Goal: Task Accomplishment & Management: Use online tool/utility

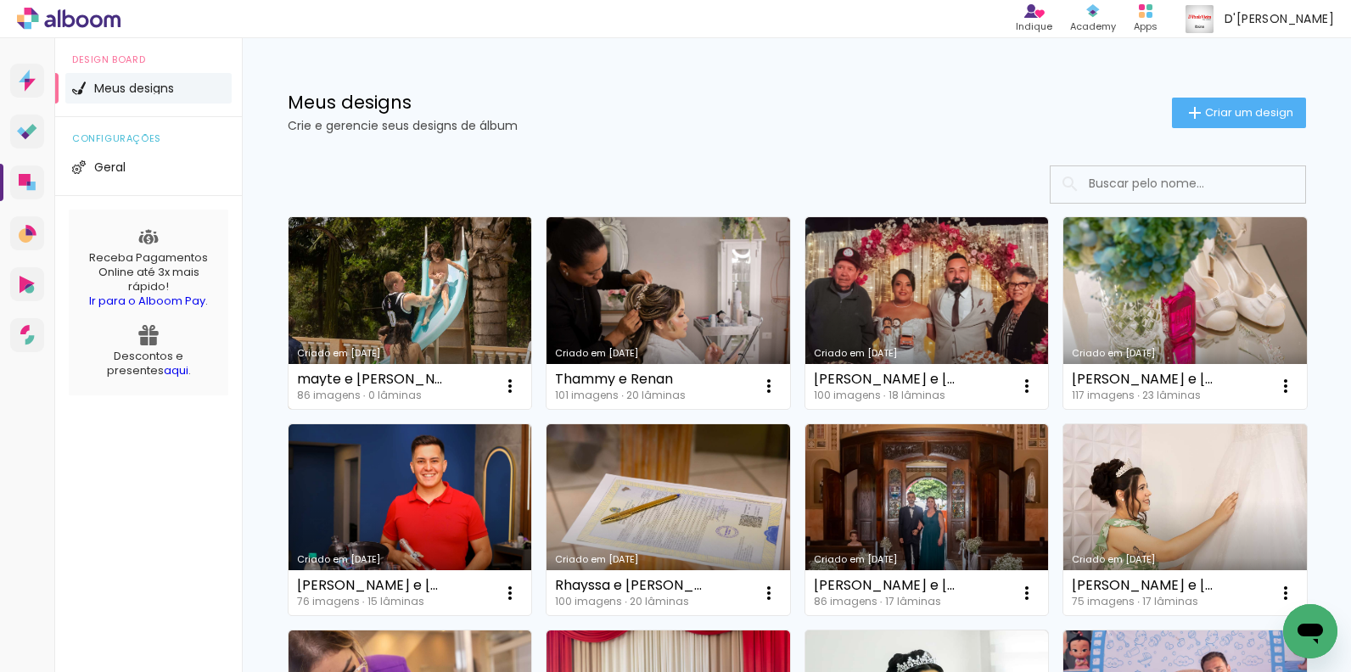
click at [457, 300] on link "Criado em [DATE]" at bounding box center [411, 313] width 244 height 192
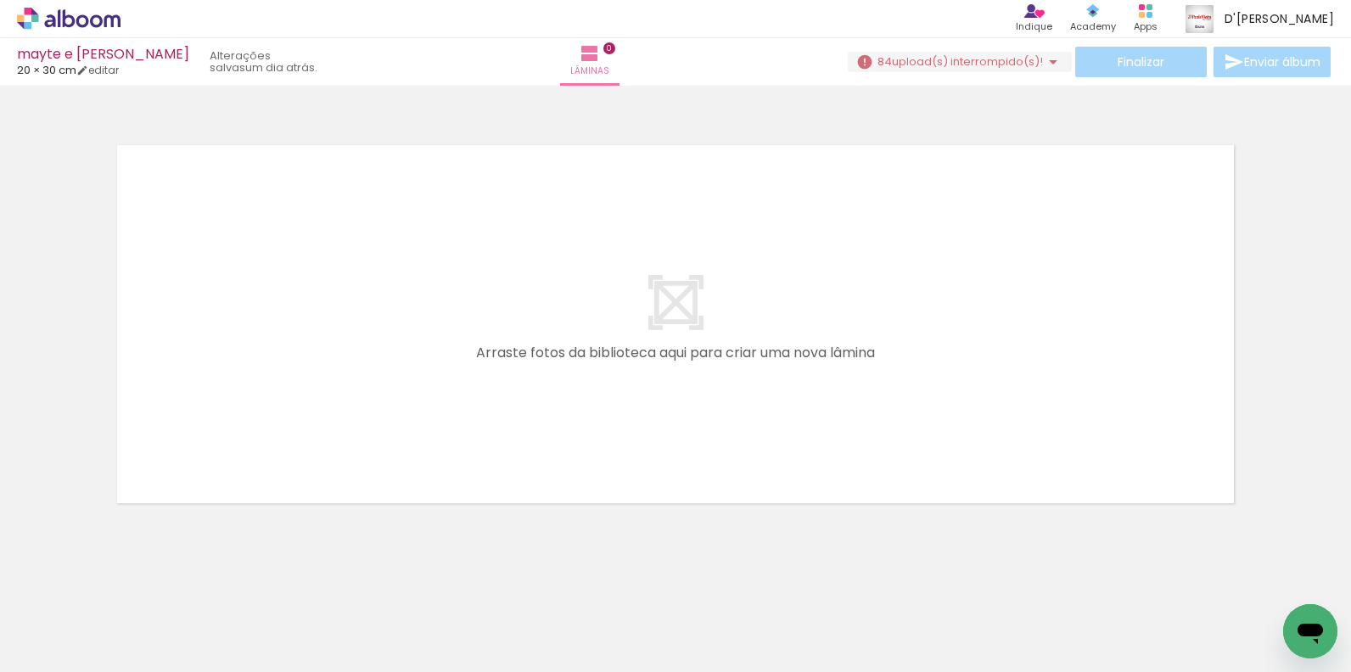
scroll to position [7, 0]
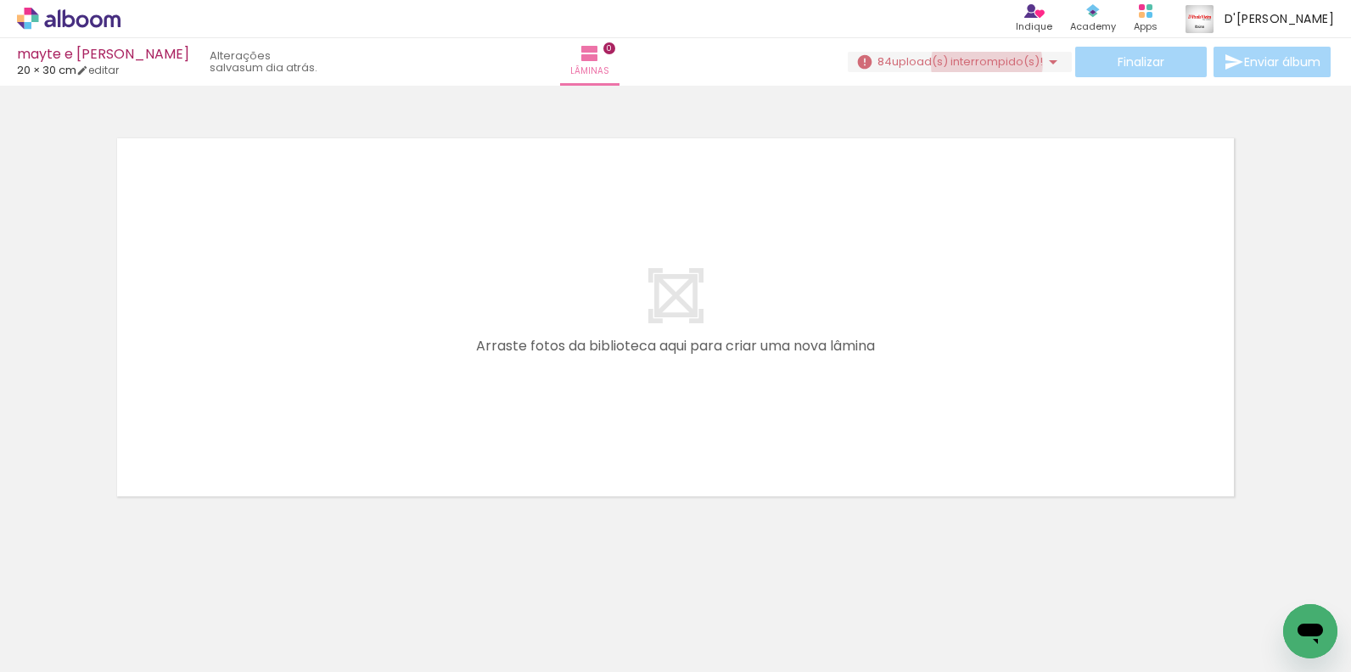
click at [980, 64] on span "upload(s) interrompido(s)!" at bounding box center [967, 61] width 151 height 16
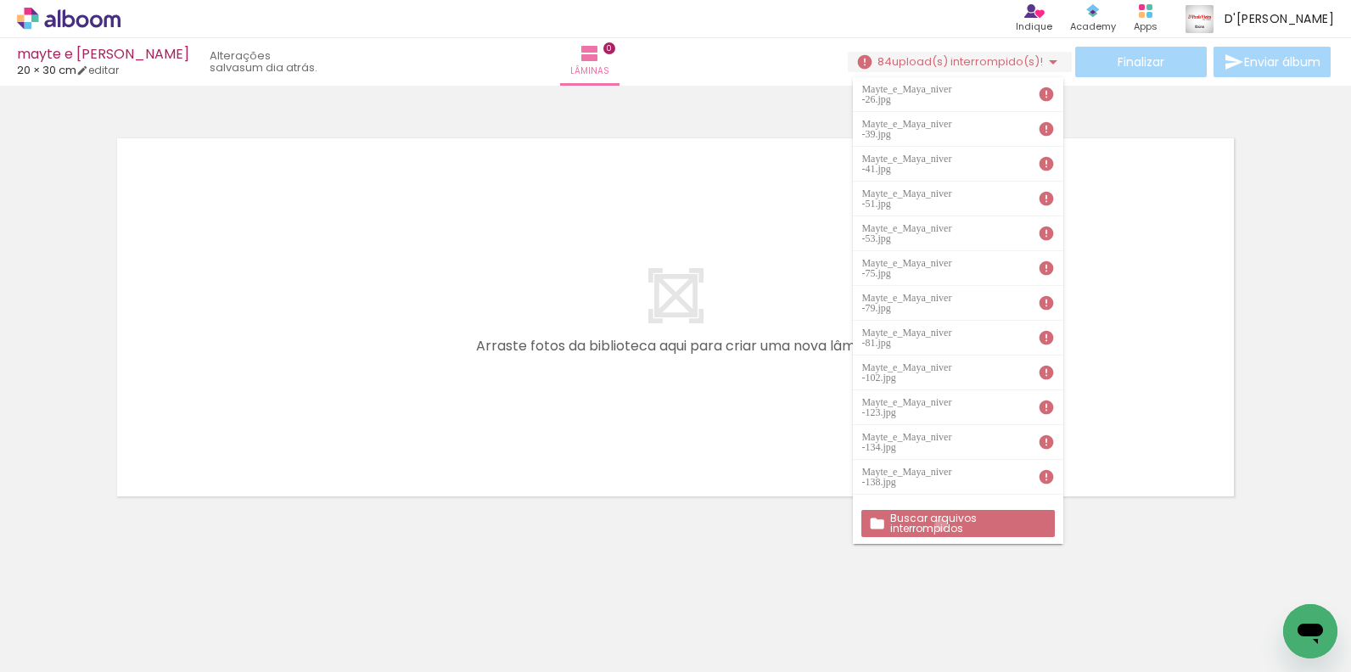
click at [0, 0] on slot "Buscar arquivos interrompidos" at bounding box center [0, 0] width 0 height 0
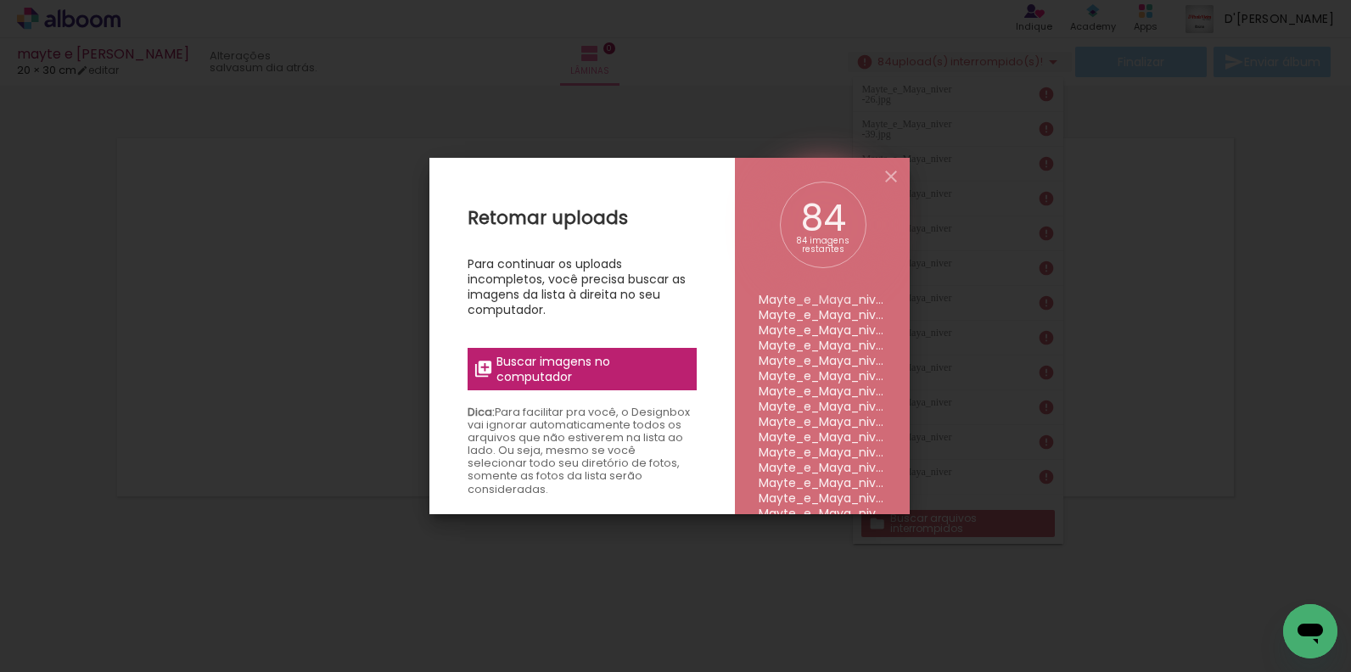
click at [565, 367] on span "Buscar imagens no computador" at bounding box center [590, 369] width 189 height 31
click at [0, 0] on input "file" at bounding box center [0, 0] width 0 height 0
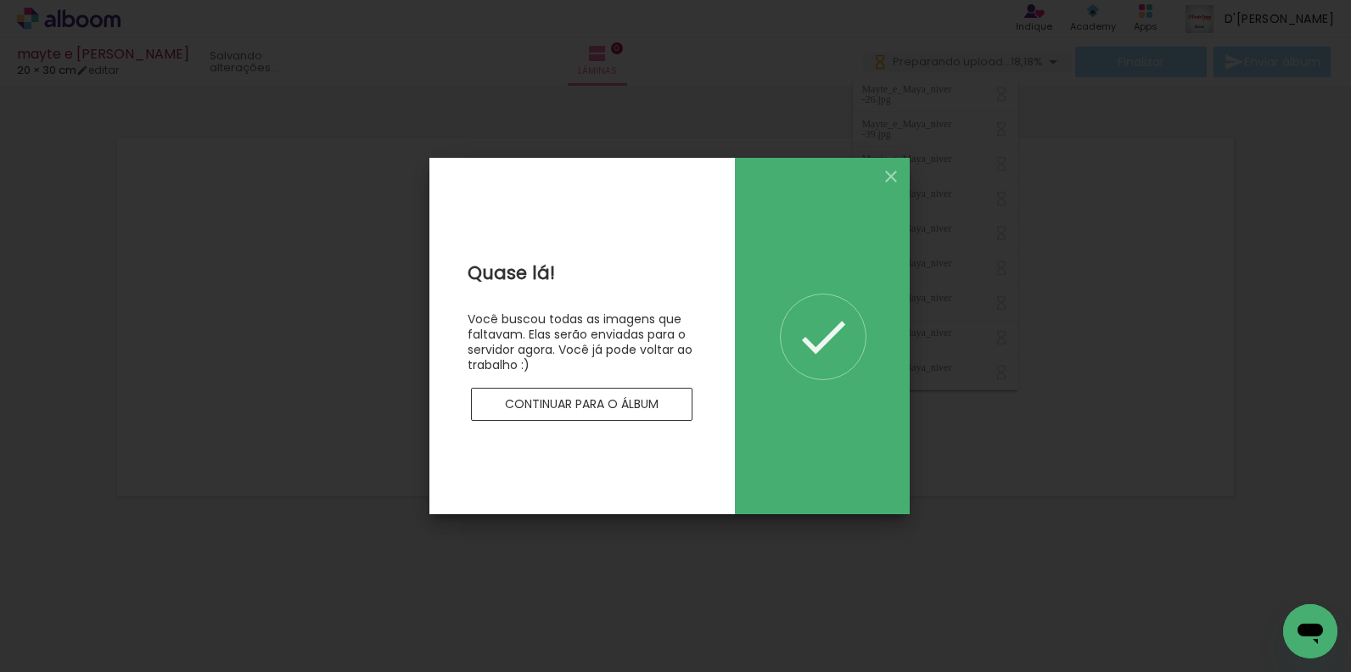
scroll to position [0, 0]
click at [0, 0] on slot "Continuar para o álbum" at bounding box center [0, 0] width 0 height 0
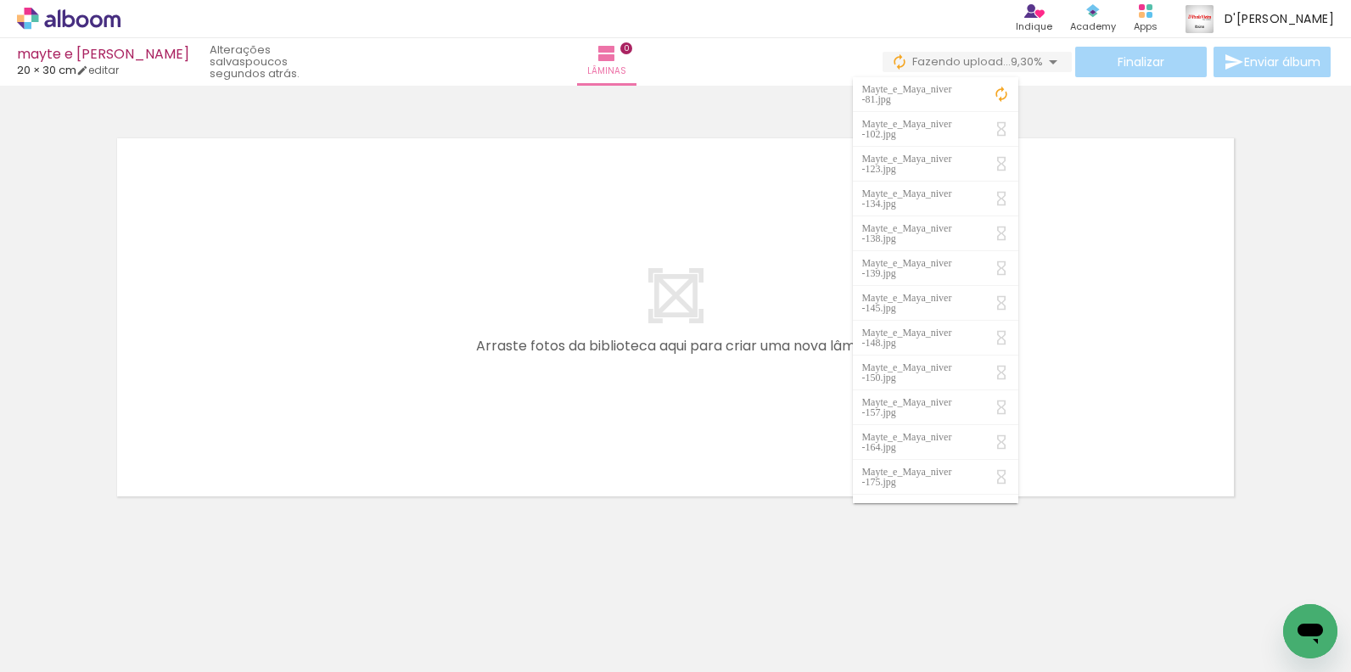
click at [1085, 183] on quentale-layouter at bounding box center [675, 317] width 1137 height 378
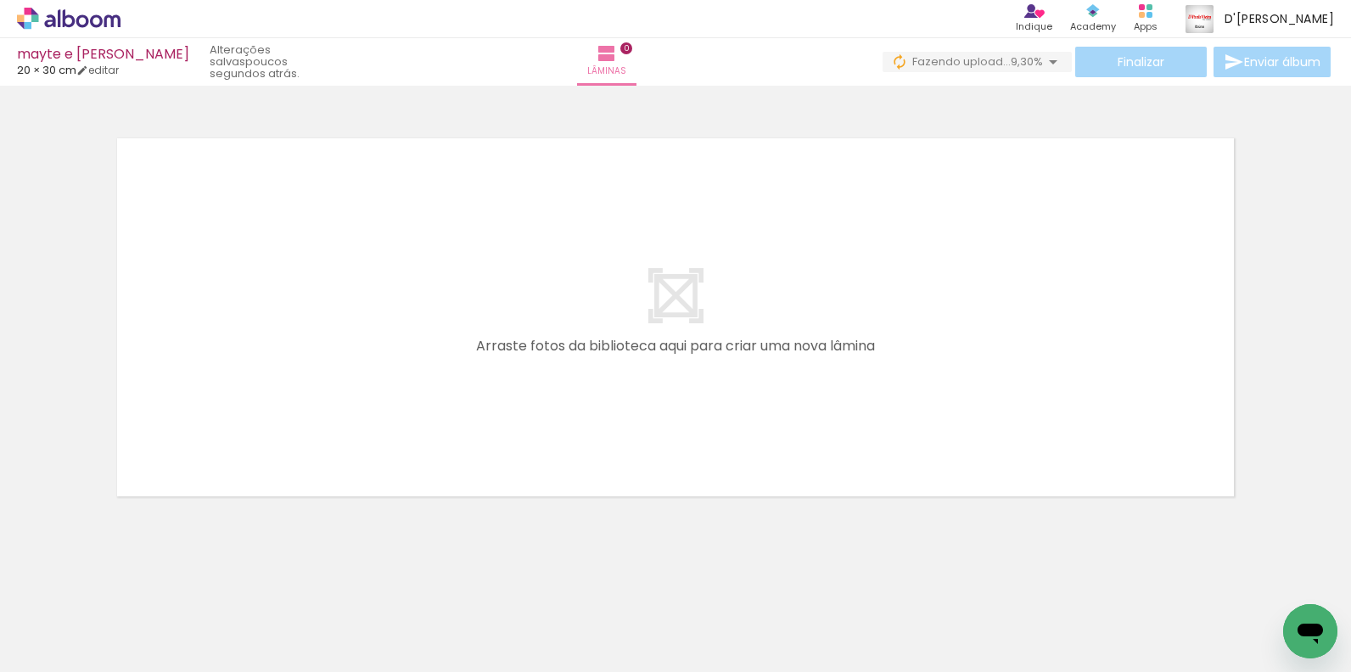
click at [1085, 183] on quentale-layouter at bounding box center [675, 317] width 1137 height 378
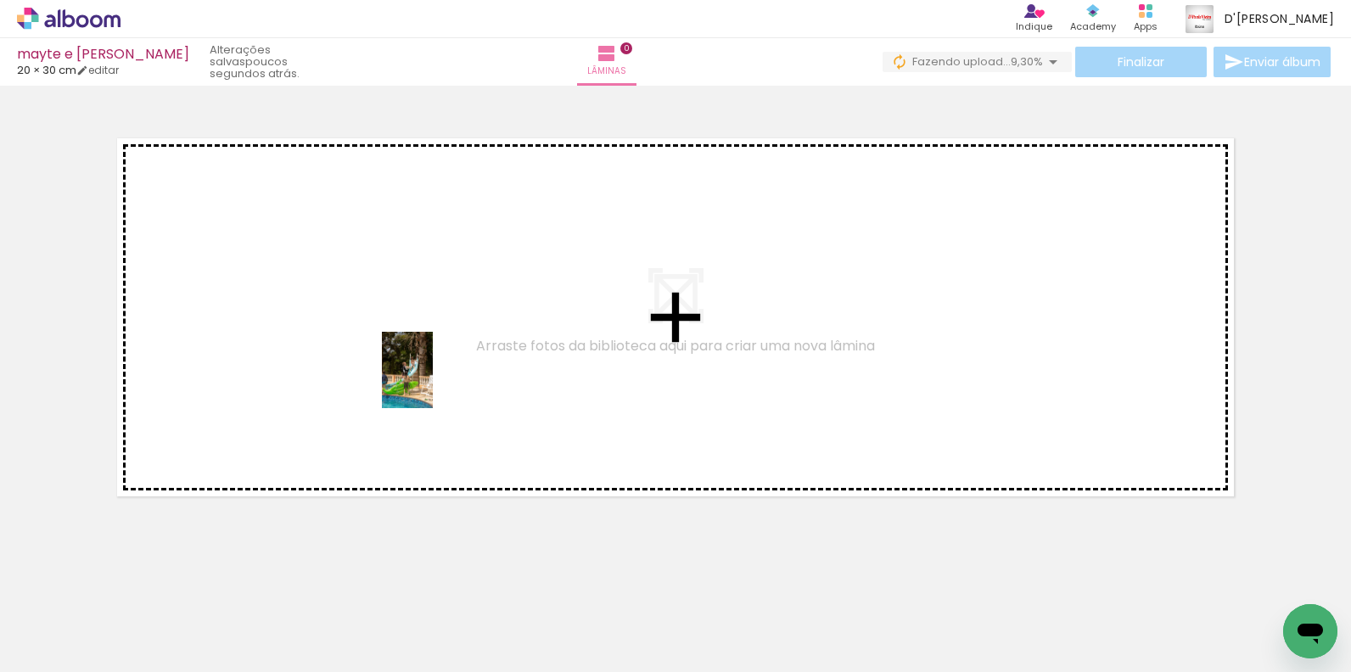
drag, startPoint x: 169, startPoint y: 631, endPoint x: 433, endPoint y: 383, distance: 362.6
click at [433, 383] on quentale-workspace at bounding box center [675, 336] width 1351 height 672
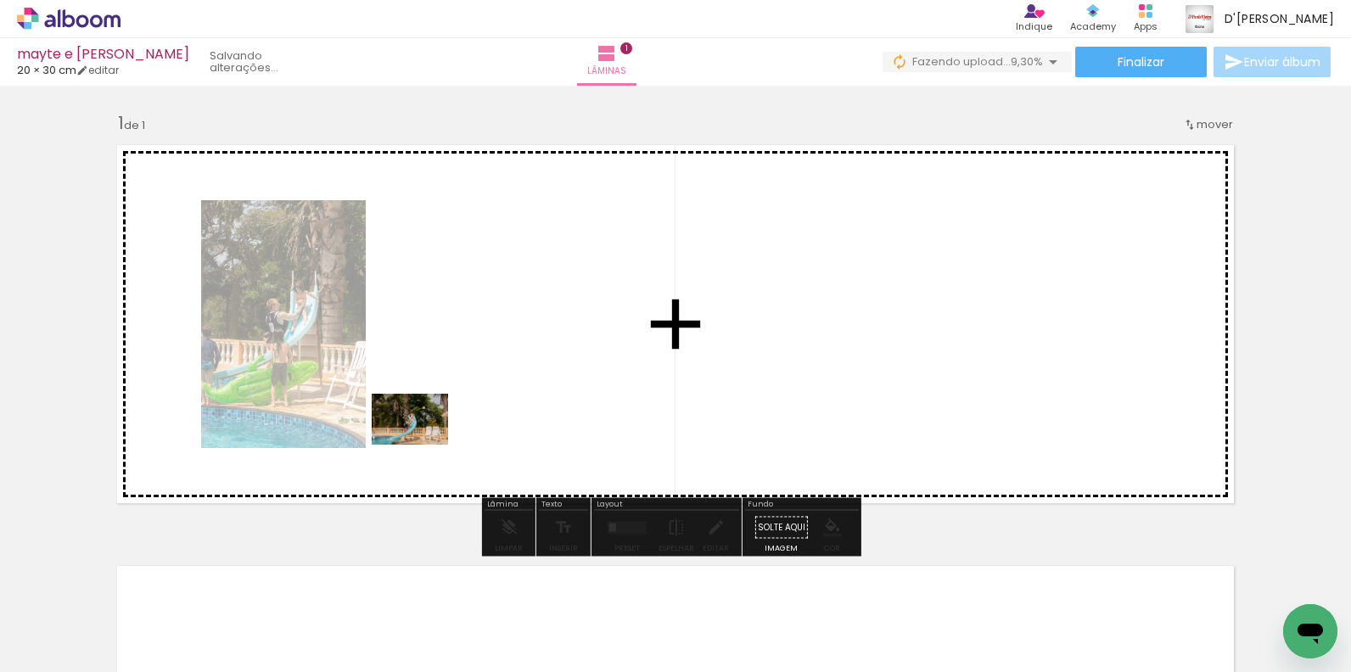
drag, startPoint x: 275, startPoint y: 628, endPoint x: 453, endPoint y: 423, distance: 271.3
click at [453, 423] on quentale-workspace at bounding box center [675, 336] width 1351 height 672
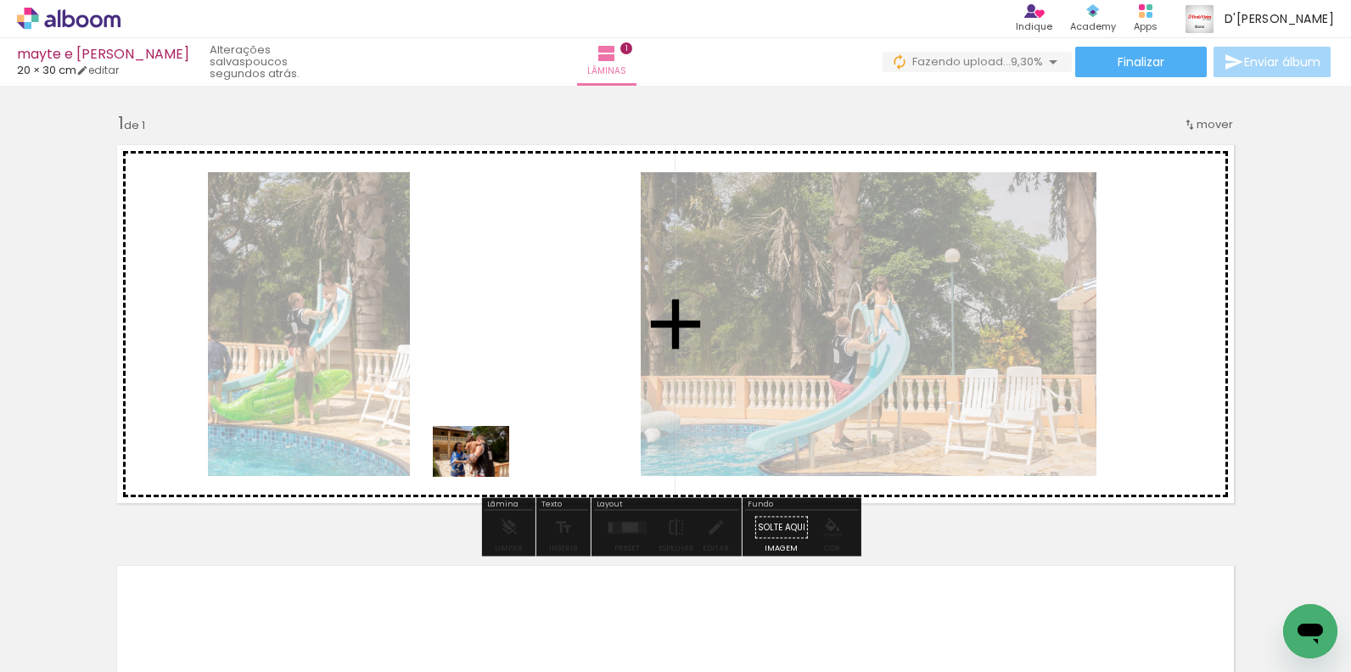
drag, startPoint x: 372, startPoint y: 627, endPoint x: 484, endPoint y: 477, distance: 187.4
click at [484, 477] on quentale-workspace at bounding box center [675, 336] width 1351 height 672
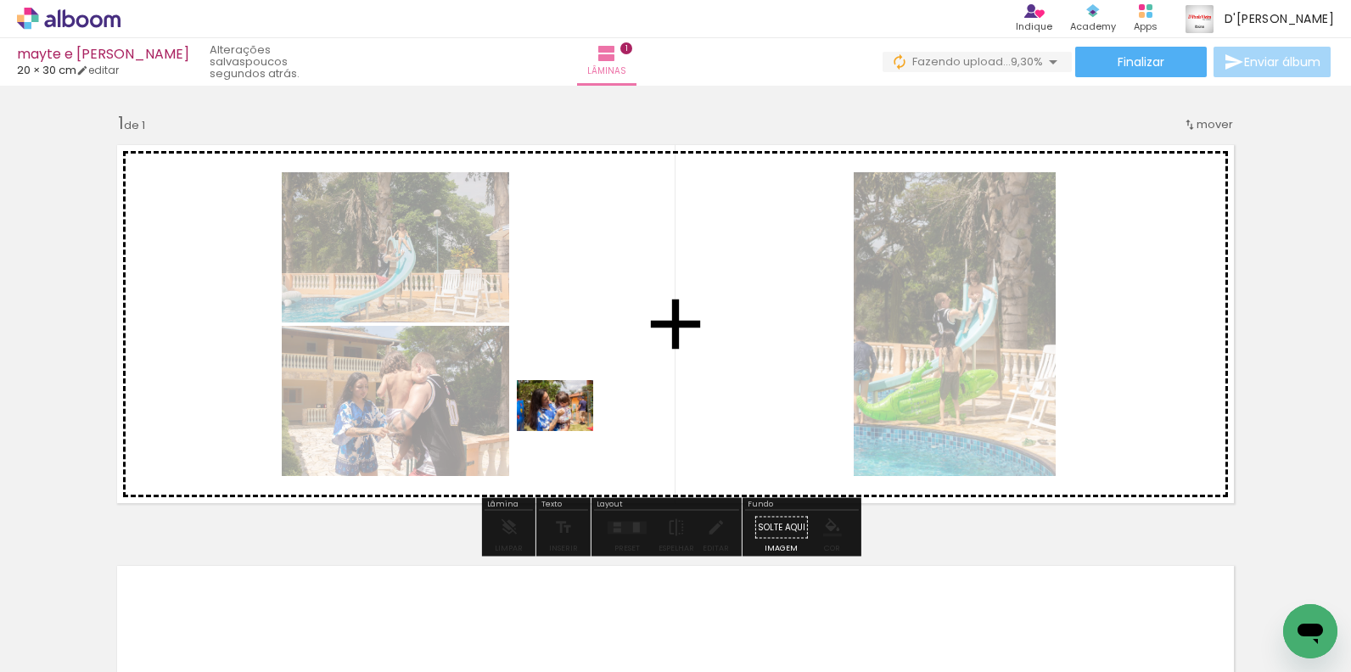
drag, startPoint x: 463, startPoint y: 621, endPoint x: 568, endPoint y: 431, distance: 216.9
click at [568, 431] on quentale-workspace at bounding box center [675, 336] width 1351 height 672
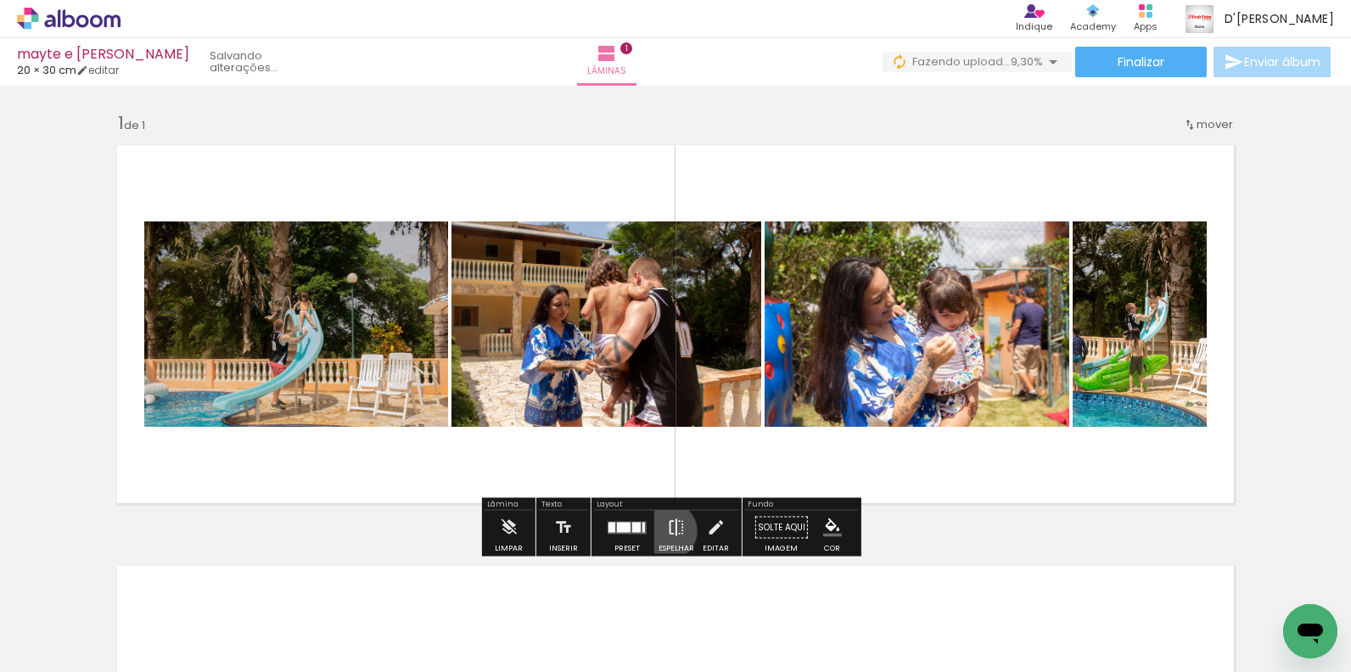
click at [667, 531] on iron-icon at bounding box center [676, 528] width 19 height 34
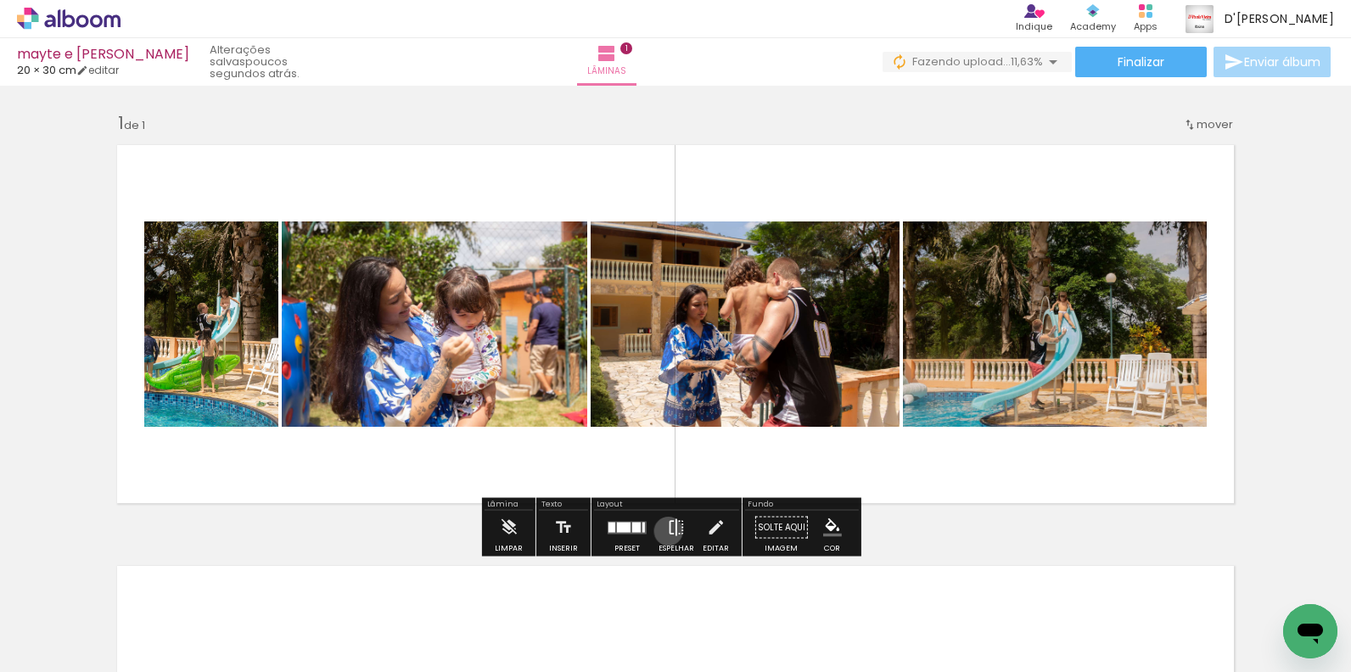
click at [667, 531] on iron-icon at bounding box center [676, 528] width 19 height 34
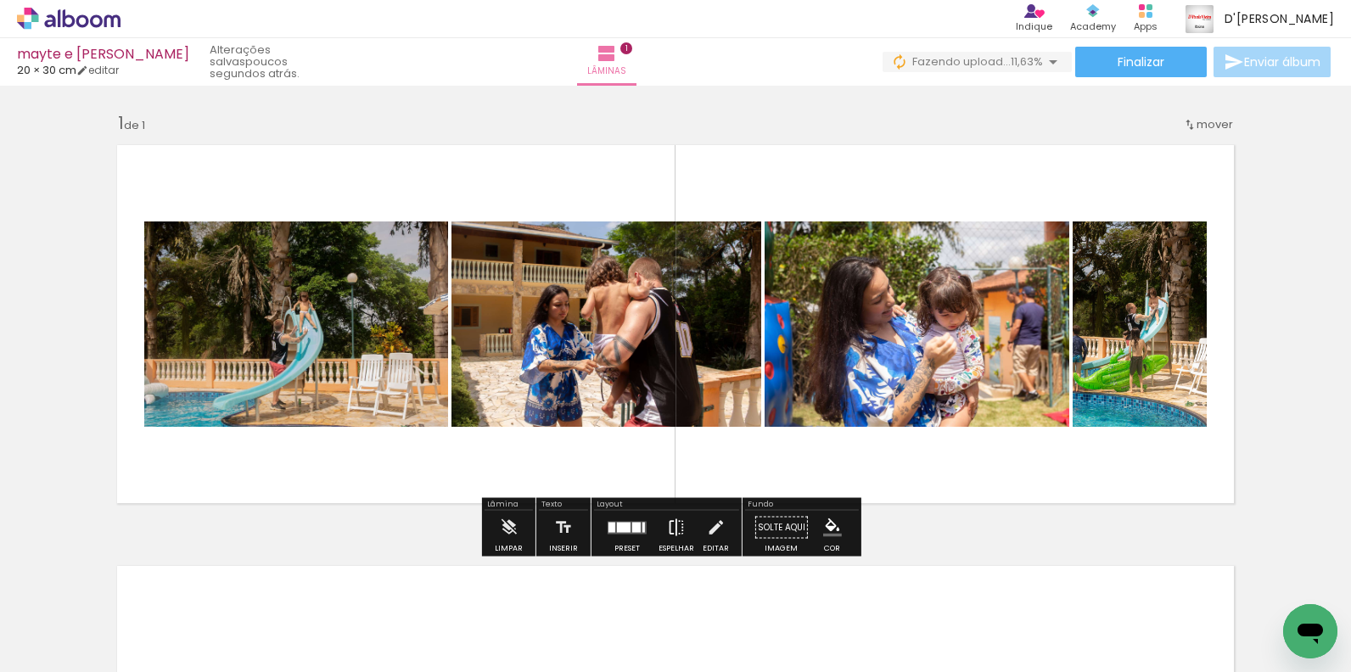
click at [667, 531] on iron-icon at bounding box center [676, 528] width 19 height 34
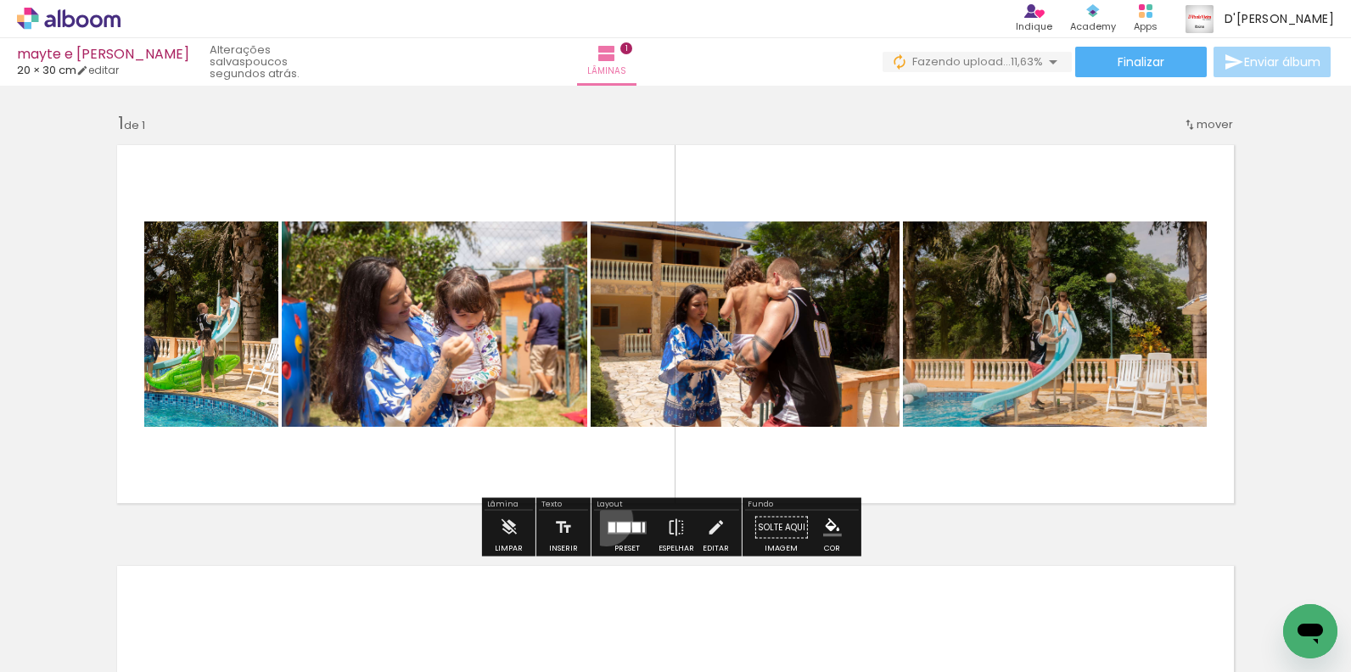
click at [604, 519] on div at bounding box center [627, 528] width 46 height 34
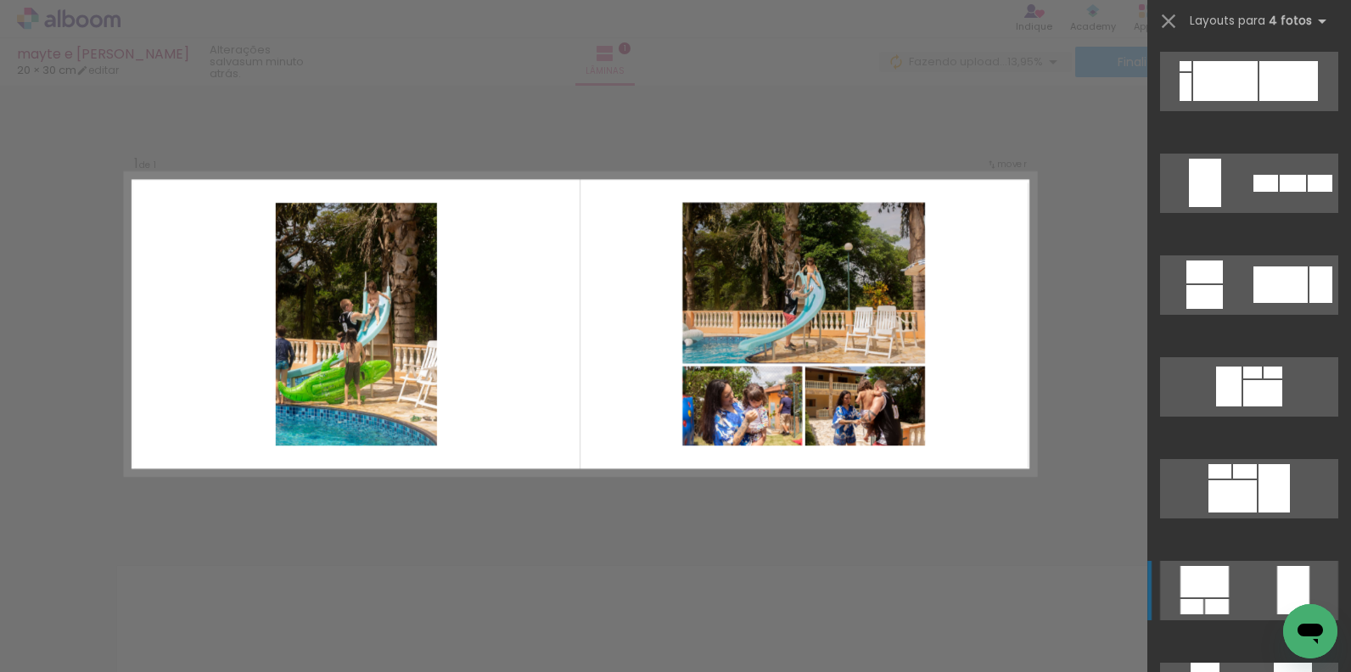
scroll to position [2829, 0]
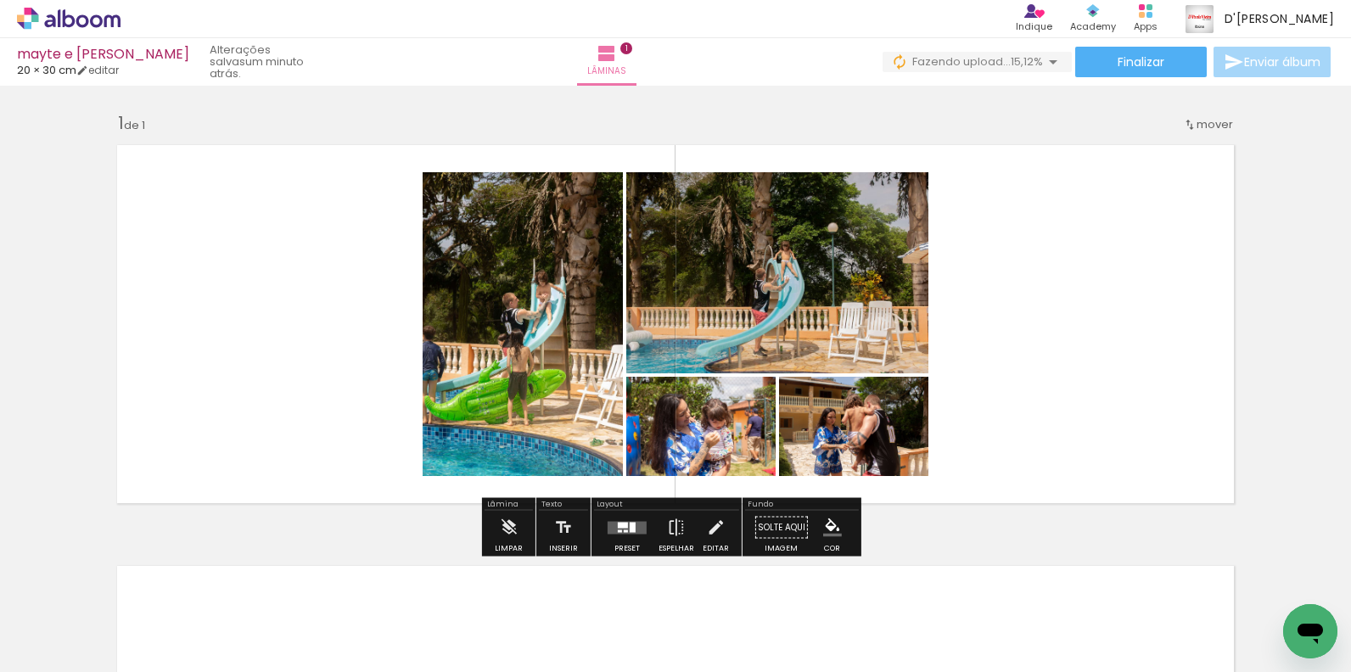
click at [631, 535] on div at bounding box center [627, 528] width 46 height 34
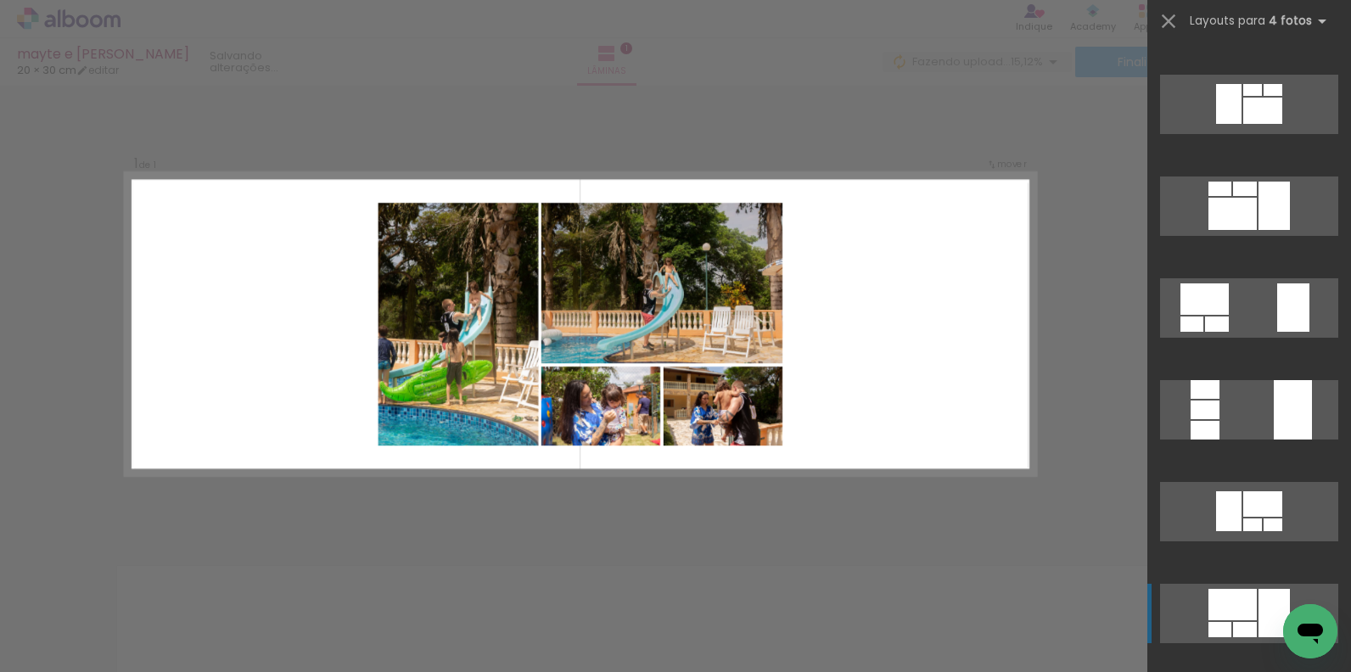
scroll to position [3361, 0]
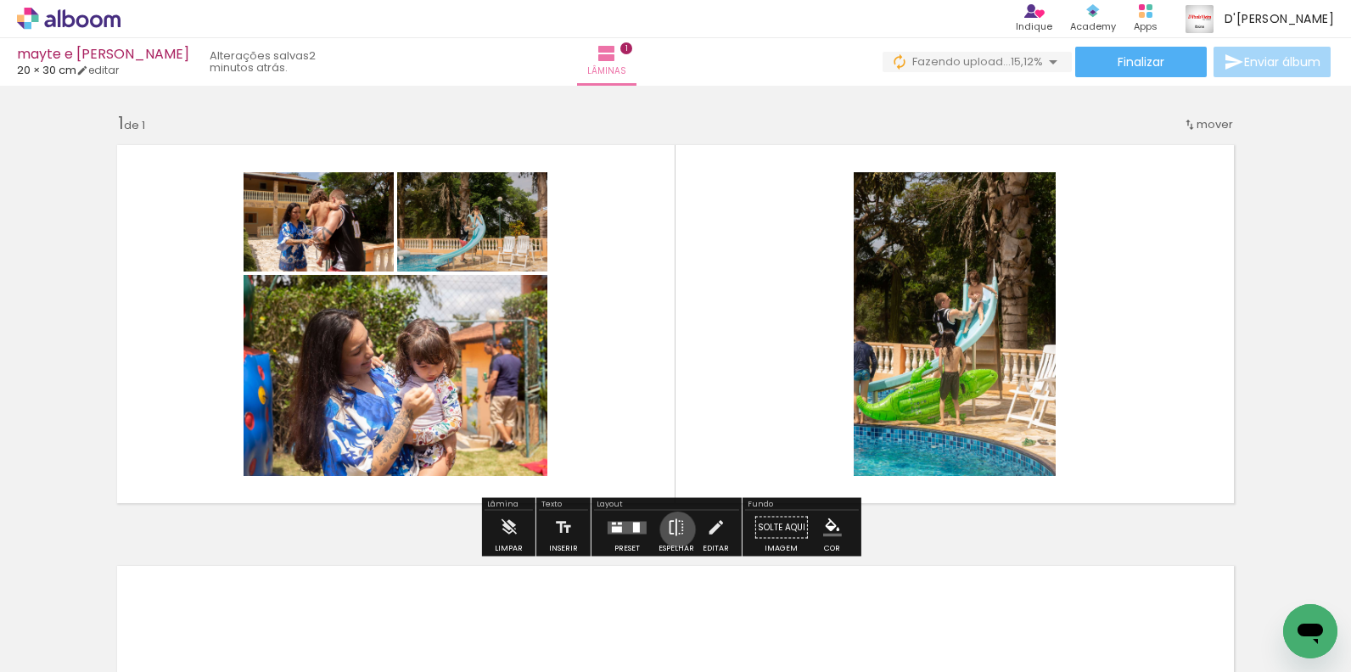
click at [674, 530] on iron-icon at bounding box center [676, 528] width 19 height 34
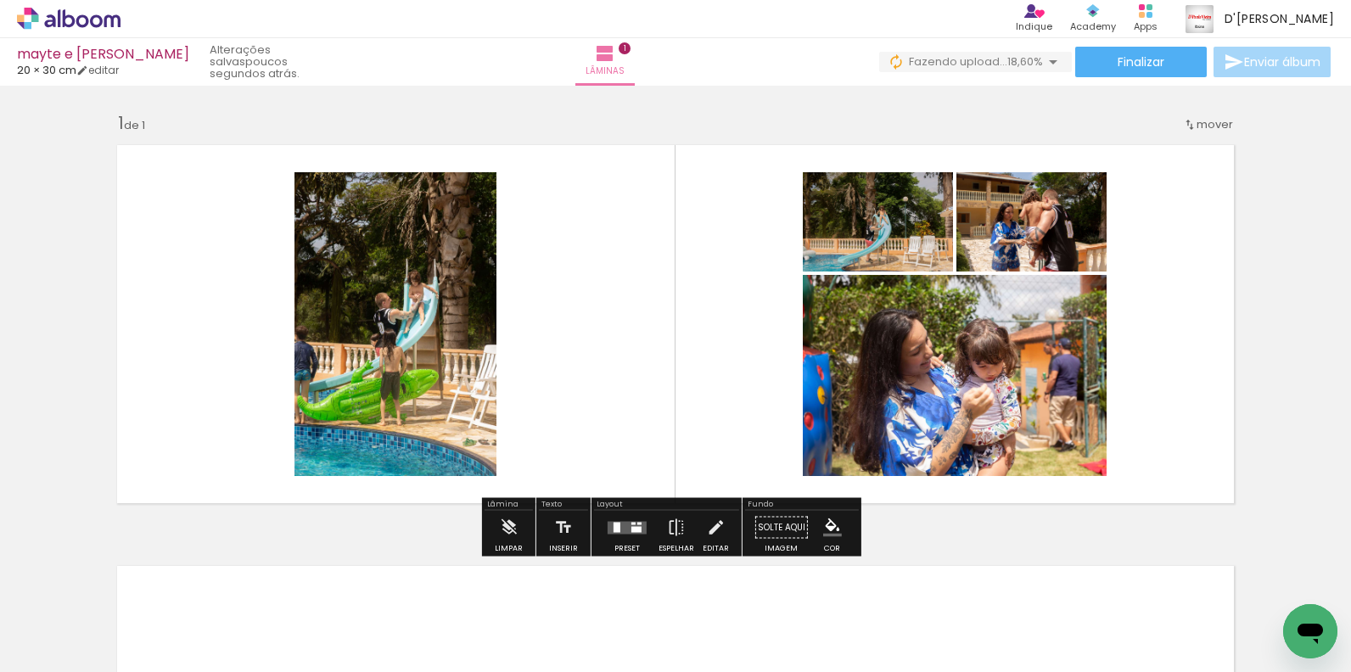
click at [1114, 397] on quentale-layouter at bounding box center [675, 324] width 1137 height 378
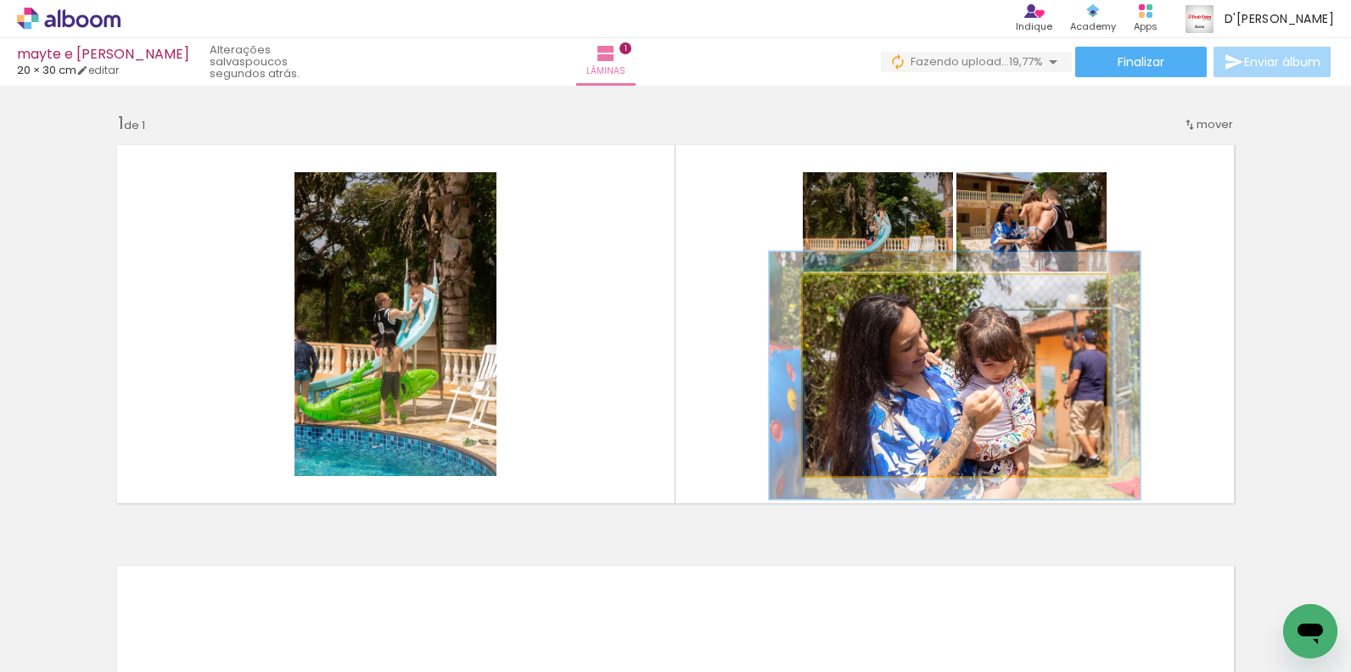
click at [855, 298] on div at bounding box center [876, 292] width 66 height 27
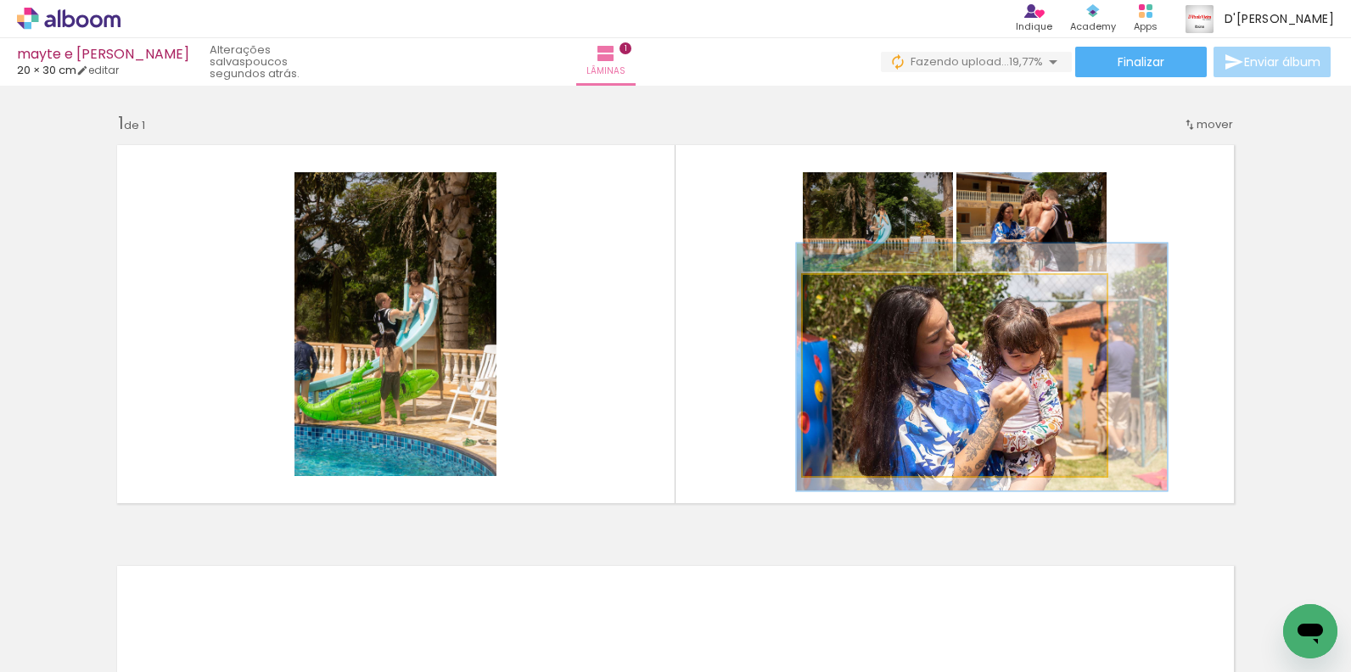
drag, startPoint x: 882, startPoint y: 355, endPoint x: 904, endPoint y: 346, distance: 23.6
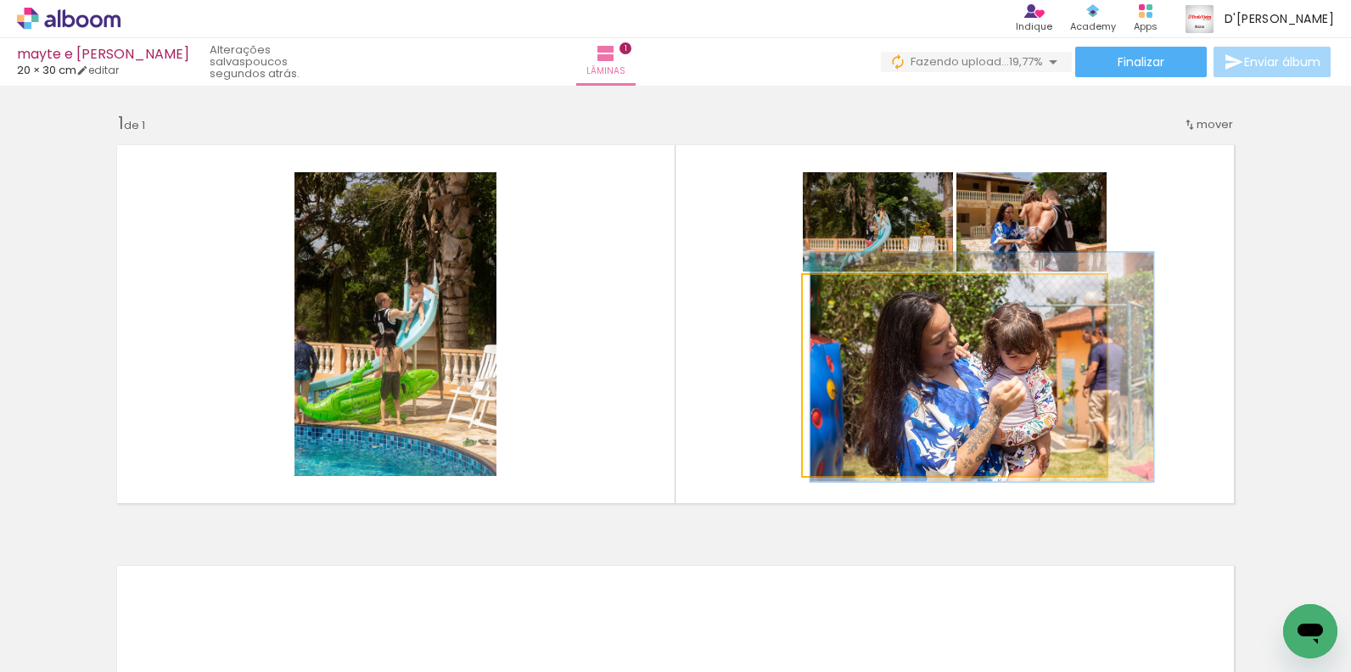
drag, startPoint x: 863, startPoint y: 299, endPoint x: 866, endPoint y: 312, distance: 14.0
type paper-slider "113"
click at [857, 306] on div at bounding box center [851, 292] width 27 height 27
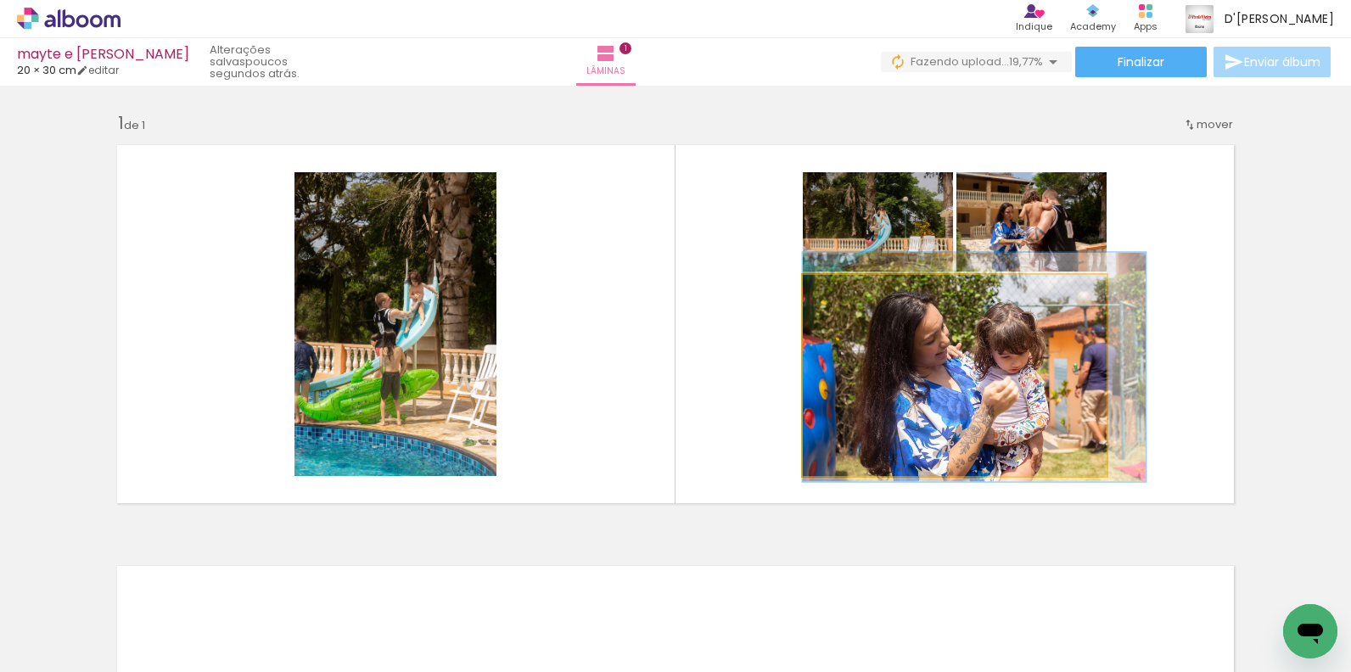
click at [927, 356] on quentale-photo at bounding box center [955, 375] width 304 height 201
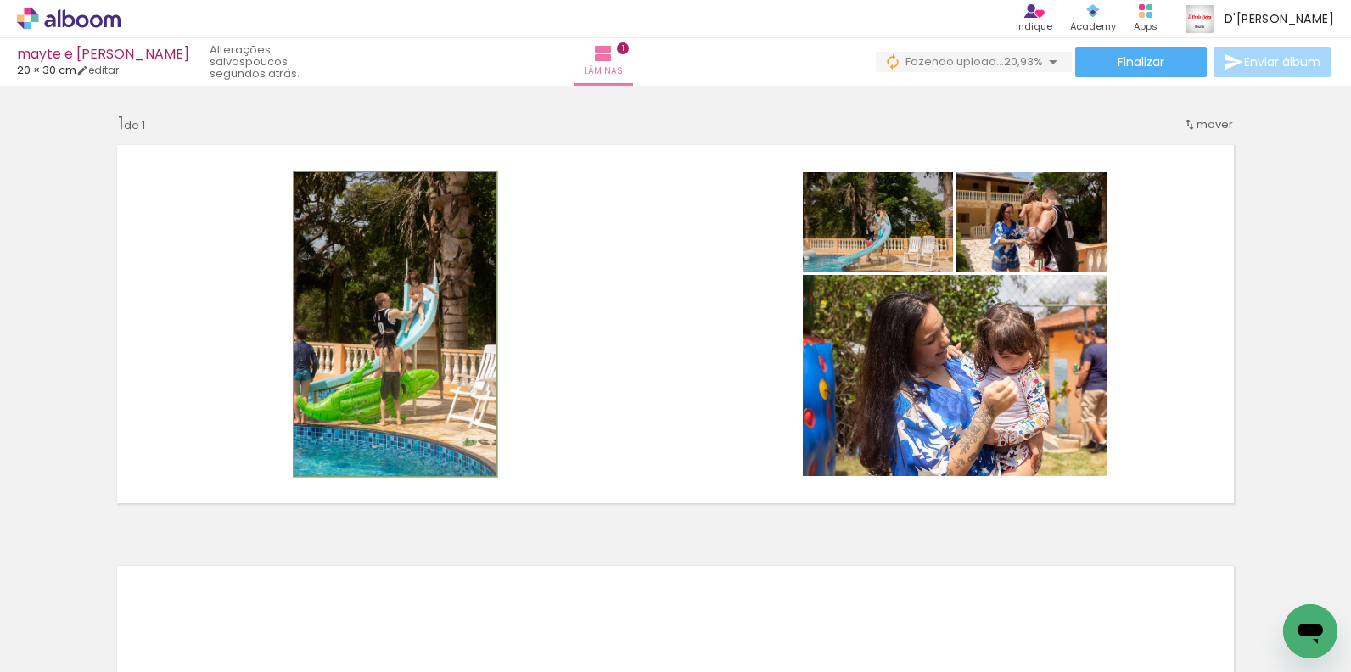
click at [392, 311] on quentale-photo at bounding box center [395, 324] width 202 height 304
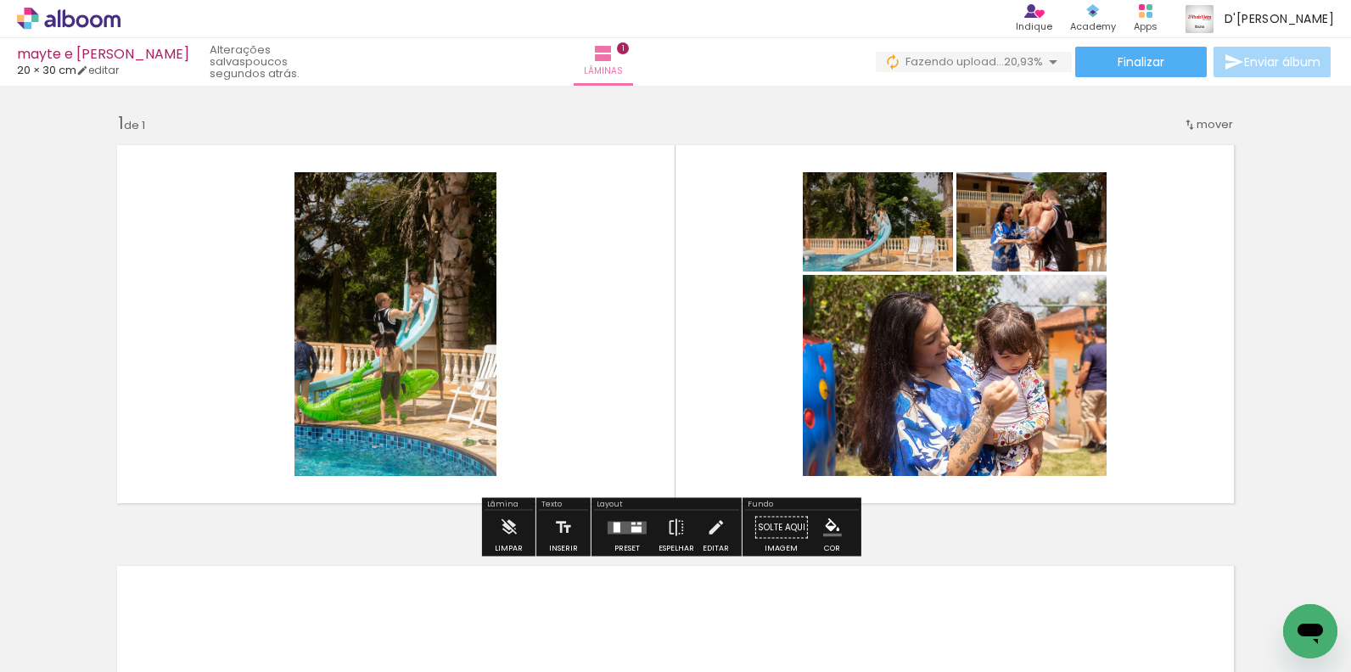
click at [888, 240] on quentale-photo at bounding box center [878, 221] width 150 height 99
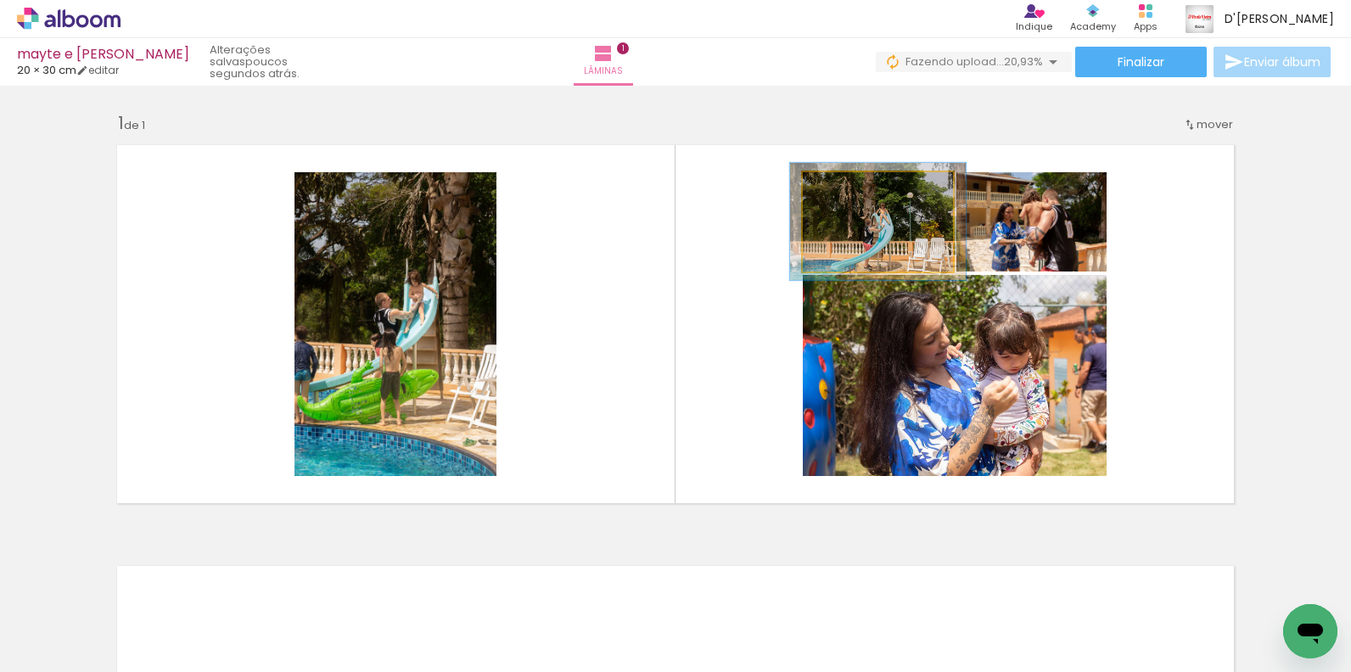
drag, startPoint x: 844, startPoint y: 193, endPoint x: 855, endPoint y: 198, distance: 11.0
type paper-slider "117"
click at [855, 198] on div at bounding box center [852, 190] width 27 height 27
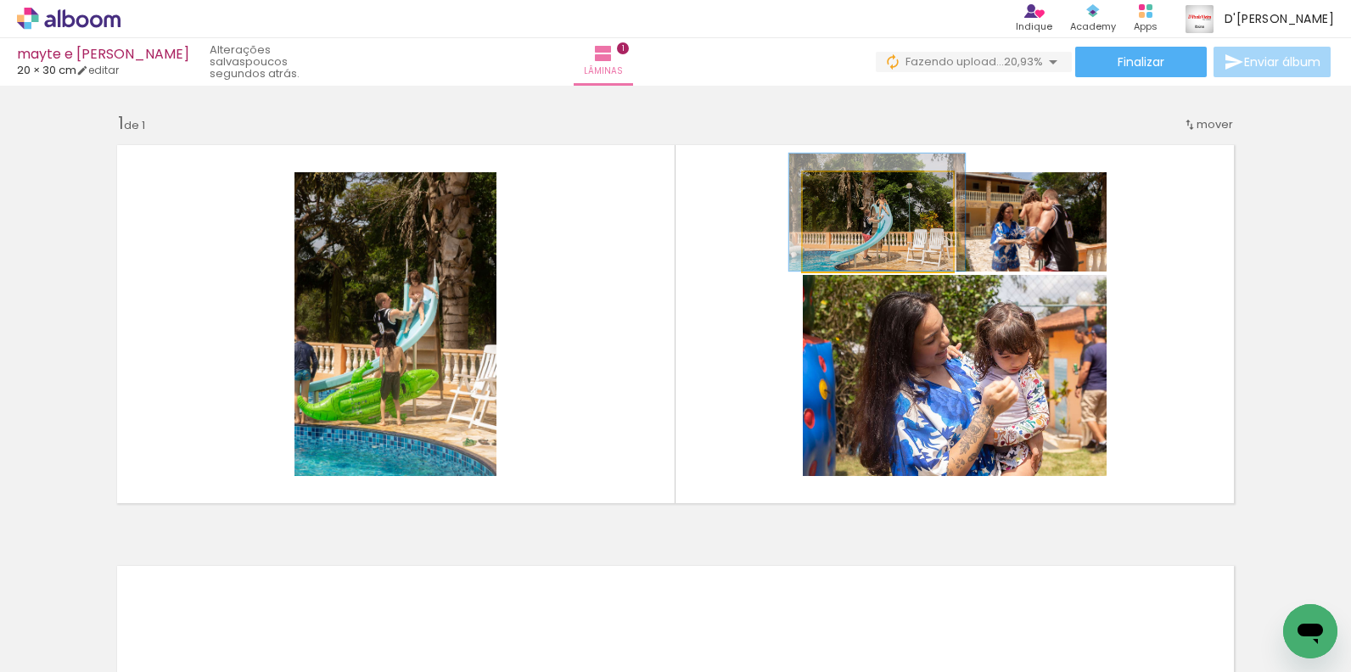
drag, startPoint x: 889, startPoint y: 240, endPoint x: 889, endPoint y: 229, distance: 11.1
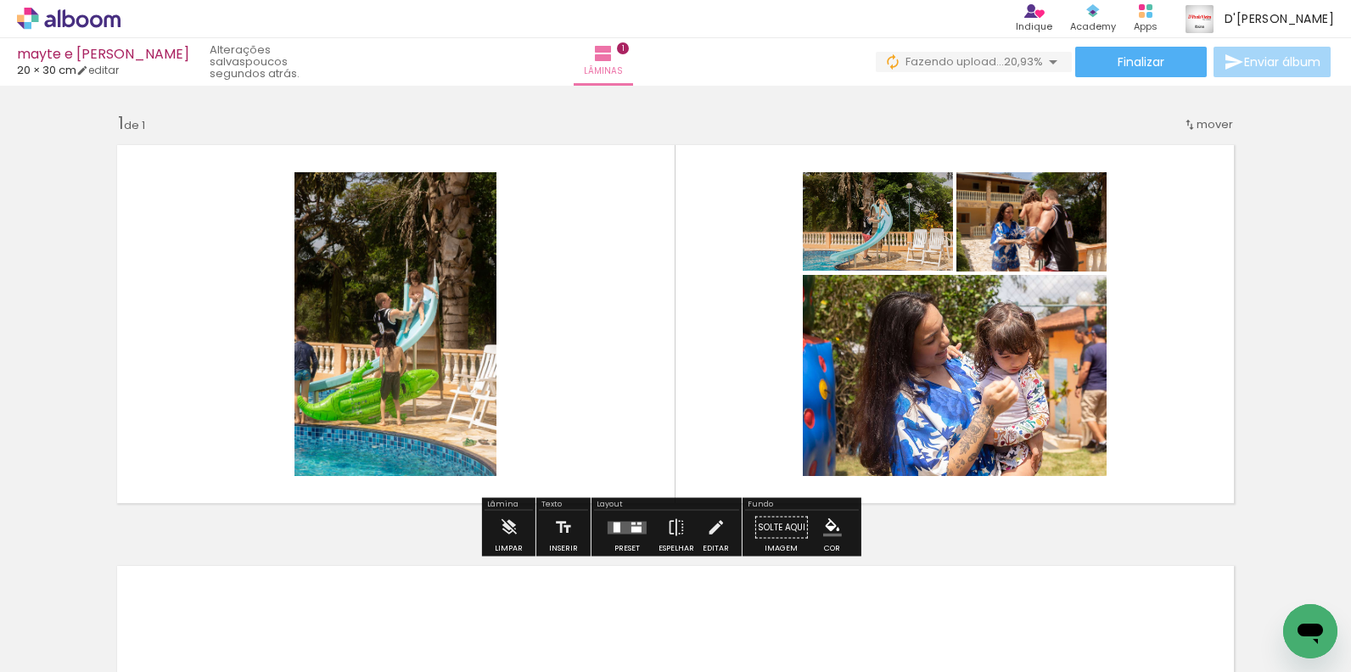
click at [534, 116] on div "Inserir lâmina 1 de 1" at bounding box center [675, 513] width 1351 height 843
click at [1154, 233] on quentale-layouter at bounding box center [675, 324] width 1137 height 378
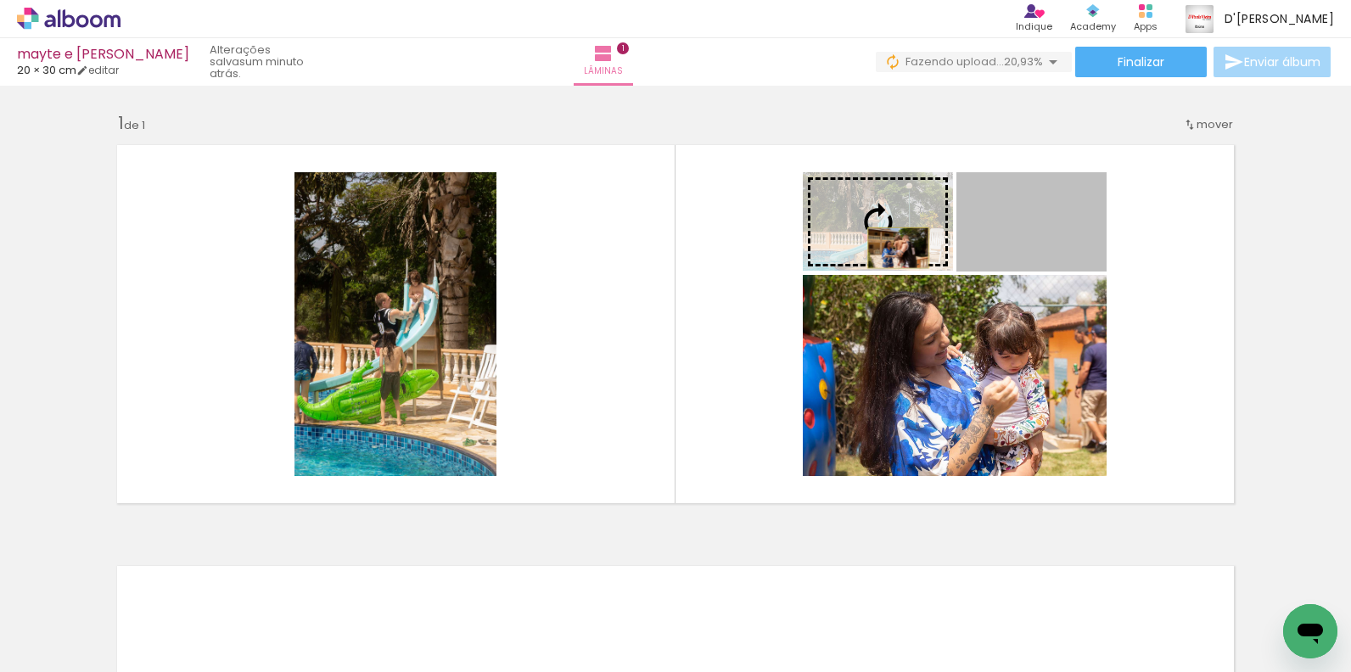
drag, startPoint x: 984, startPoint y: 239, endPoint x: 892, endPoint y: 248, distance: 92.9
click at [0, 0] on slot at bounding box center [0, 0] width 0 height 0
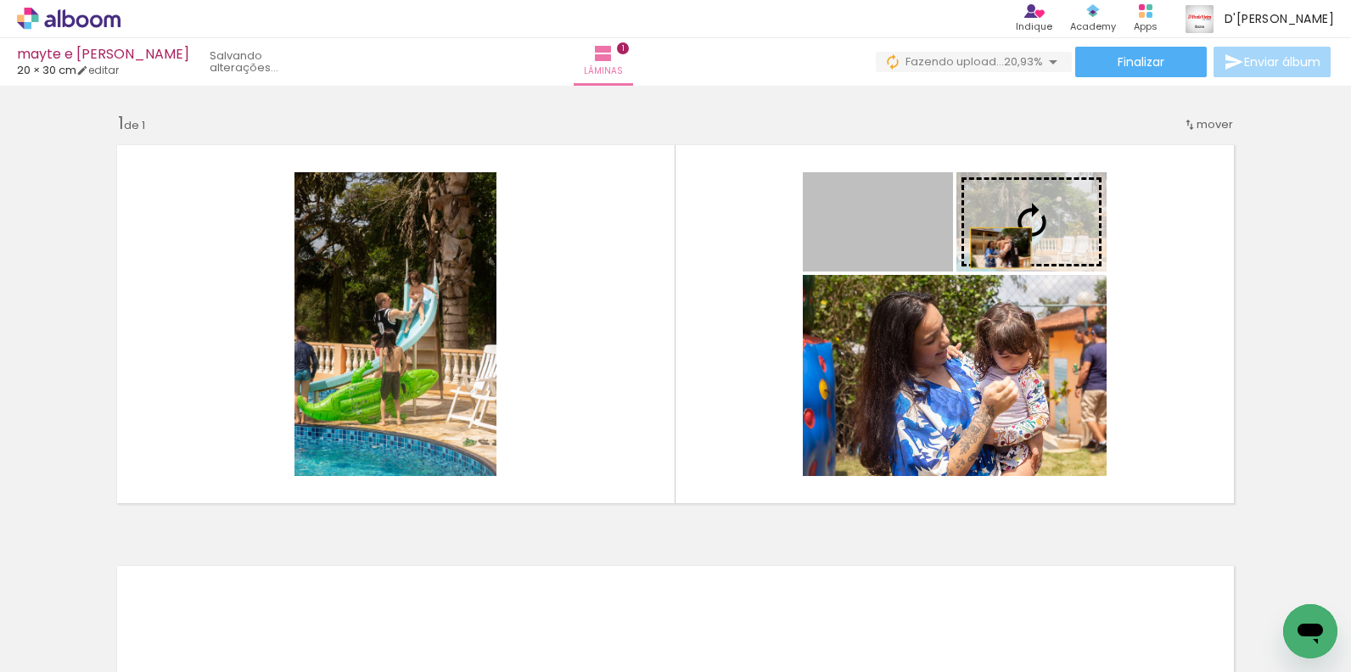
drag, startPoint x: 886, startPoint y: 242, endPoint x: 995, endPoint y: 248, distance: 108.8
click at [0, 0] on slot at bounding box center [0, 0] width 0 height 0
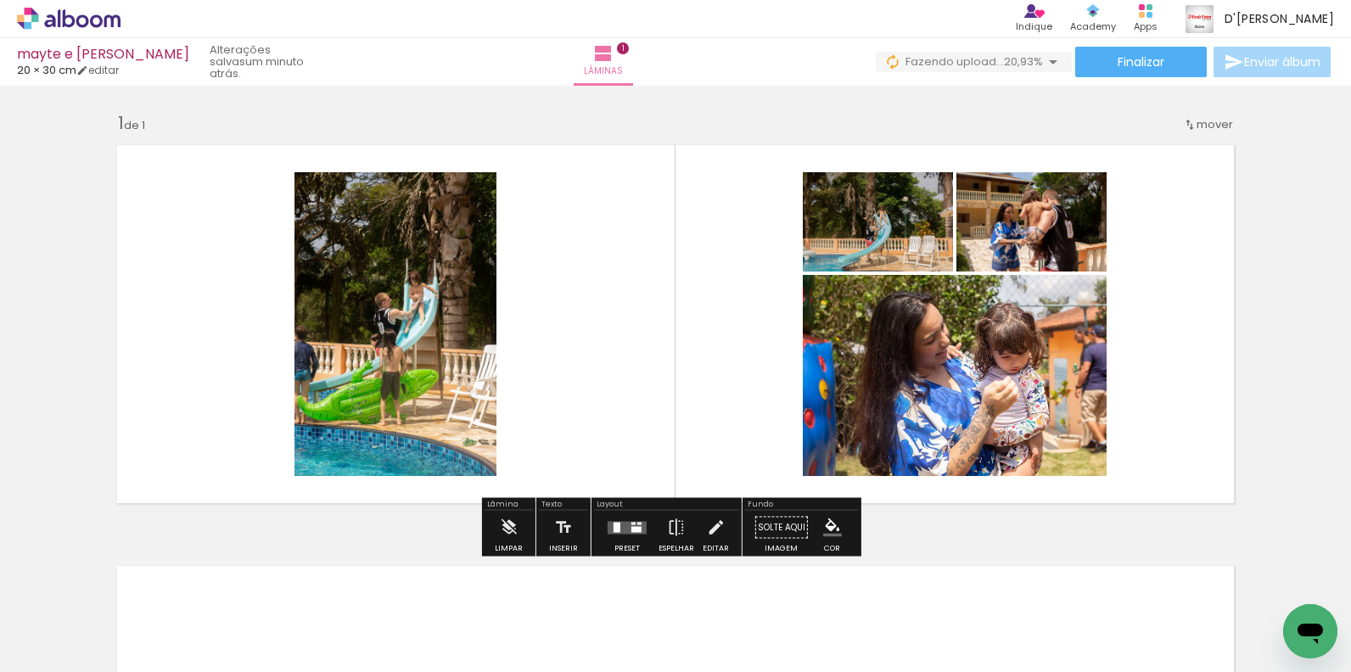
click at [772, 188] on quentale-layouter at bounding box center [675, 324] width 1137 height 378
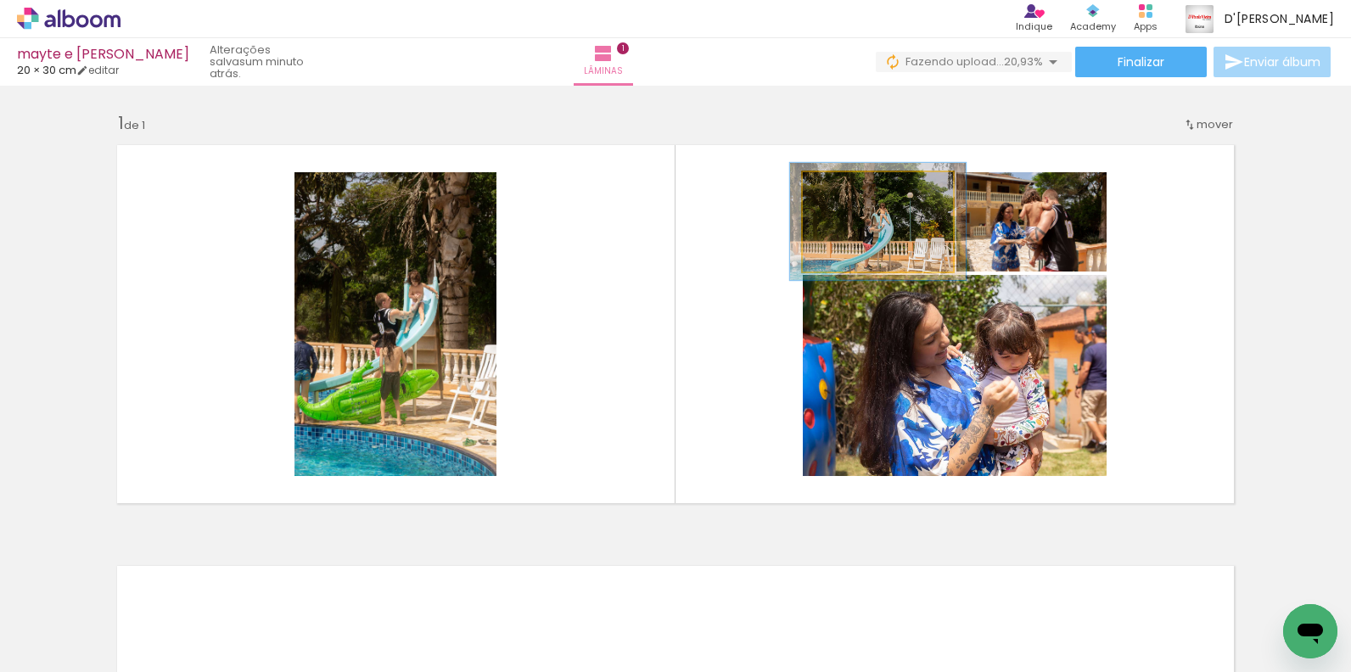
drag, startPoint x: 844, startPoint y: 188, endPoint x: 854, endPoint y: 192, distance: 10.7
click at [854, 192] on div at bounding box center [852, 190] width 27 height 27
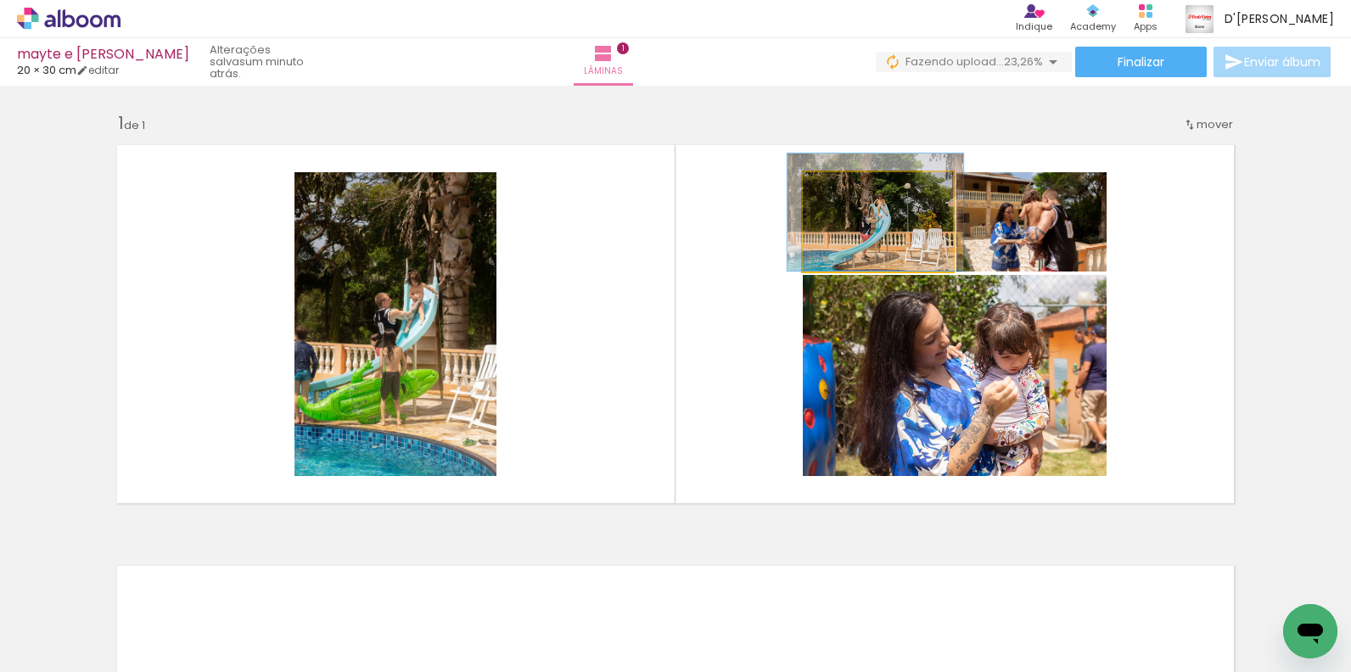
drag, startPoint x: 890, startPoint y: 241, endPoint x: 888, endPoint y: 233, distance: 8.9
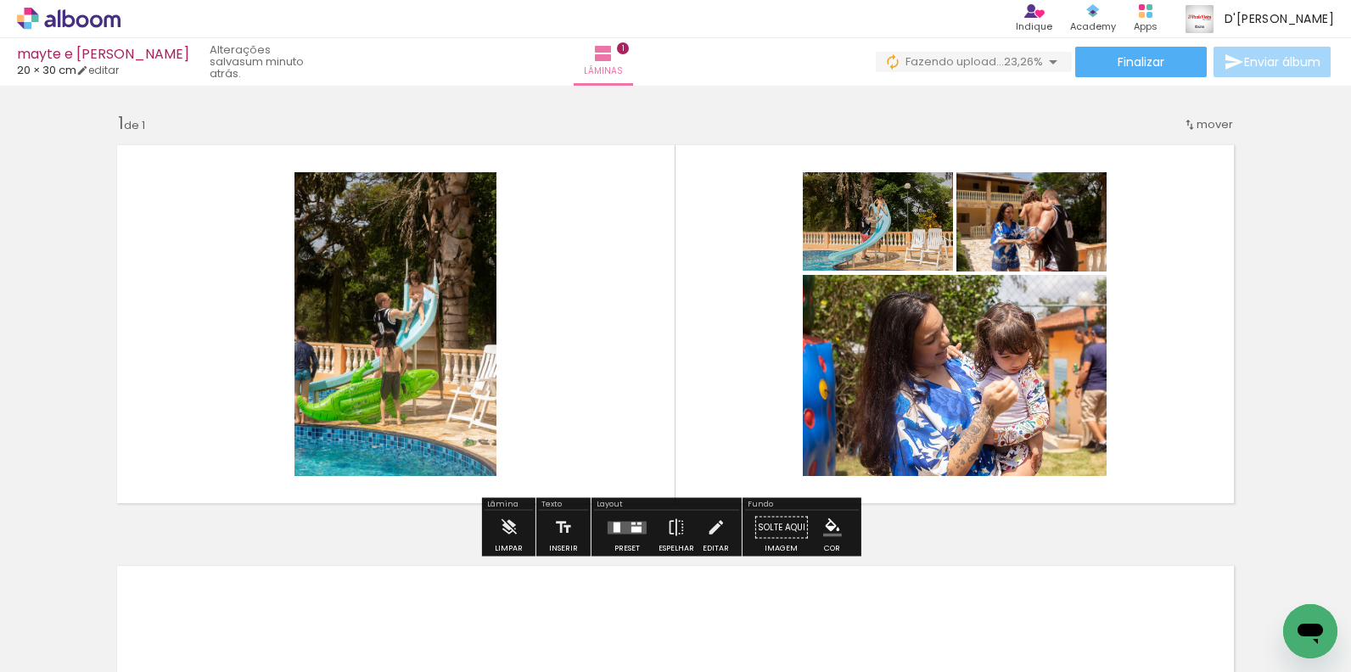
click at [681, 129] on div "Inserir lâmina 1 de 1" at bounding box center [675, 513] width 1351 height 843
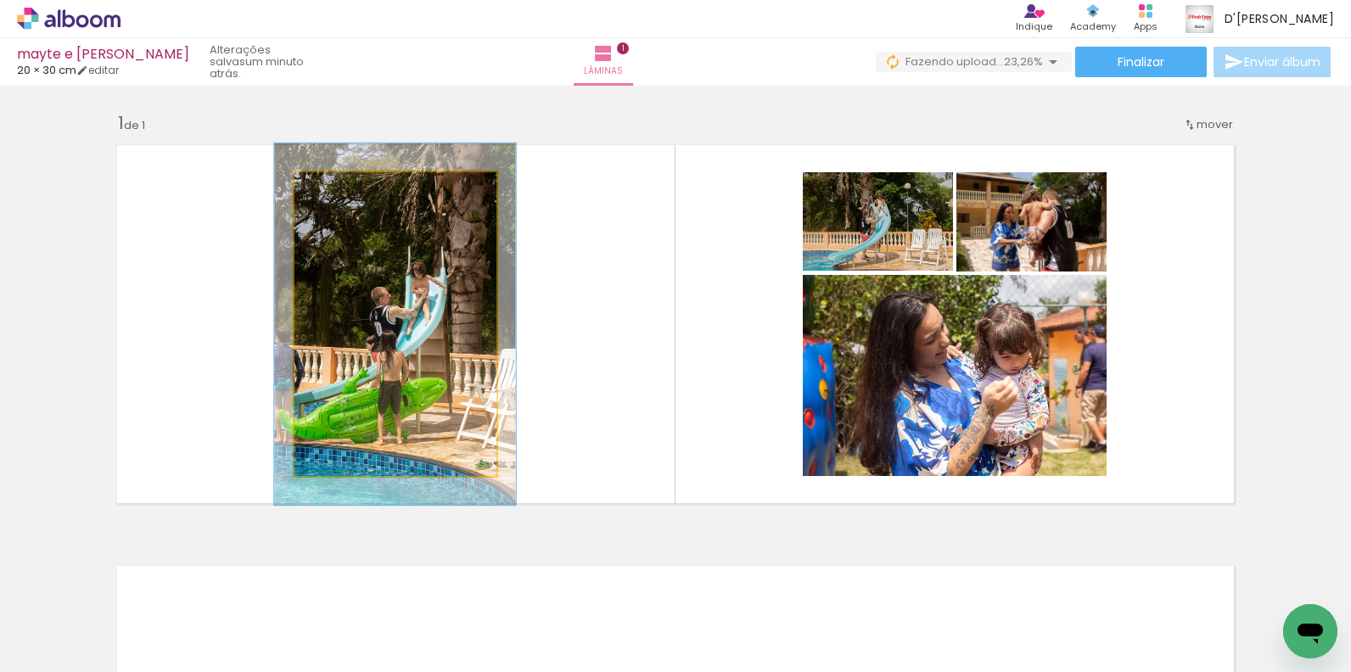
drag, startPoint x: 337, startPoint y: 193, endPoint x: 348, endPoint y: 194, distance: 11.2
type paper-slider "119"
click at [348, 194] on div at bounding box center [345, 190] width 27 height 27
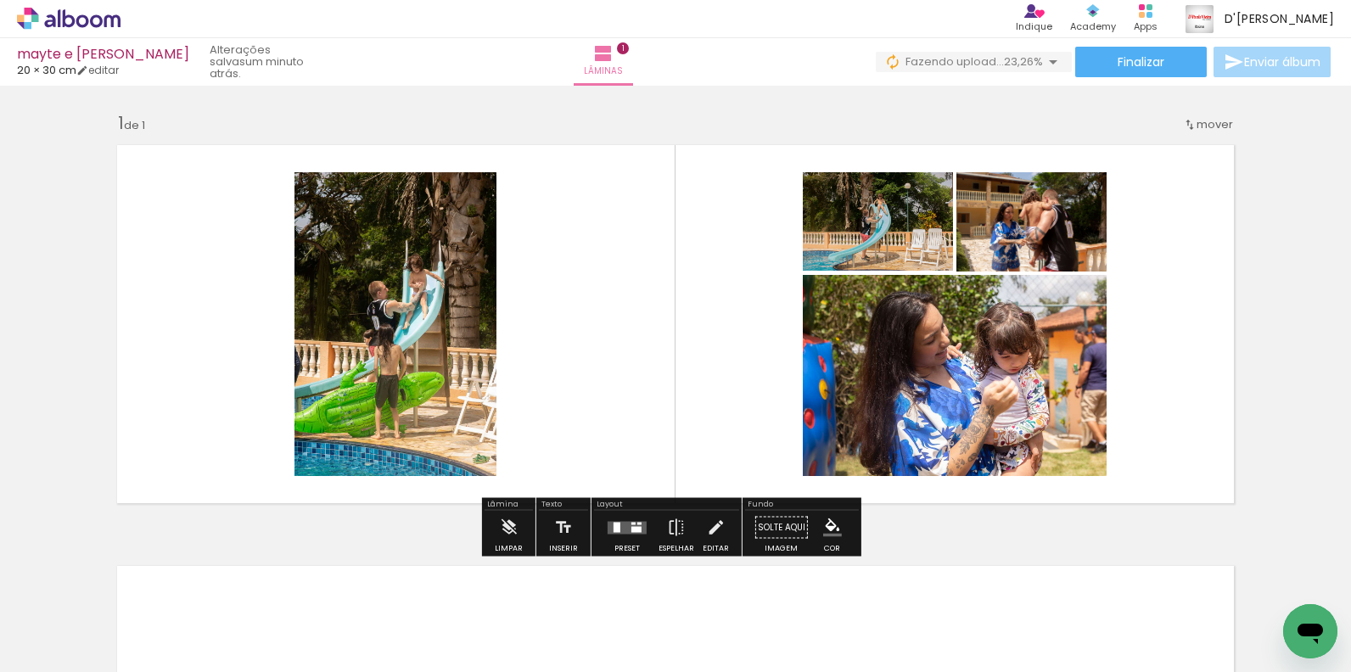
scroll to position [283, 0]
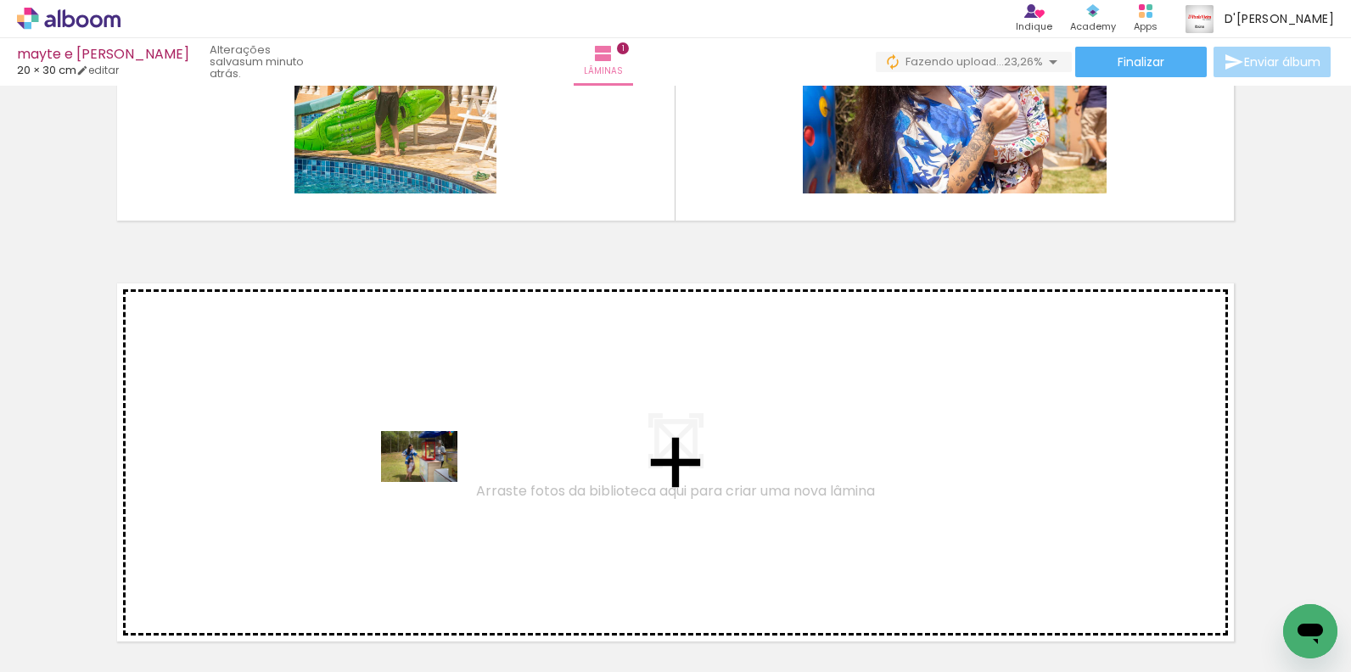
drag, startPoint x: 550, startPoint y: 624, endPoint x: 432, endPoint y: 482, distance: 184.4
click at [432, 482] on quentale-workspace at bounding box center [675, 336] width 1351 height 672
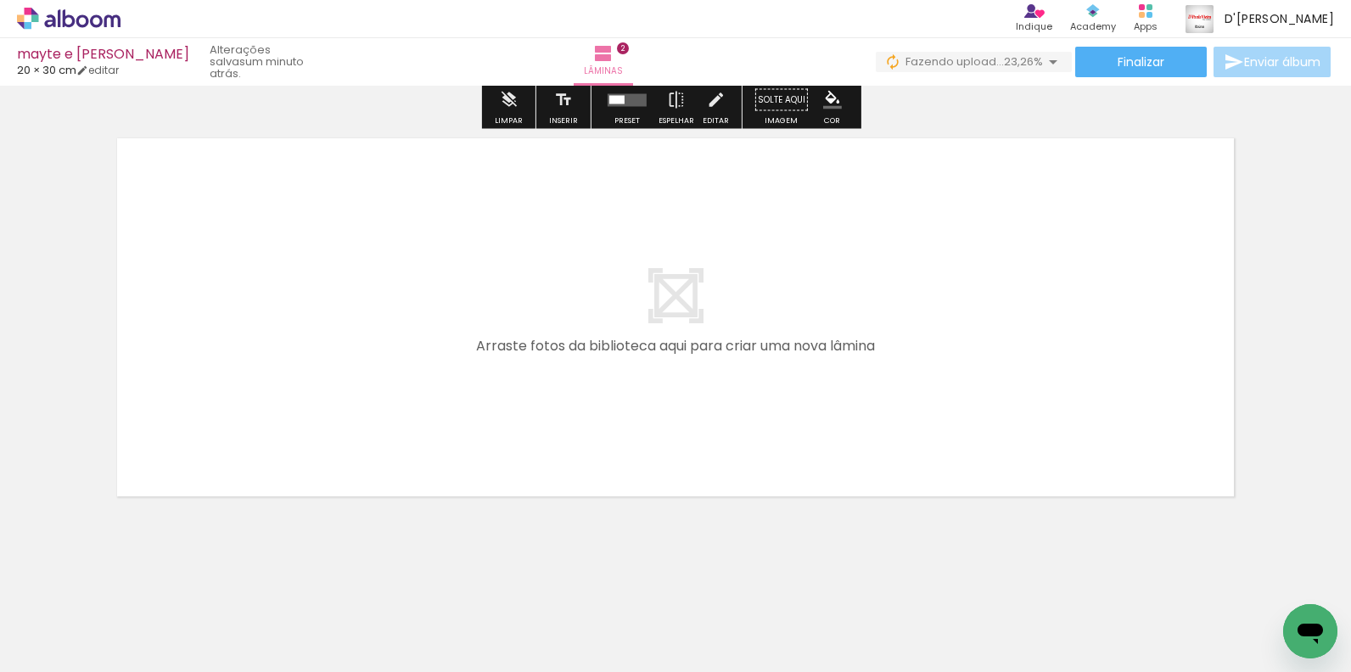
scroll to position [566, 0]
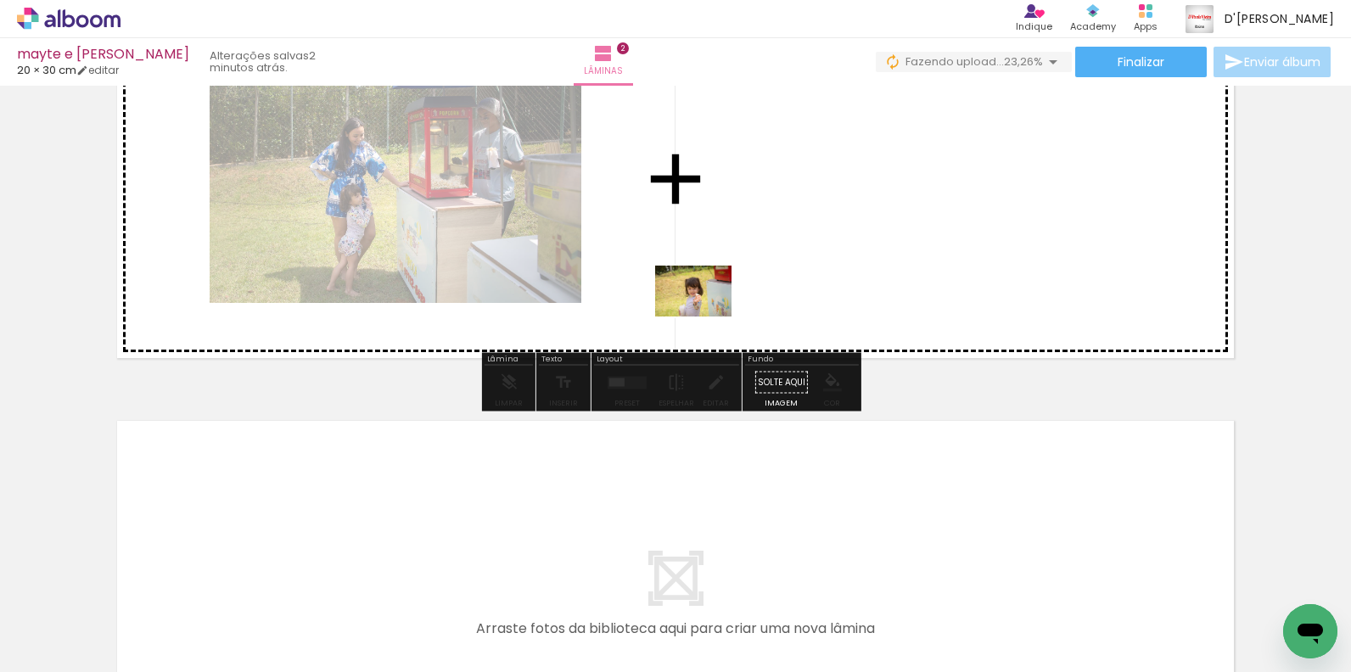
drag, startPoint x: 650, startPoint y: 620, endPoint x: 706, endPoint y: 317, distance: 308.9
click at [706, 317] on quentale-workspace at bounding box center [675, 336] width 1351 height 672
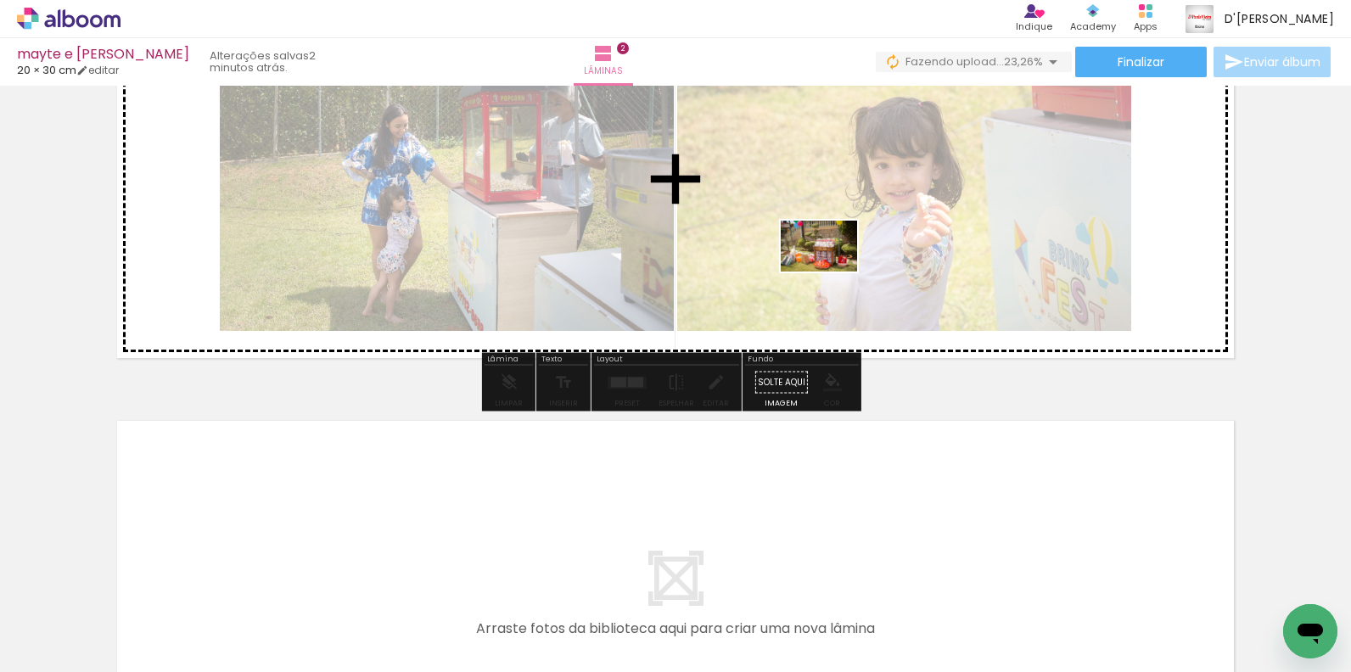
drag, startPoint x: 744, startPoint y: 625, endPoint x: 832, endPoint y: 272, distance: 364.5
click at [832, 272] on quentale-workspace at bounding box center [675, 336] width 1351 height 672
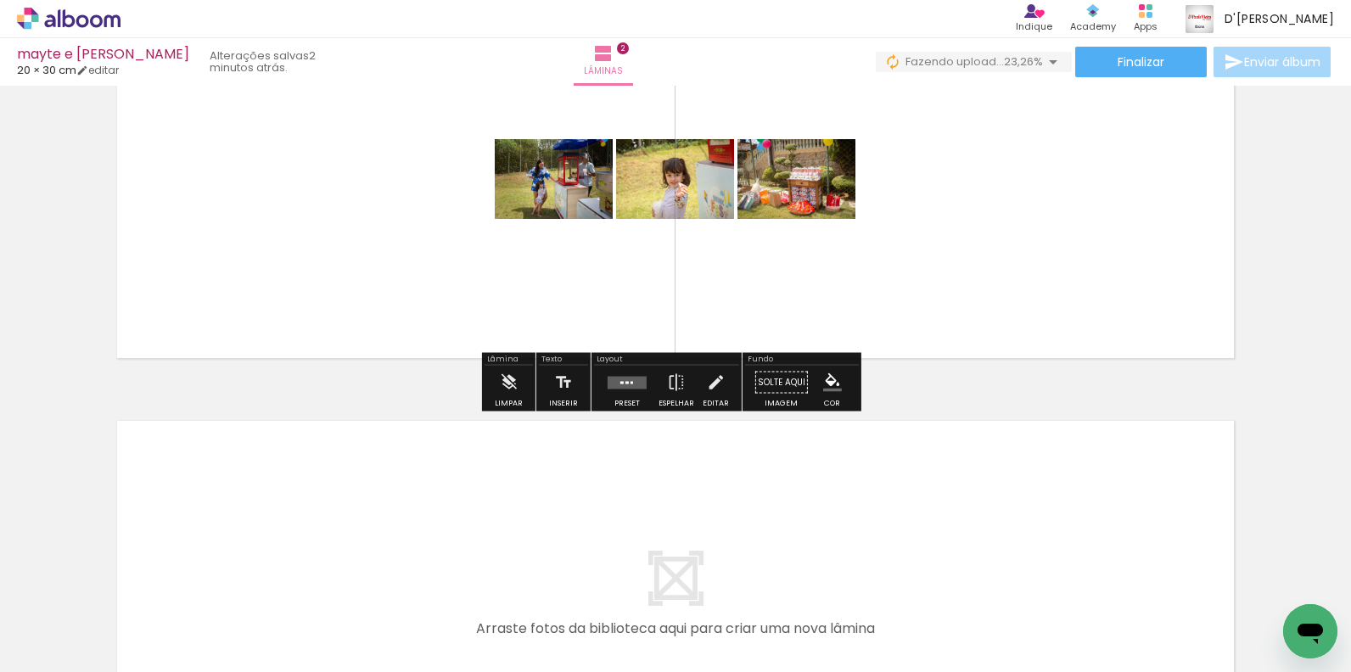
click at [639, 381] on quentale-layouter at bounding box center [627, 382] width 39 height 13
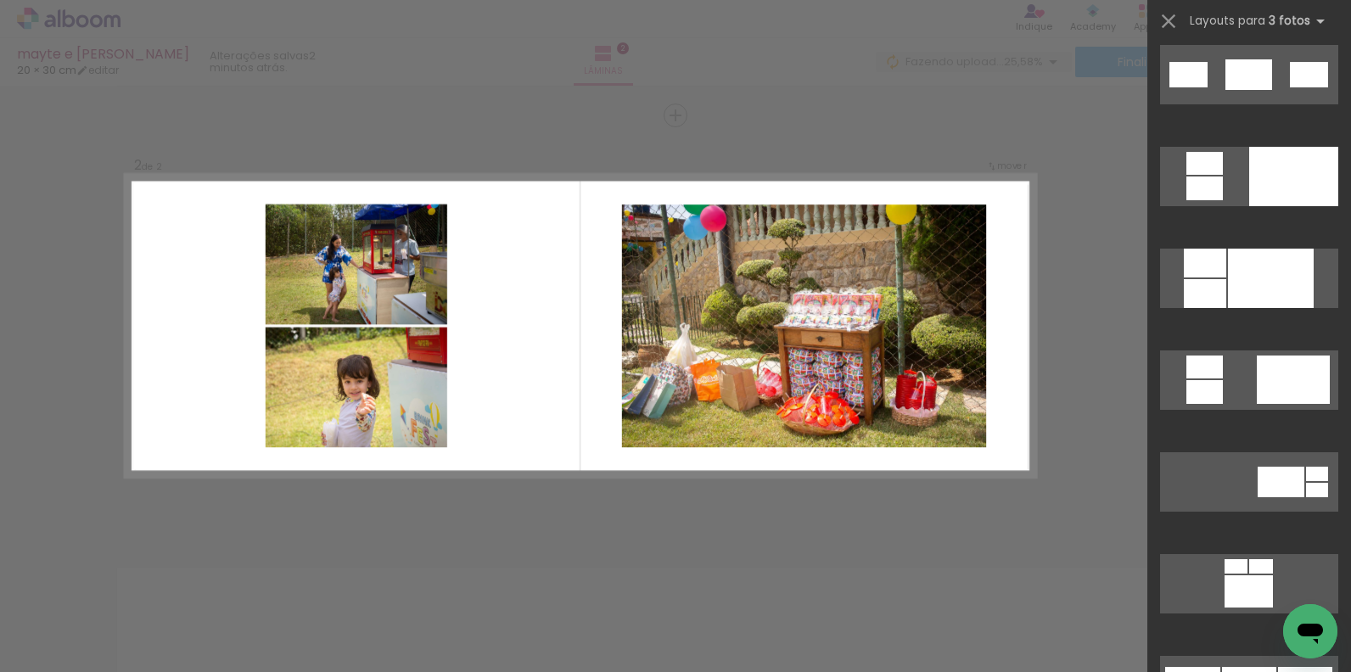
scroll to position [1132, 0]
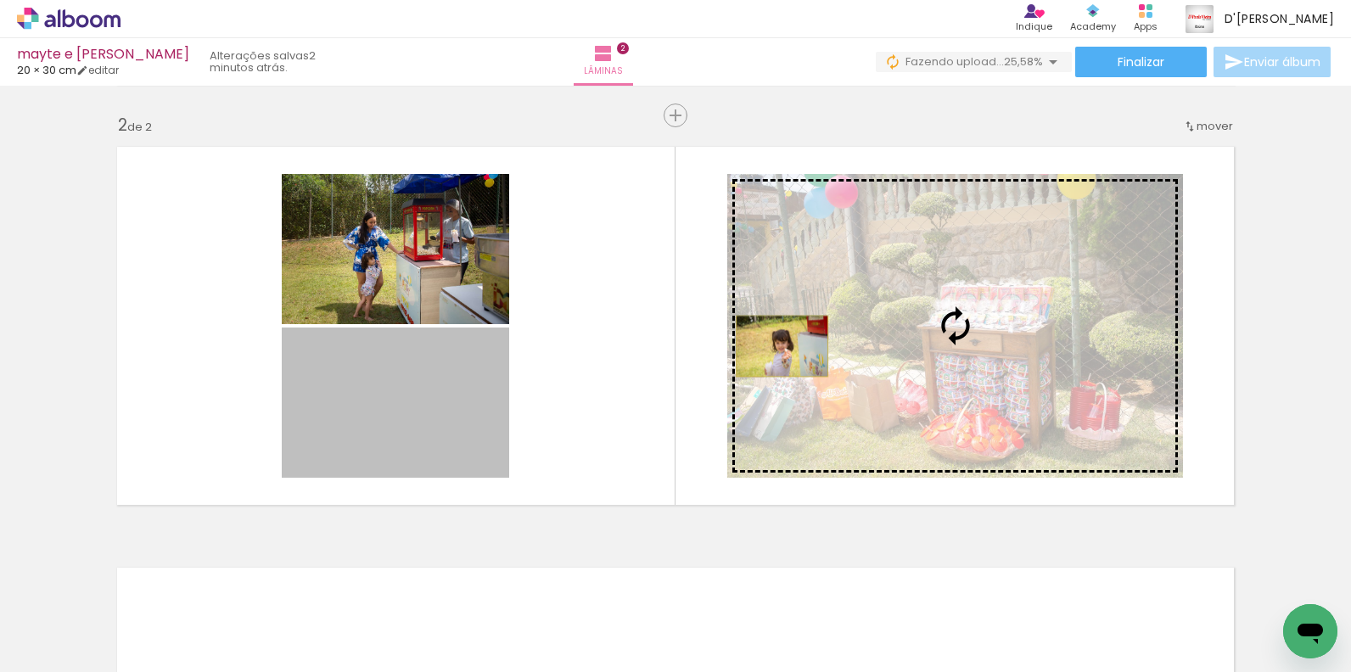
drag, startPoint x: 434, startPoint y: 404, endPoint x: 776, endPoint y: 346, distance: 346.8
click at [0, 0] on slot at bounding box center [0, 0] width 0 height 0
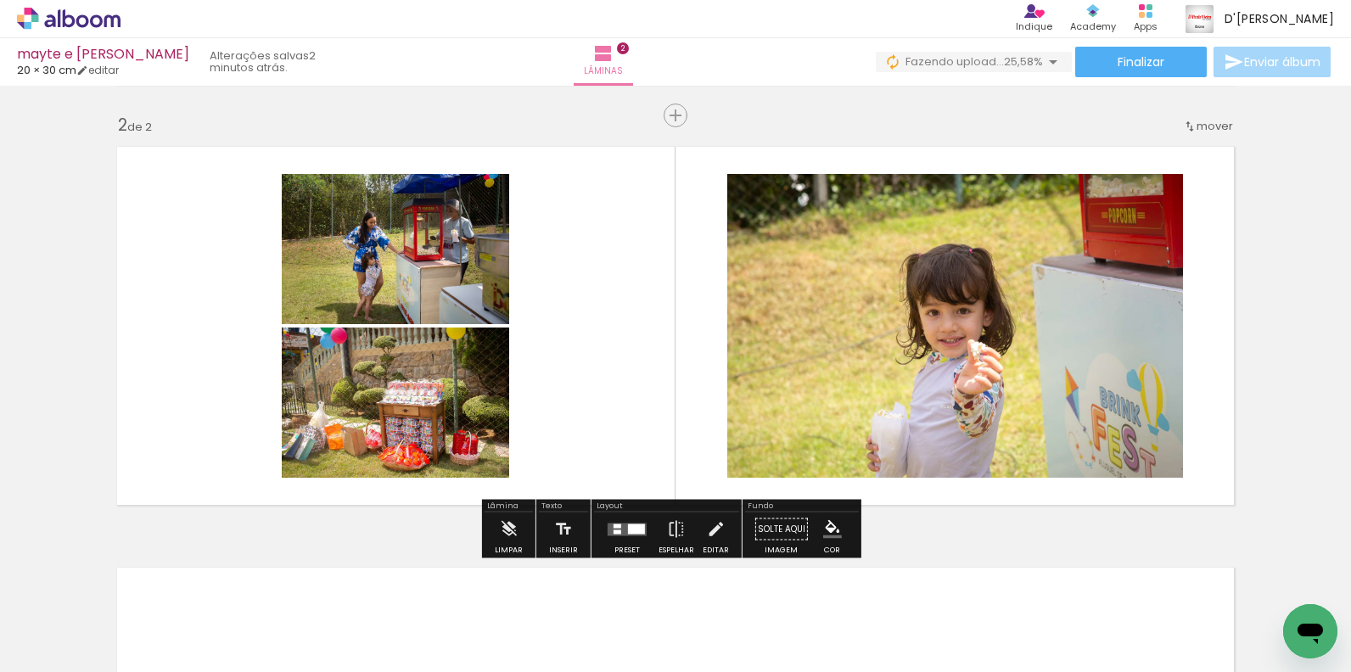
click at [591, 335] on quentale-layouter at bounding box center [675, 326] width 1137 height 378
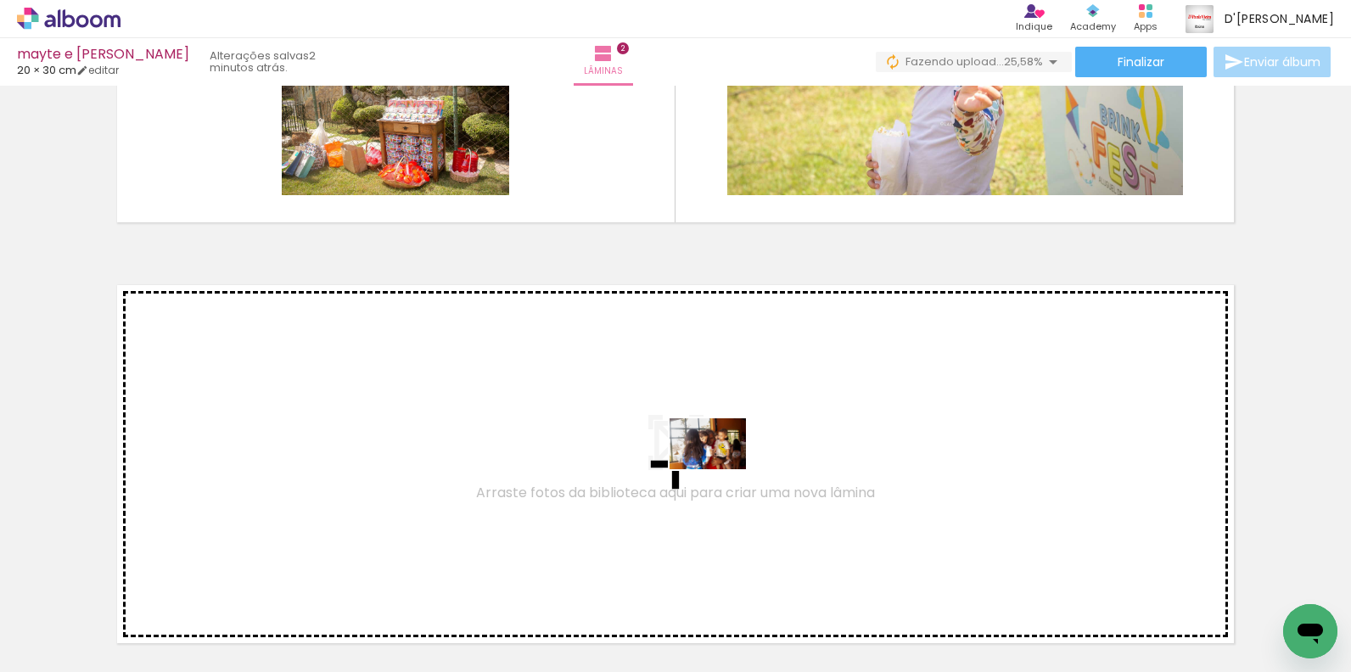
drag, startPoint x: 838, startPoint y: 636, endPoint x: 721, endPoint y: 469, distance: 203.4
click at [721, 469] on quentale-workspace at bounding box center [675, 336] width 1351 height 672
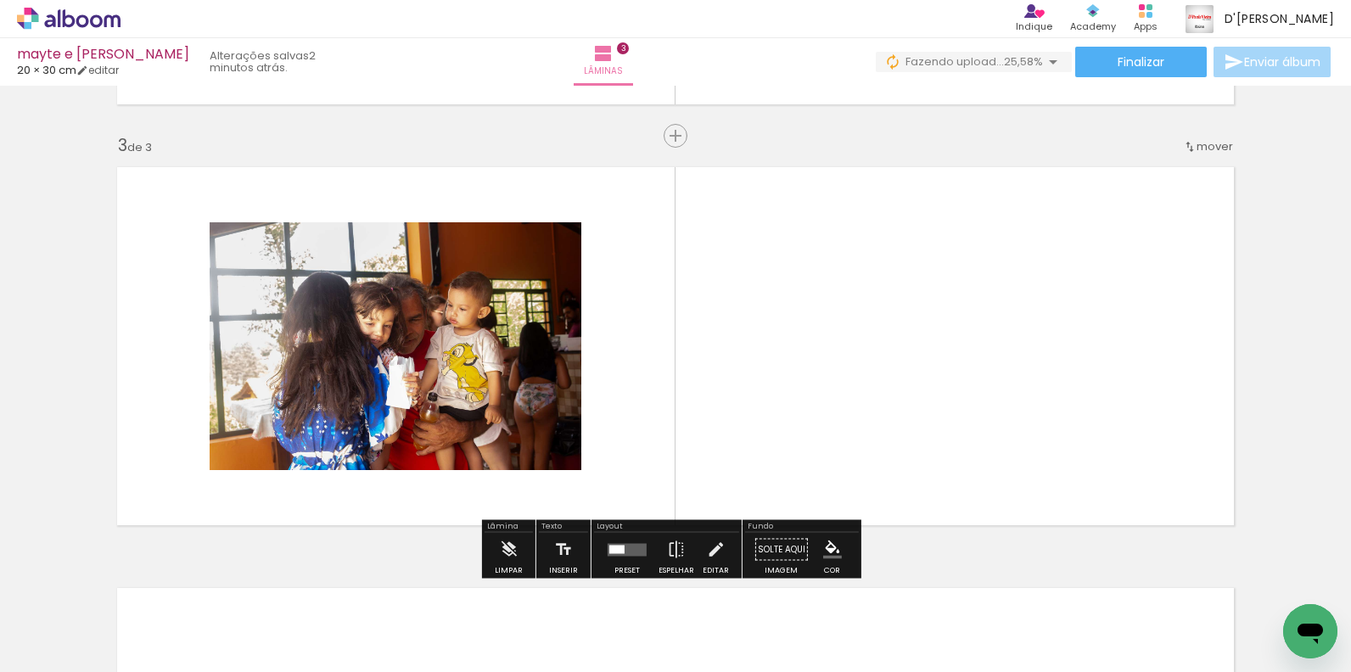
scroll to position [840, 0]
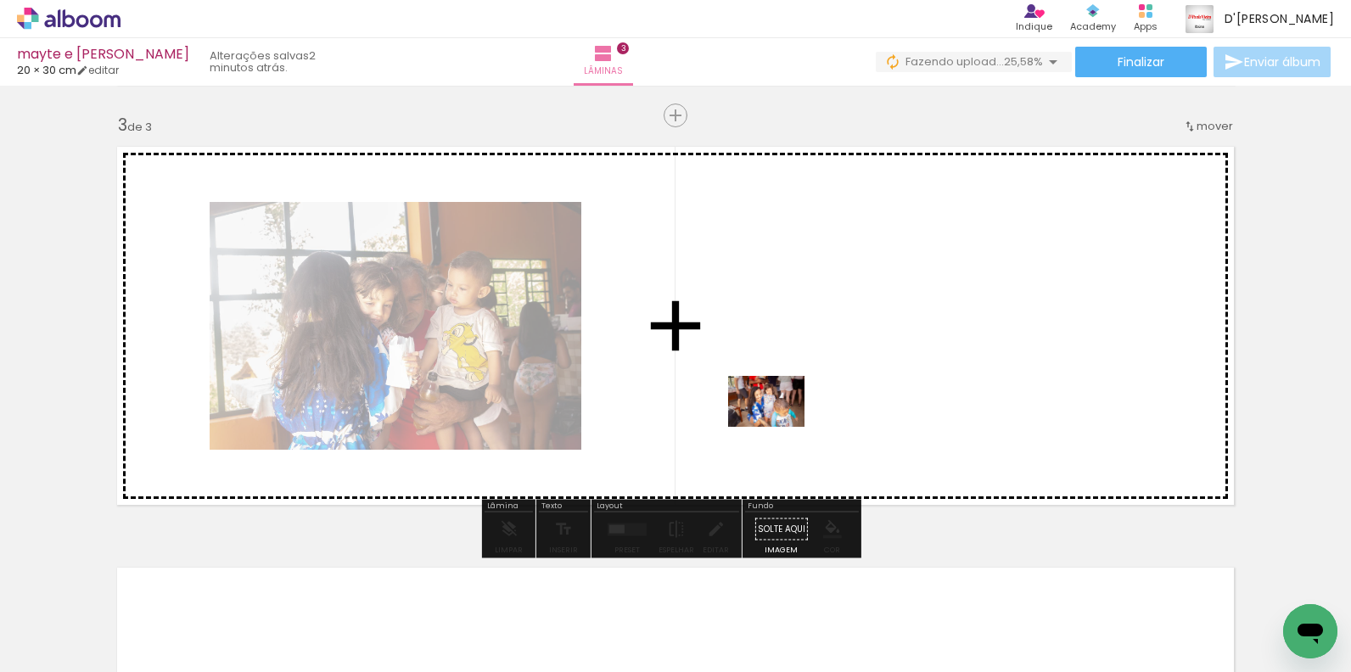
drag, startPoint x: 915, startPoint y: 624, endPoint x: 779, endPoint y: 427, distance: 239.2
click at [779, 427] on quentale-workspace at bounding box center [675, 336] width 1351 height 672
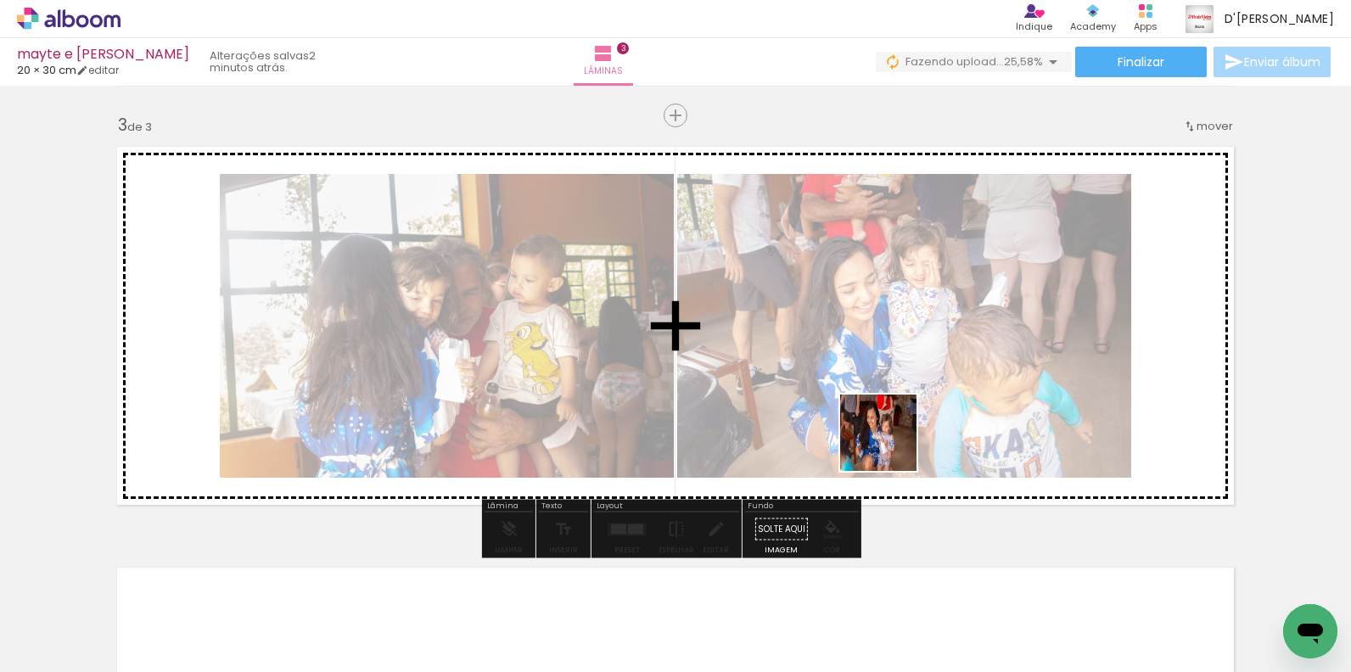
drag, startPoint x: 1013, startPoint y: 635, endPoint x: 891, endPoint y: 446, distance: 225.3
click at [891, 446] on quentale-workspace at bounding box center [675, 336] width 1351 height 672
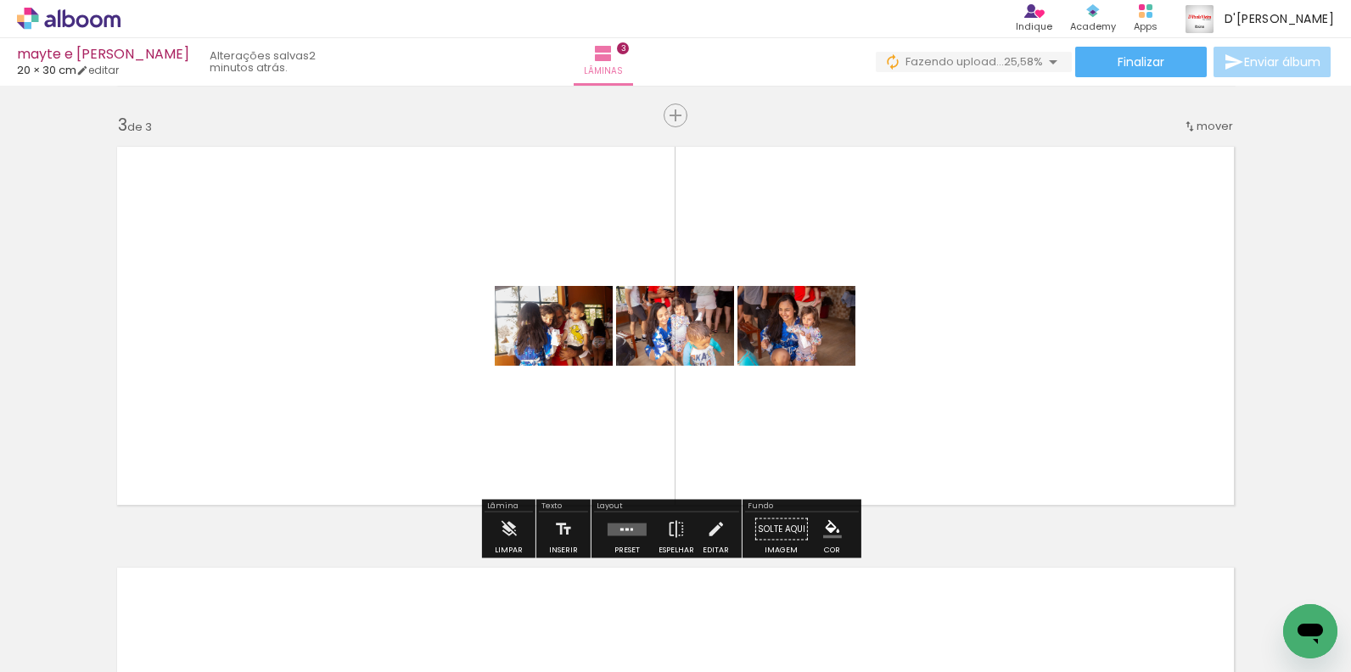
click at [631, 525] on quentale-layouter at bounding box center [627, 529] width 39 height 13
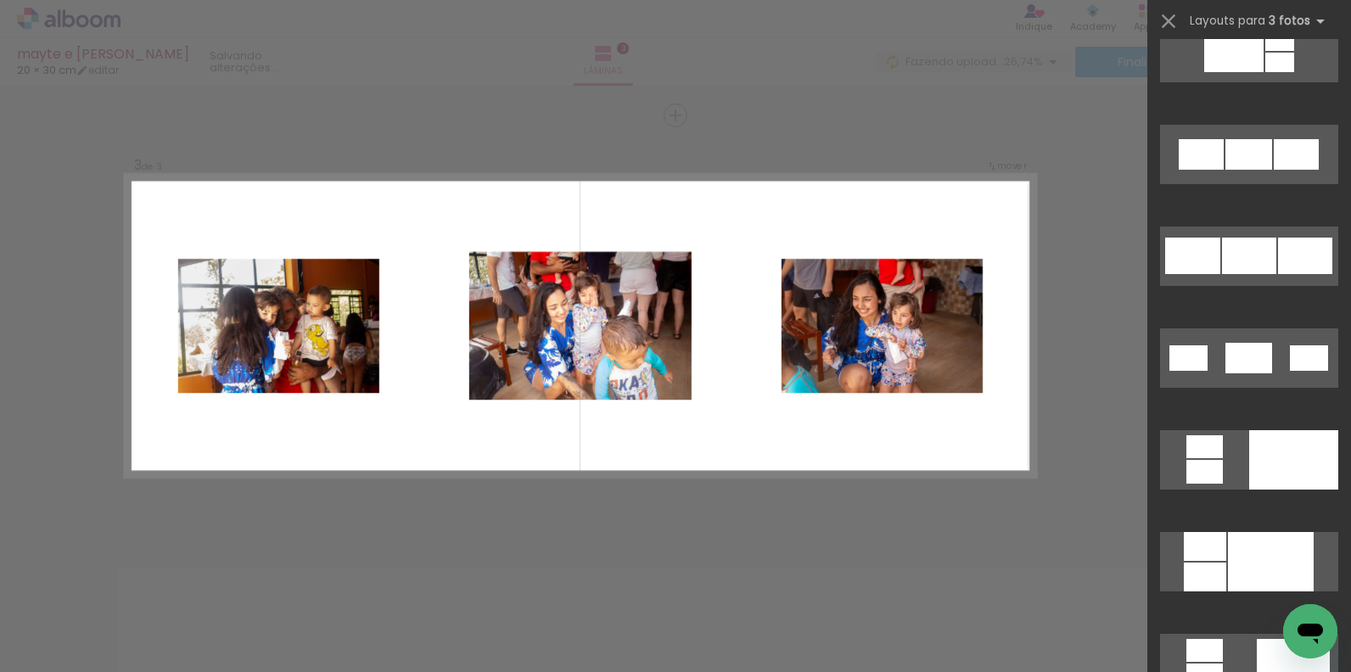
scroll to position [849, 0]
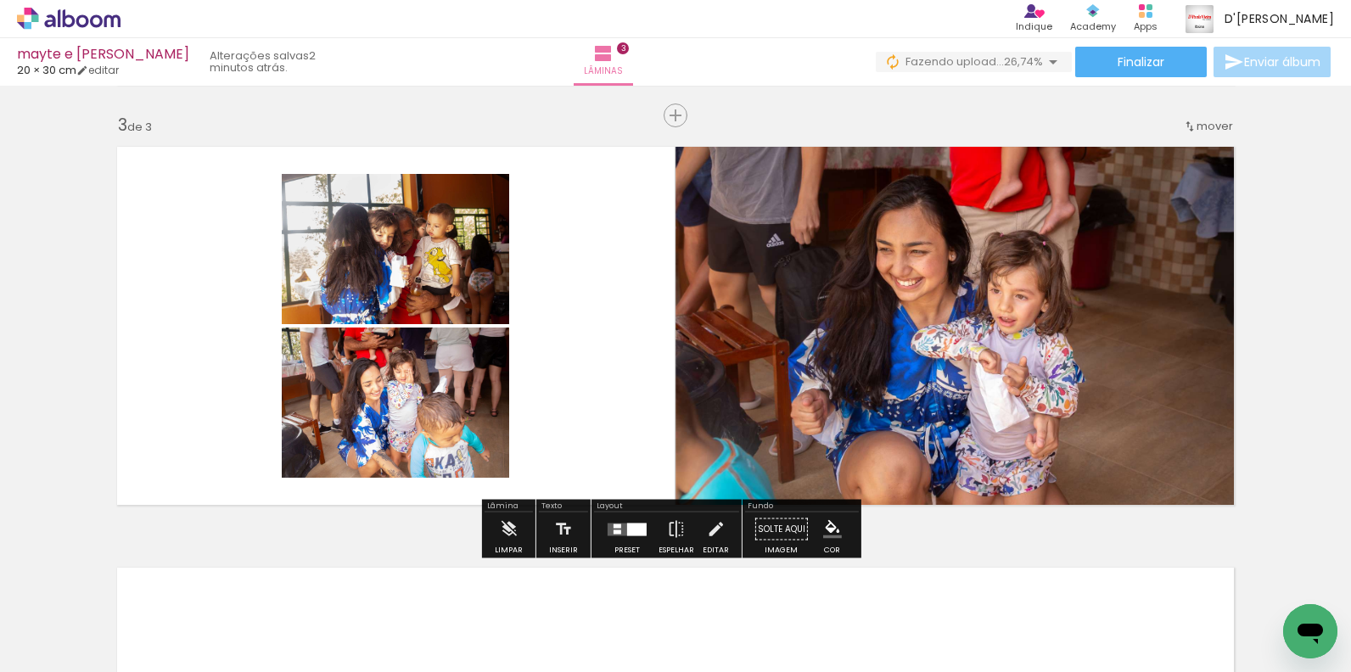
scroll to position [1123, 0]
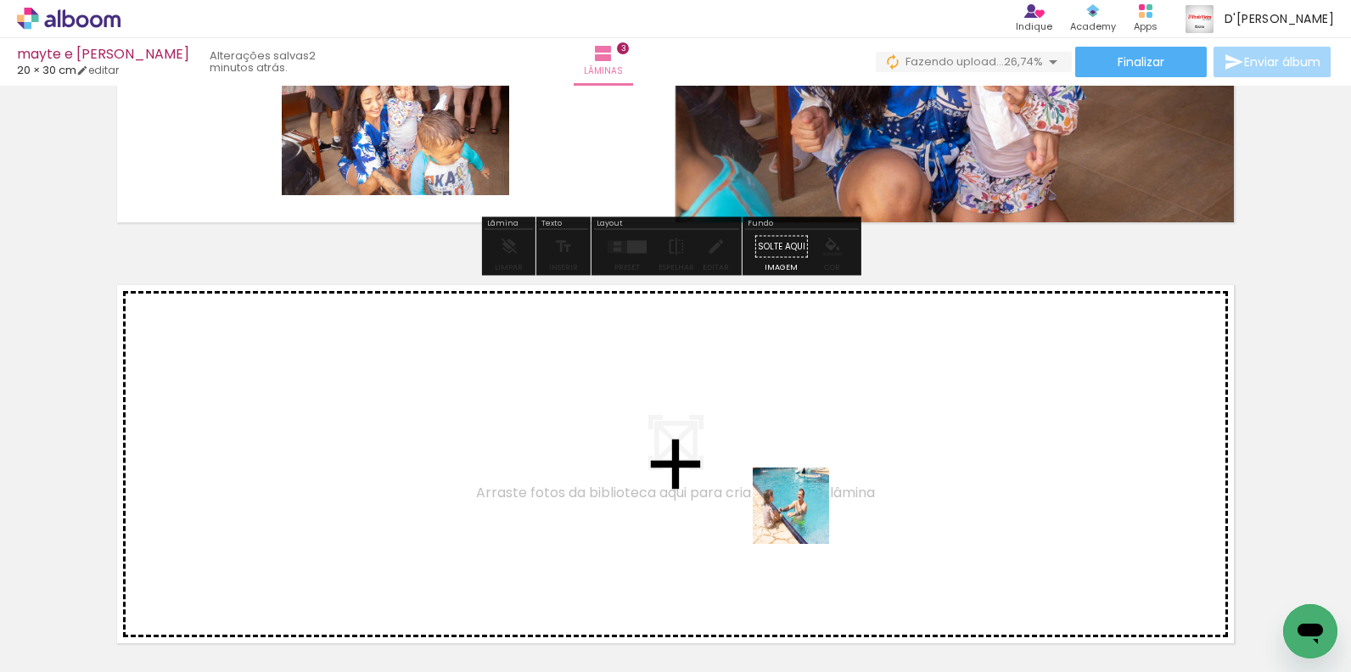
drag, startPoint x: 1103, startPoint y: 622, endPoint x: 794, endPoint y: 517, distance: 326.3
click at [794, 517] on quentale-workspace at bounding box center [675, 336] width 1351 height 672
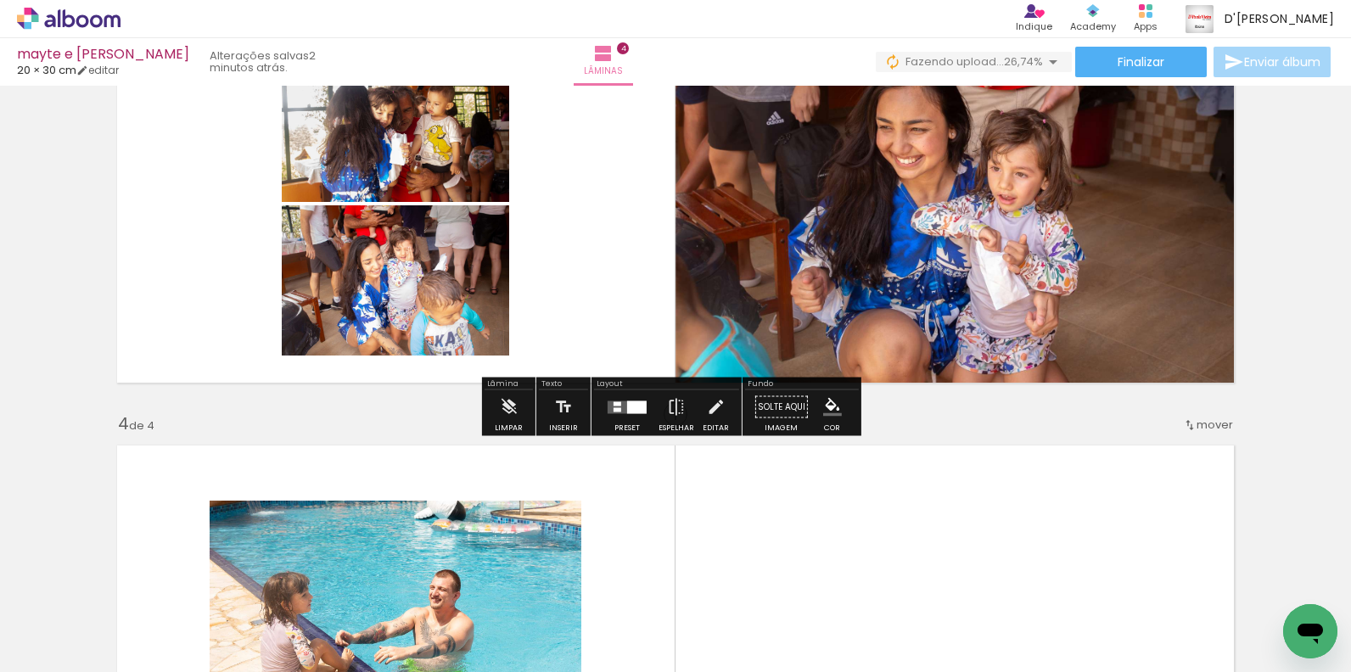
scroll to position [978, 0]
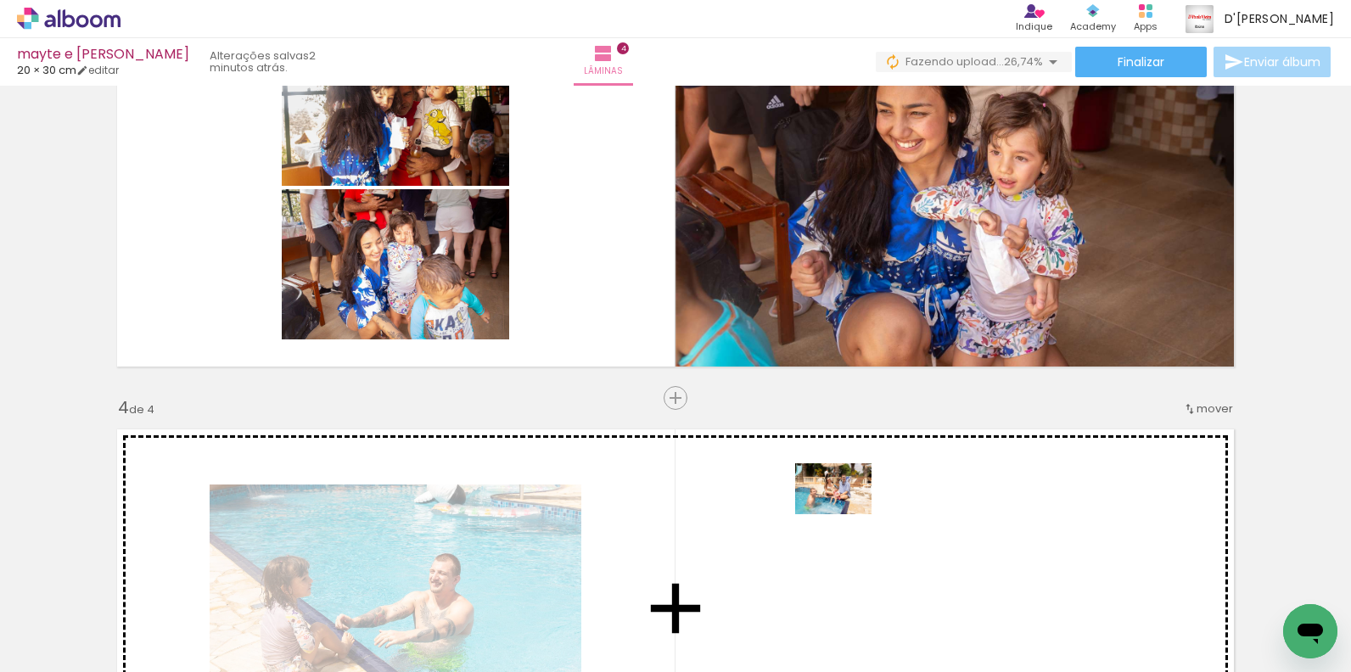
drag, startPoint x: 1202, startPoint y: 634, endPoint x: 846, endPoint y: 514, distance: 375.2
click at [846, 514] on quentale-workspace at bounding box center [675, 336] width 1351 height 672
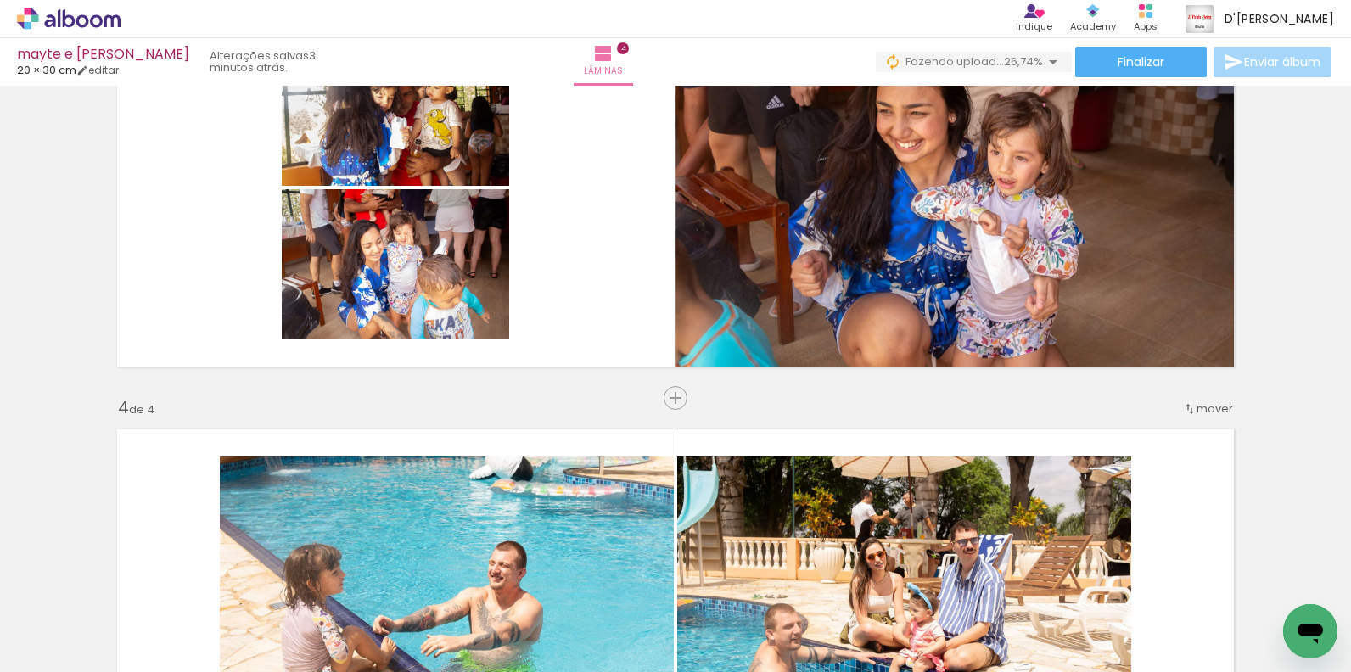
scroll to position [1261, 0]
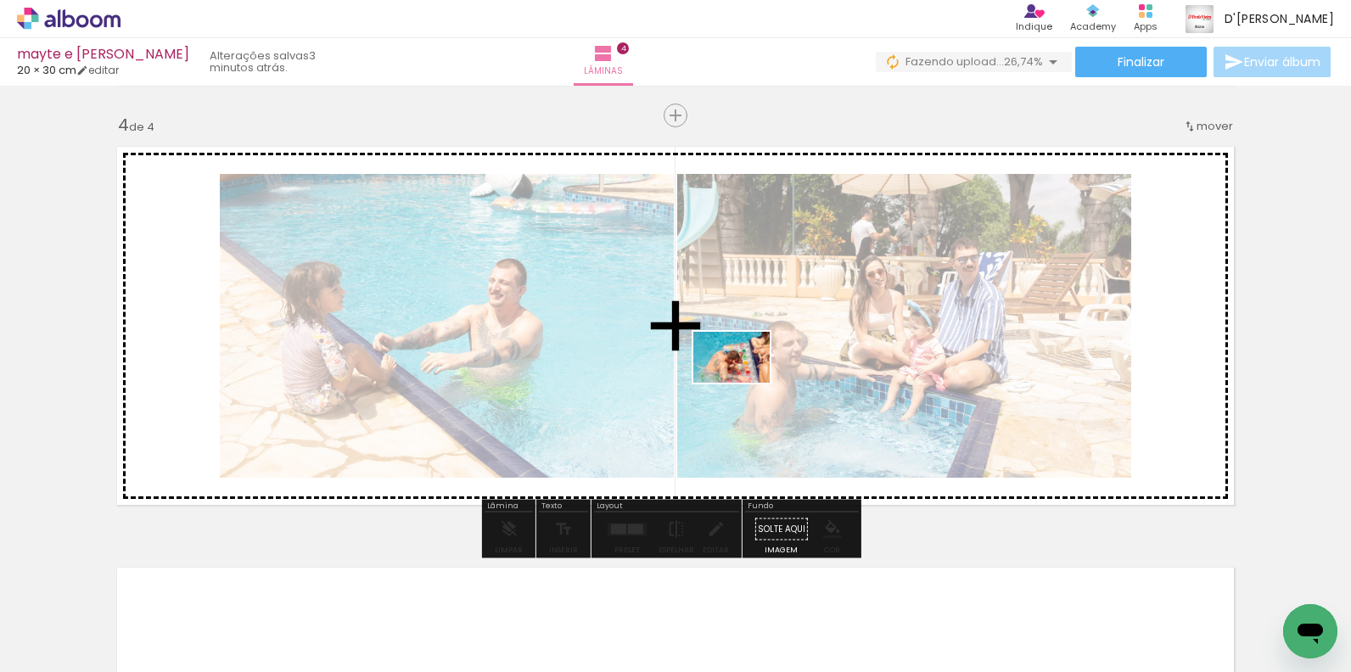
drag, startPoint x: 827, startPoint y: 625, endPoint x: 744, endPoint y: 383, distance: 255.8
click at [744, 383] on quentale-workspace at bounding box center [675, 336] width 1351 height 672
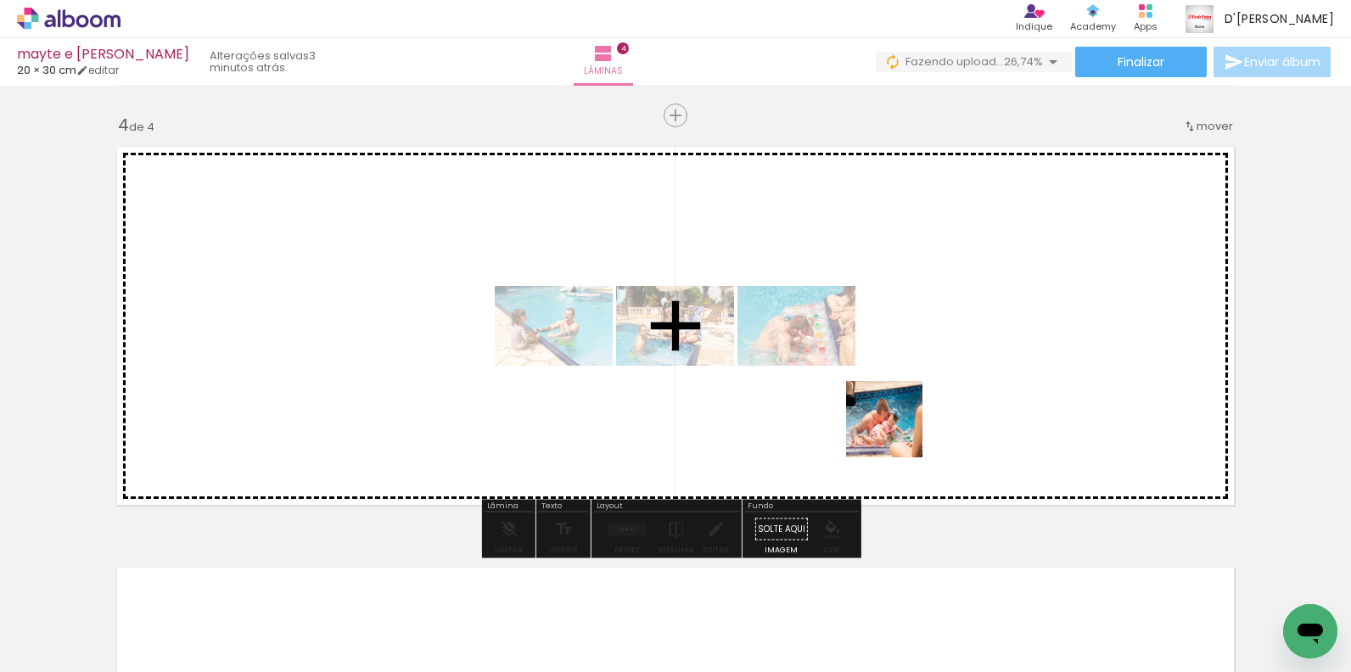
drag, startPoint x: 949, startPoint y: 614, endPoint x: 871, endPoint y: 373, distance: 252.5
click at [874, 373] on quentale-workspace at bounding box center [675, 336] width 1351 height 672
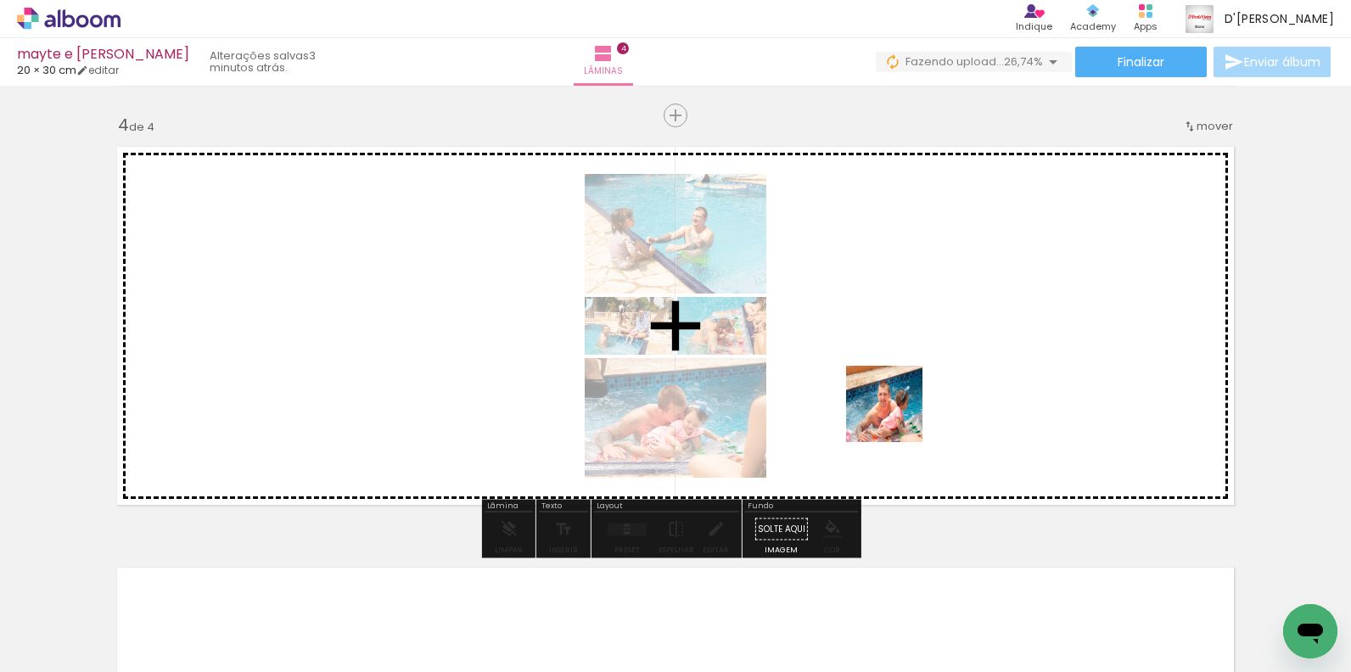
drag, startPoint x: 1045, startPoint y: 628, endPoint x: 896, endPoint y: 414, distance: 260.4
click at [896, 414] on quentale-workspace at bounding box center [675, 336] width 1351 height 672
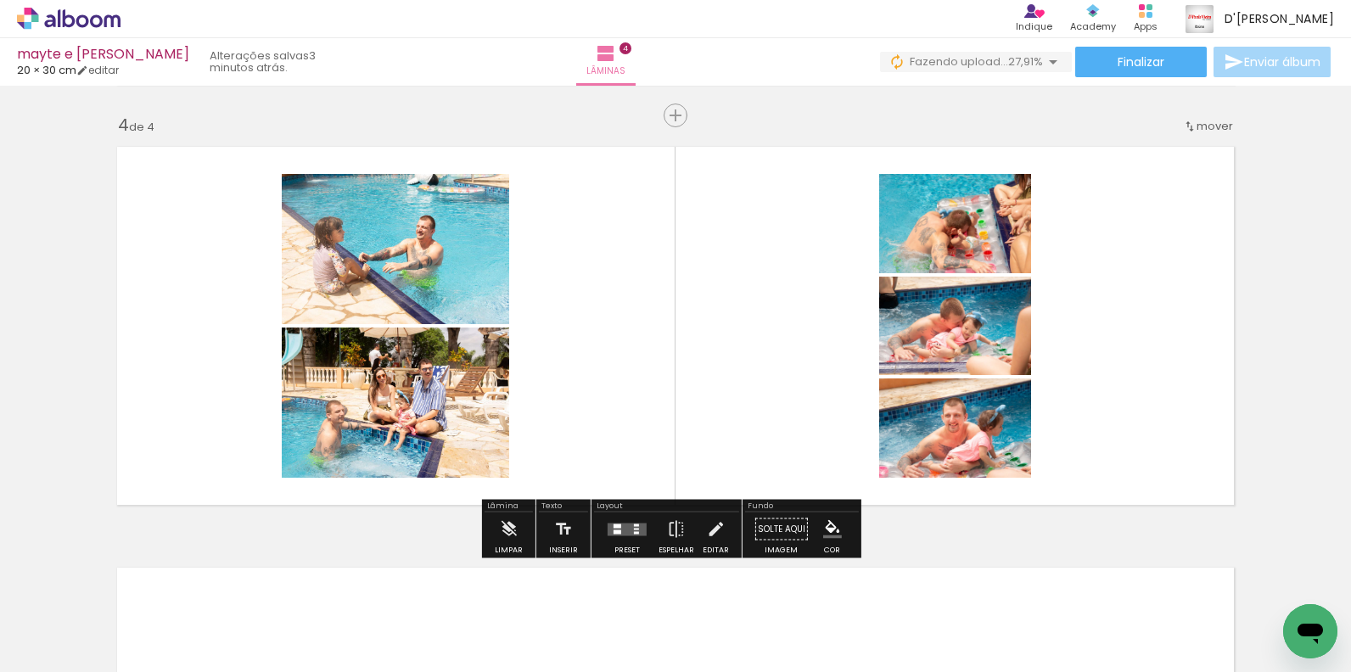
click at [635, 539] on div at bounding box center [627, 530] width 46 height 34
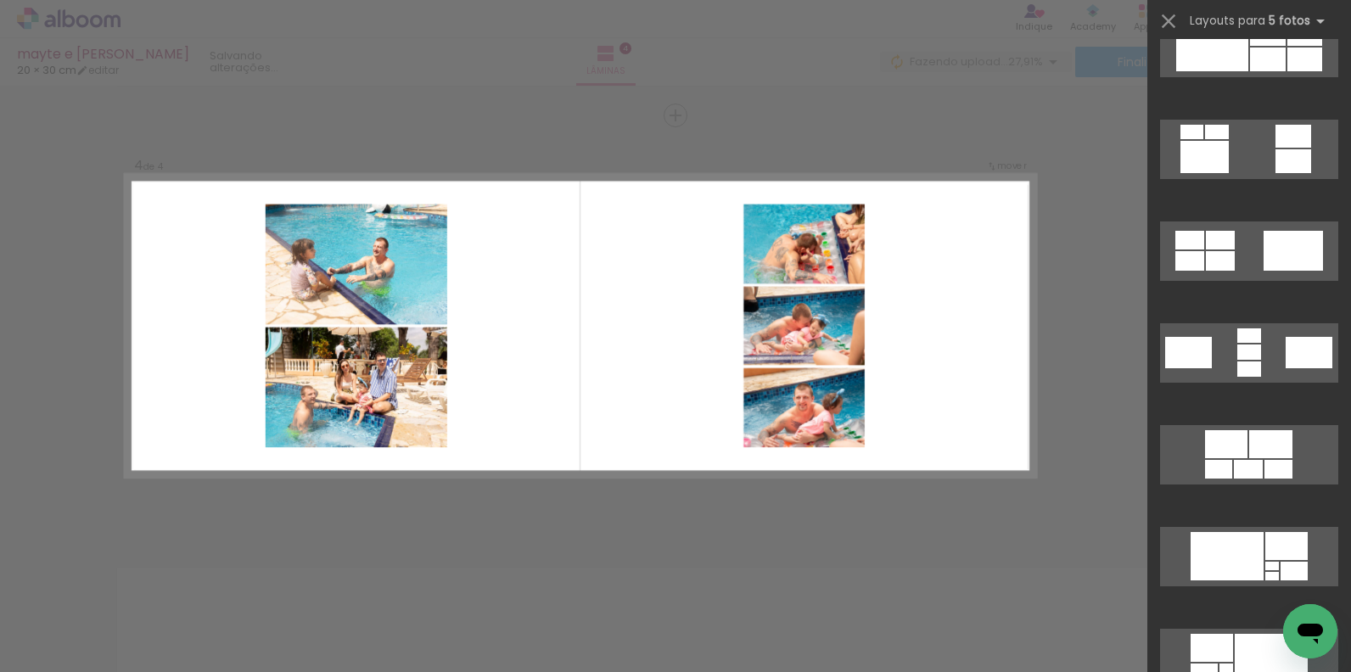
scroll to position [0, 0]
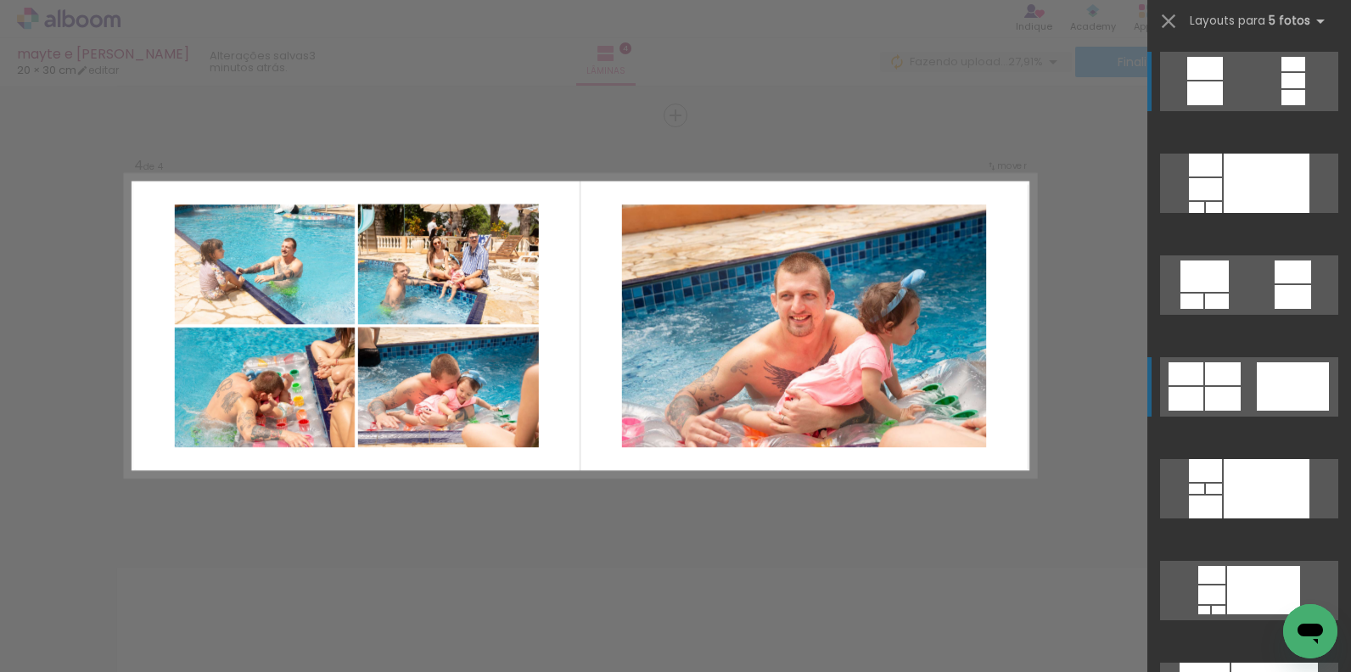
click at [1222, 213] on div at bounding box center [1214, 207] width 16 height 11
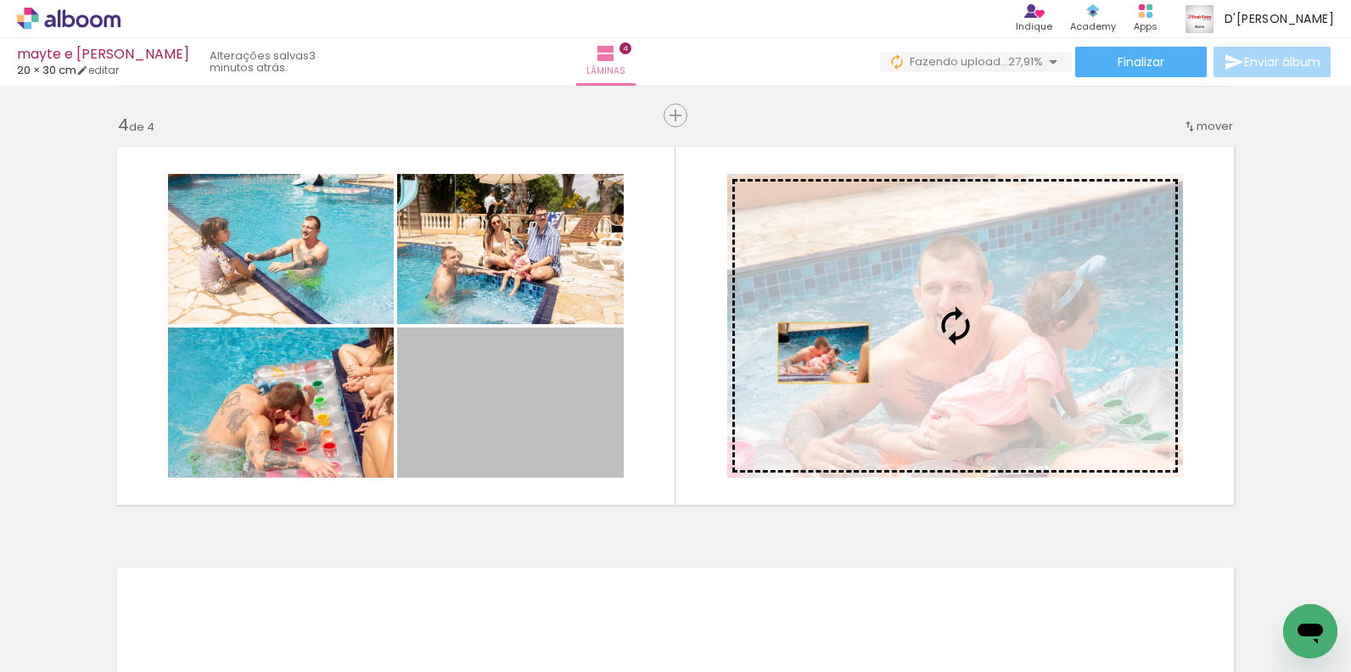
drag, startPoint x: 521, startPoint y: 412, endPoint x: 817, endPoint y: 353, distance: 301.9
click at [0, 0] on slot at bounding box center [0, 0] width 0 height 0
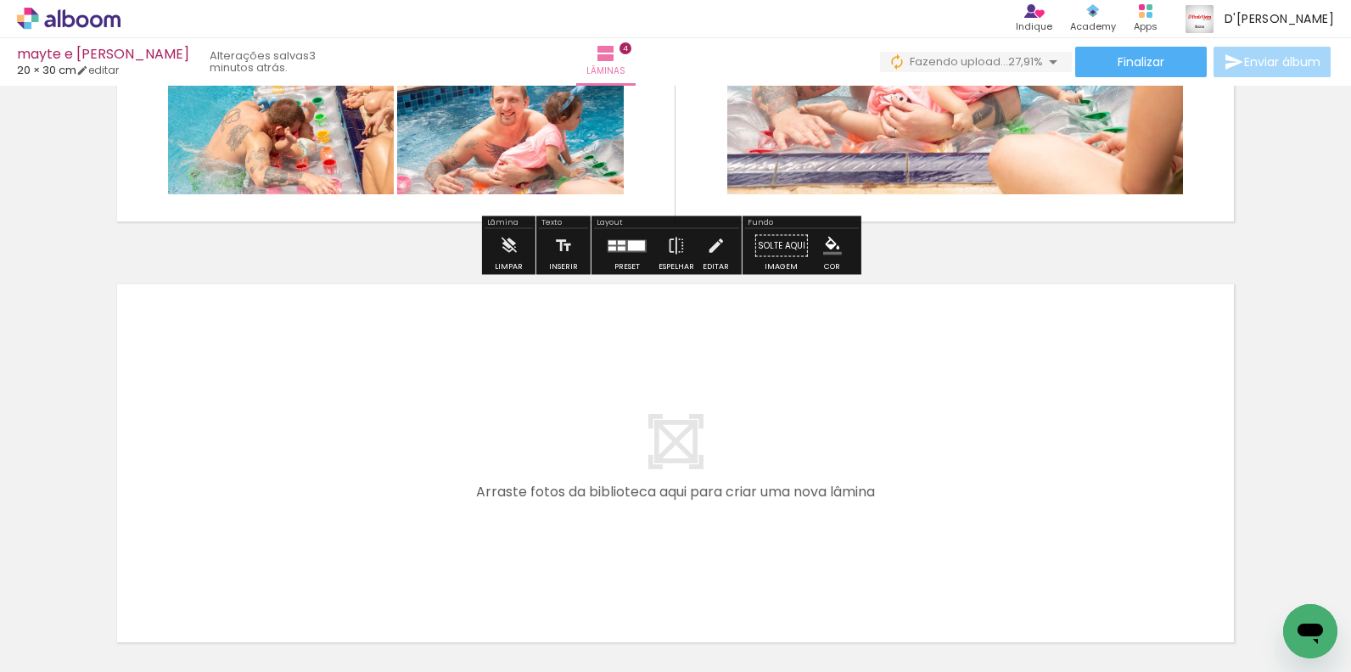
scroll to position [1691, 0]
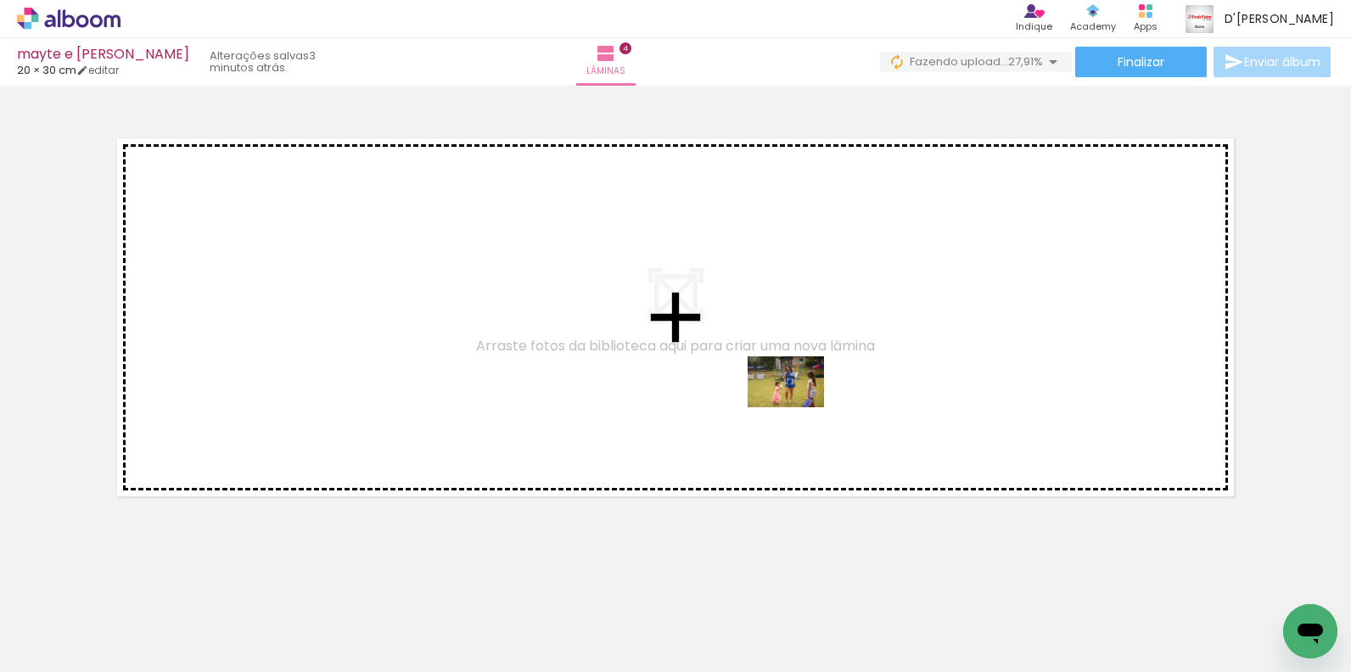
drag, startPoint x: 926, startPoint y: 488, endPoint x: 799, endPoint y: 407, distance: 150.7
click at [799, 407] on quentale-workspace at bounding box center [675, 336] width 1351 height 672
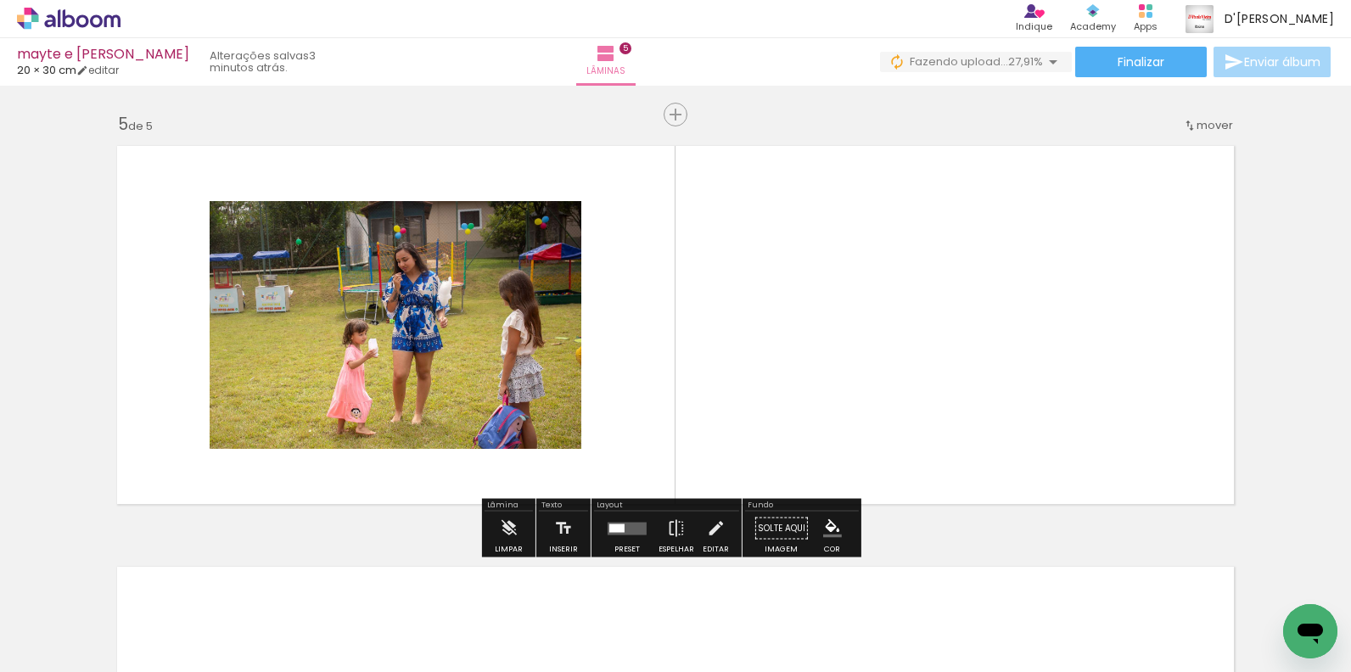
scroll to position [1682, 0]
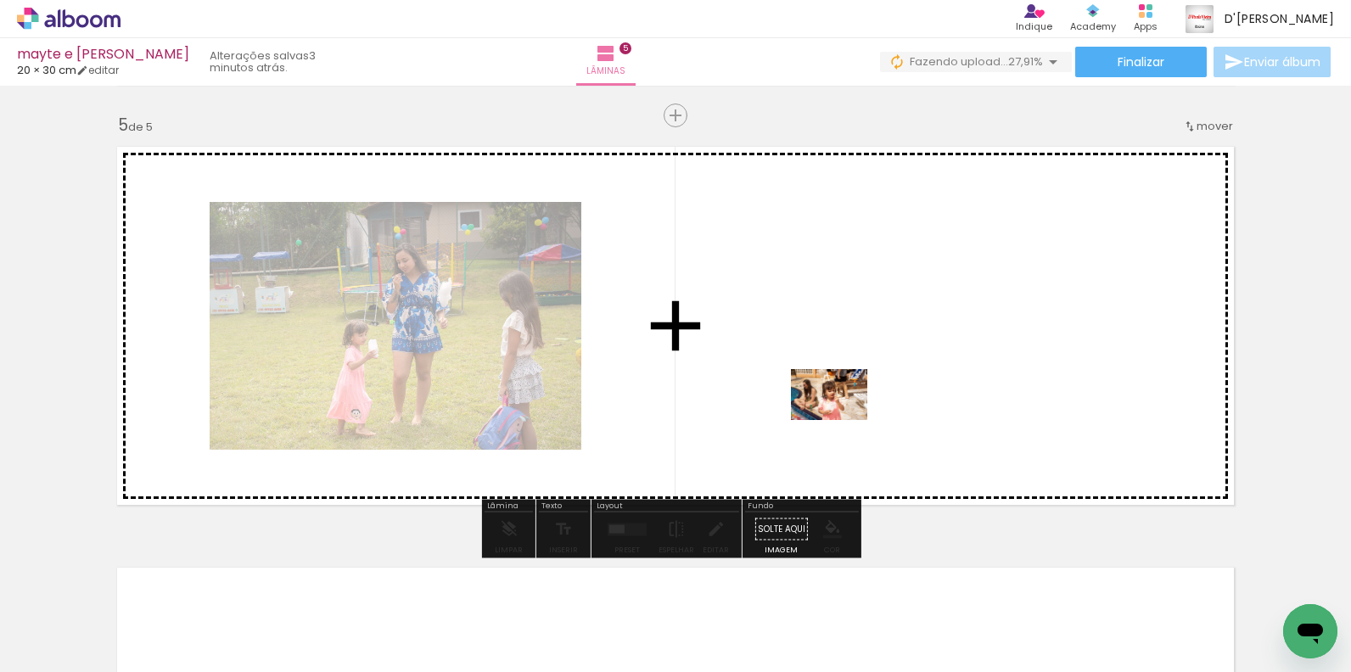
drag, startPoint x: 1216, startPoint y: 634, endPoint x: 842, endPoint y: 420, distance: 431.0
click at [842, 420] on quentale-workspace at bounding box center [675, 336] width 1351 height 672
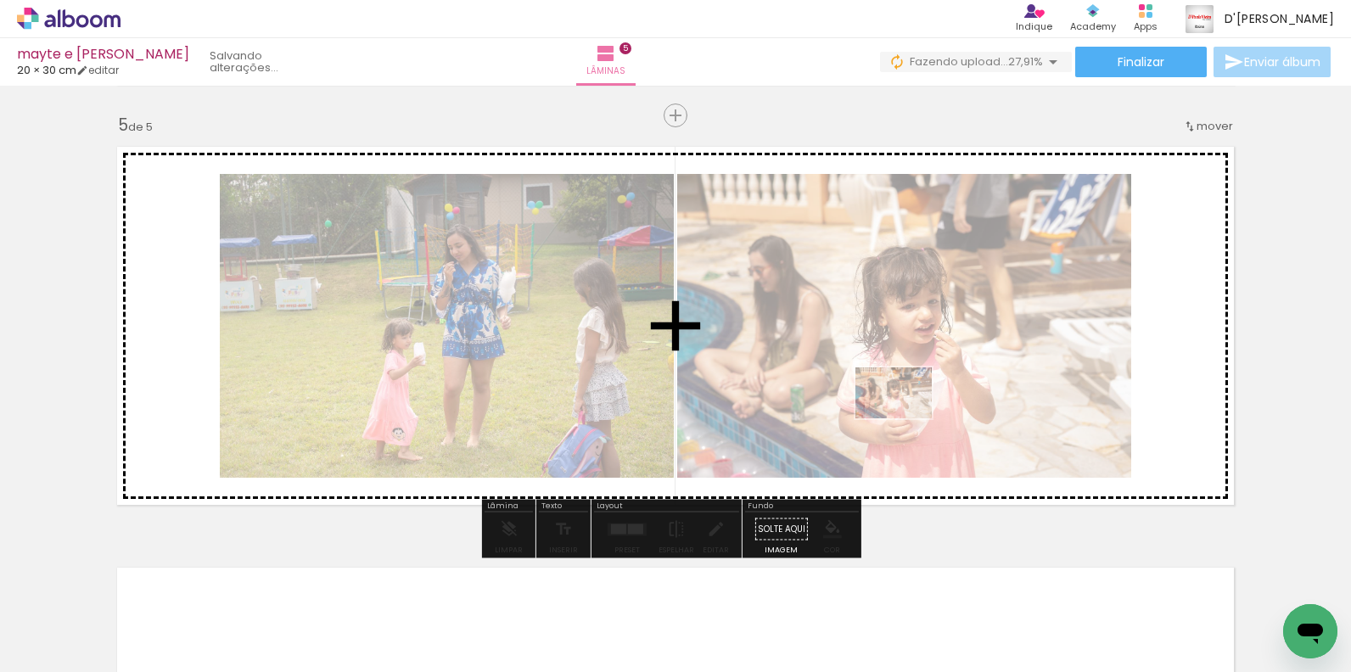
drag, startPoint x: 1228, startPoint y: 620, endPoint x: 906, endPoint y: 418, distance: 379.3
click at [906, 418] on quentale-workspace at bounding box center [675, 336] width 1351 height 672
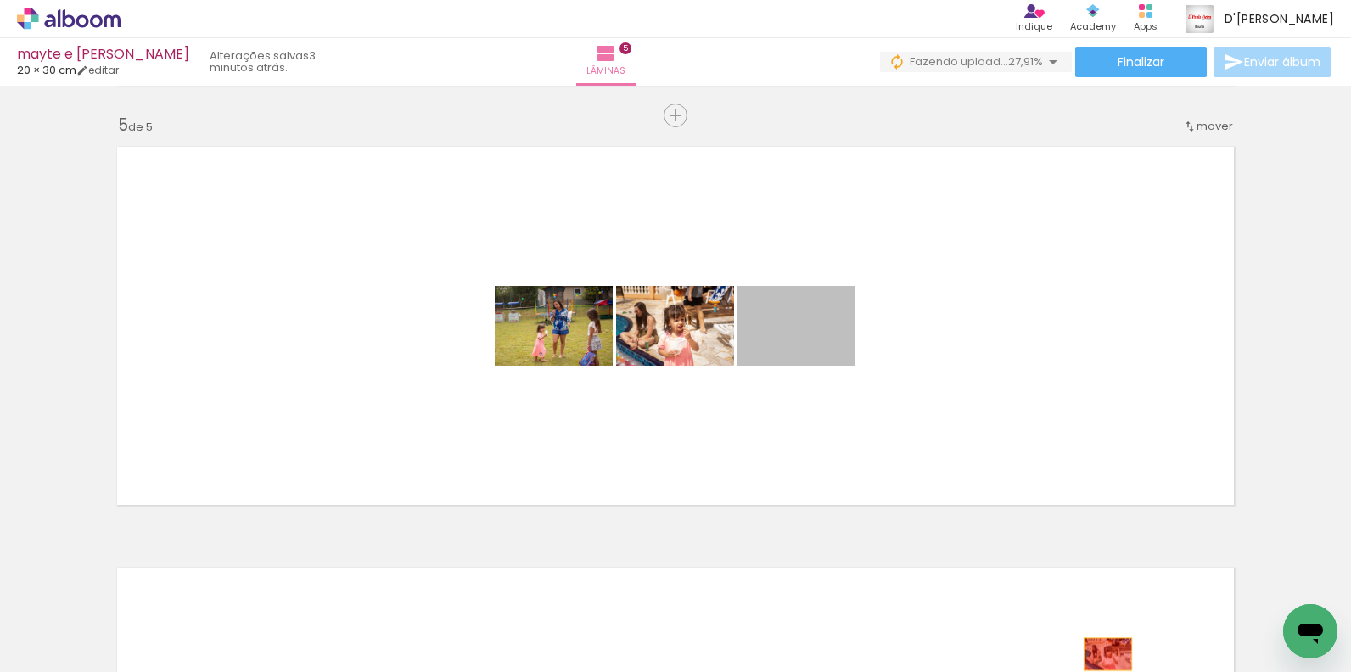
drag, startPoint x: 809, startPoint y: 344, endPoint x: 1145, endPoint y: 649, distance: 454.2
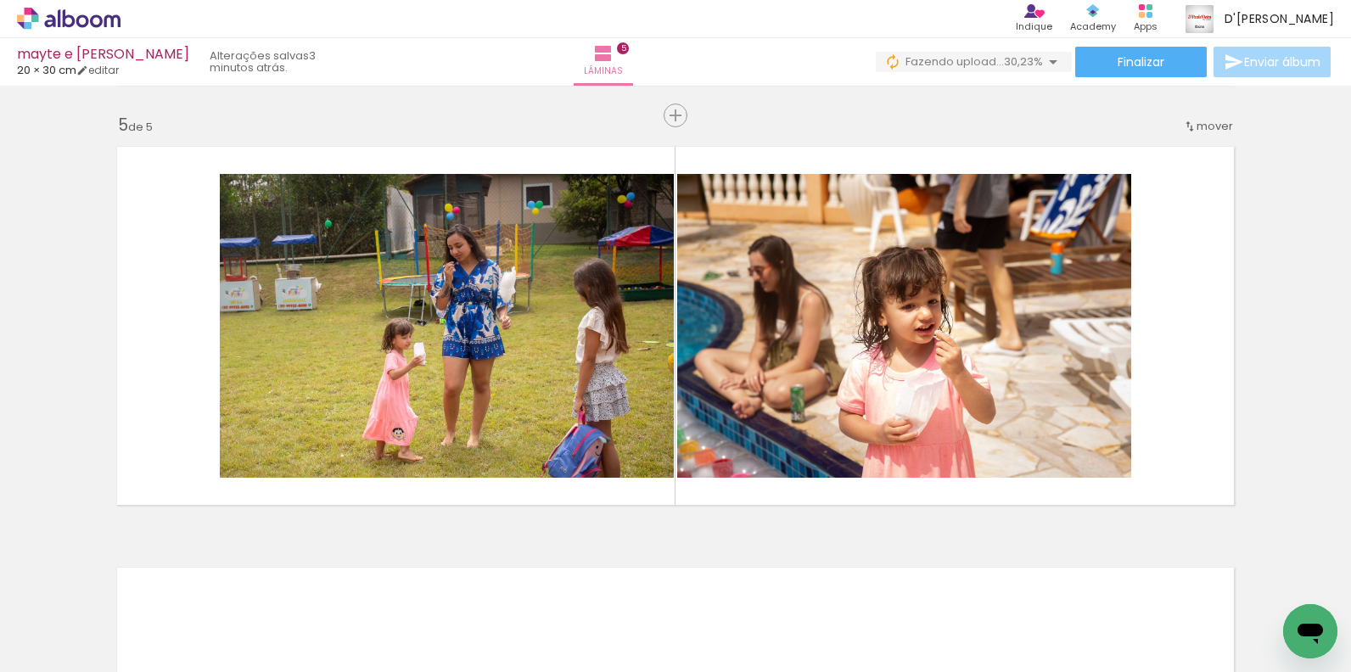
scroll to position [0, 1086]
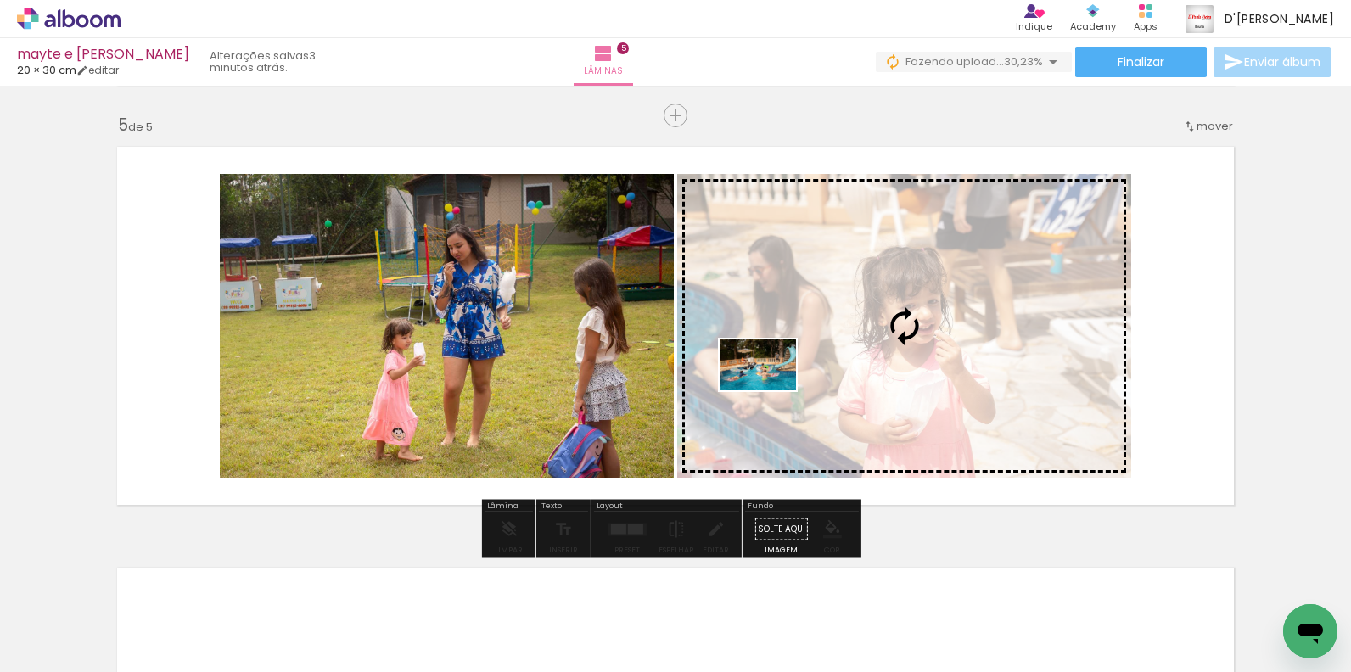
drag, startPoint x: 704, startPoint y: 636, endPoint x: 771, endPoint y: 390, distance: 254.9
click at [771, 390] on quentale-workspace at bounding box center [675, 336] width 1351 height 672
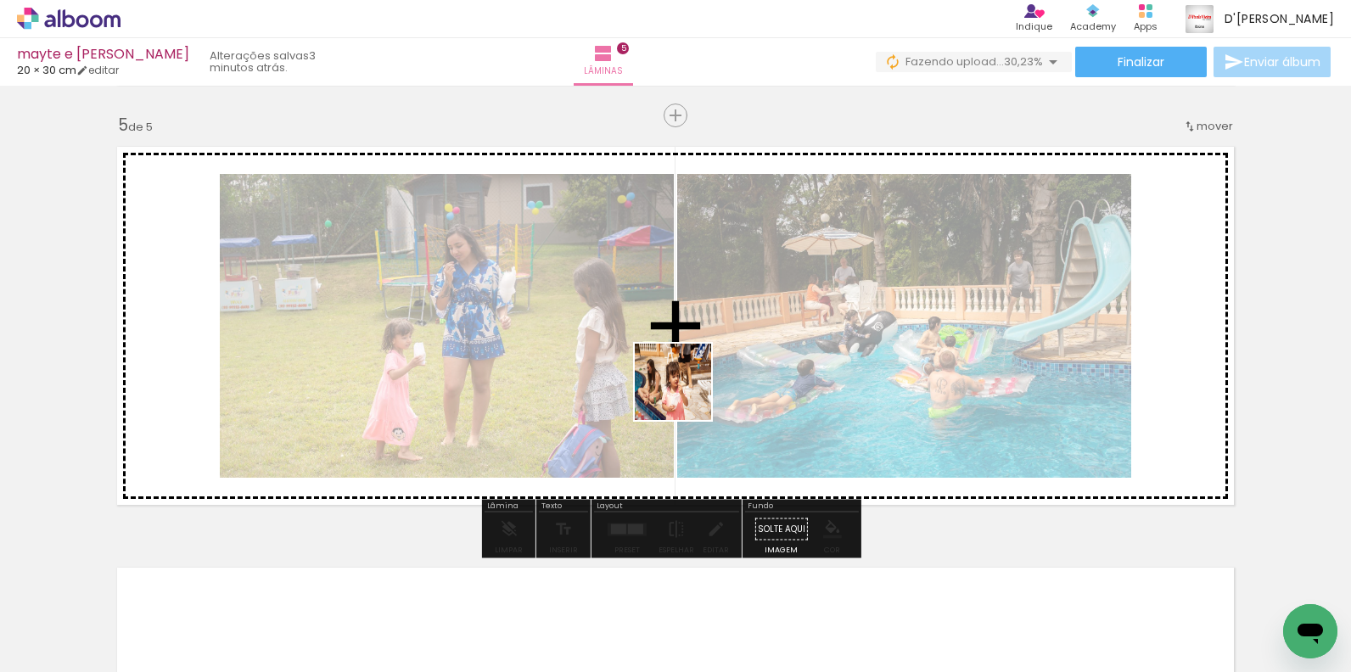
drag, startPoint x: 633, startPoint y: 625, endPoint x: 692, endPoint y: 360, distance: 271.4
click at [692, 360] on quentale-workspace at bounding box center [675, 336] width 1351 height 672
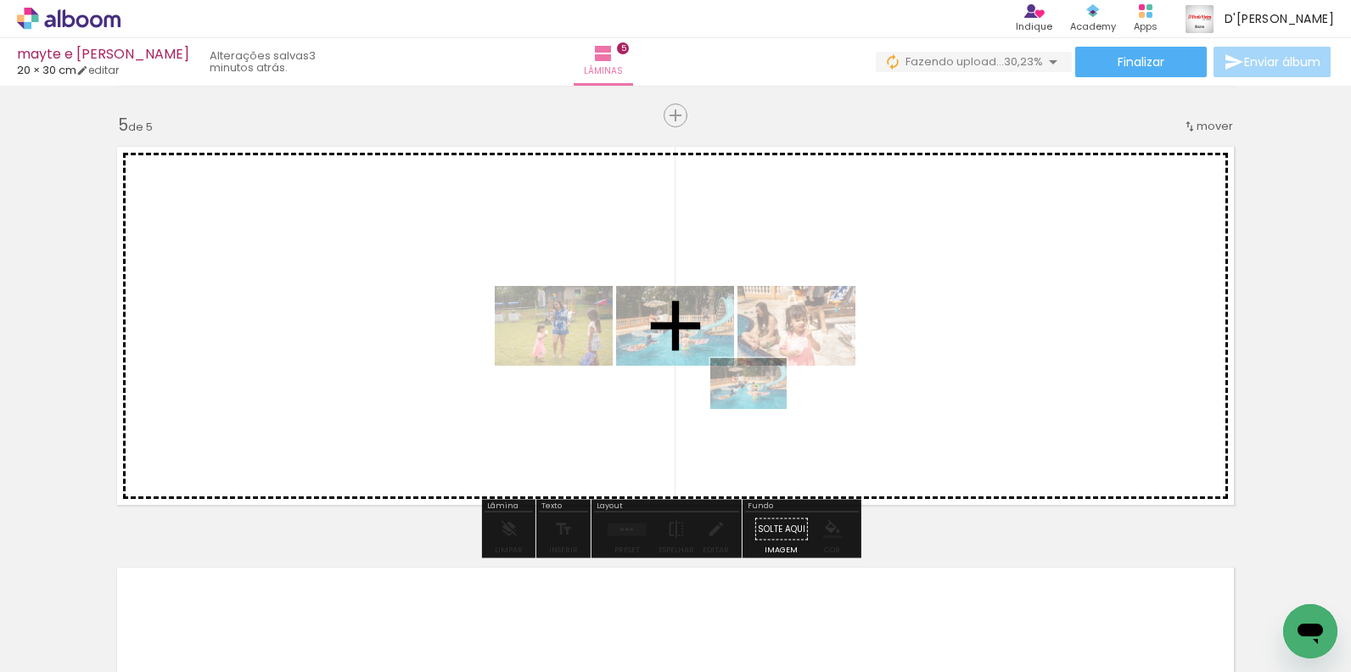
drag, startPoint x: 717, startPoint y: 625, endPoint x: 761, endPoint y: 409, distance: 220.9
click at [761, 409] on quentale-workspace at bounding box center [675, 336] width 1351 height 672
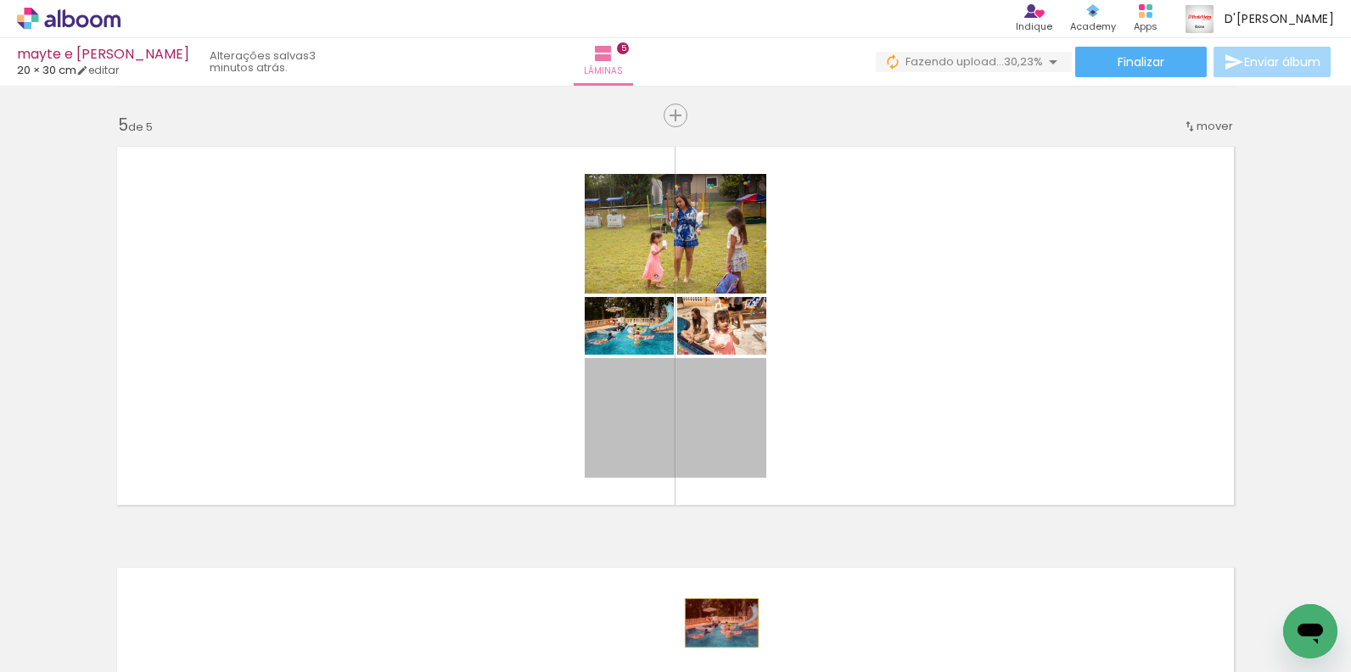
drag, startPoint x: 712, startPoint y: 416, endPoint x: 718, endPoint y: 624, distance: 208.0
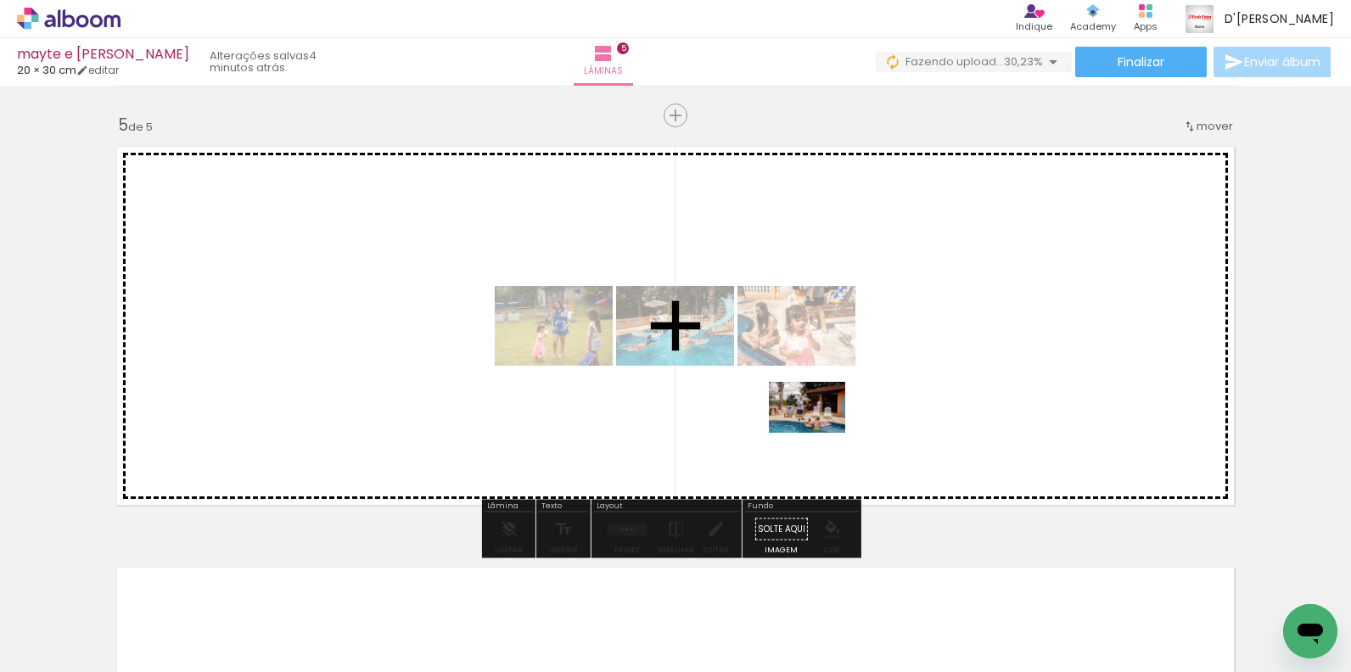
drag, startPoint x: 821, startPoint y: 483, endPoint x: 820, endPoint y: 433, distance: 50.1
click at [820, 433] on quentale-workspace at bounding box center [675, 336] width 1351 height 672
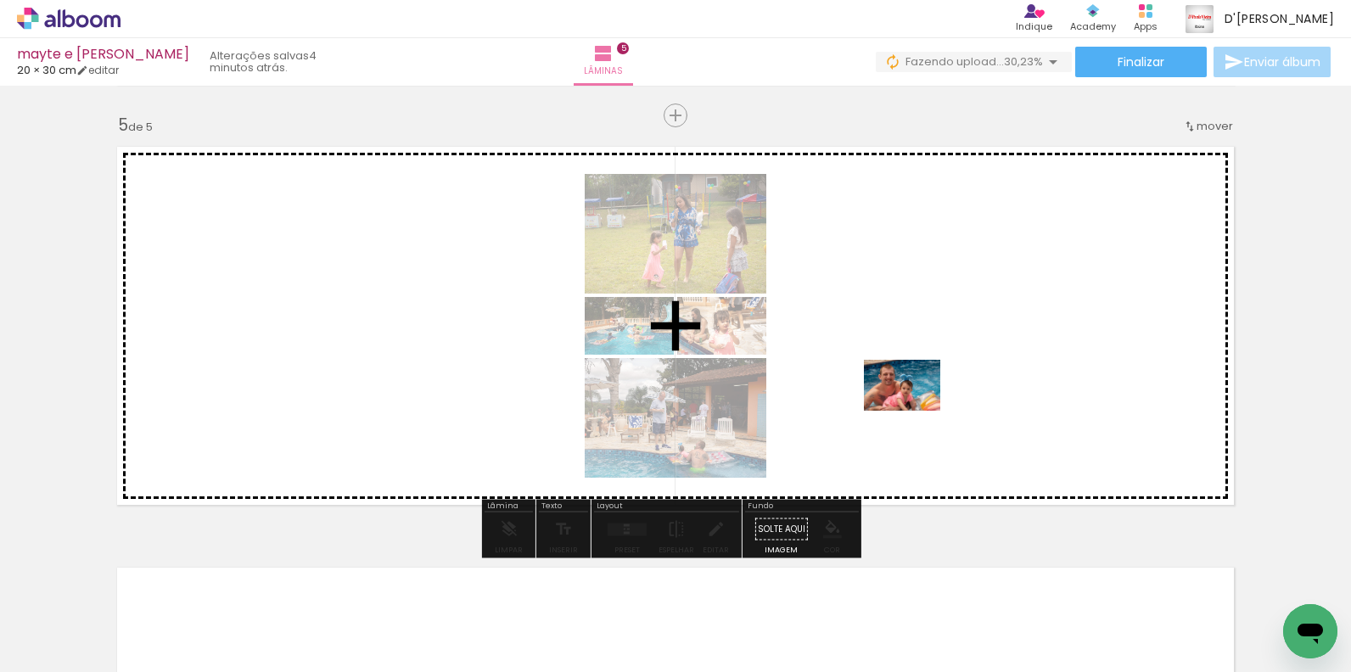
drag, startPoint x: 900, startPoint y: 625, endPoint x: 915, endPoint y: 411, distance: 214.3
click at [915, 411] on quentale-workspace at bounding box center [675, 336] width 1351 height 672
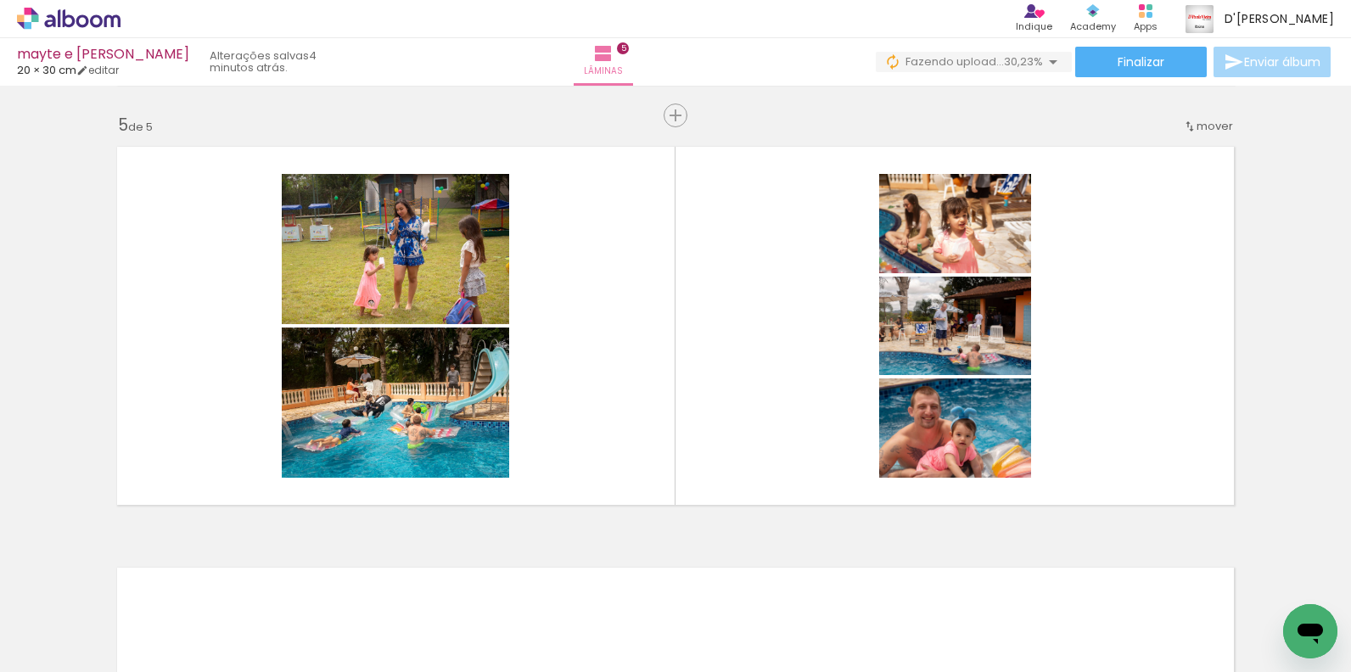
scroll to position [0, 1901]
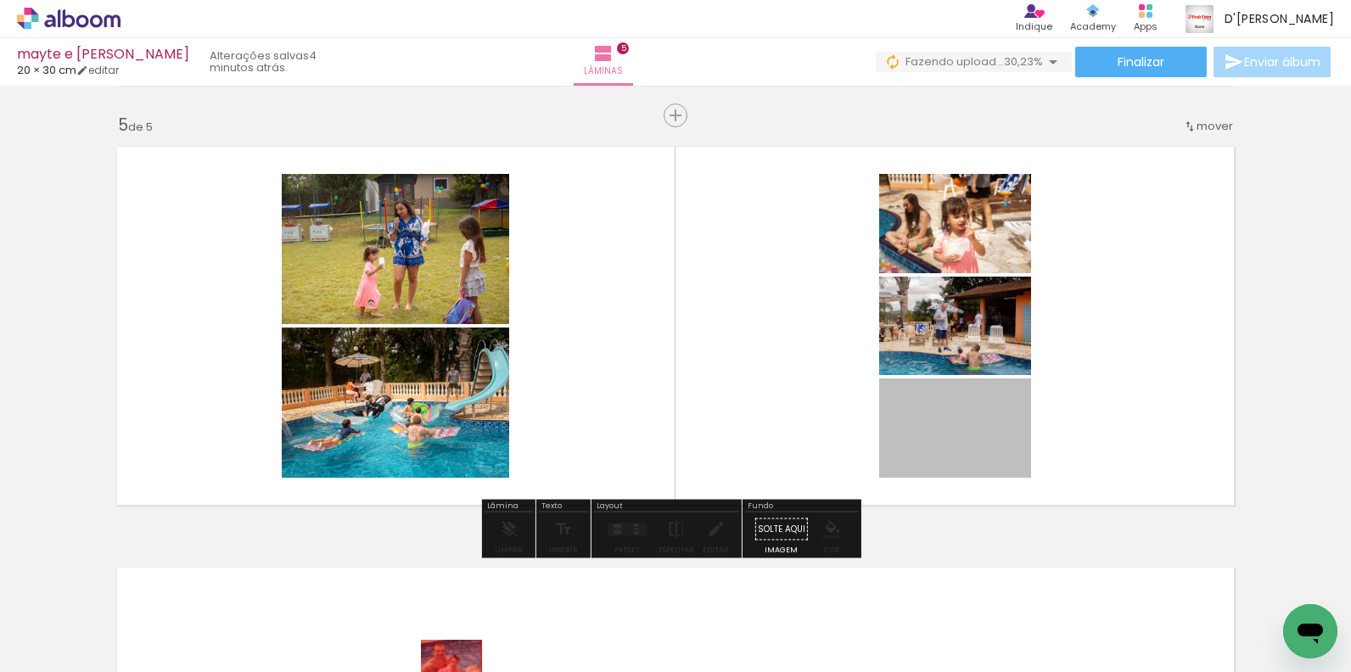
drag, startPoint x: 922, startPoint y: 423, endPoint x: 384, endPoint y: 463, distance: 539.5
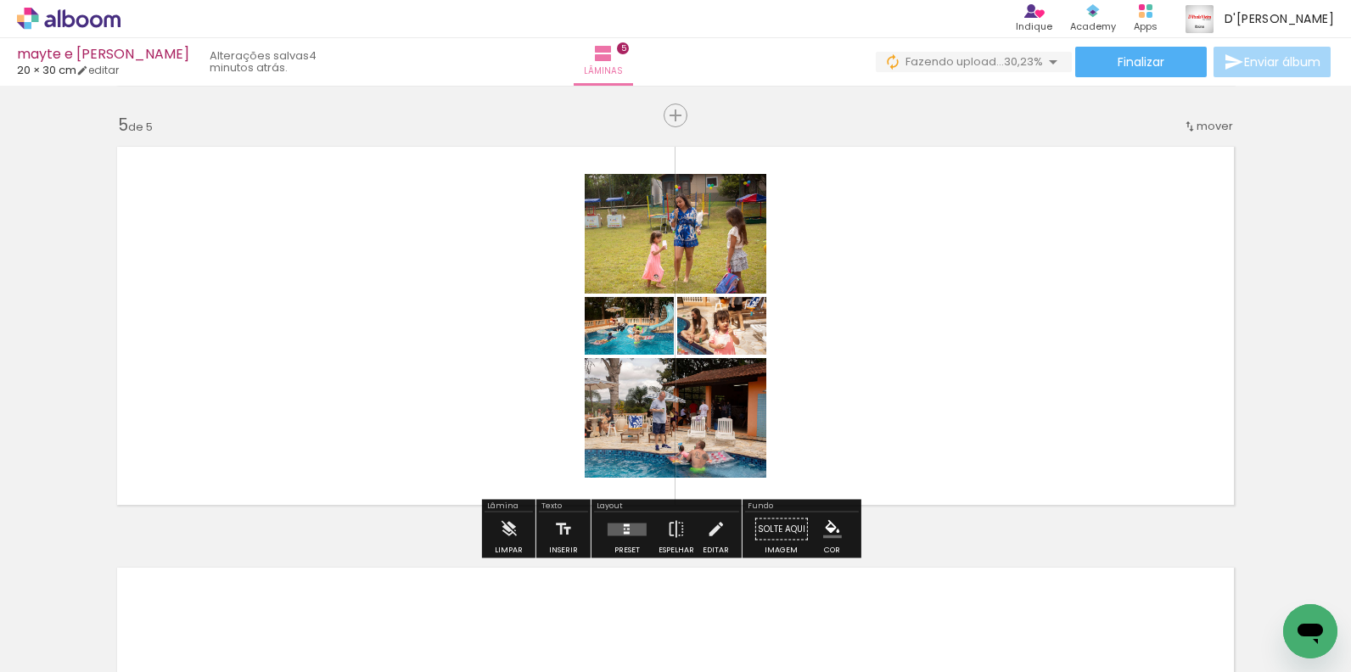
click at [412, 490] on quentale-layouter at bounding box center [675, 326] width 1137 height 378
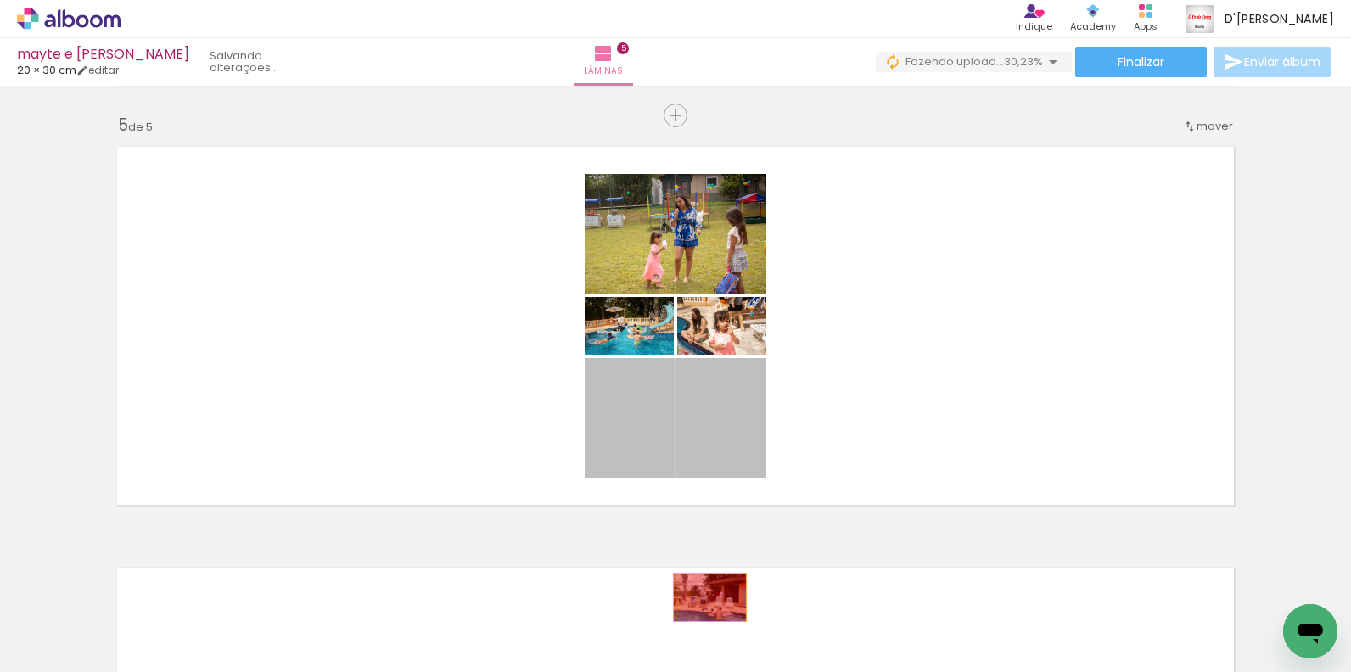
drag, startPoint x: 695, startPoint y: 418, endPoint x: 704, endPoint y: 597, distance: 180.1
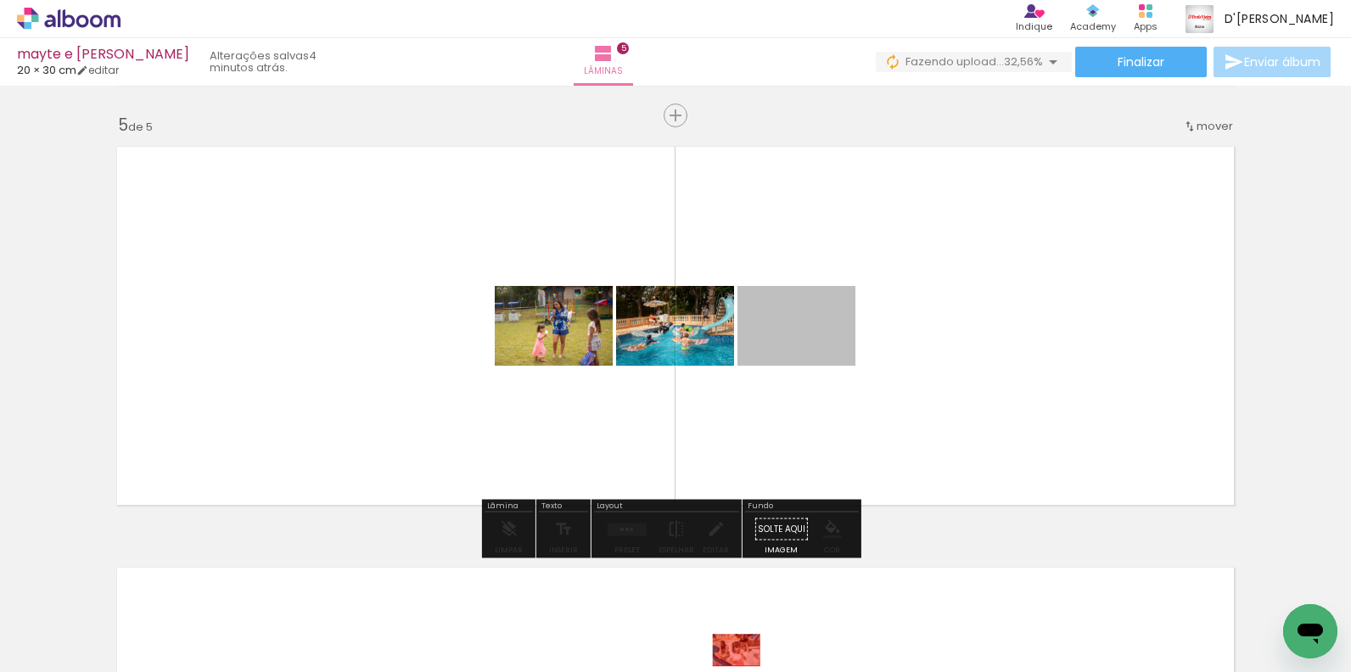
drag, startPoint x: 775, startPoint y: 330, endPoint x: 730, endPoint y: 651, distance: 323.9
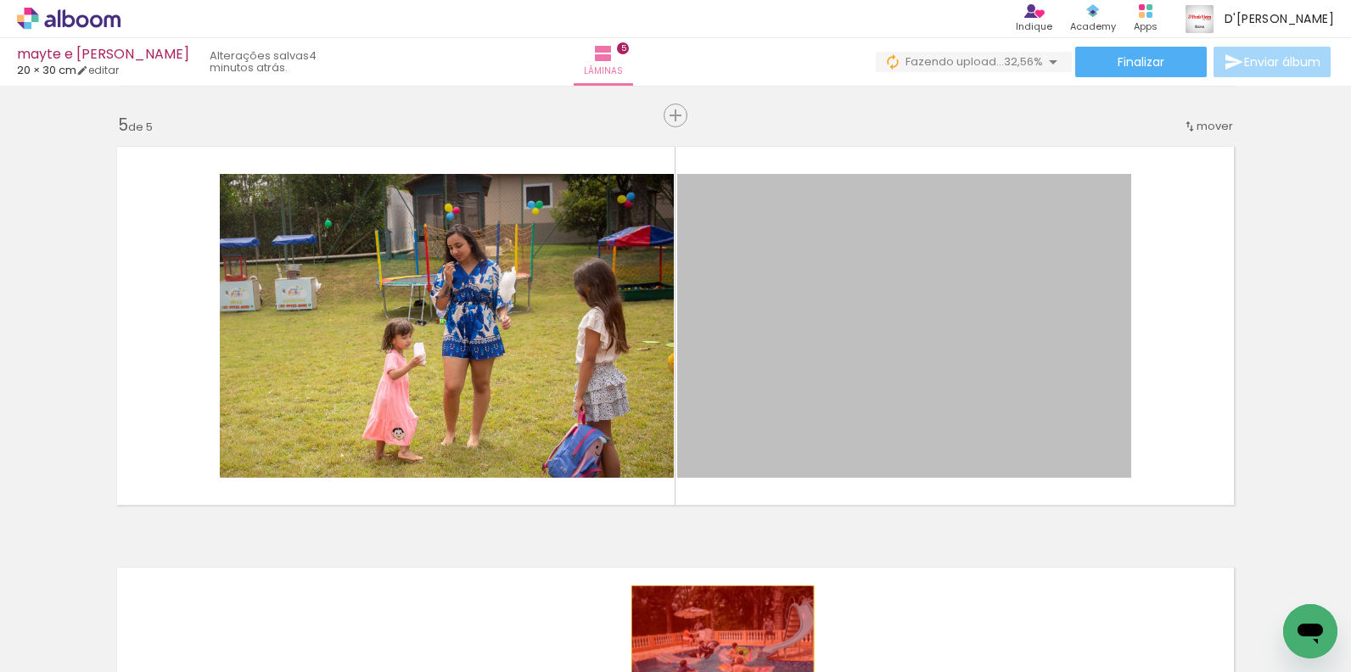
drag, startPoint x: 745, startPoint y: 341, endPoint x: 592, endPoint y: 522, distance: 236.7
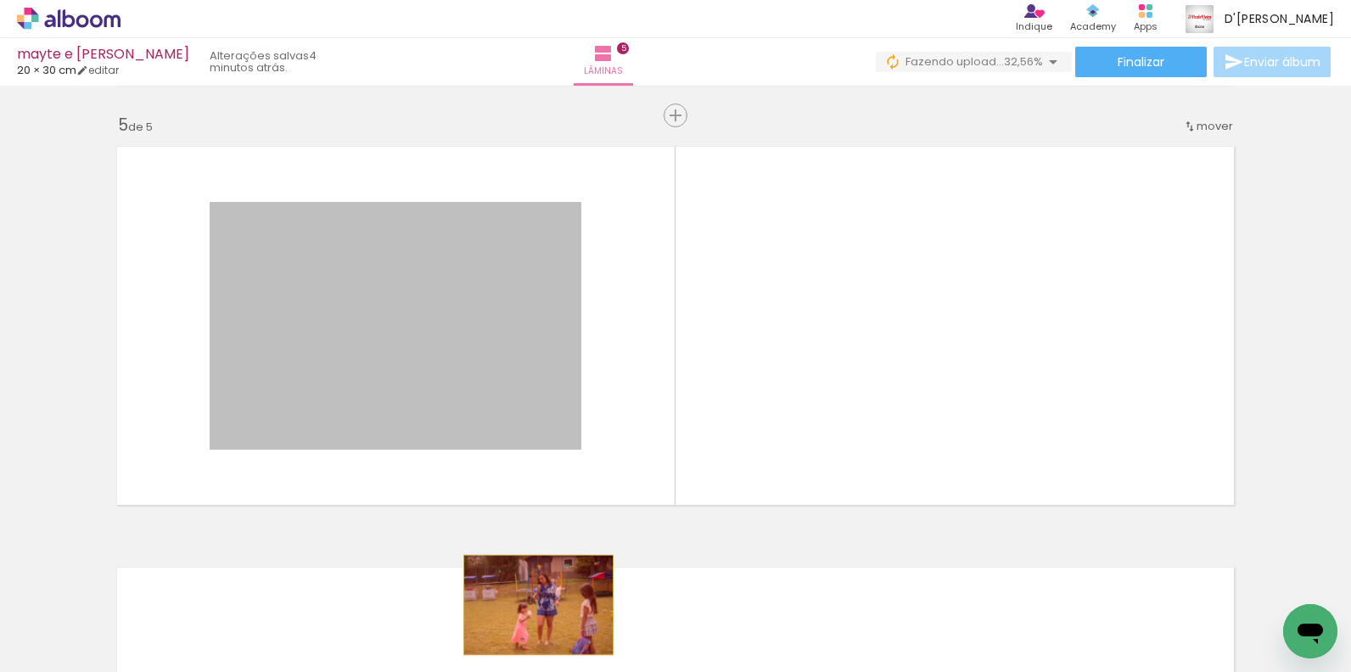
drag, startPoint x: 546, startPoint y: 355, endPoint x: 532, endPoint y: 605, distance: 250.7
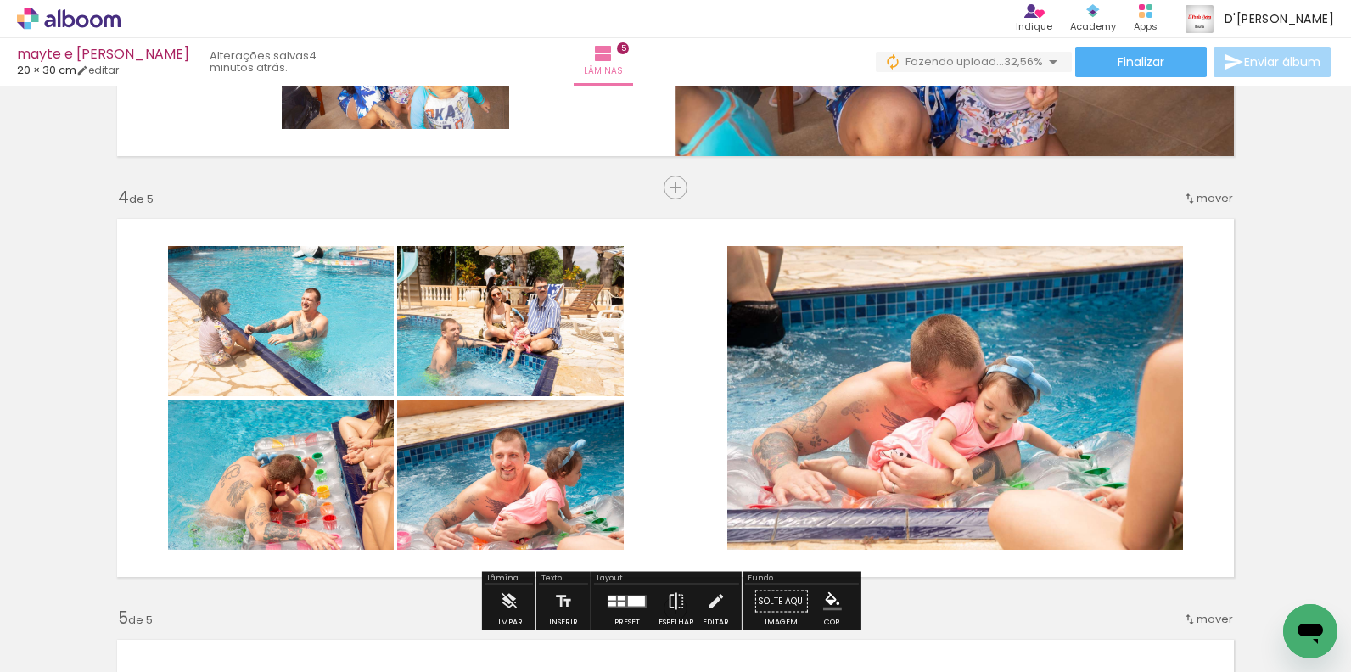
scroll to position [1399, 0]
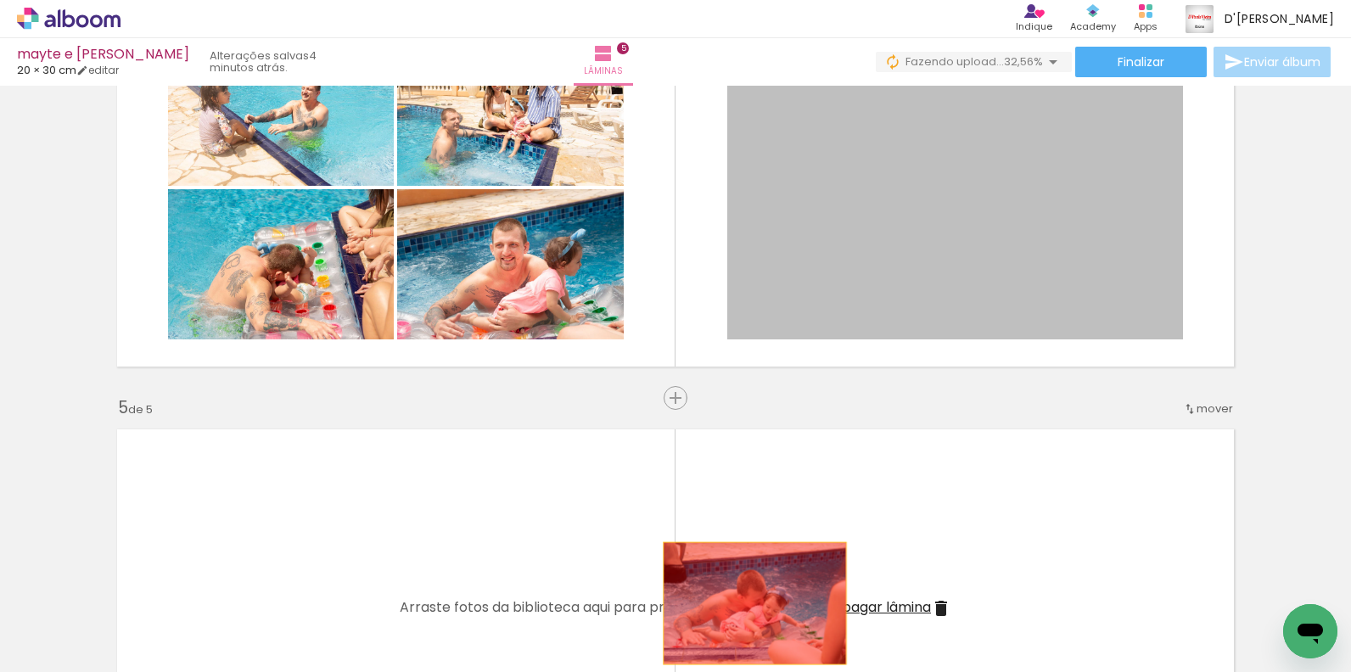
drag, startPoint x: 889, startPoint y: 182, endPoint x: 749, endPoint y: 603, distance: 443.9
click at [749, 603] on quentale-workspace at bounding box center [675, 336] width 1351 height 672
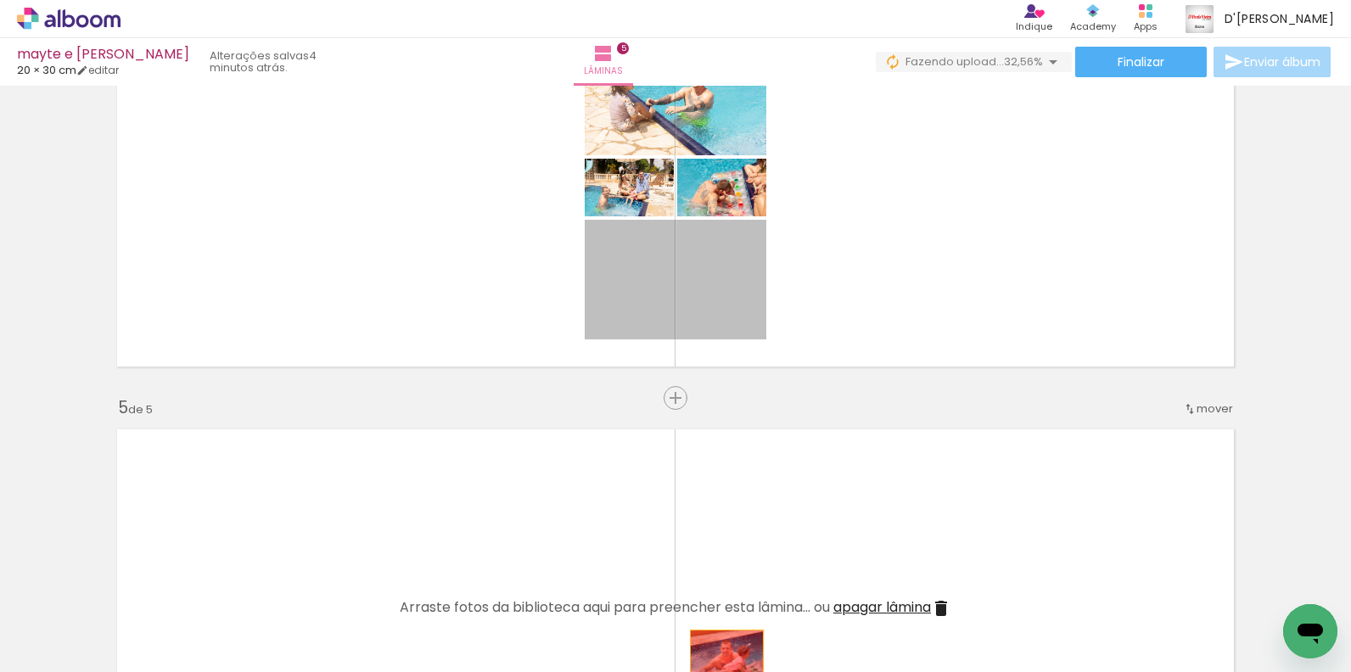
drag, startPoint x: 698, startPoint y: 283, endPoint x: 721, endPoint y: 664, distance: 380.9
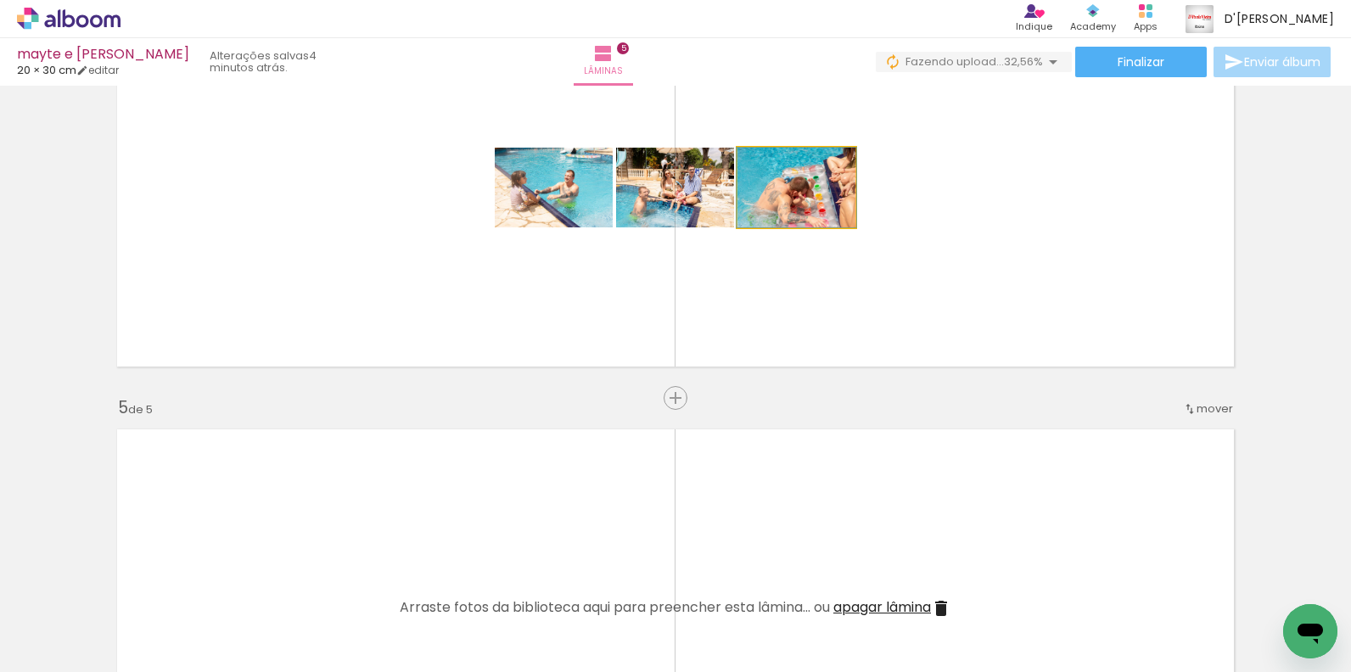
drag, startPoint x: 796, startPoint y: 183, endPoint x: 763, endPoint y: 627, distance: 445.1
type paper-slider "100"
click at [763, 627] on quentale-workspace at bounding box center [675, 336] width 1351 height 672
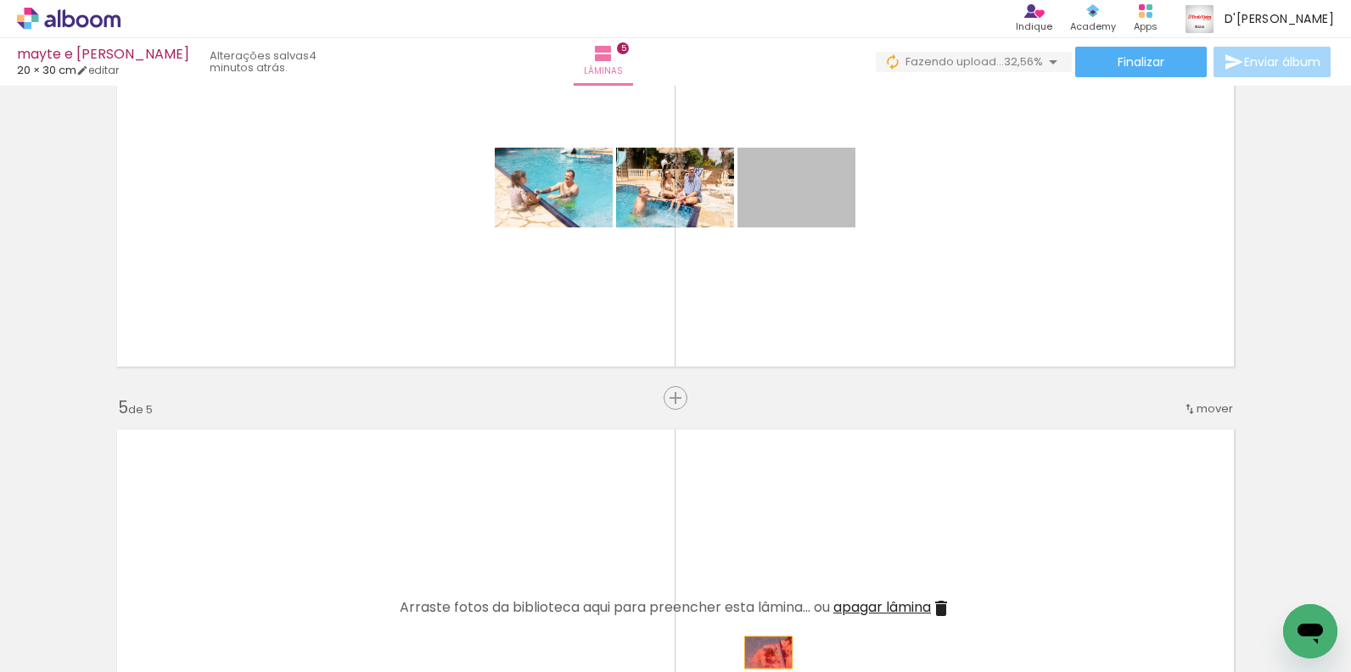
drag, startPoint x: 828, startPoint y: 201, endPoint x: 762, endPoint y: 653, distance: 456.3
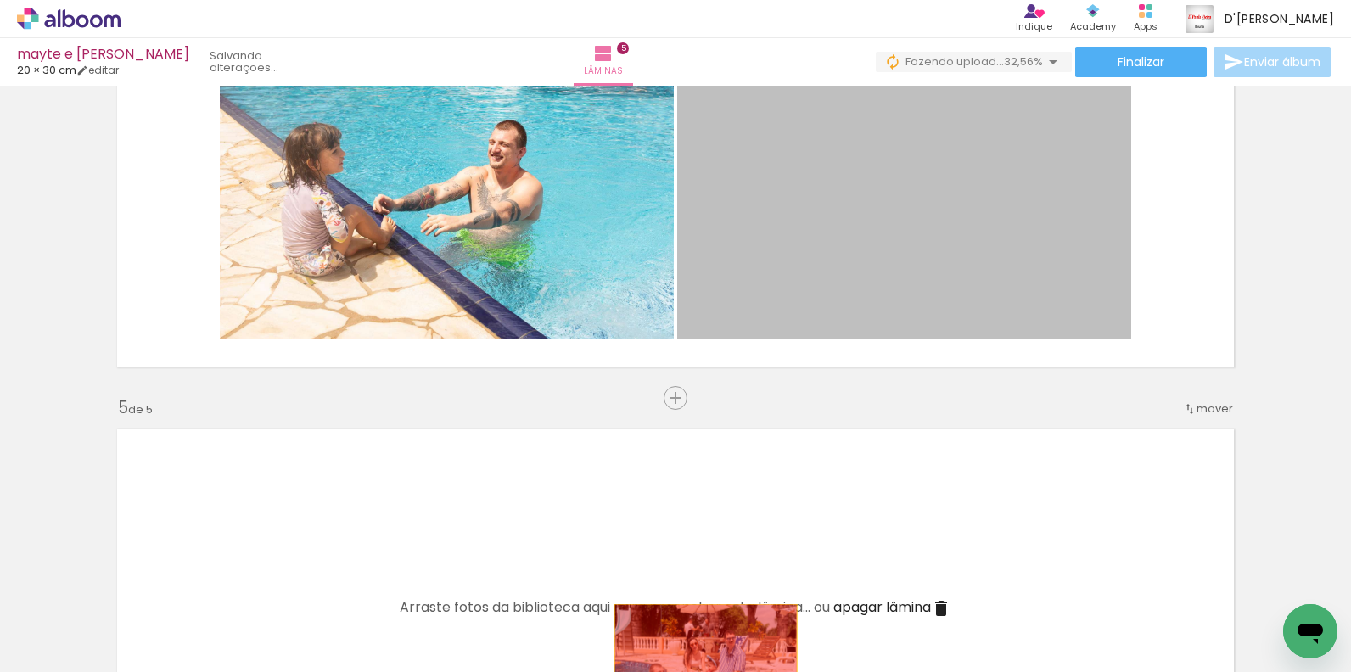
drag, startPoint x: 743, startPoint y: 407, endPoint x: 699, endPoint y: 665, distance: 262.4
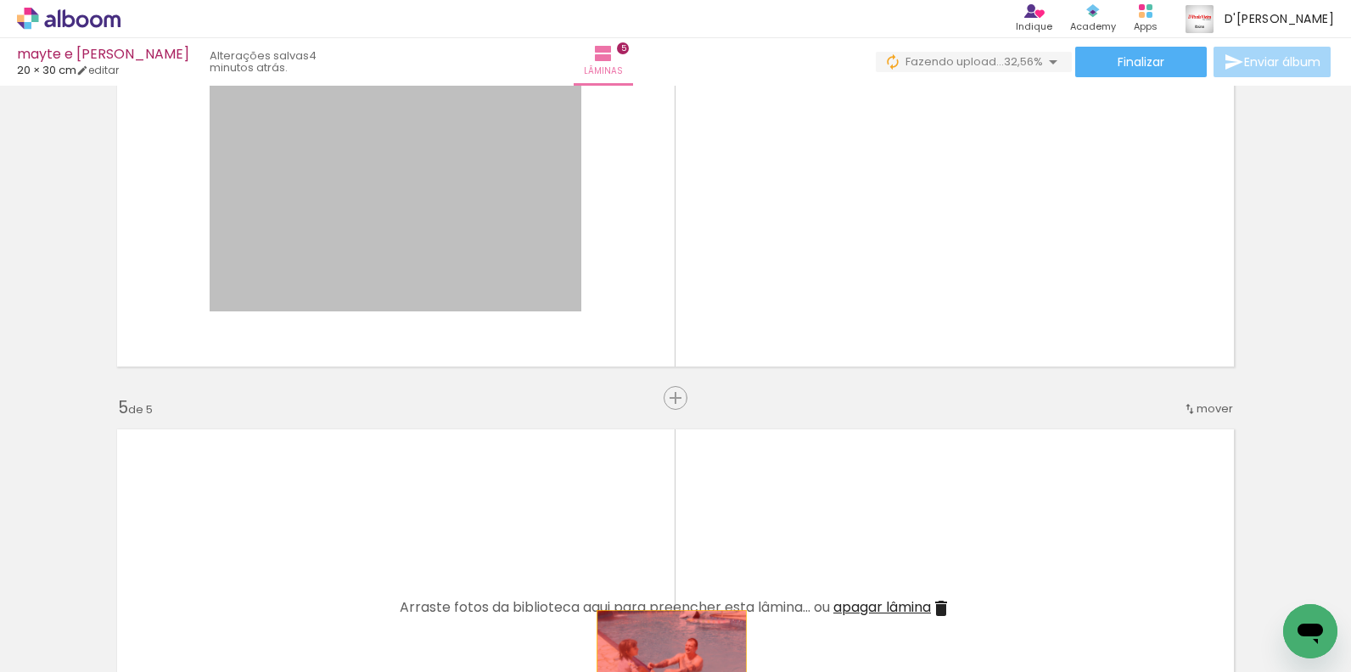
drag, startPoint x: 439, startPoint y: 230, endPoint x: 665, endPoint y: 660, distance: 486.3
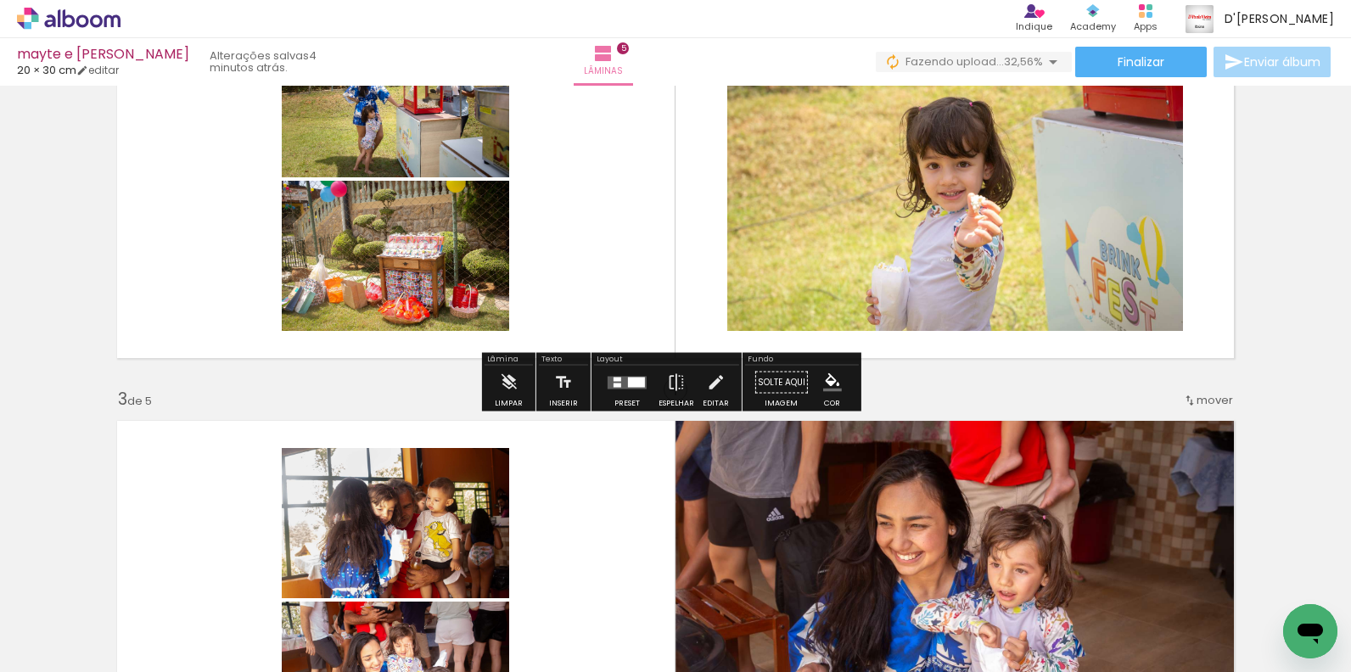
scroll to position [849, 0]
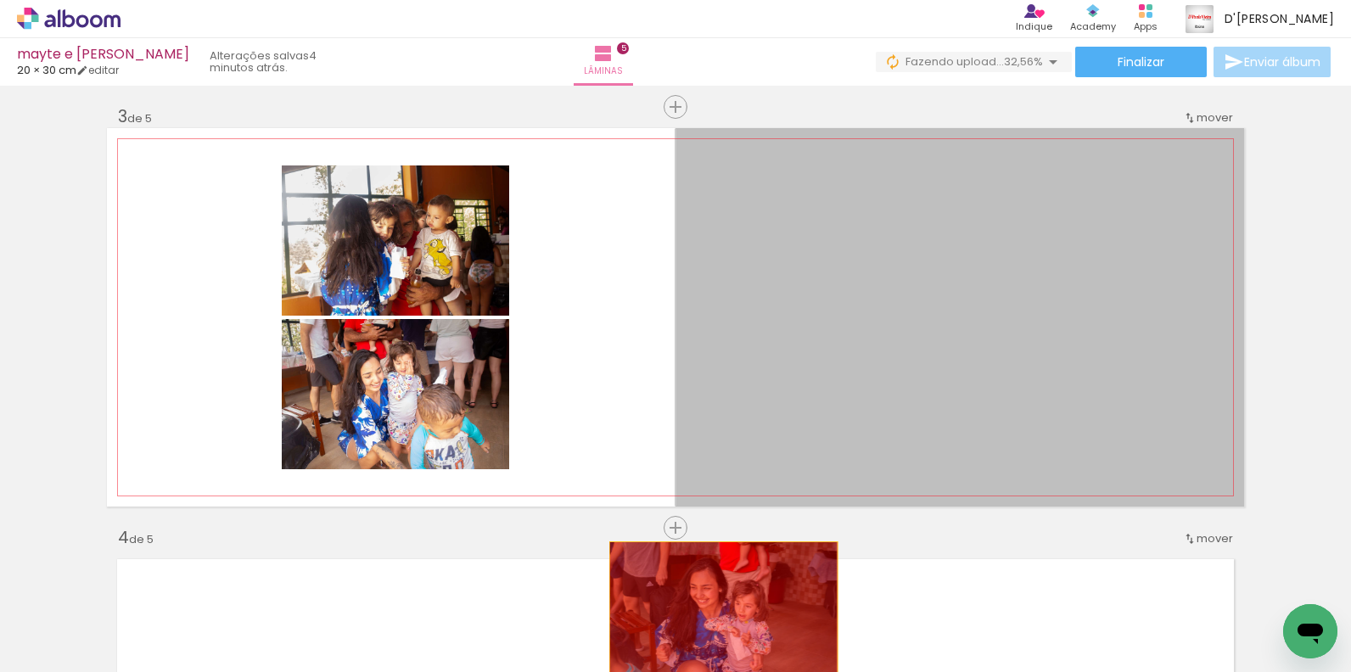
drag, startPoint x: 765, startPoint y: 344, endPoint x: 618, endPoint y: 520, distance: 229.6
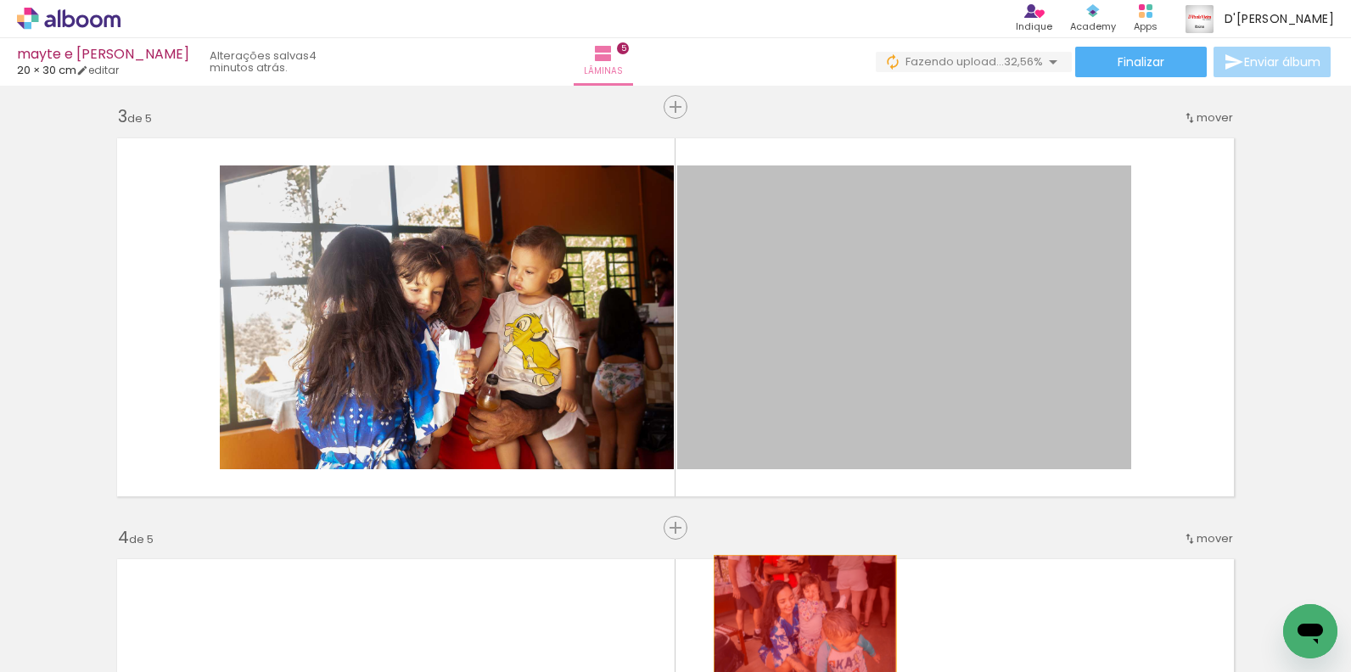
drag, startPoint x: 834, startPoint y: 382, endPoint x: 799, endPoint y: 620, distance: 241.1
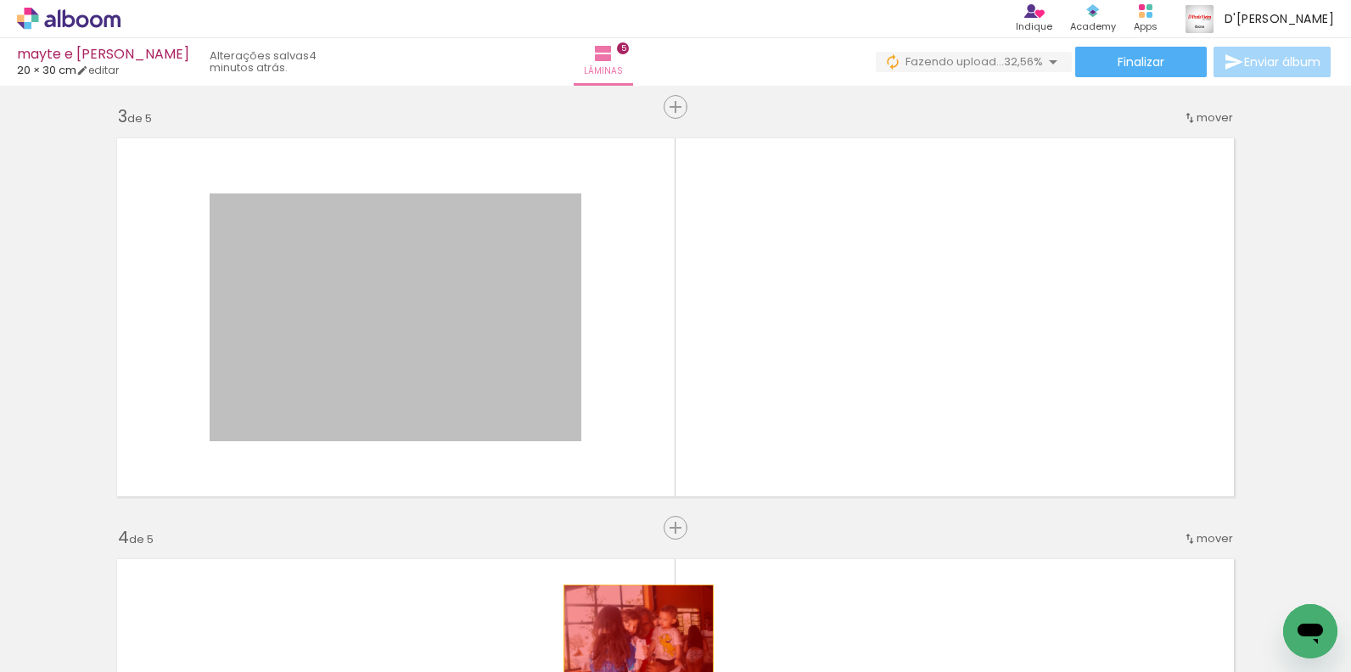
drag, startPoint x: 471, startPoint y: 326, endPoint x: 632, endPoint y: 635, distance: 348.5
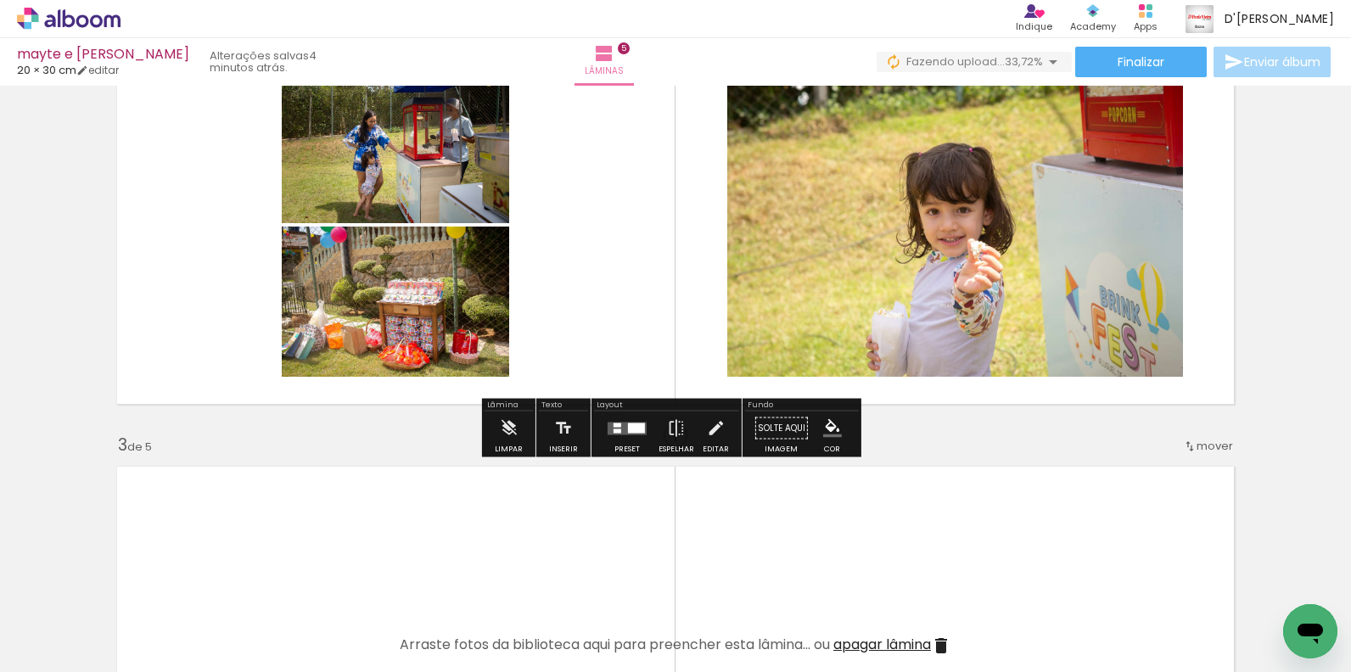
scroll to position [566, 0]
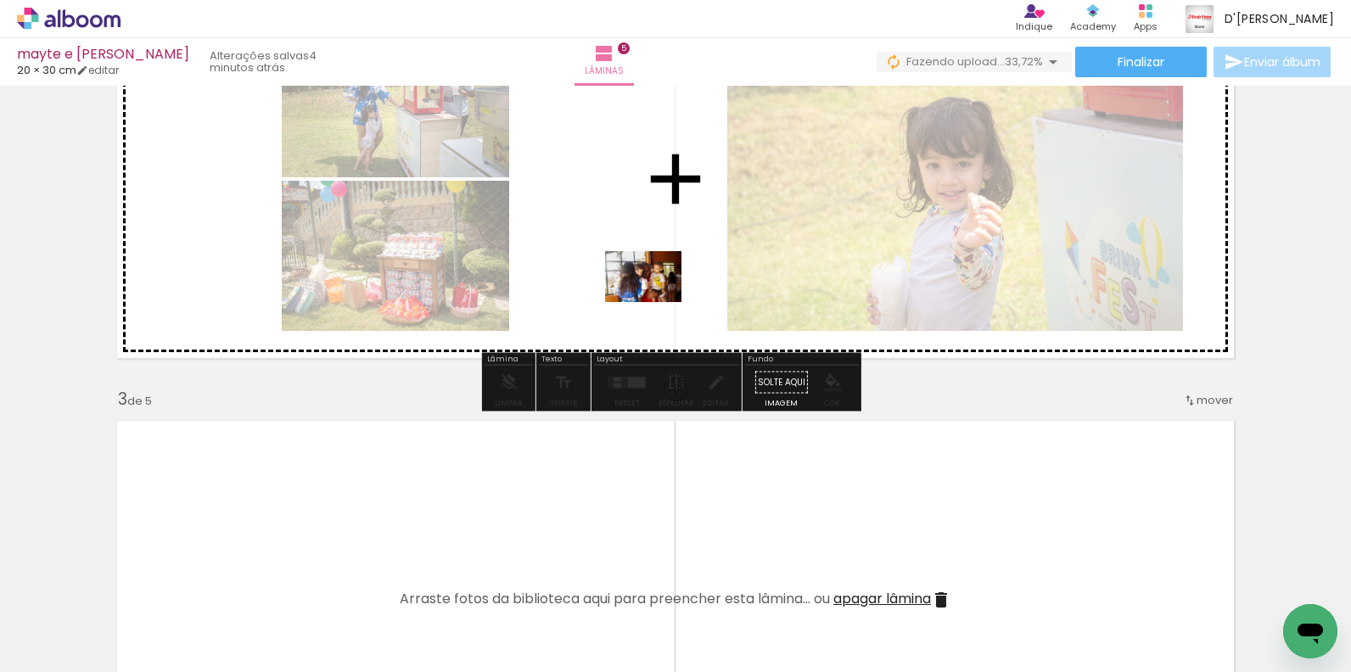
drag, startPoint x: 821, startPoint y: 631, endPoint x: 656, endPoint y: 302, distance: 367.4
click at [656, 302] on quentale-workspace at bounding box center [675, 336] width 1351 height 672
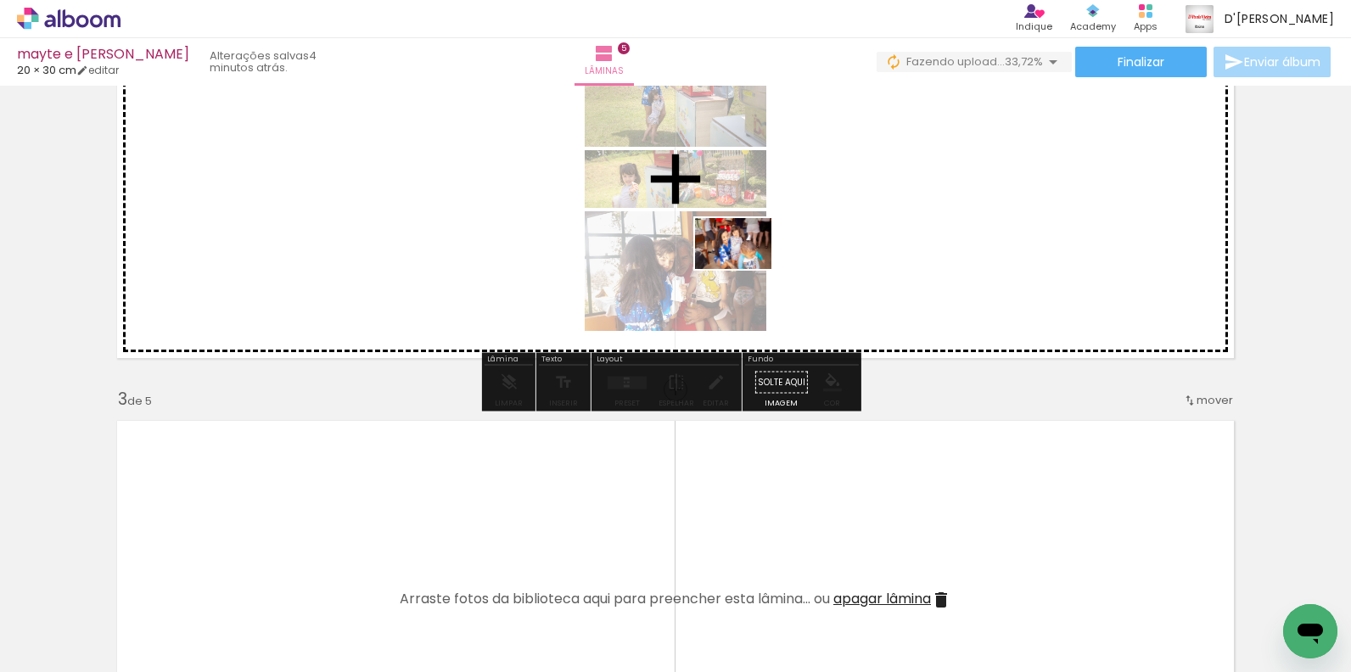
drag, startPoint x: 929, startPoint y: 619, endPoint x: 746, endPoint y: 269, distance: 394.8
click at [746, 269] on quentale-workspace at bounding box center [675, 336] width 1351 height 672
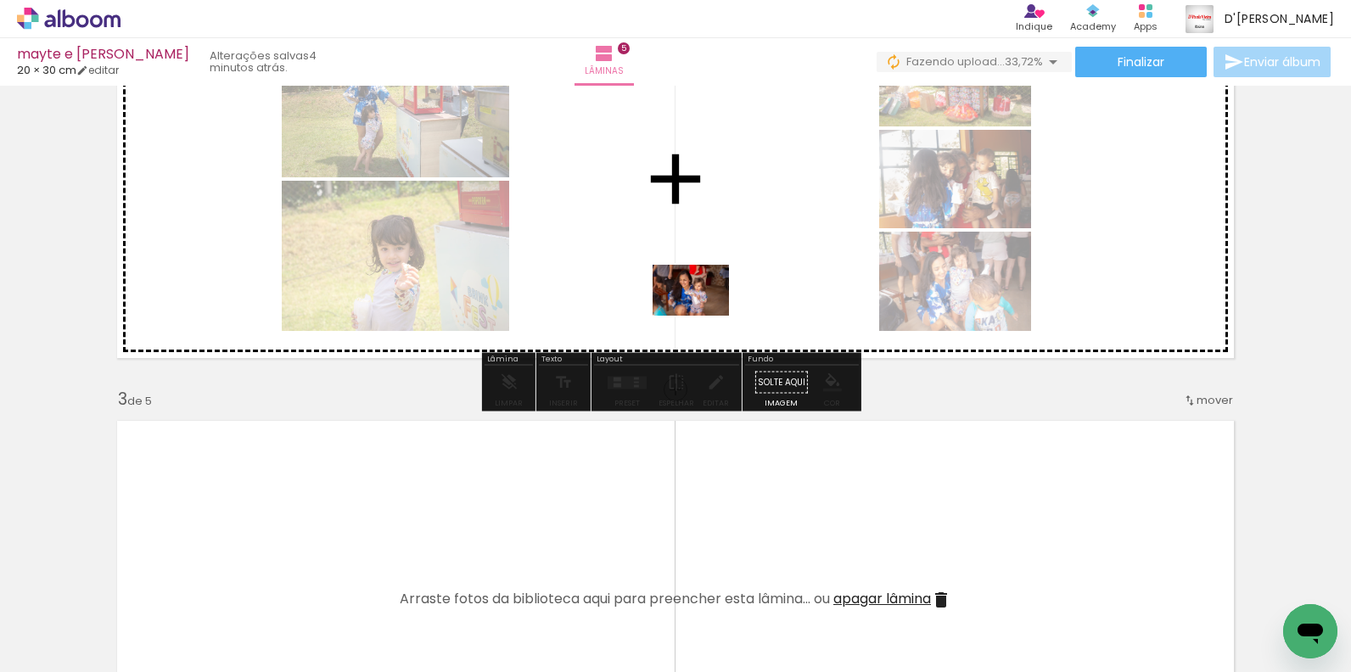
drag, startPoint x: 1007, startPoint y: 620, endPoint x: 704, endPoint y: 316, distance: 430.3
click at [704, 316] on quentale-workspace at bounding box center [675, 336] width 1351 height 672
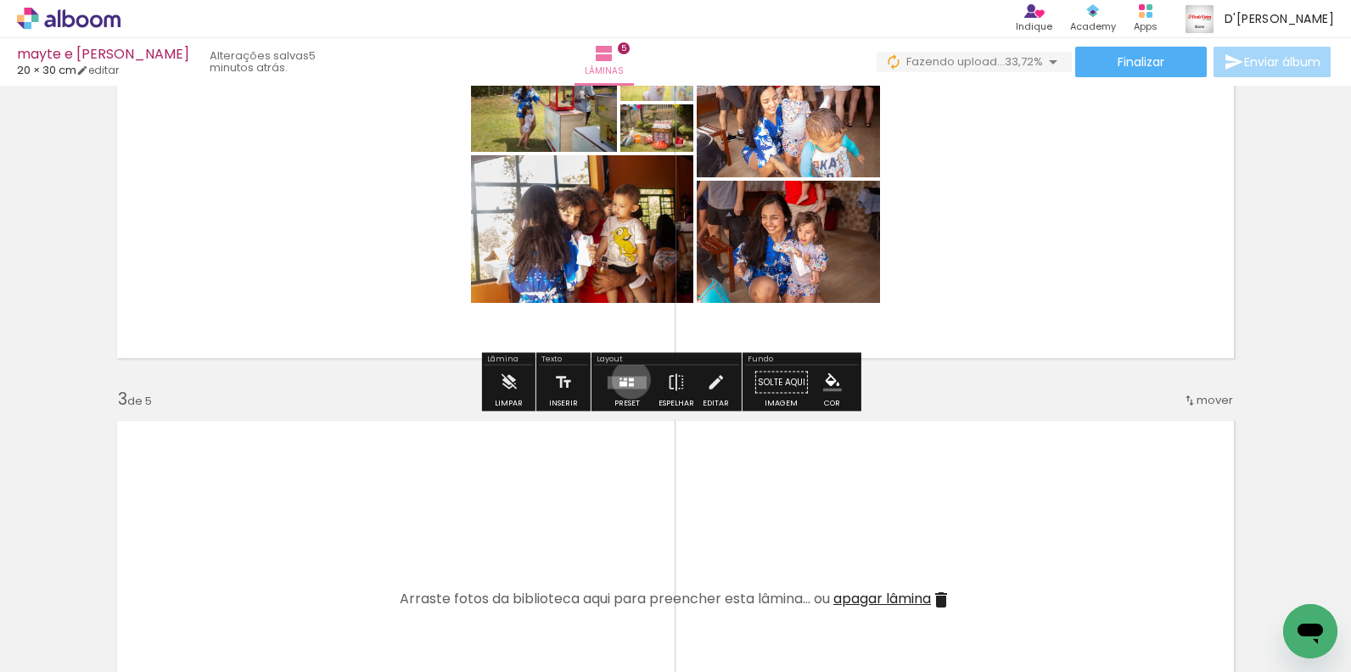
click at [629, 379] on div at bounding box center [631, 379] width 5 height 3
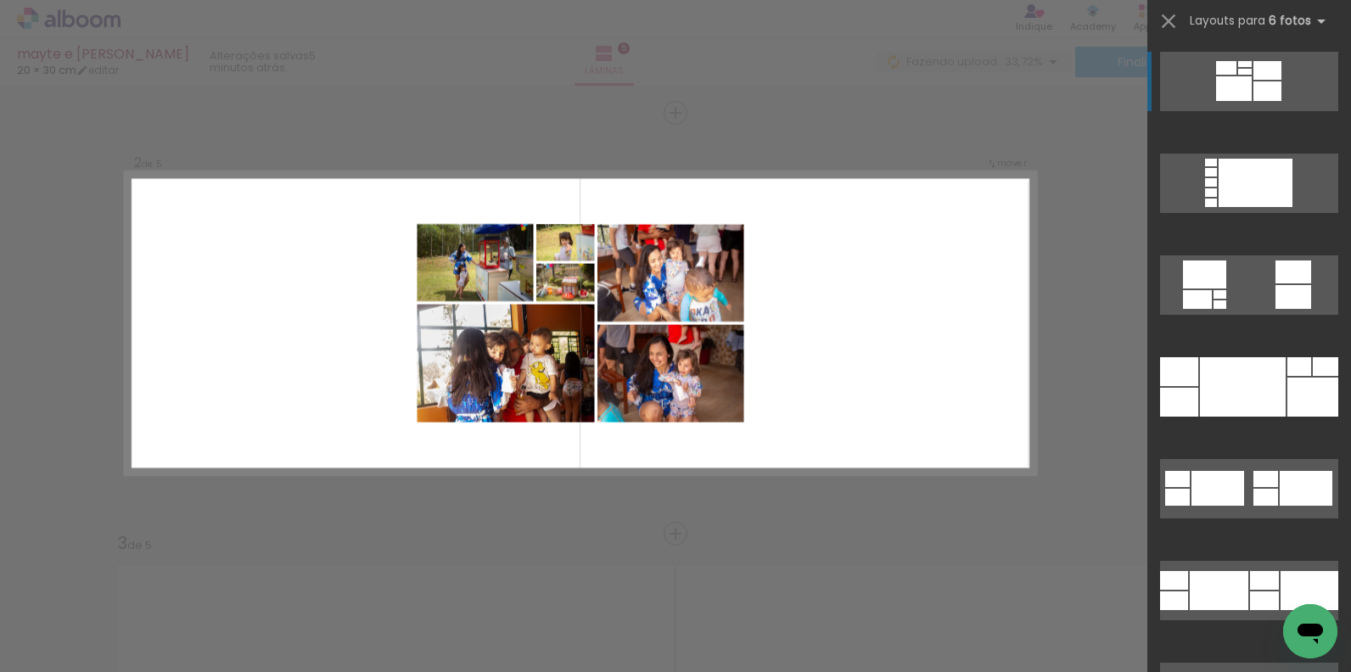
scroll to position [419, 0]
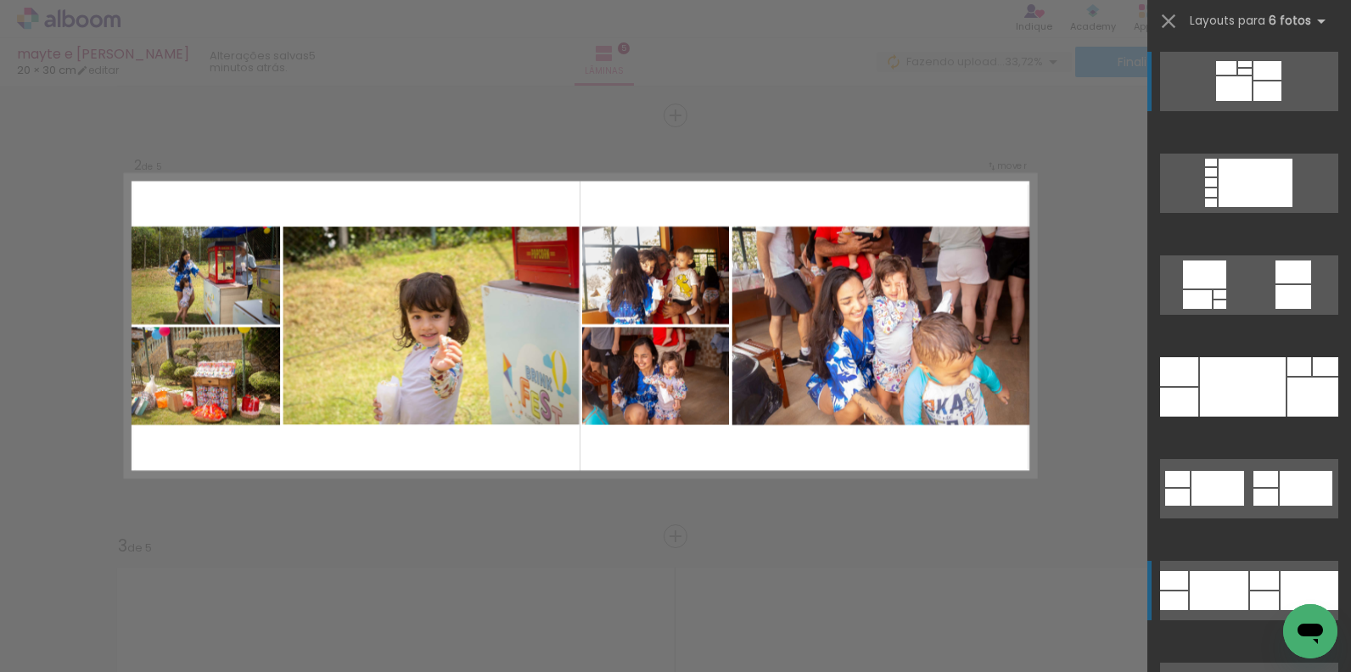
click at [1217, 177] on div at bounding box center [1211, 172] width 12 height 8
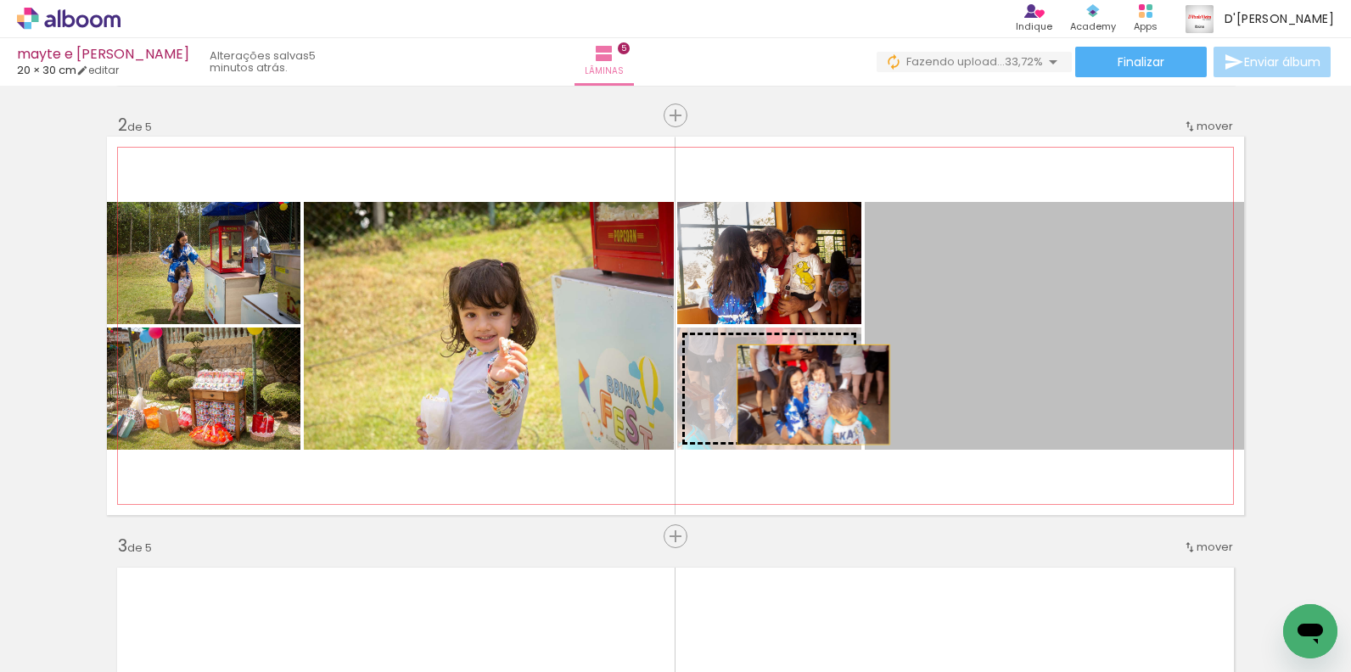
drag, startPoint x: 1009, startPoint y: 350, endPoint x: 807, endPoint y: 395, distance: 206.7
click at [0, 0] on slot at bounding box center [0, 0] width 0 height 0
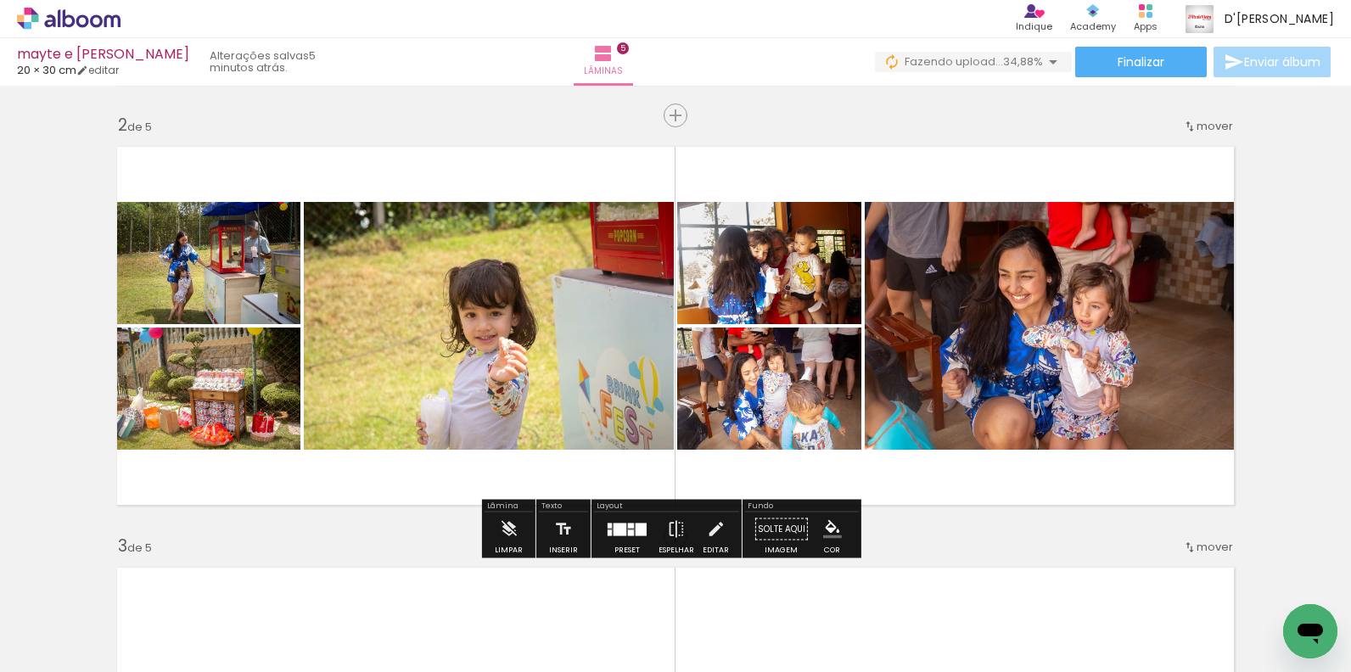
click at [1035, 485] on quentale-layouter at bounding box center [675, 326] width 1137 height 378
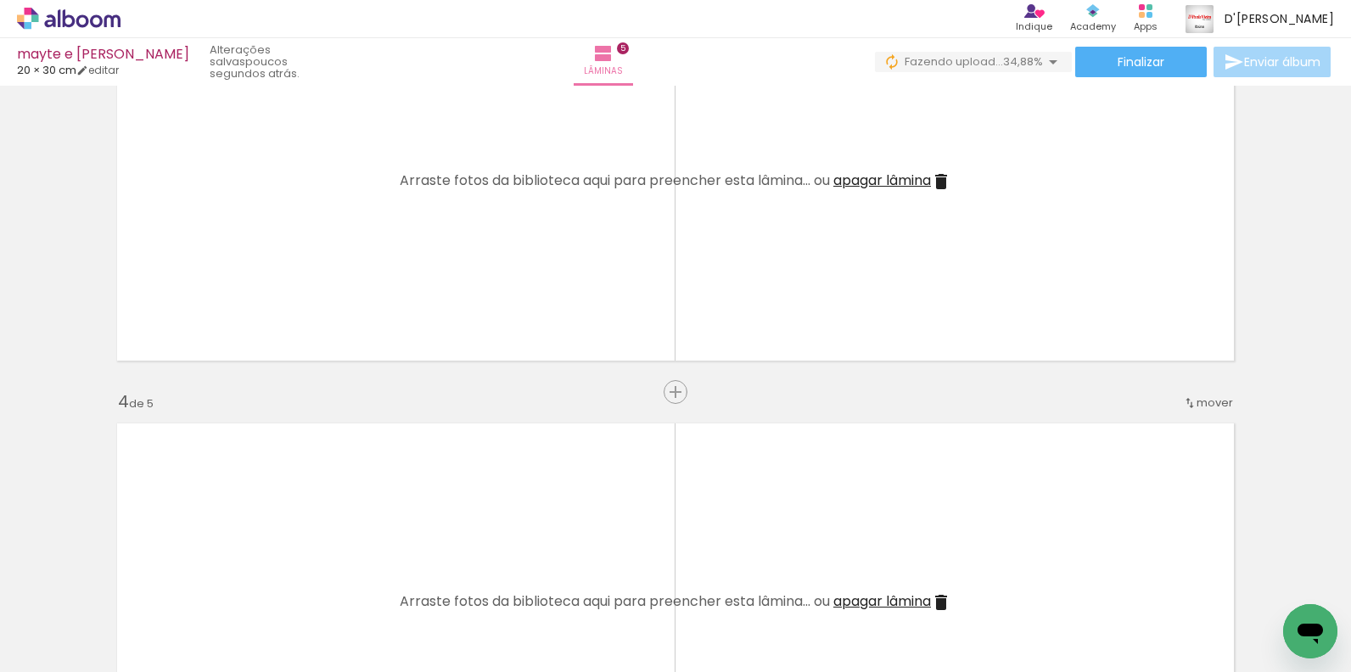
scroll to position [0, 719]
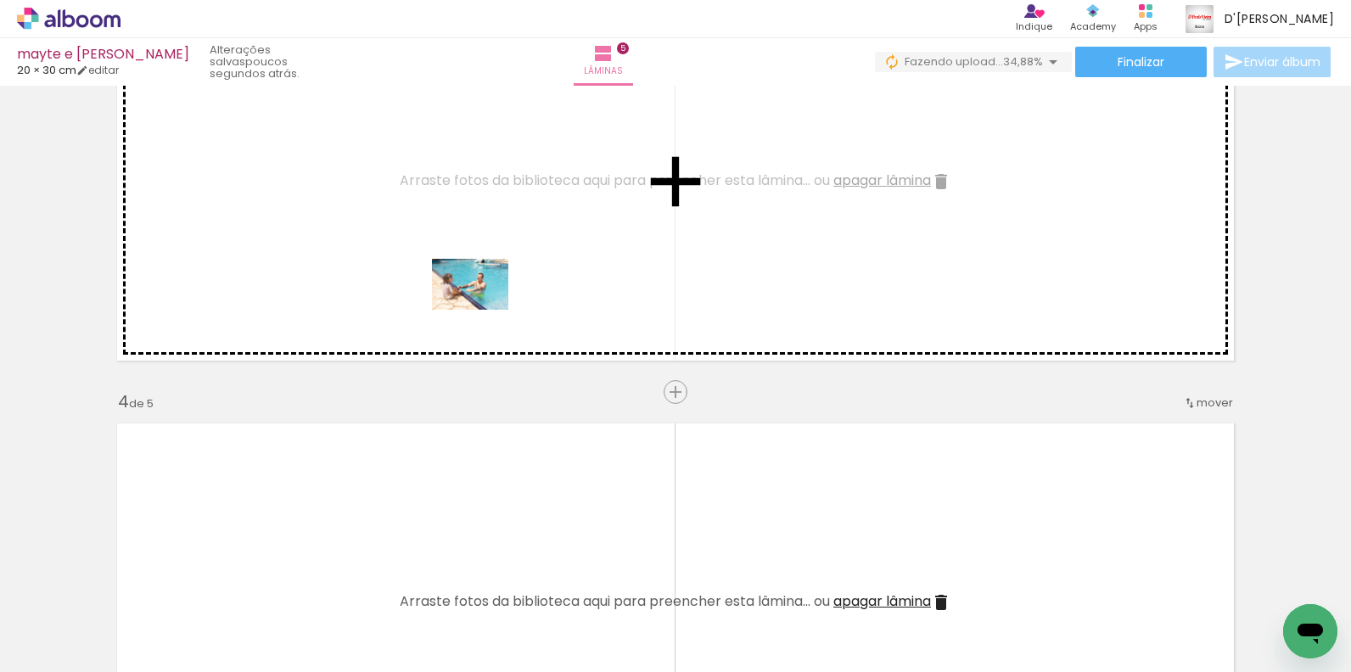
drag, startPoint x: 409, startPoint y: 612, endPoint x: 483, endPoint y: 310, distance: 311.0
click at [483, 310] on quentale-workspace at bounding box center [675, 336] width 1351 height 672
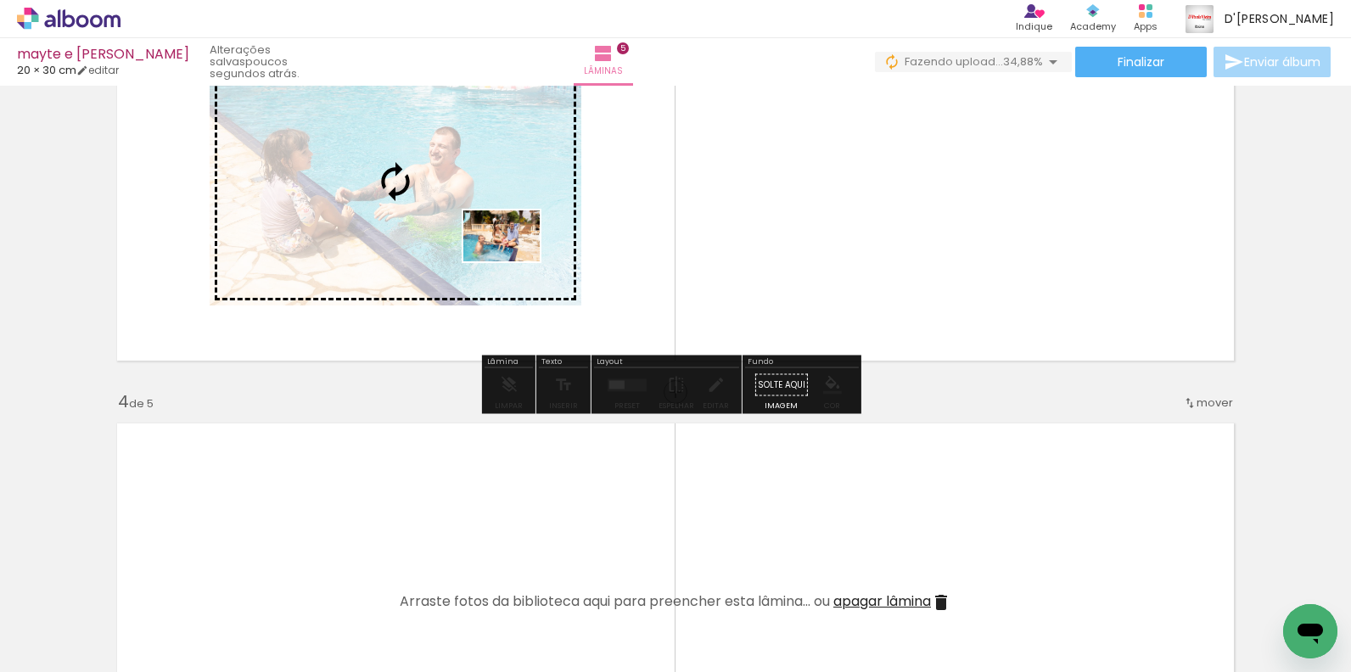
drag, startPoint x: 494, startPoint y: 615, endPoint x: 514, endPoint y: 261, distance: 354.5
click at [514, 261] on quentale-workspace at bounding box center [675, 336] width 1351 height 672
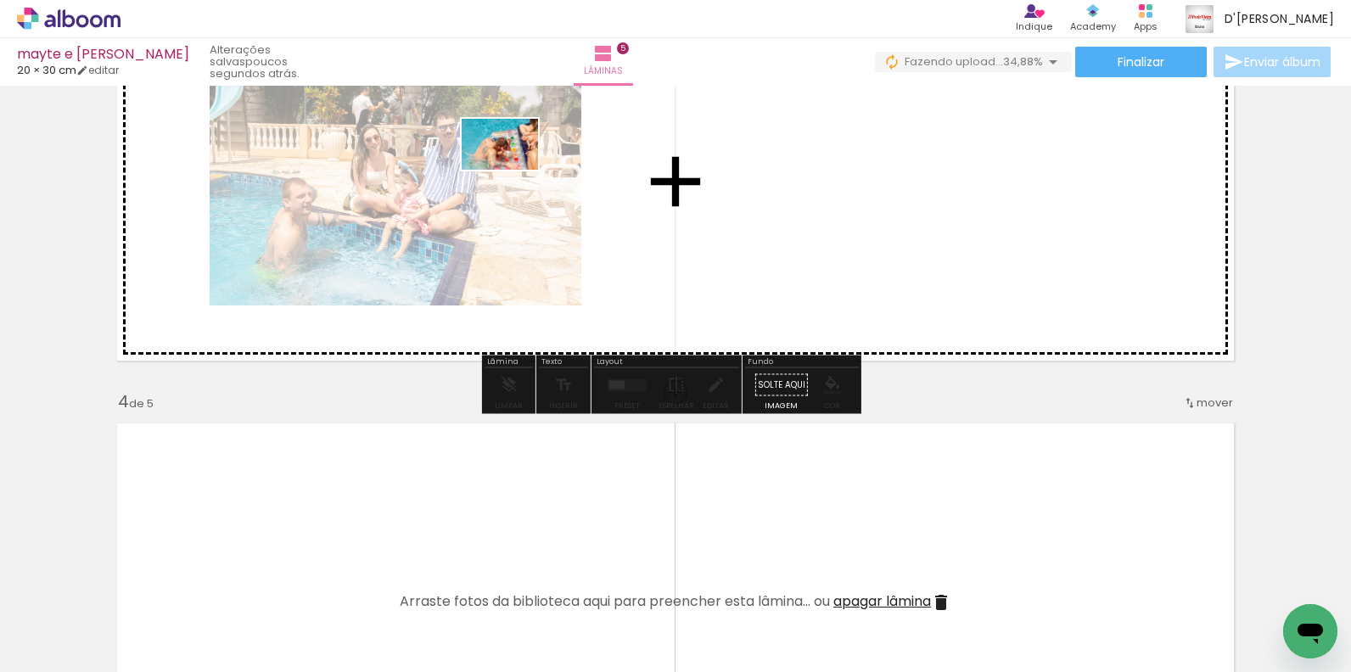
drag, startPoint x: 590, startPoint y: 635, endPoint x: 513, endPoint y: 170, distance: 471.4
click at [513, 170] on quentale-workspace at bounding box center [675, 336] width 1351 height 672
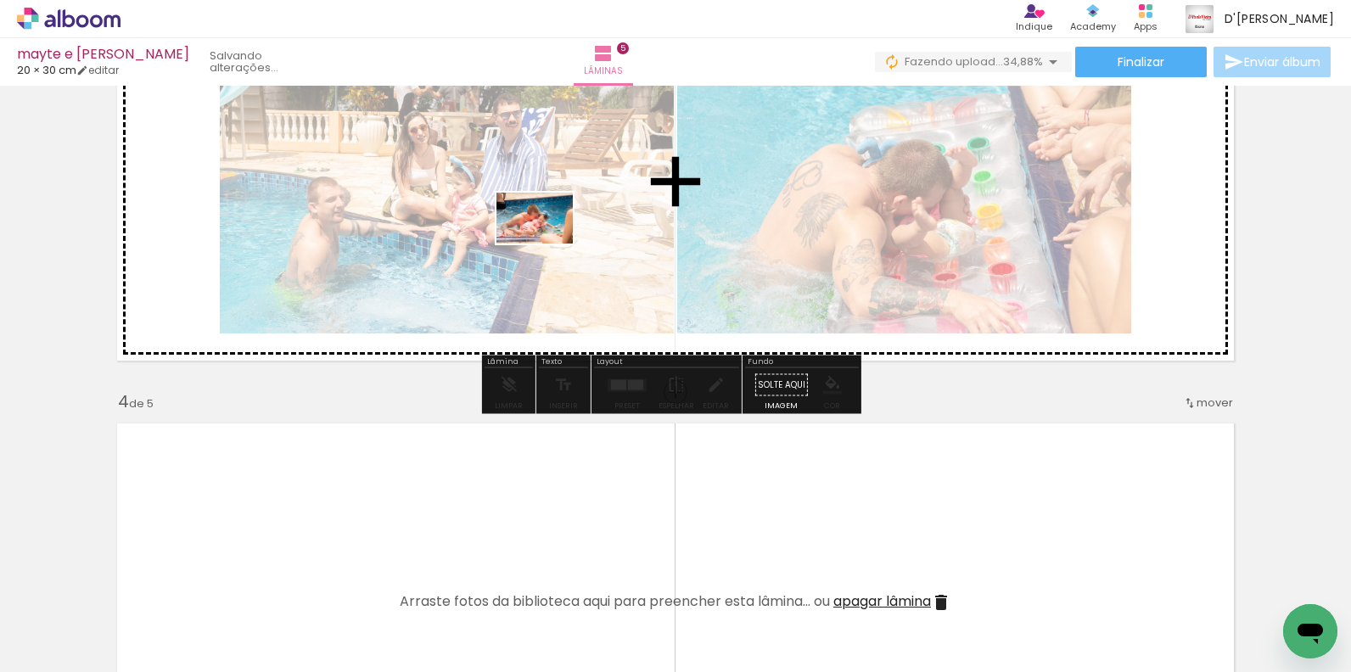
drag, startPoint x: 689, startPoint y: 637, endPoint x: 547, endPoint y: 244, distance: 418.5
click at [547, 244] on quentale-workspace at bounding box center [675, 336] width 1351 height 672
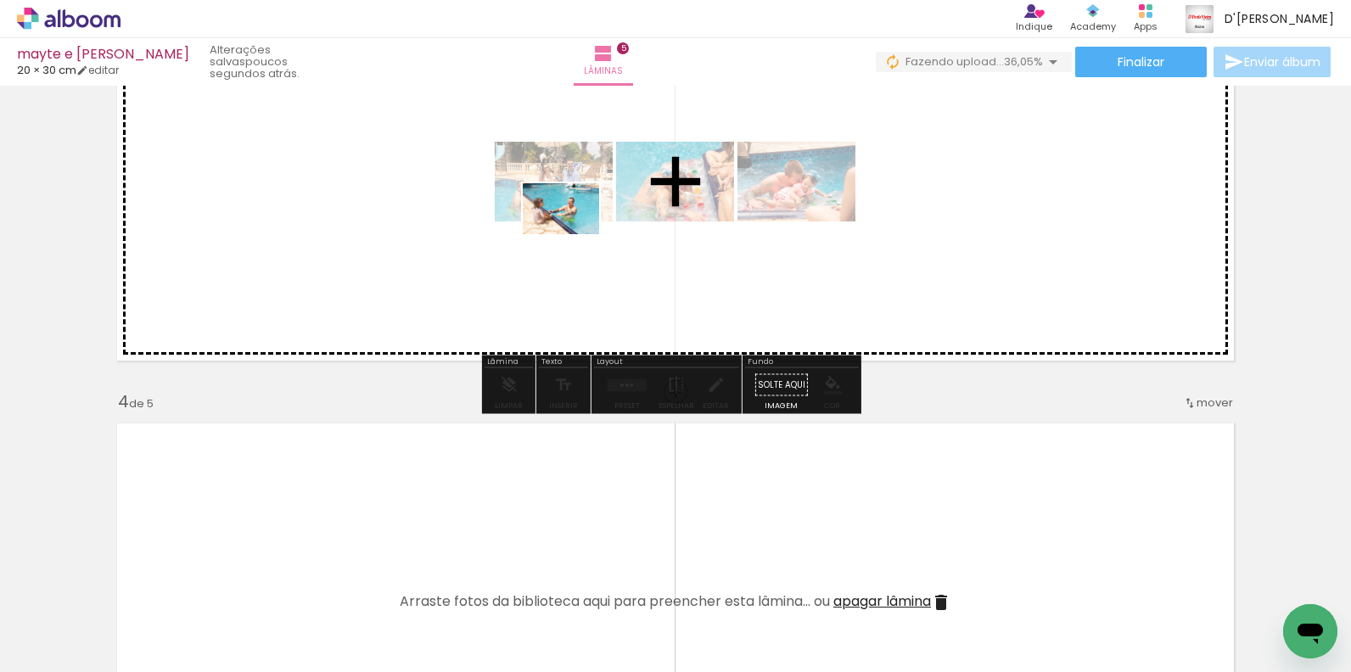
drag, startPoint x: 410, startPoint y: 613, endPoint x: 574, endPoint y: 234, distance: 412.4
click at [574, 234] on quentale-workspace at bounding box center [675, 336] width 1351 height 672
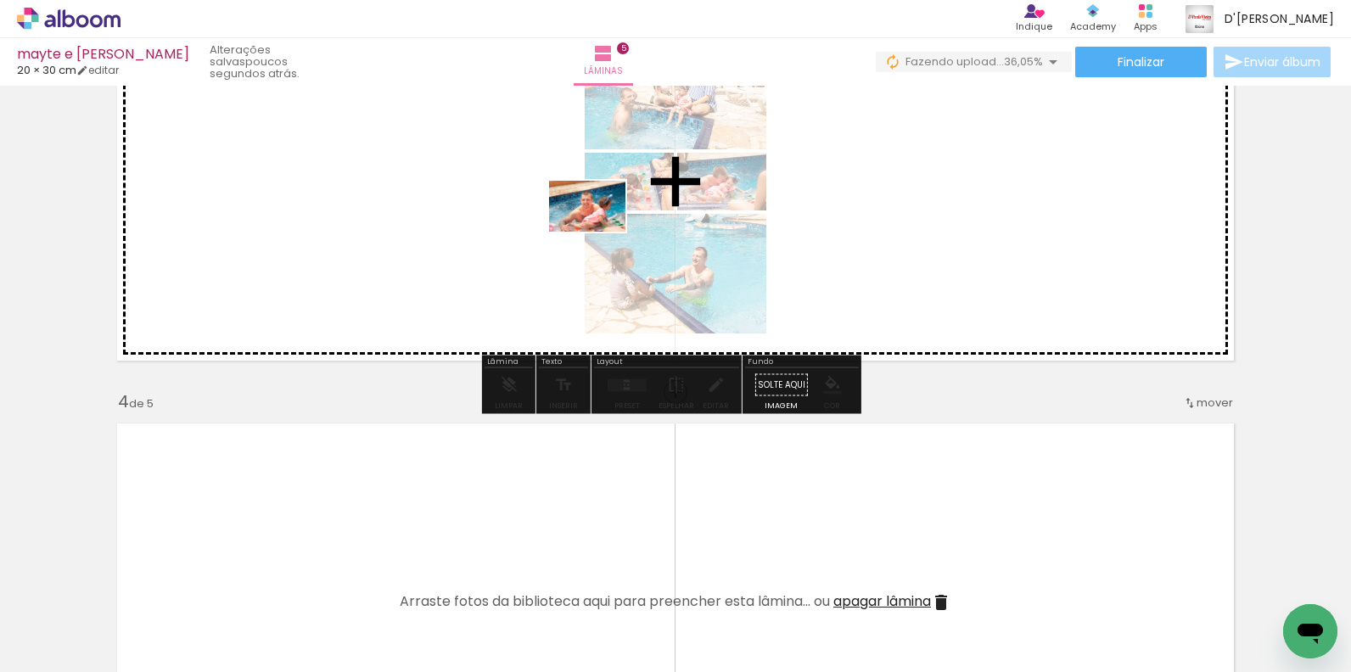
drag, startPoint x: 782, startPoint y: 636, endPoint x: 600, endPoint y: 232, distance: 444.0
click at [600, 232] on quentale-workspace at bounding box center [675, 336] width 1351 height 672
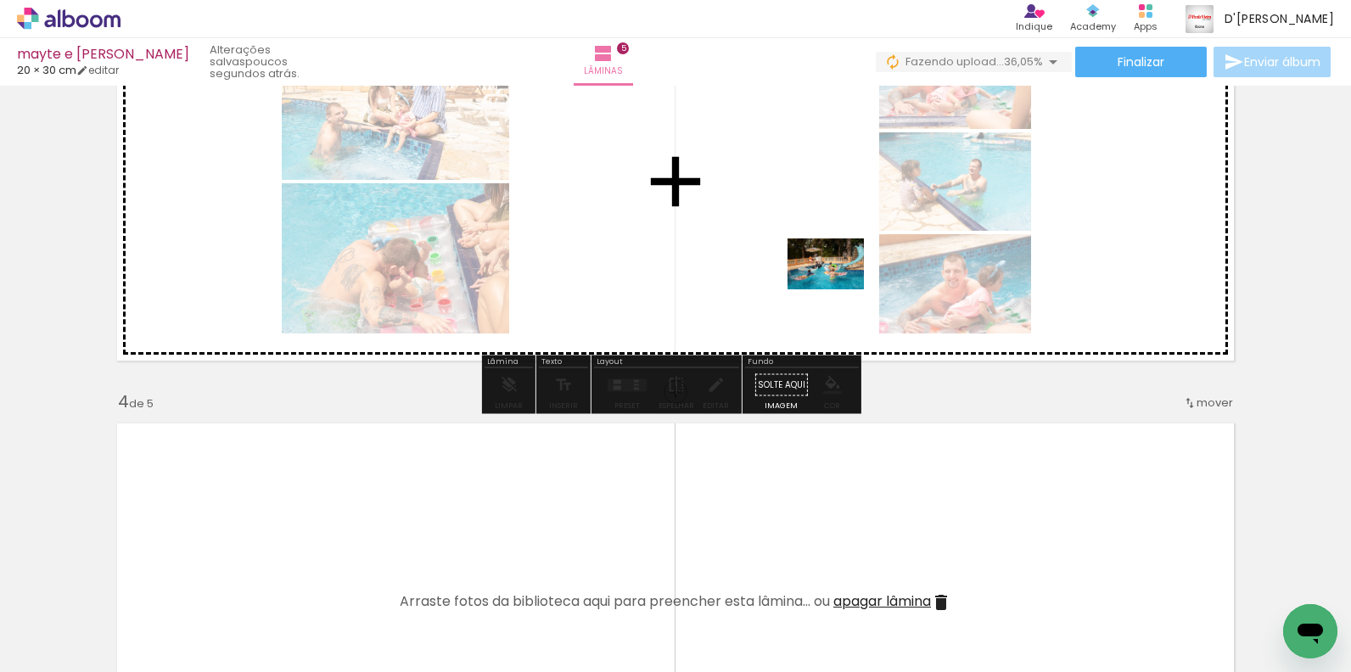
drag, startPoint x: 1077, startPoint y: 642, endPoint x: 838, endPoint y: 289, distance: 425.3
click at [838, 289] on quentale-workspace at bounding box center [675, 336] width 1351 height 672
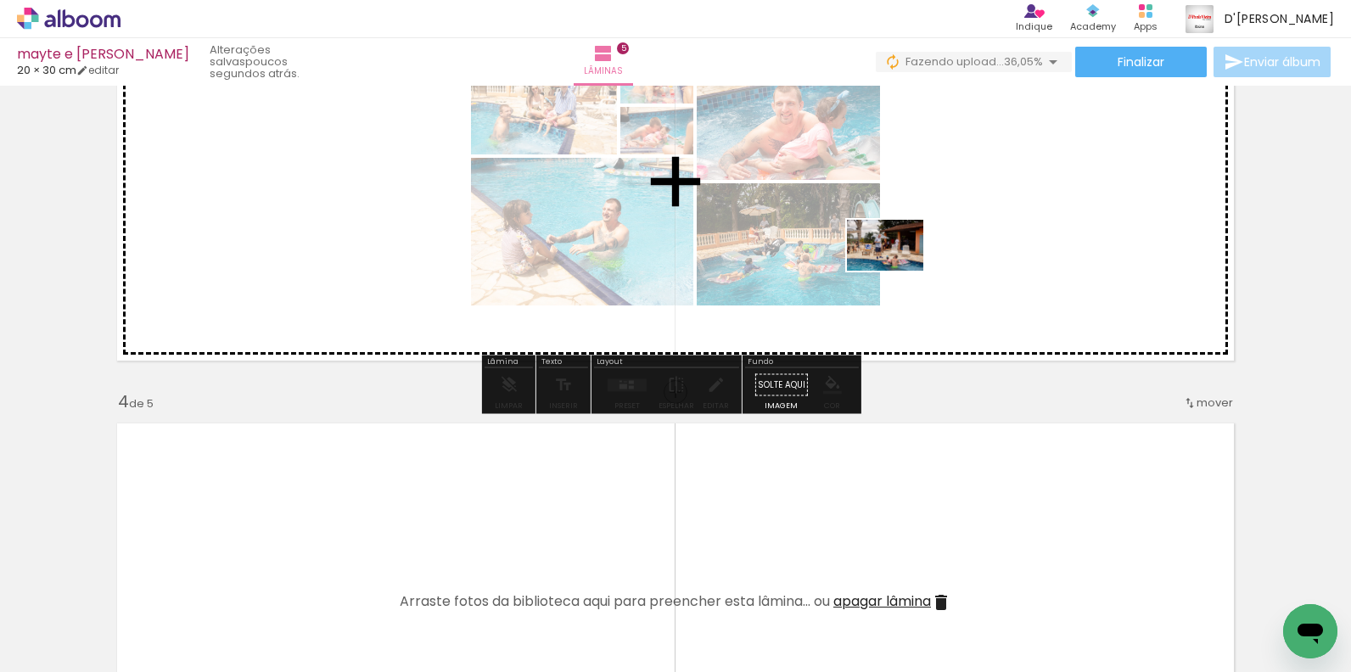
drag, startPoint x: 1179, startPoint y: 632, endPoint x: 898, endPoint y: 271, distance: 457.8
click at [898, 271] on quentale-workspace at bounding box center [675, 336] width 1351 height 672
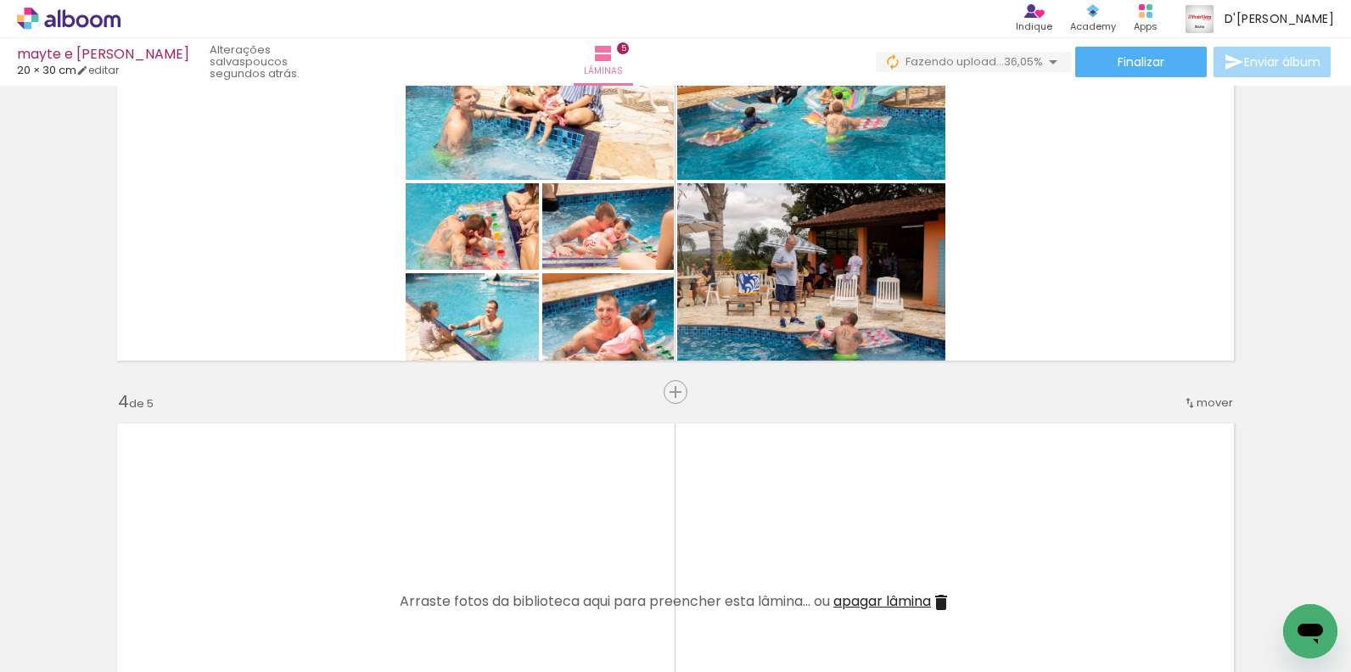
scroll to position [0, 922]
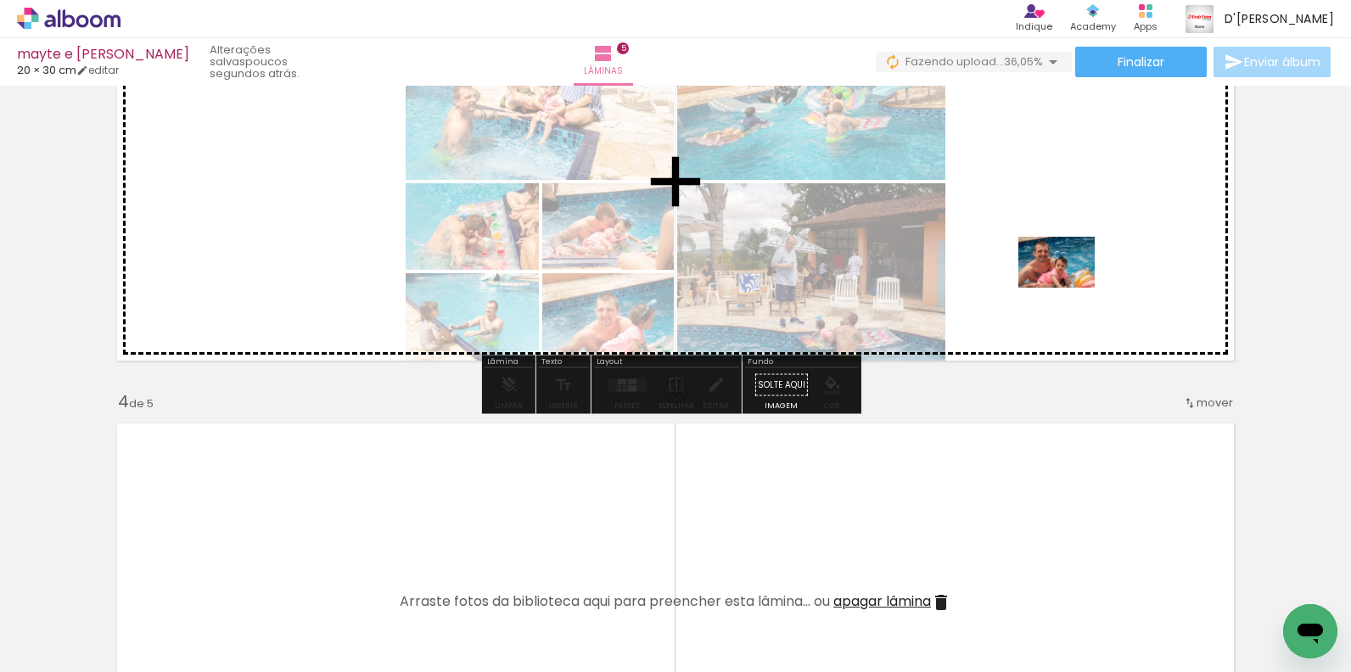
drag, startPoint x: 1072, startPoint y: 629, endPoint x: 1069, endPoint y: 288, distance: 341.2
click at [1069, 288] on quentale-workspace at bounding box center [675, 336] width 1351 height 672
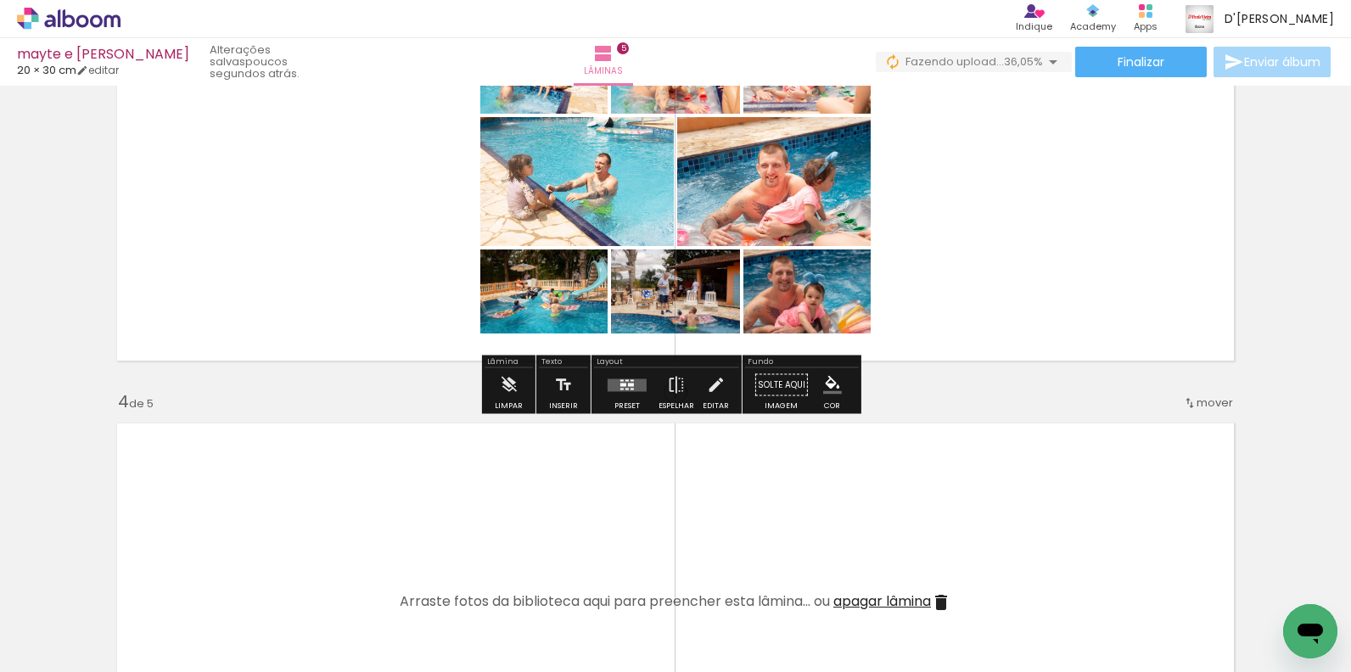
click at [620, 396] on div at bounding box center [627, 385] width 46 height 34
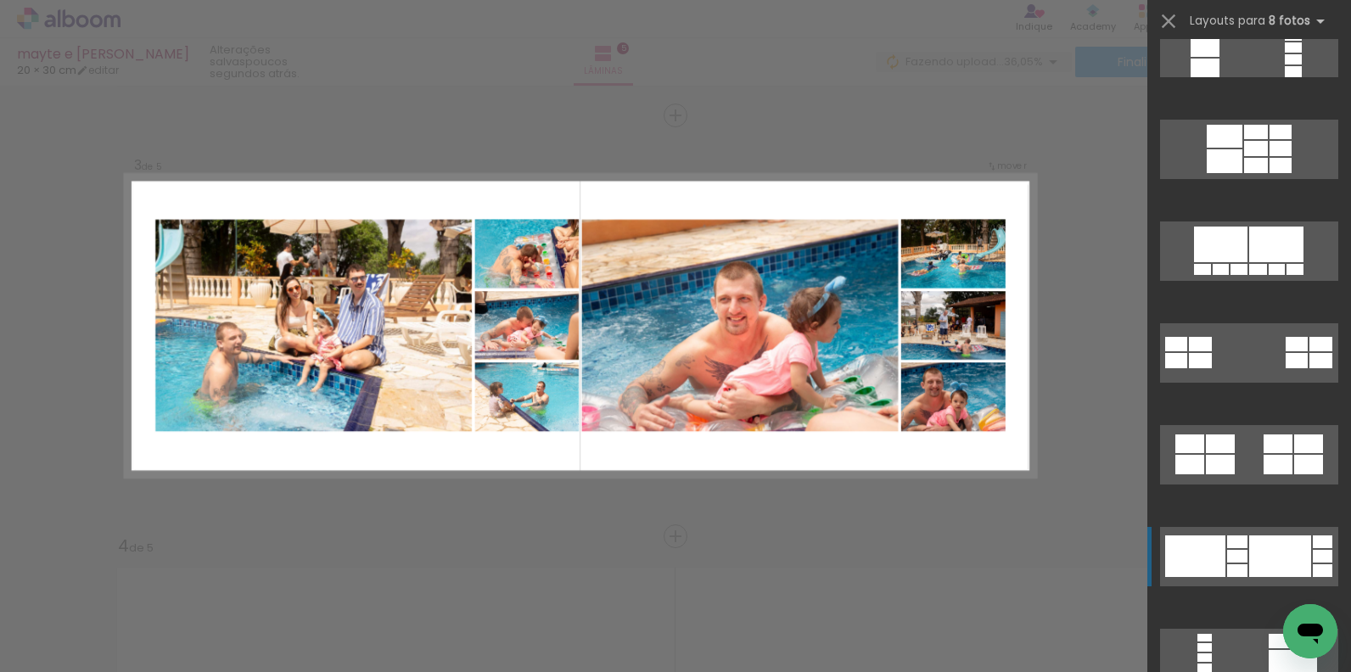
scroll to position [1131, 0]
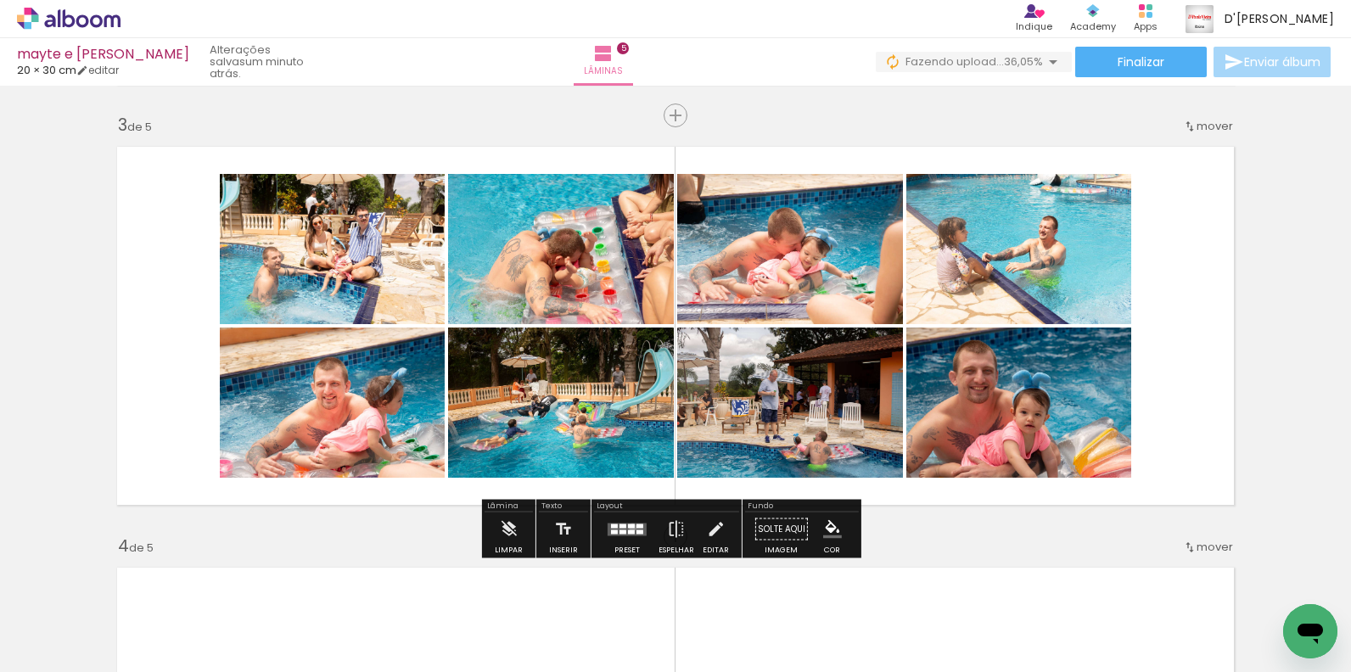
click at [629, 527] on div at bounding box center [631, 526] width 7 height 4
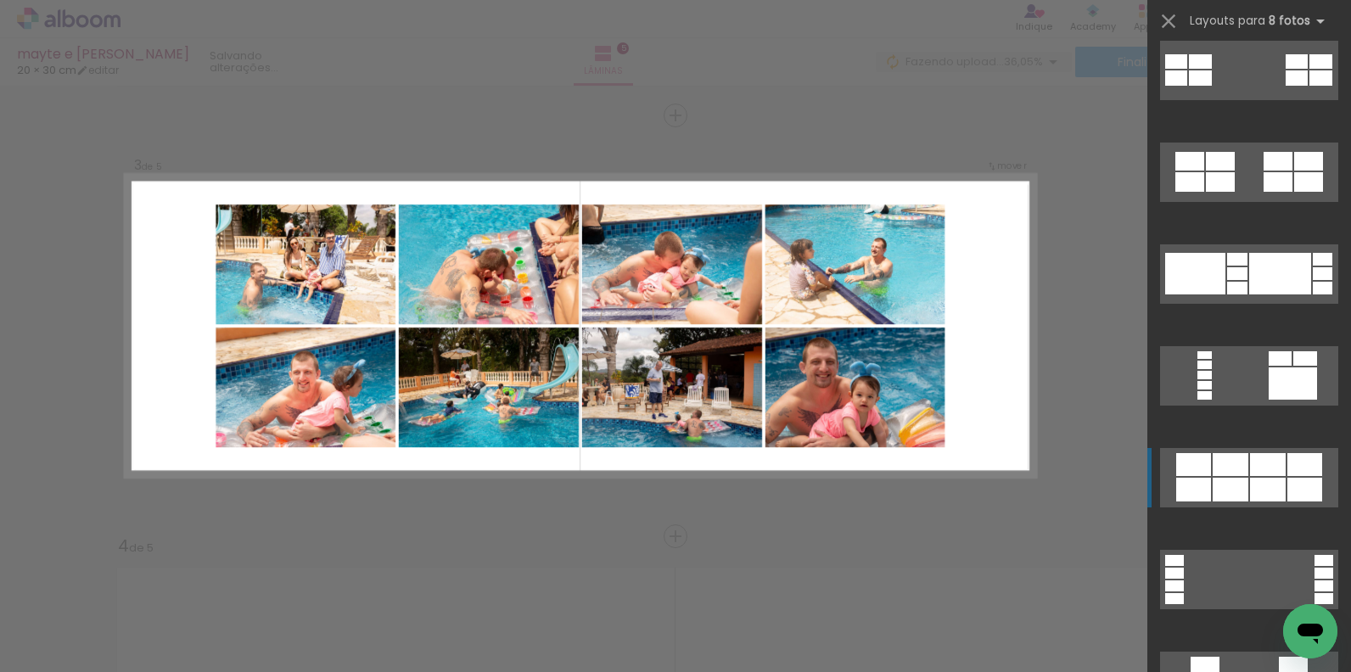
scroll to position [1528, 0]
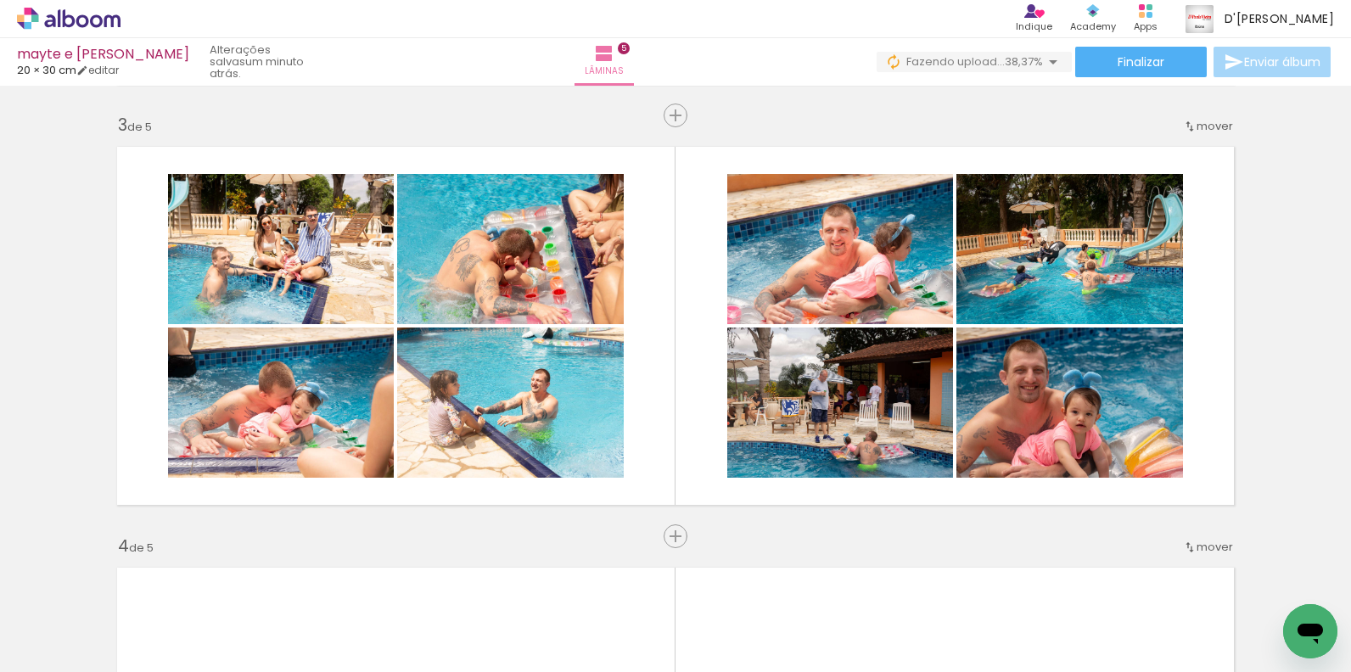
scroll to position [0, 743]
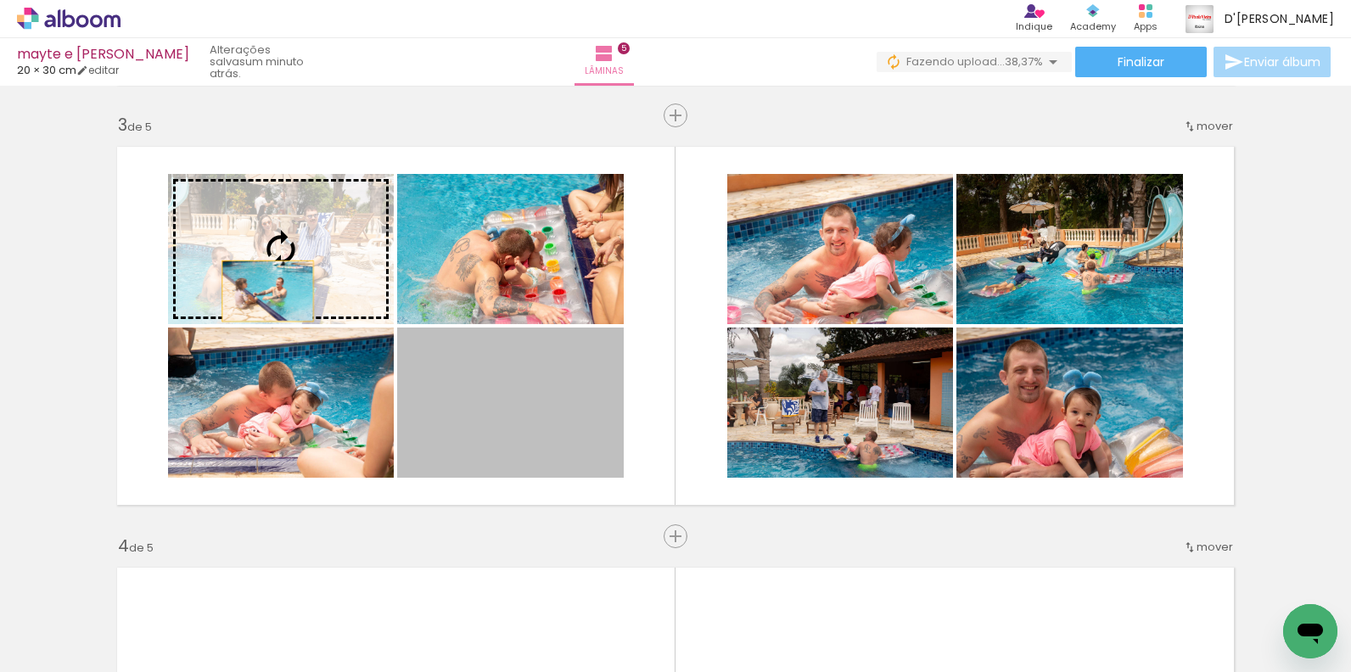
drag, startPoint x: 478, startPoint y: 441, endPoint x: 261, endPoint y: 291, distance: 263.4
click at [0, 0] on slot at bounding box center [0, 0] width 0 height 0
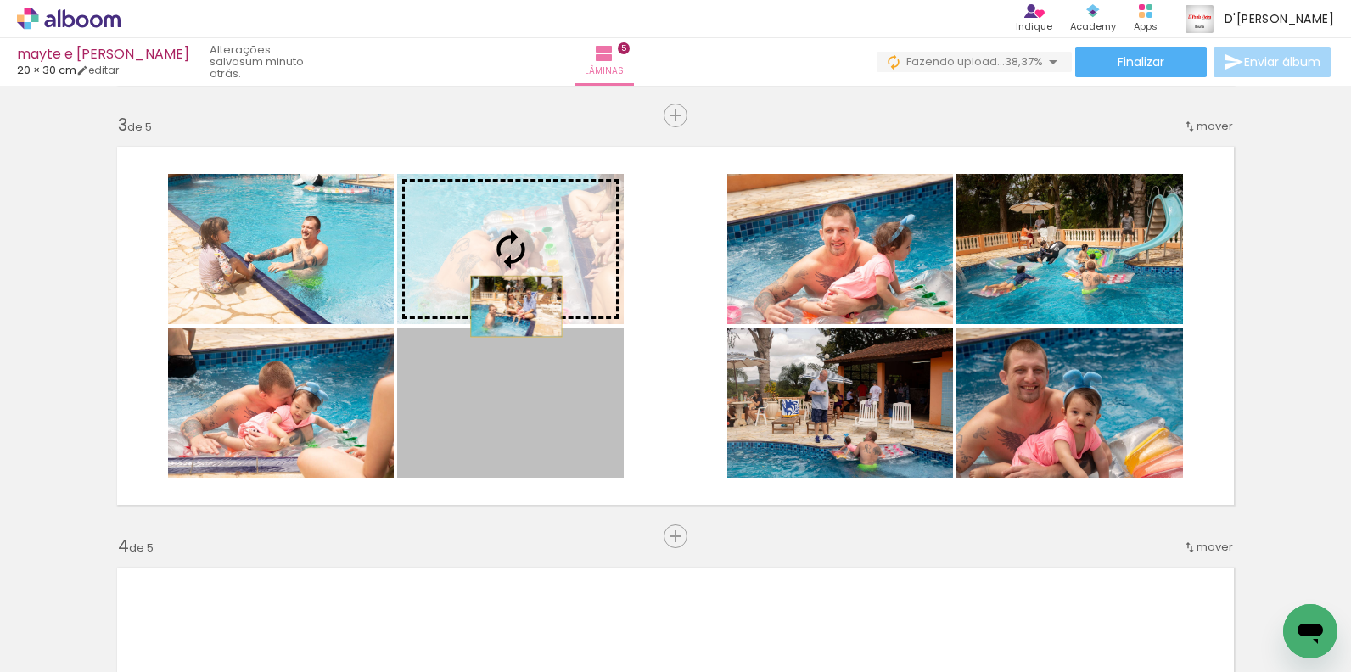
drag, startPoint x: 543, startPoint y: 449, endPoint x: 510, endPoint y: 306, distance: 146.4
click at [0, 0] on slot at bounding box center [0, 0] width 0 height 0
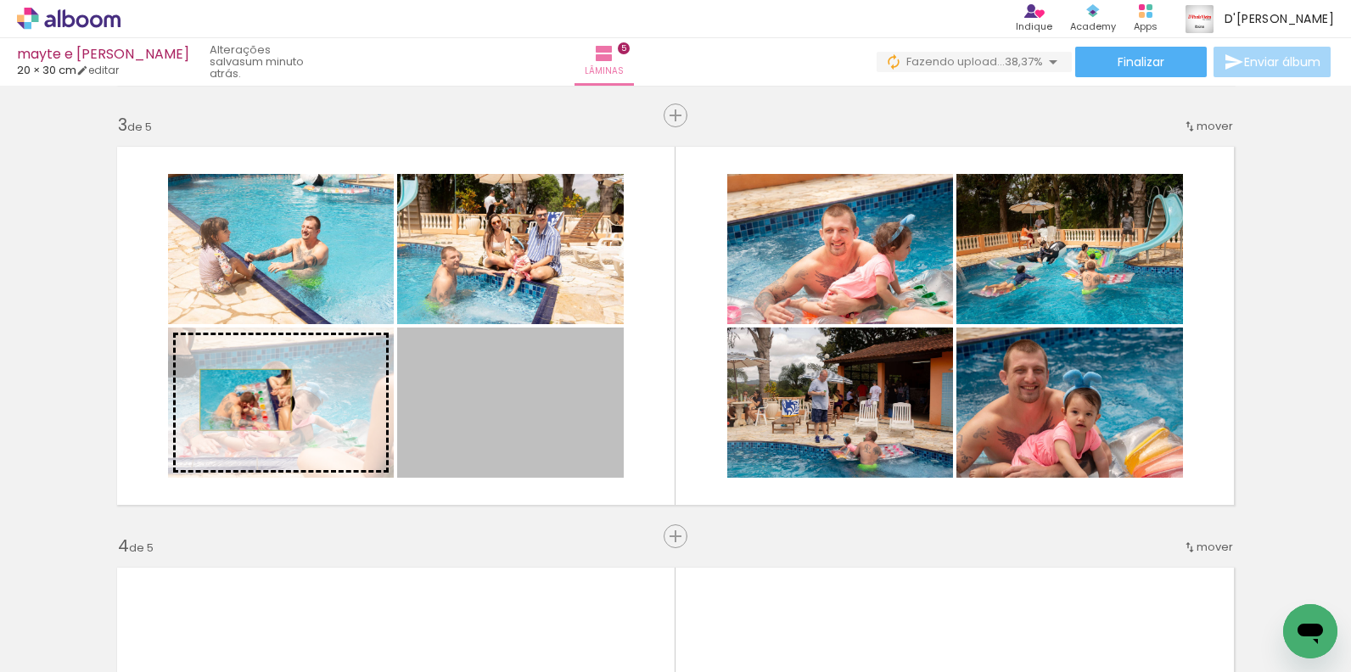
drag, startPoint x: 541, startPoint y: 395, endPoint x: 239, endPoint y: 400, distance: 302.1
click at [0, 0] on slot at bounding box center [0, 0] width 0 height 0
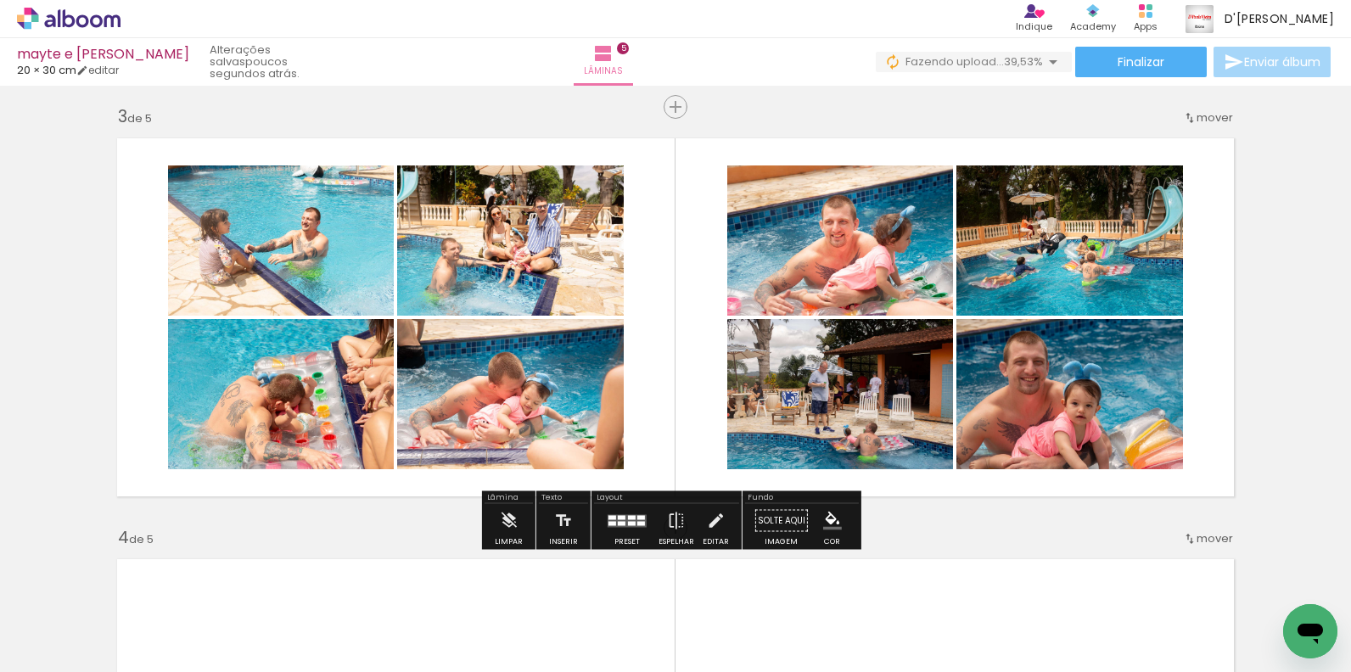
scroll to position [1131, 0]
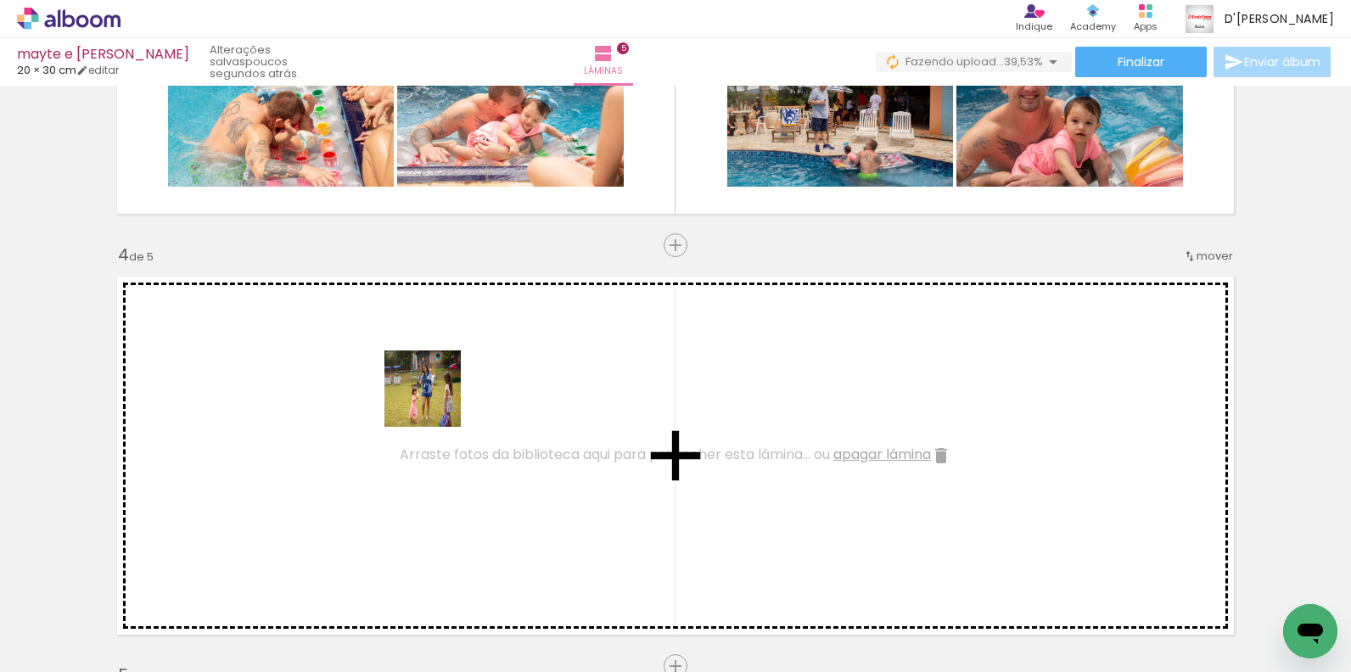
drag, startPoint x: 865, startPoint y: 629, endPoint x: 435, endPoint y: 401, distance: 485.9
click at [435, 401] on quentale-workspace at bounding box center [675, 336] width 1351 height 672
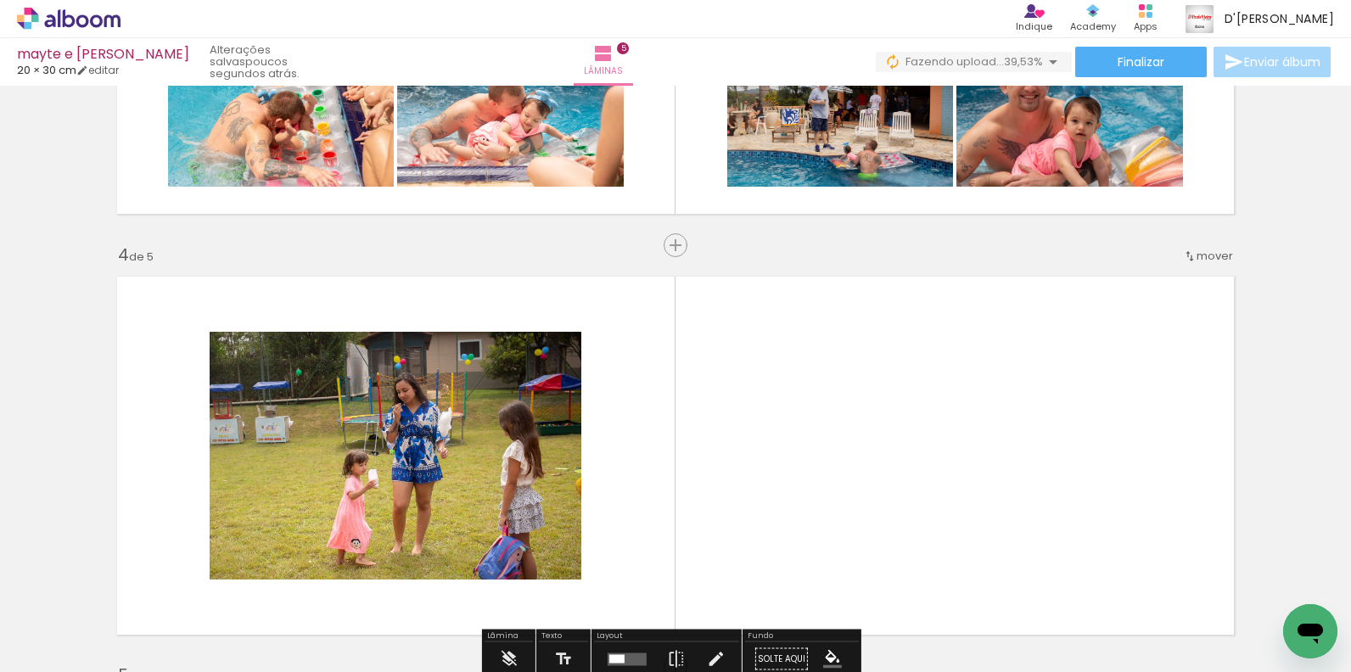
scroll to position [1415, 0]
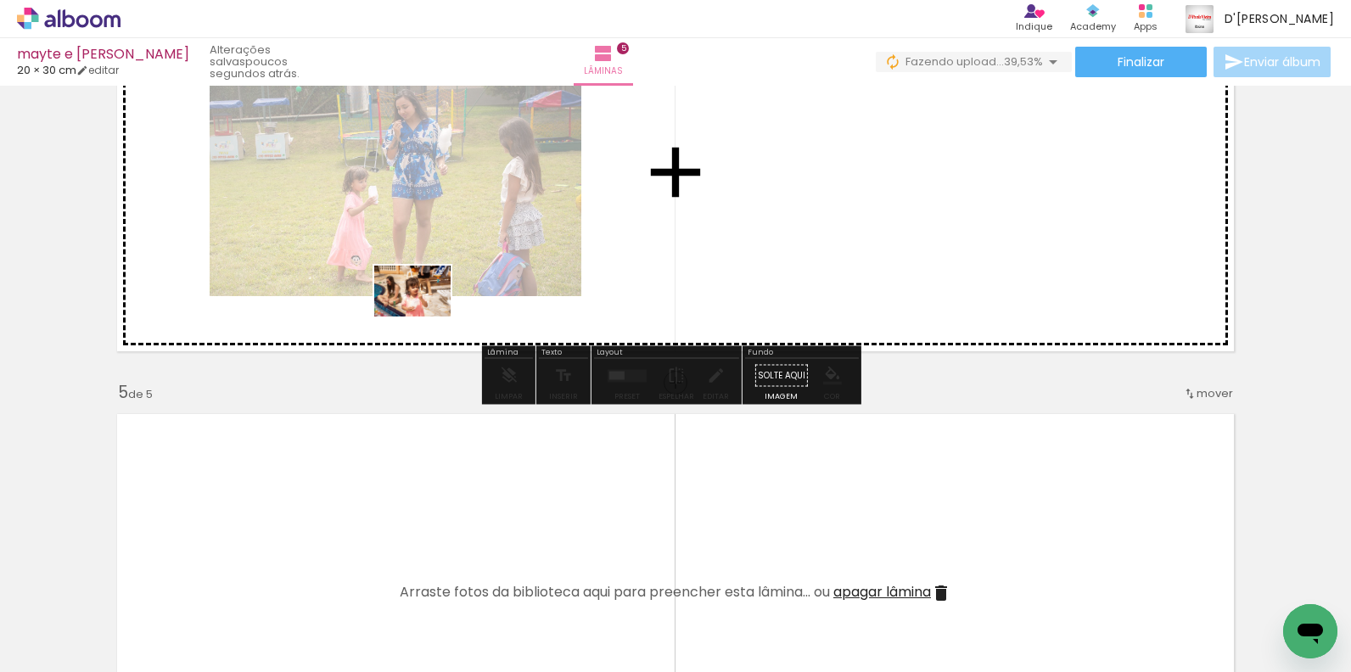
drag, startPoint x: 949, startPoint y: 613, endPoint x: 425, endPoint y: 317, distance: 601.6
click at [425, 317] on quentale-workspace at bounding box center [675, 336] width 1351 height 672
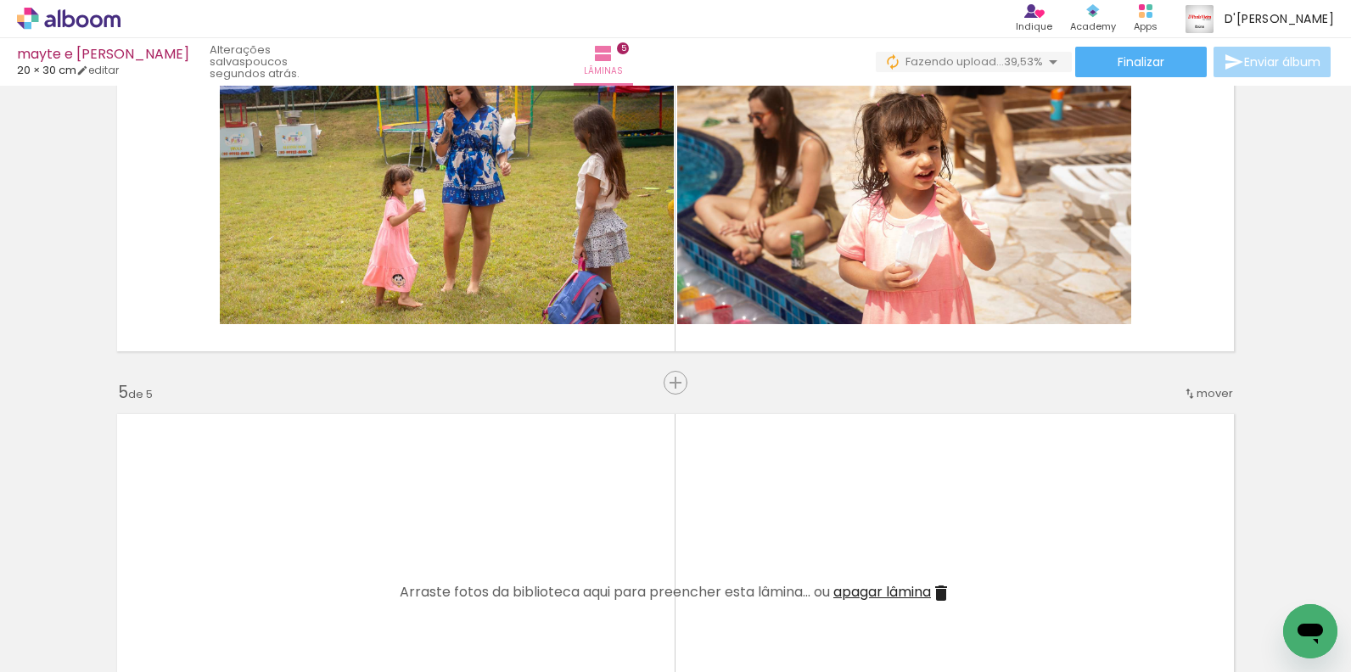
scroll to position [0, 1388]
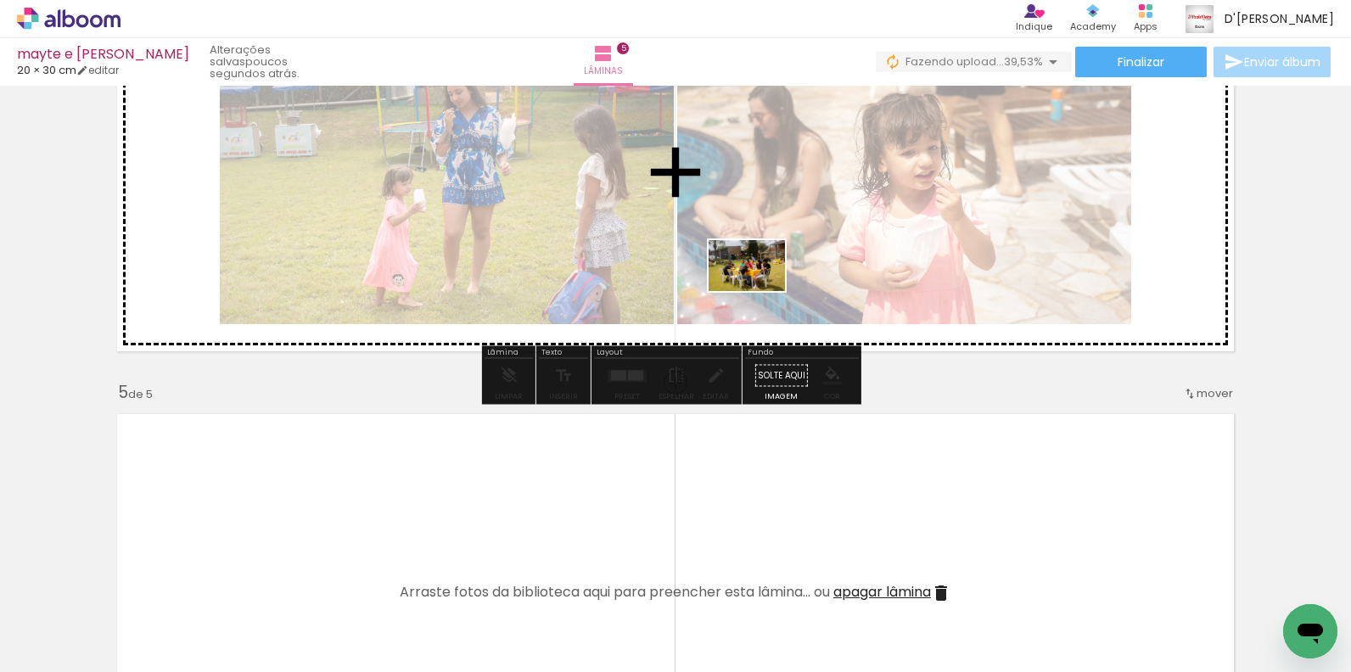
drag, startPoint x: 692, startPoint y: 608, endPoint x: 760, endPoint y: 291, distance: 324.6
click at [760, 291] on quentale-workspace at bounding box center [675, 336] width 1351 height 672
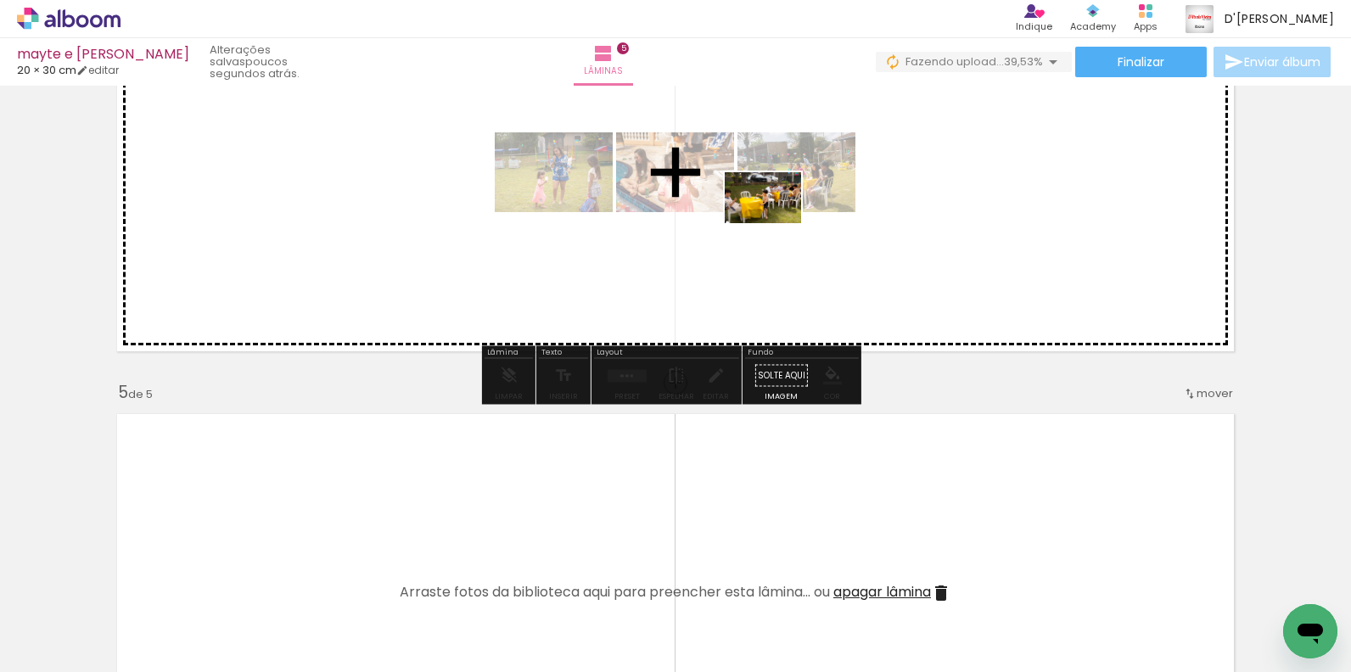
drag, startPoint x: 765, startPoint y: 622, endPoint x: 776, endPoint y: 223, distance: 399.0
click at [776, 223] on quentale-workspace at bounding box center [675, 336] width 1351 height 672
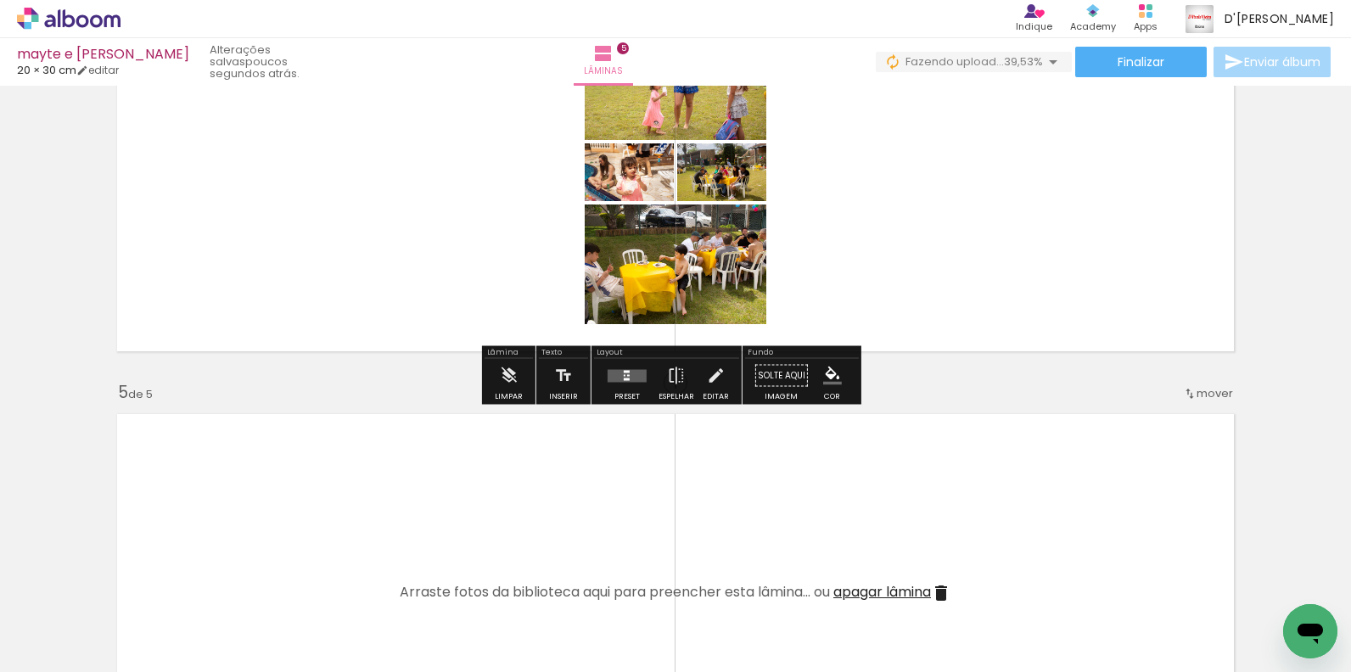
drag, startPoint x: 630, startPoint y: 381, endPoint x: 636, endPoint y: 358, distance: 23.7
click at [629, 381] on quentale-layouter at bounding box center [627, 375] width 39 height 13
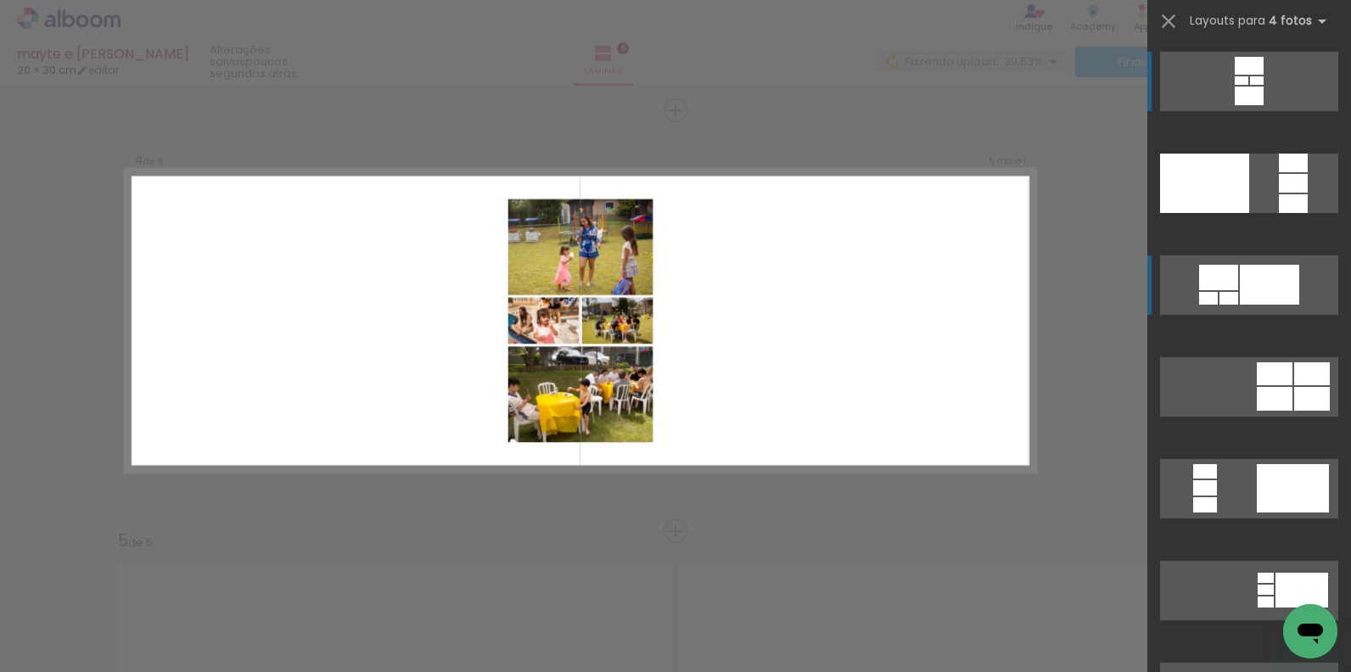
scroll to position [1261, 0]
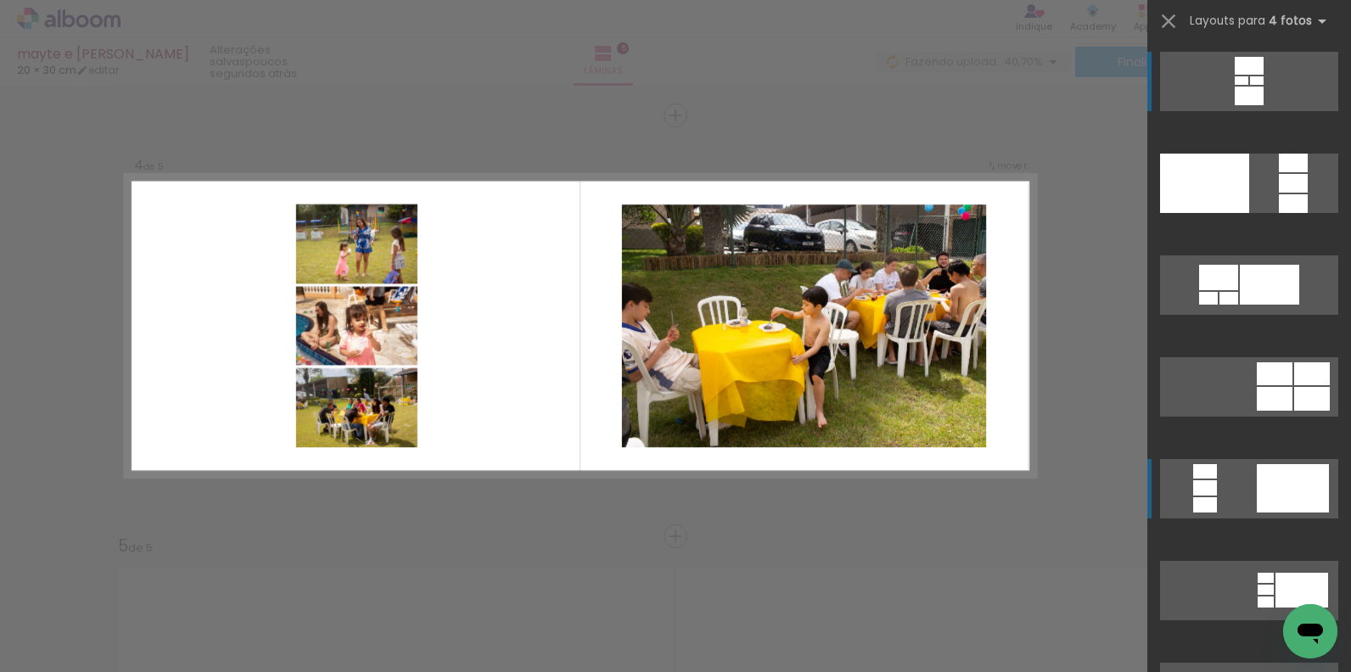
click at [1232, 213] on quentale-layouter at bounding box center [1249, 183] width 178 height 59
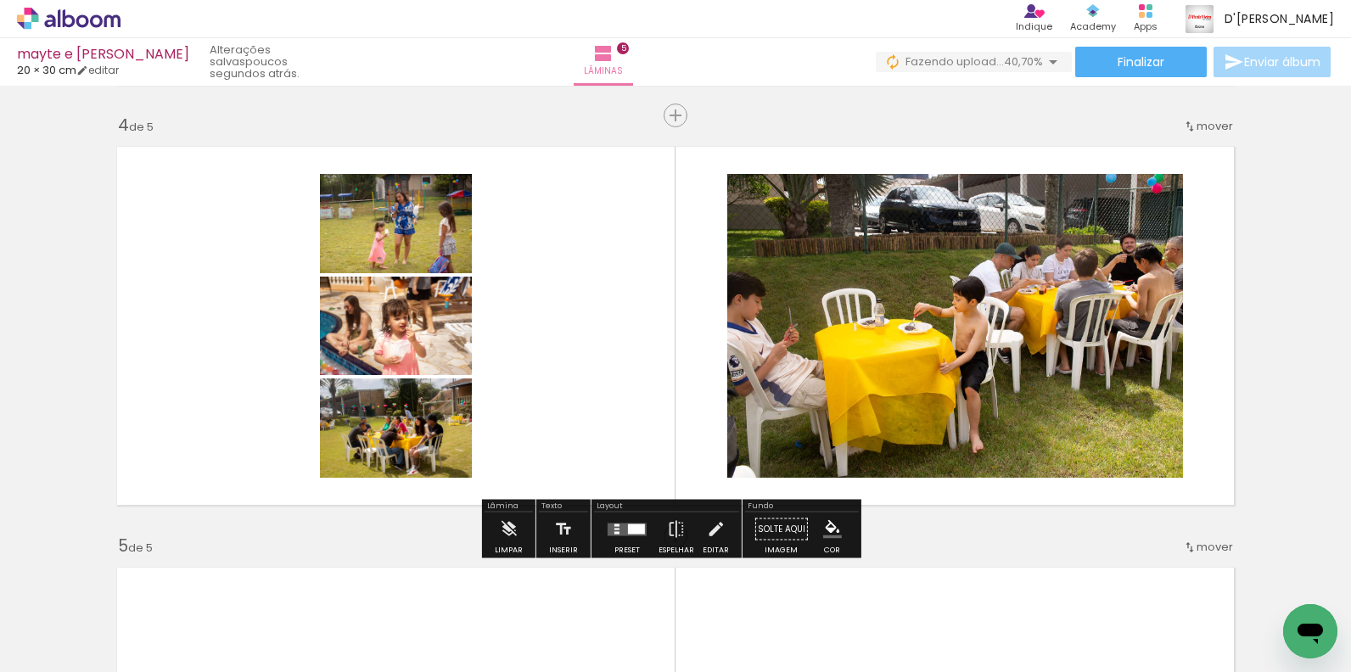
click at [631, 532] on div at bounding box center [636, 529] width 17 height 10
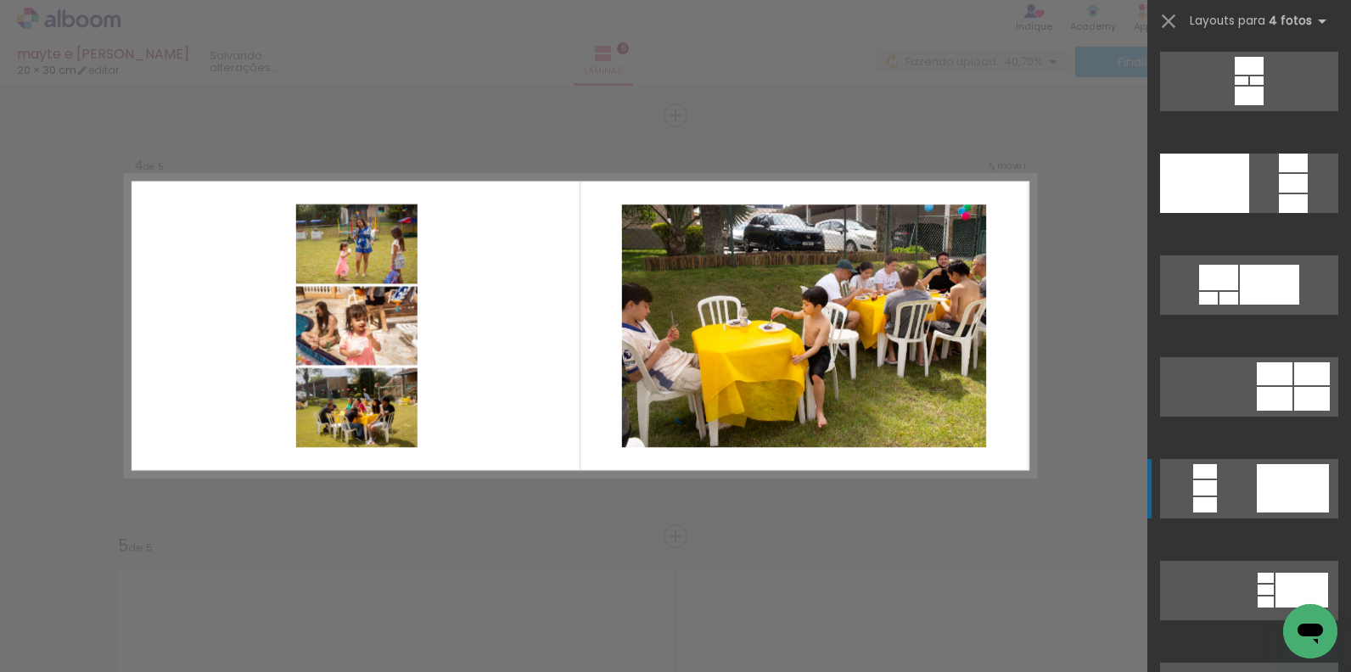
scroll to position [407, 0]
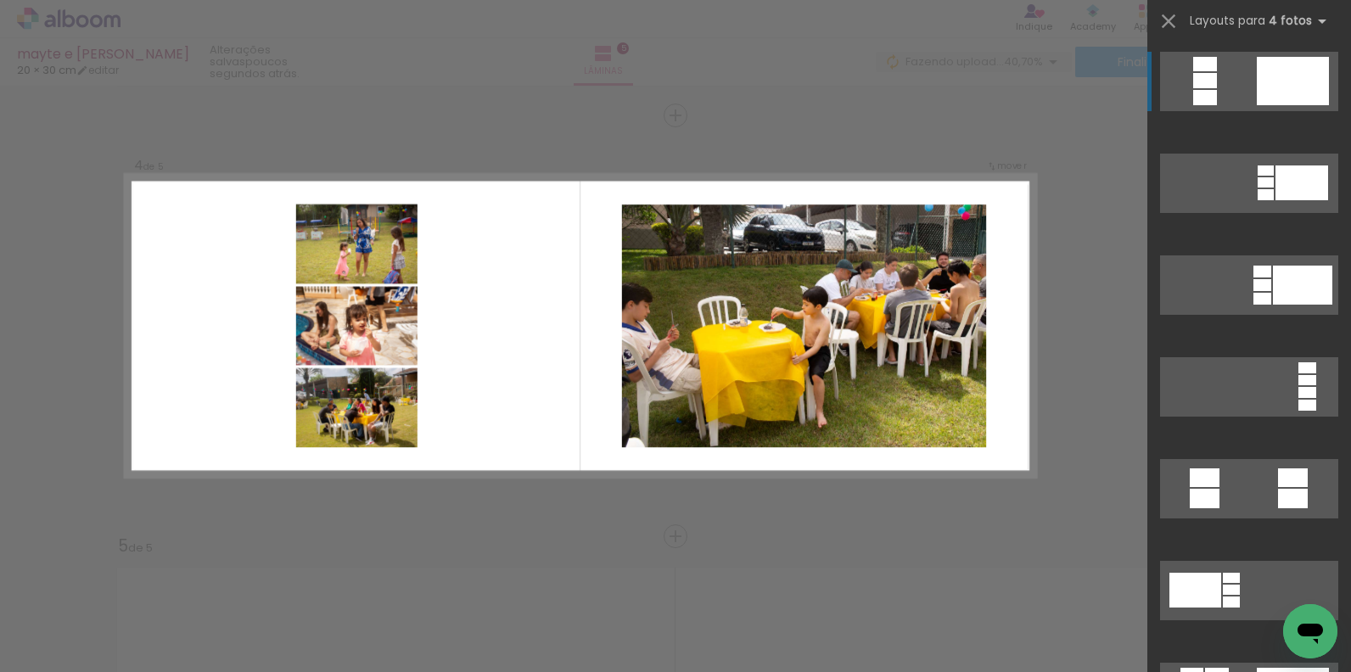
click at [1121, 373] on div "Confirmar Cancelar" at bounding box center [675, 108] width 1351 height 2566
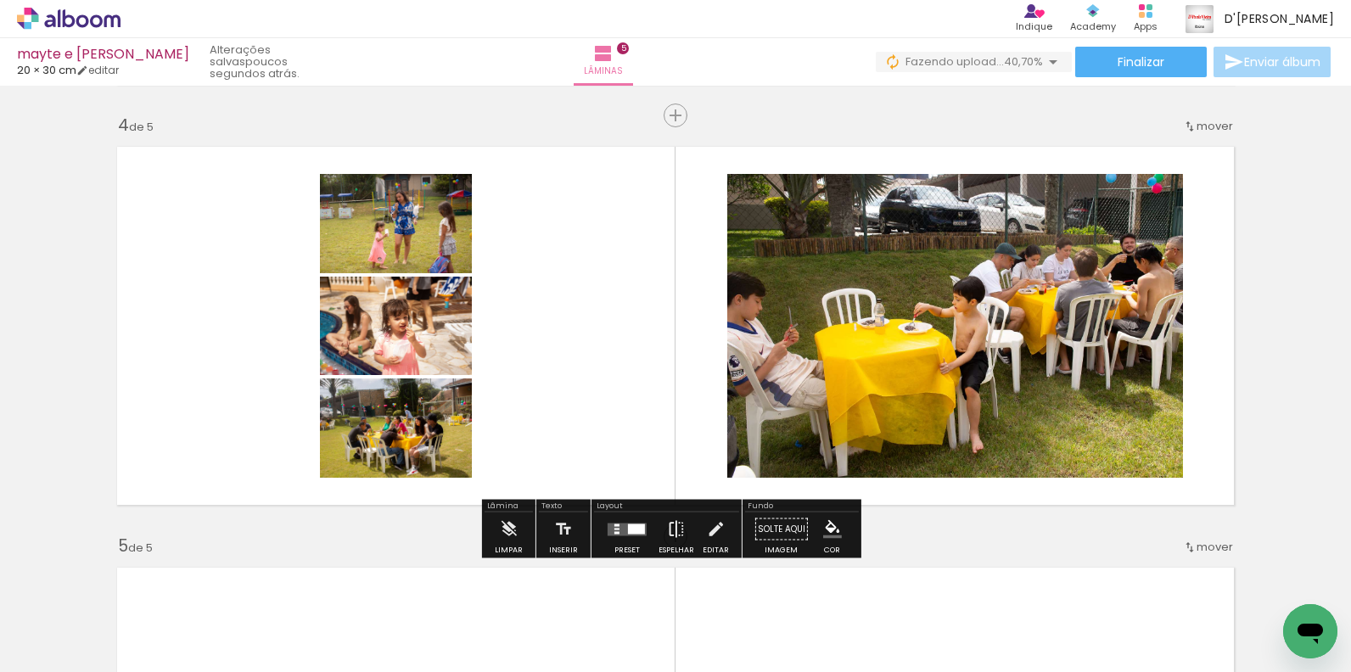
click at [669, 527] on iron-icon at bounding box center [676, 530] width 19 height 34
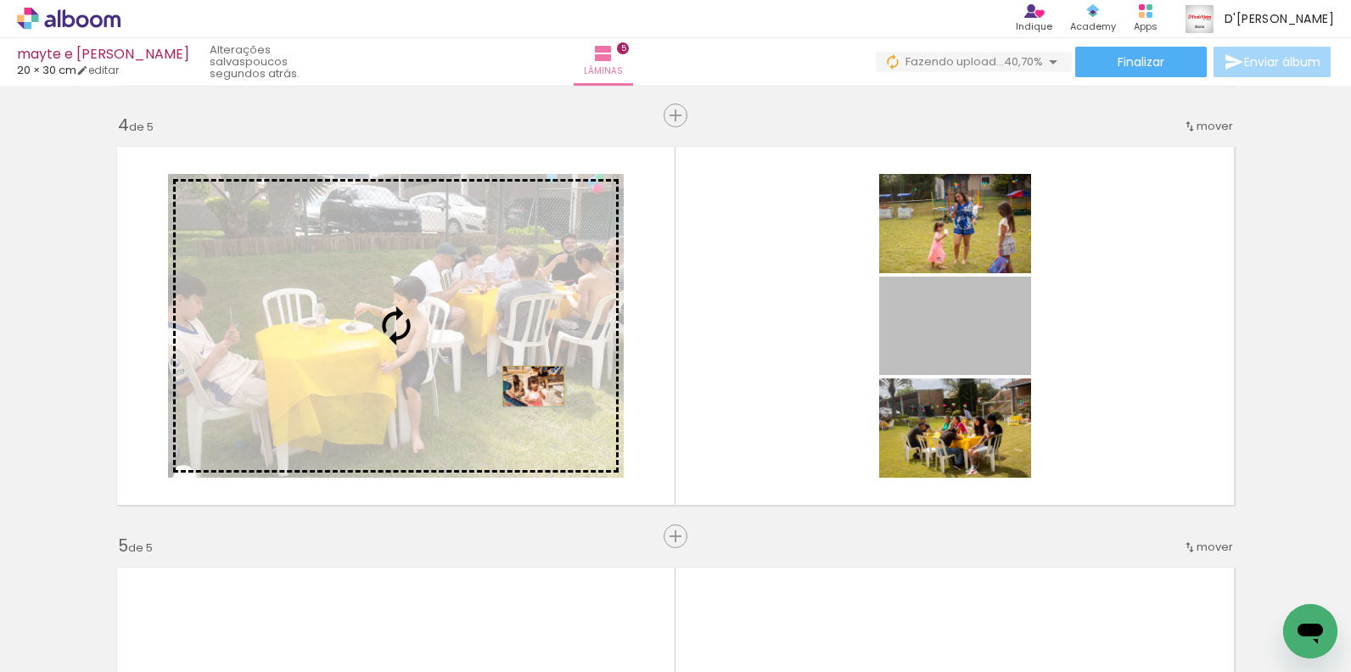
drag, startPoint x: 962, startPoint y: 338, endPoint x: 527, endPoint y: 386, distance: 438.0
click at [0, 0] on slot at bounding box center [0, 0] width 0 height 0
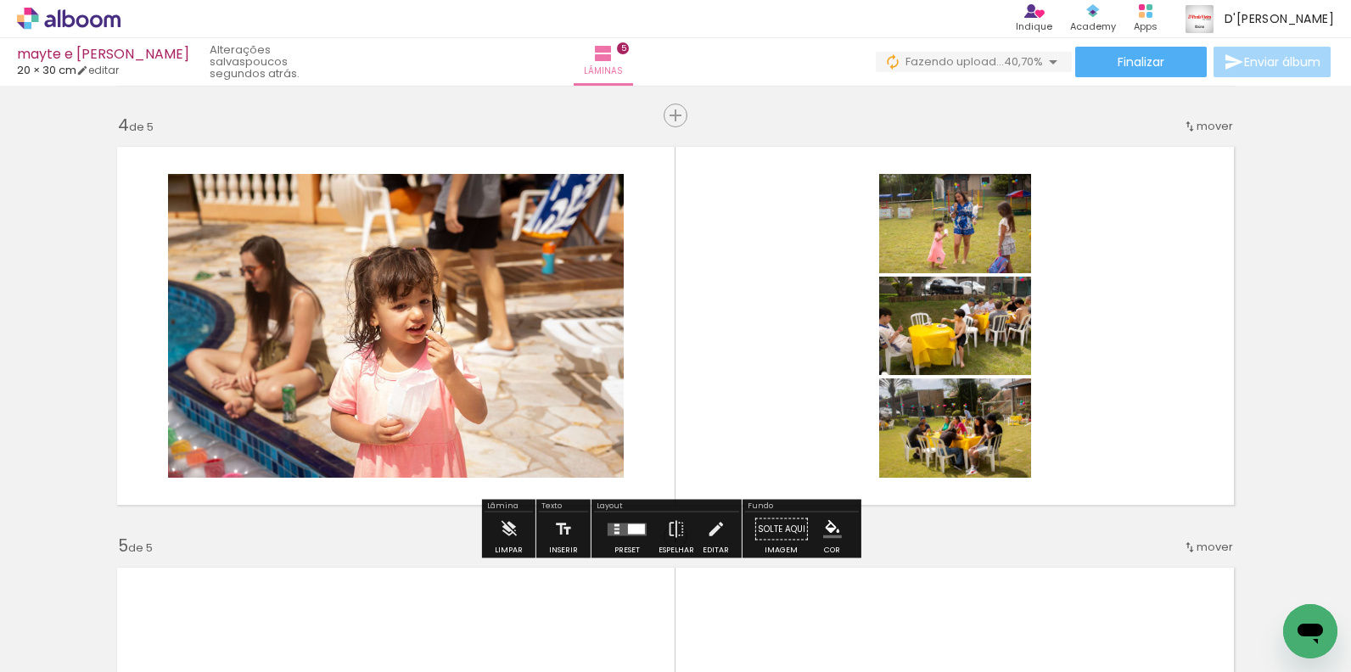
click at [1074, 345] on quentale-layouter at bounding box center [675, 326] width 1137 height 378
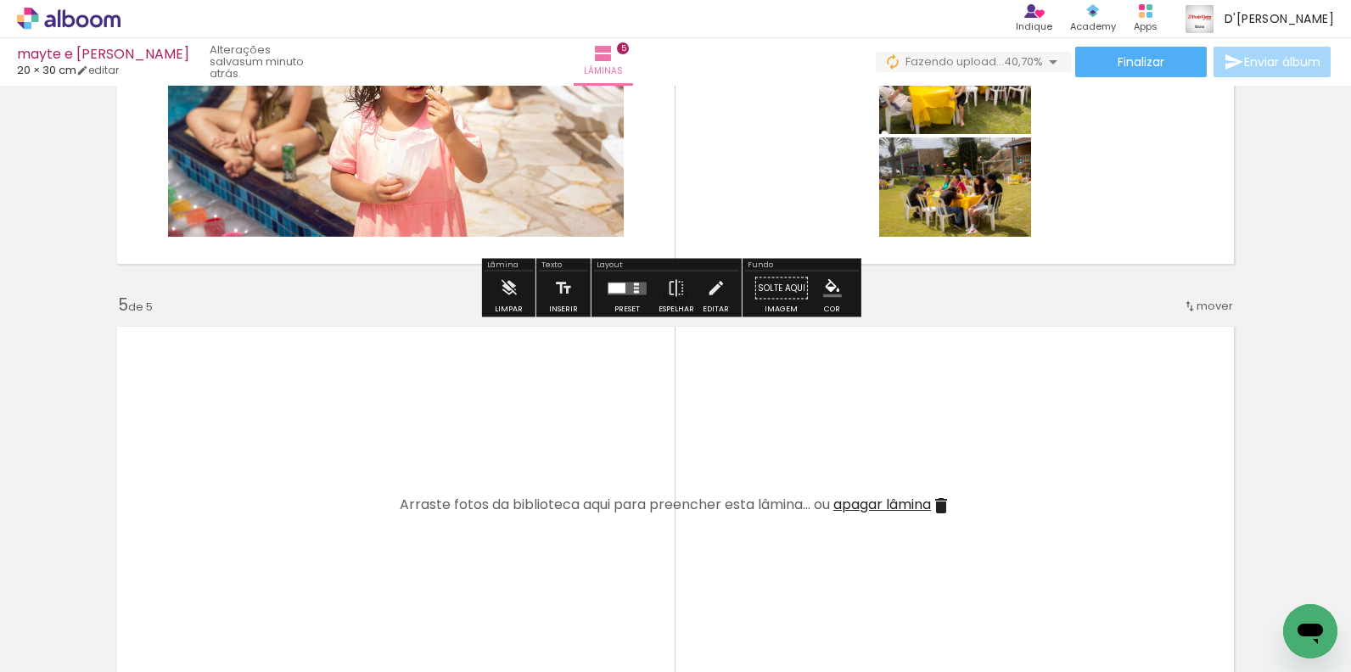
scroll to position [1544, 0]
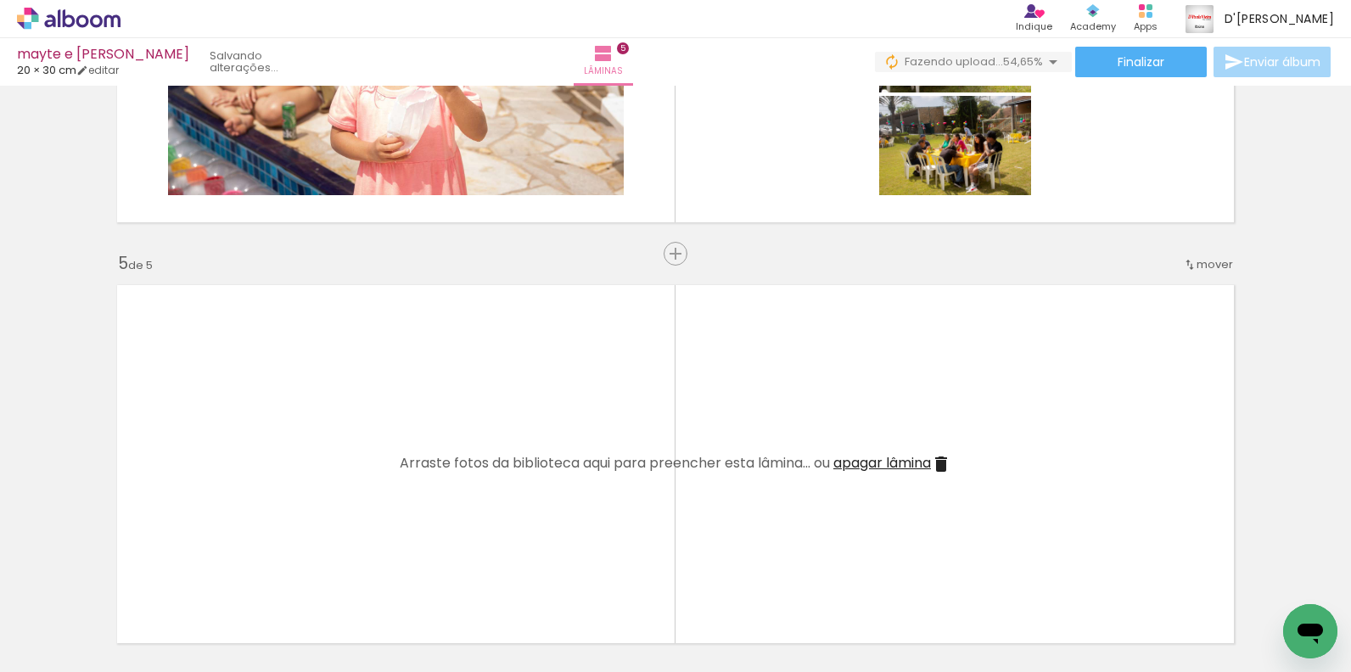
scroll to position [0, 1388]
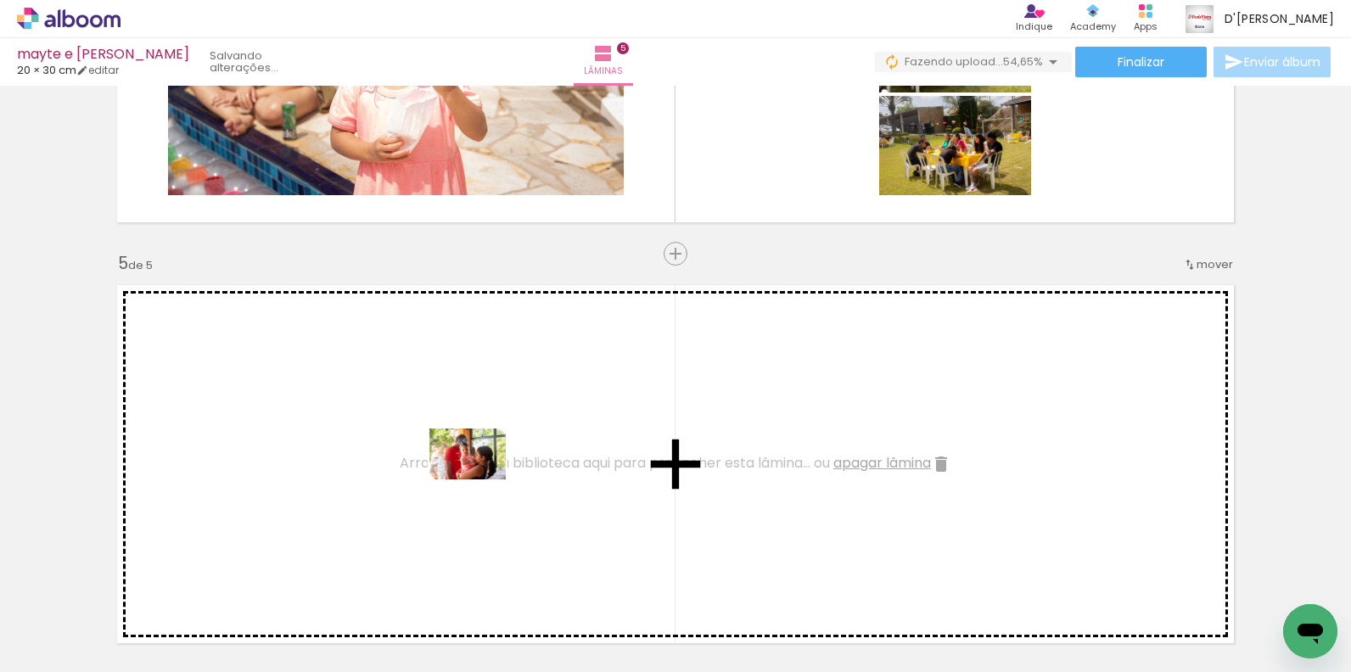
drag, startPoint x: 872, startPoint y: 630, endPoint x: 480, endPoint y: 479, distance: 419.9
click at [480, 479] on quentale-workspace at bounding box center [675, 336] width 1351 height 672
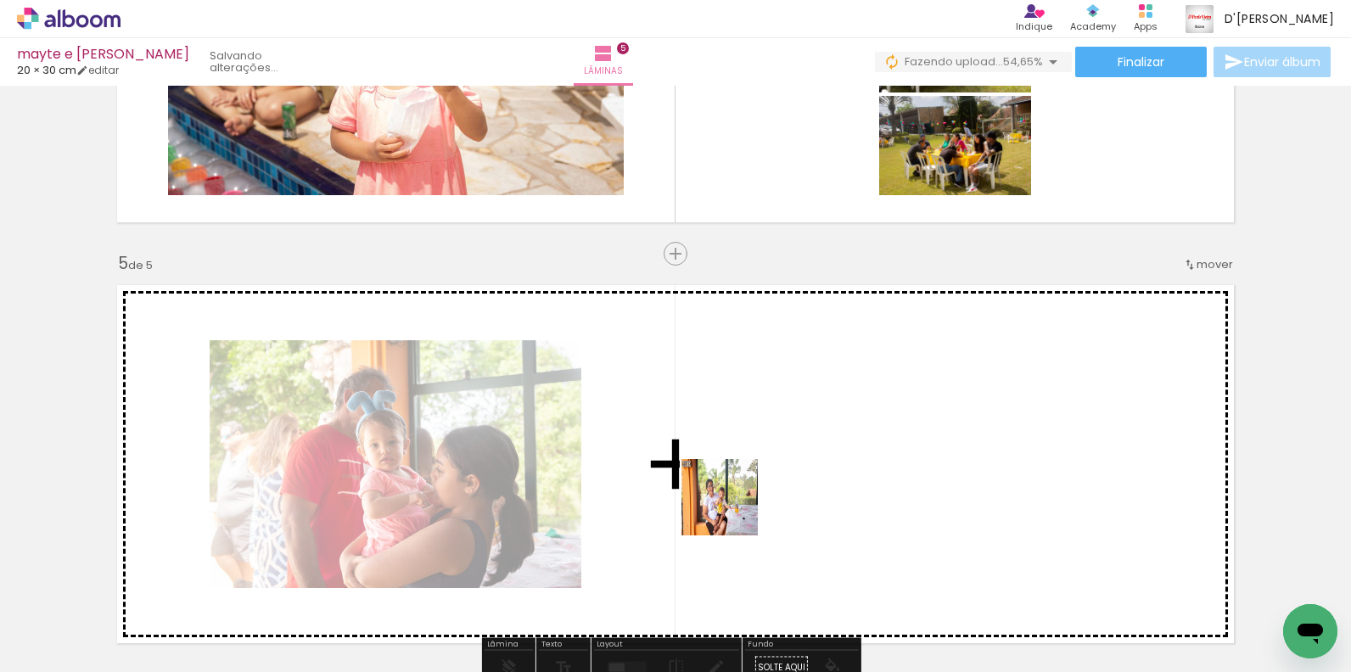
drag, startPoint x: 979, startPoint y: 629, endPoint x: 713, endPoint y: 494, distance: 298.7
click at [713, 494] on quentale-workspace at bounding box center [675, 336] width 1351 height 672
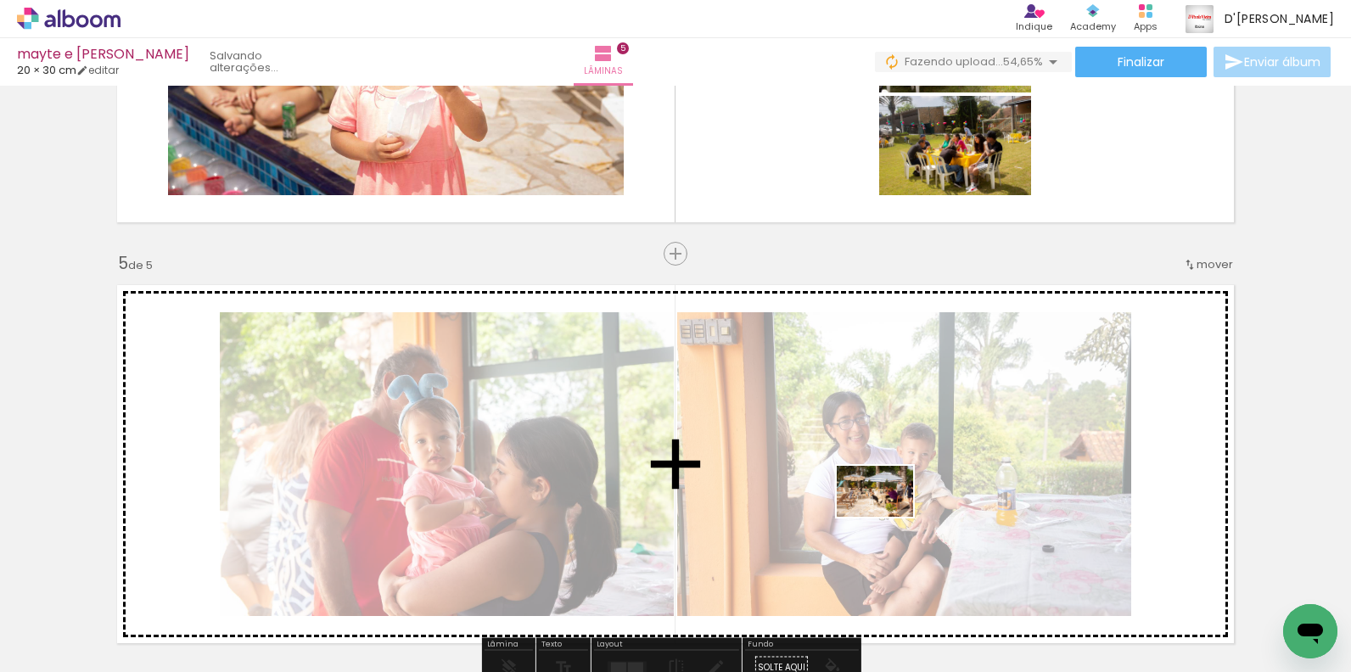
drag, startPoint x: 1075, startPoint y: 634, endPoint x: 888, endPoint y: 517, distance: 221.1
click at [888, 517] on quentale-workspace at bounding box center [675, 336] width 1351 height 672
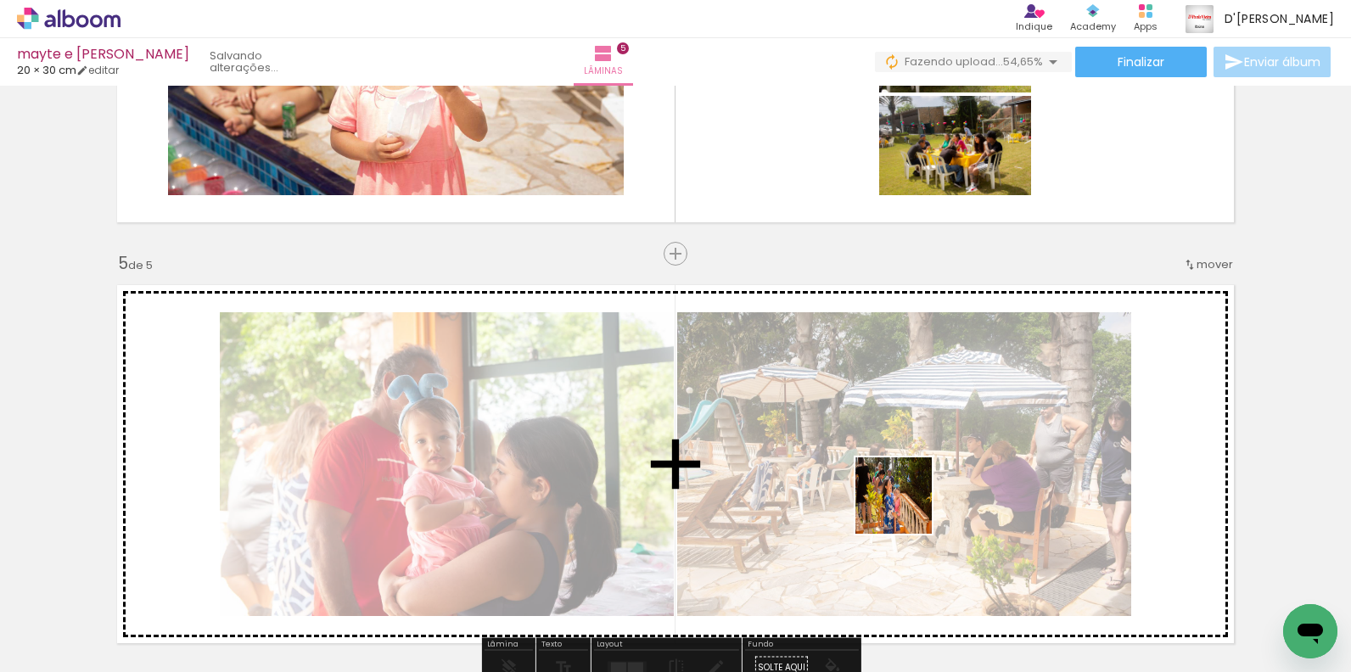
drag, startPoint x: 1164, startPoint y: 624, endPoint x: 851, endPoint y: 491, distance: 340.0
click at [851, 491] on quentale-workspace at bounding box center [675, 336] width 1351 height 672
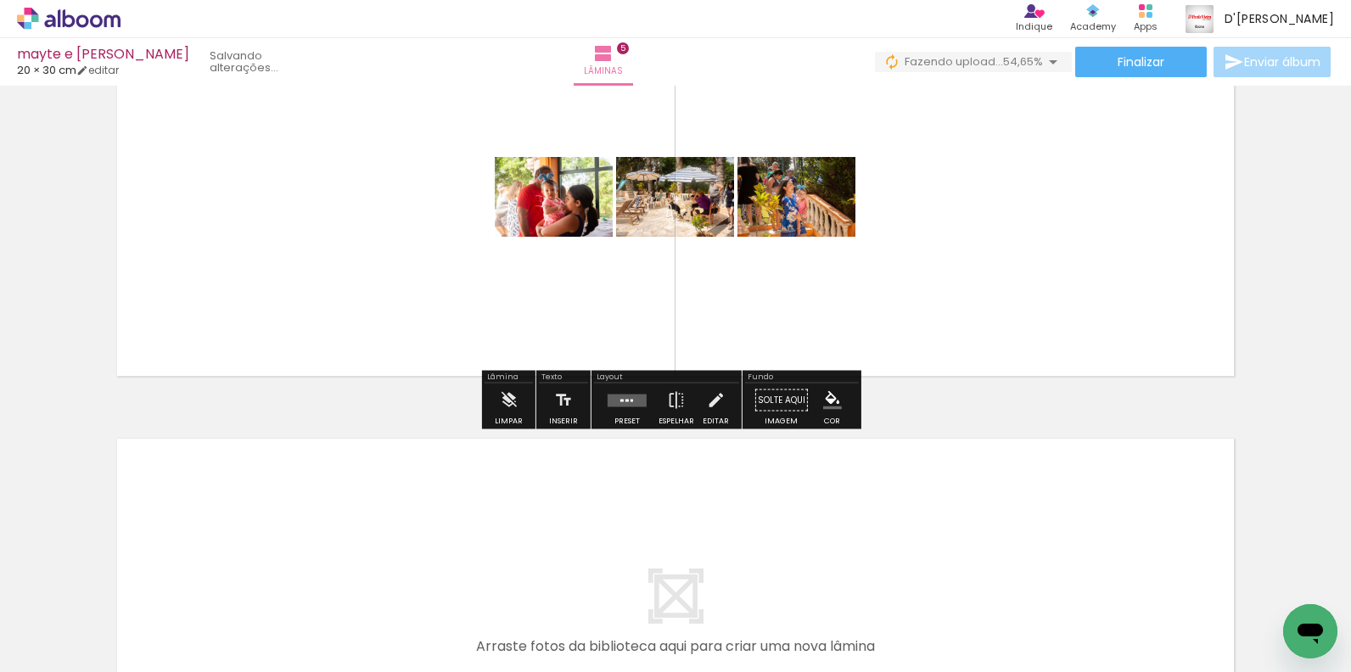
scroll to position [1826, 0]
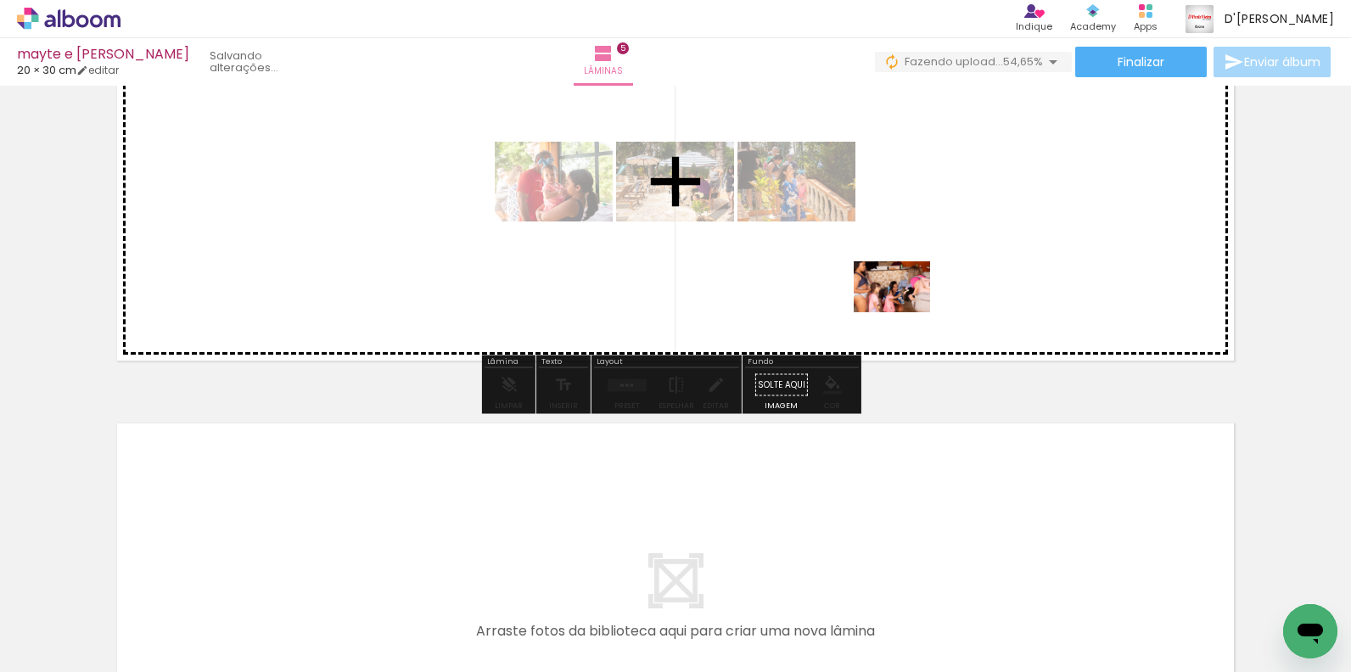
drag, startPoint x: 1264, startPoint y: 618, endPoint x: 905, endPoint y: 312, distance: 471.4
click at [905, 312] on quentale-workspace at bounding box center [675, 336] width 1351 height 672
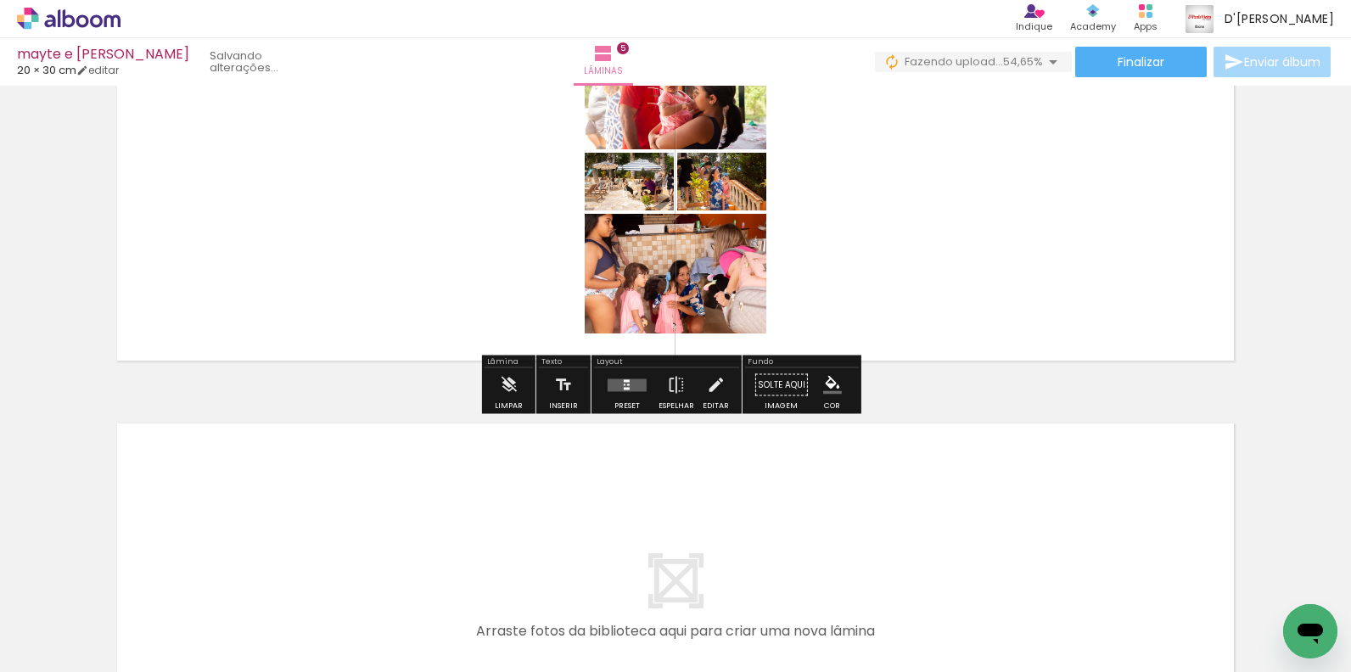
scroll to position [0, 1863]
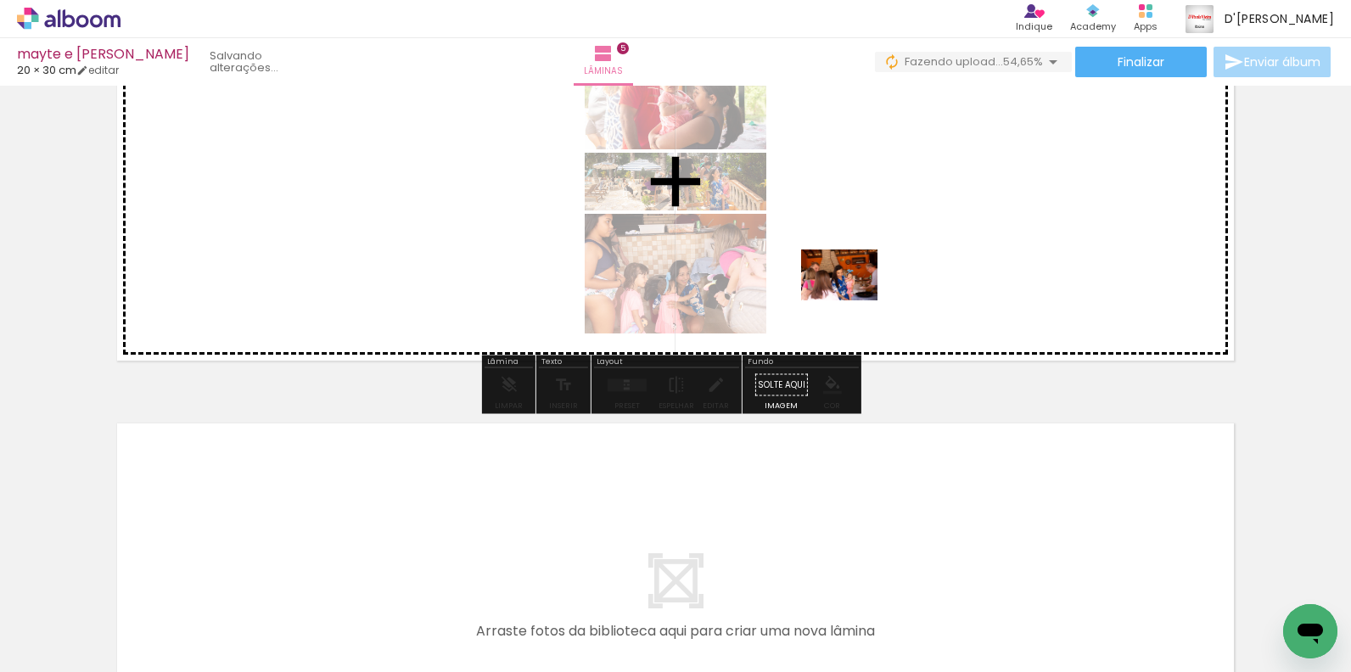
drag, startPoint x: 866, startPoint y: 633, endPoint x: 852, endPoint y: 300, distance: 333.0
click at [852, 300] on quentale-workspace at bounding box center [675, 336] width 1351 height 672
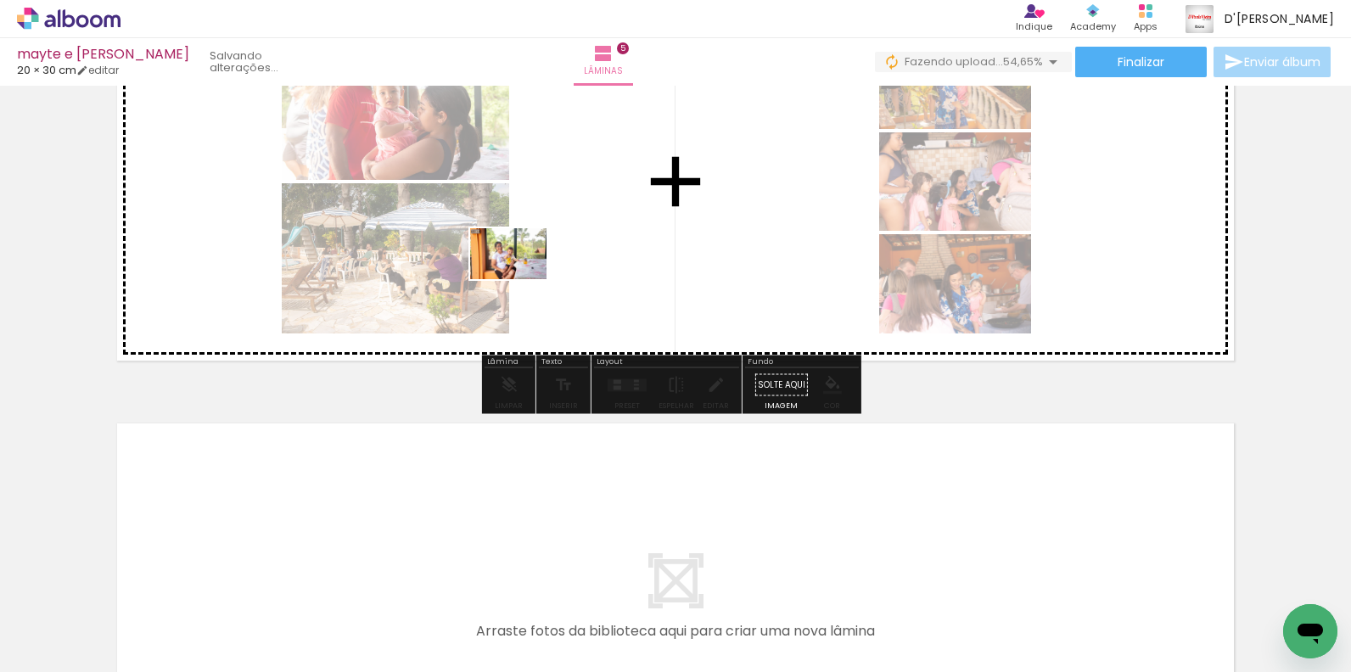
drag, startPoint x: 467, startPoint y: 623, endPoint x: 521, endPoint y: 279, distance: 348.0
click at [521, 279] on quentale-workspace at bounding box center [675, 336] width 1351 height 672
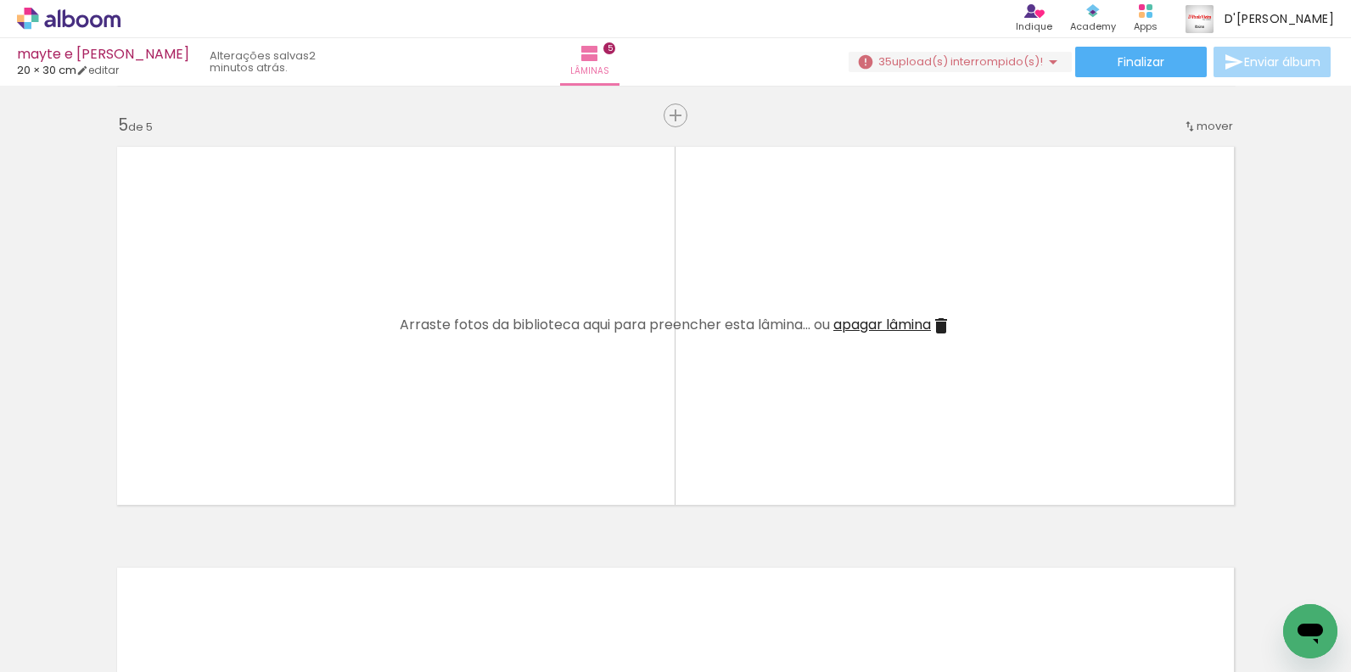
scroll to position [1697, 0]
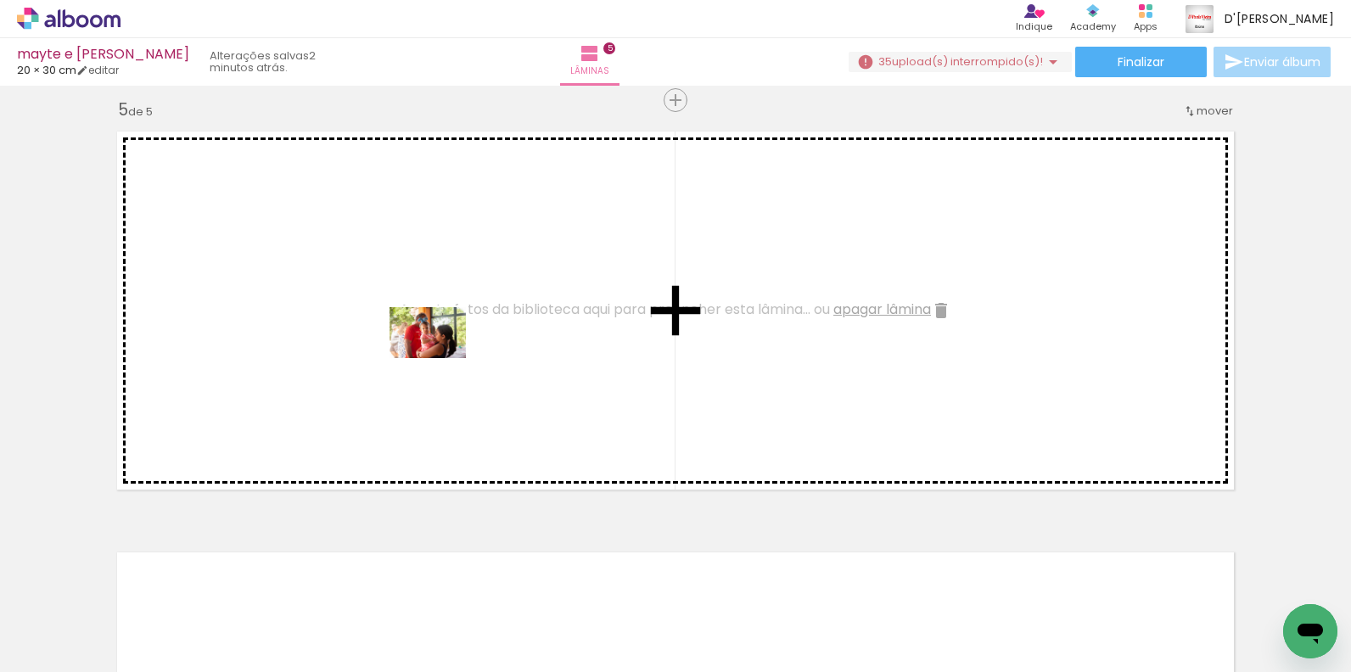
drag, startPoint x: 454, startPoint y: 553, endPoint x: 440, endPoint y: 358, distance: 195.7
click at [440, 358] on quentale-workspace at bounding box center [675, 336] width 1351 height 672
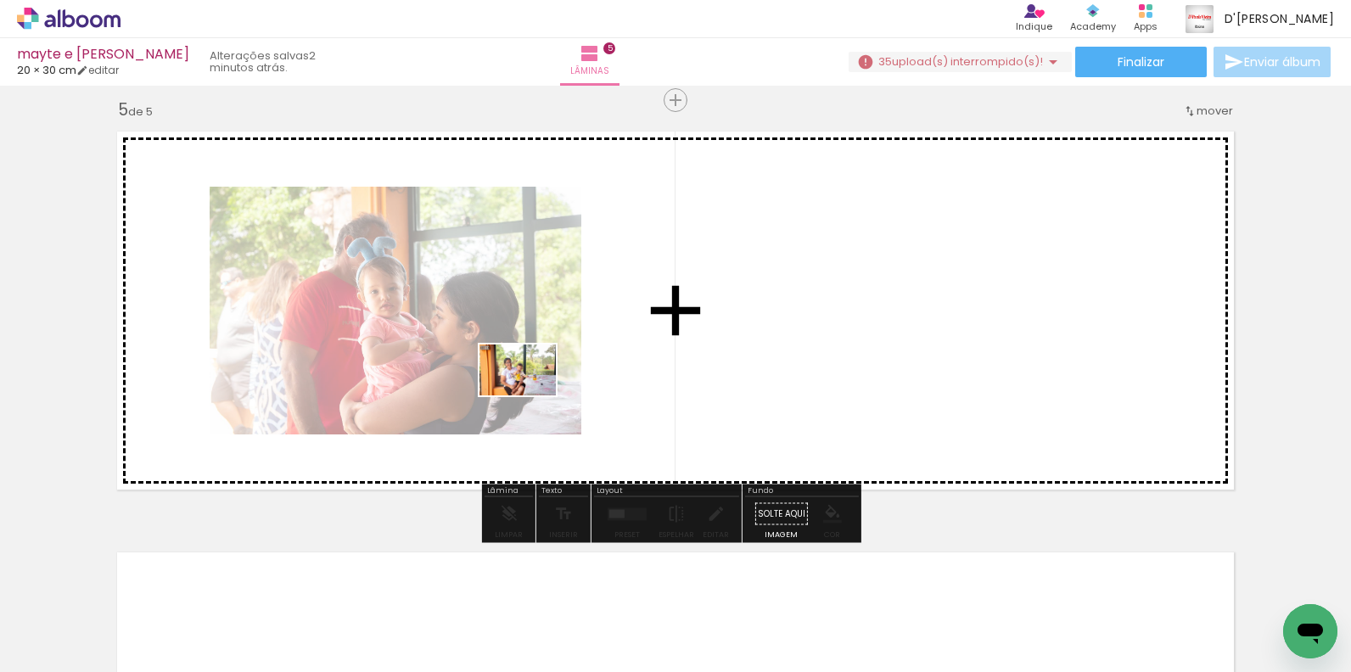
drag, startPoint x: 557, startPoint y: 610, endPoint x: 530, endPoint y: 395, distance: 216.3
click at [530, 395] on quentale-workspace at bounding box center [675, 336] width 1351 height 672
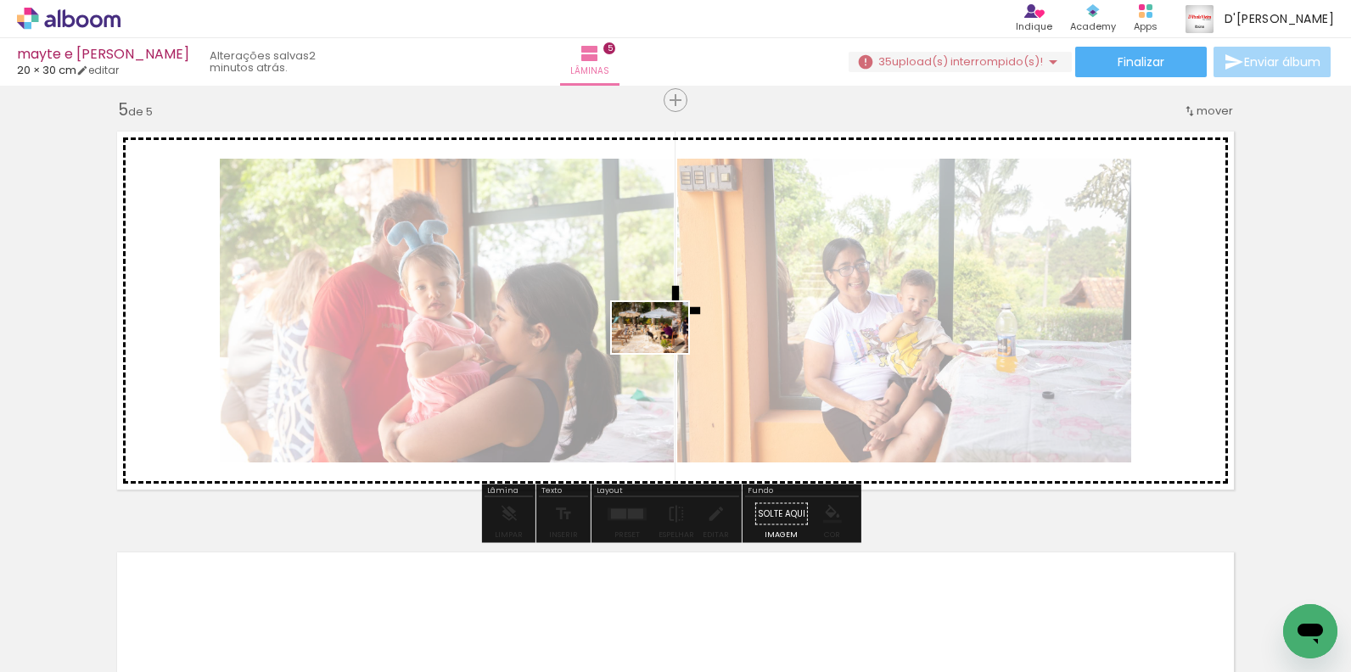
drag, startPoint x: 666, startPoint y: 635, endPoint x: 663, endPoint y: 353, distance: 281.8
click at [663, 353] on quentale-workspace at bounding box center [675, 336] width 1351 height 672
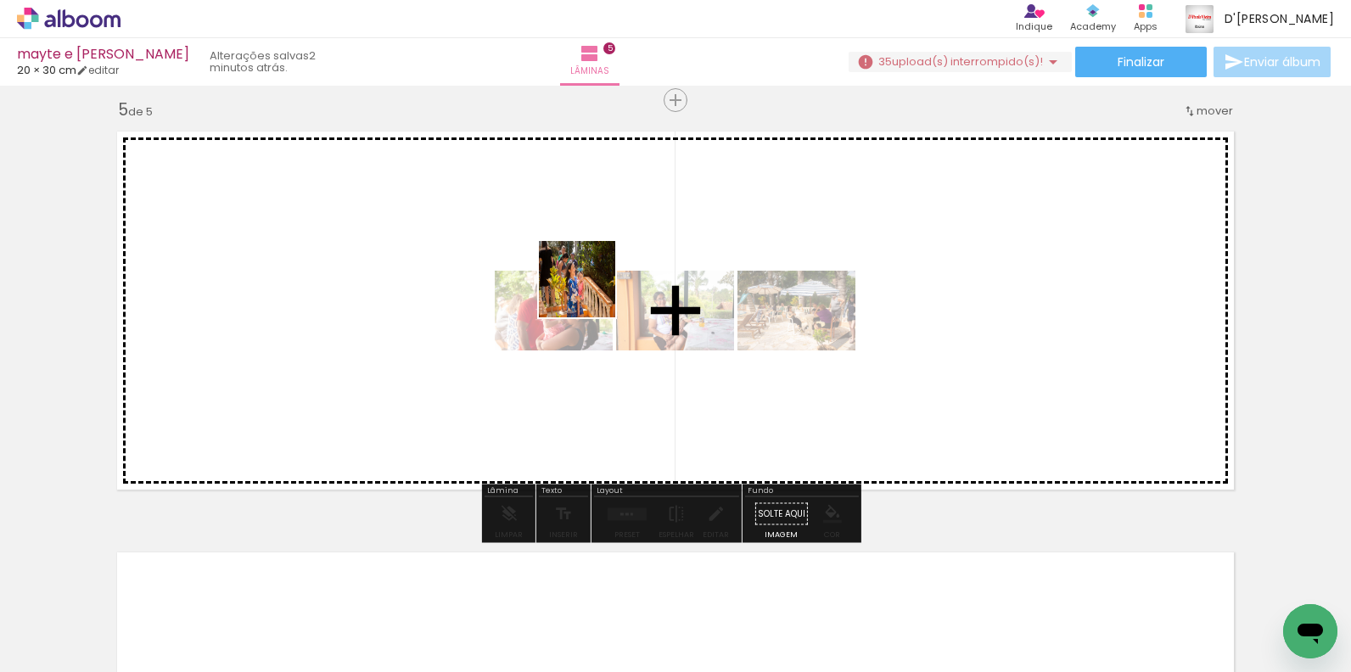
drag, startPoint x: 749, startPoint y: 616, endPoint x: 589, endPoint y: 289, distance: 364.0
click at [589, 289] on quentale-workspace at bounding box center [675, 336] width 1351 height 672
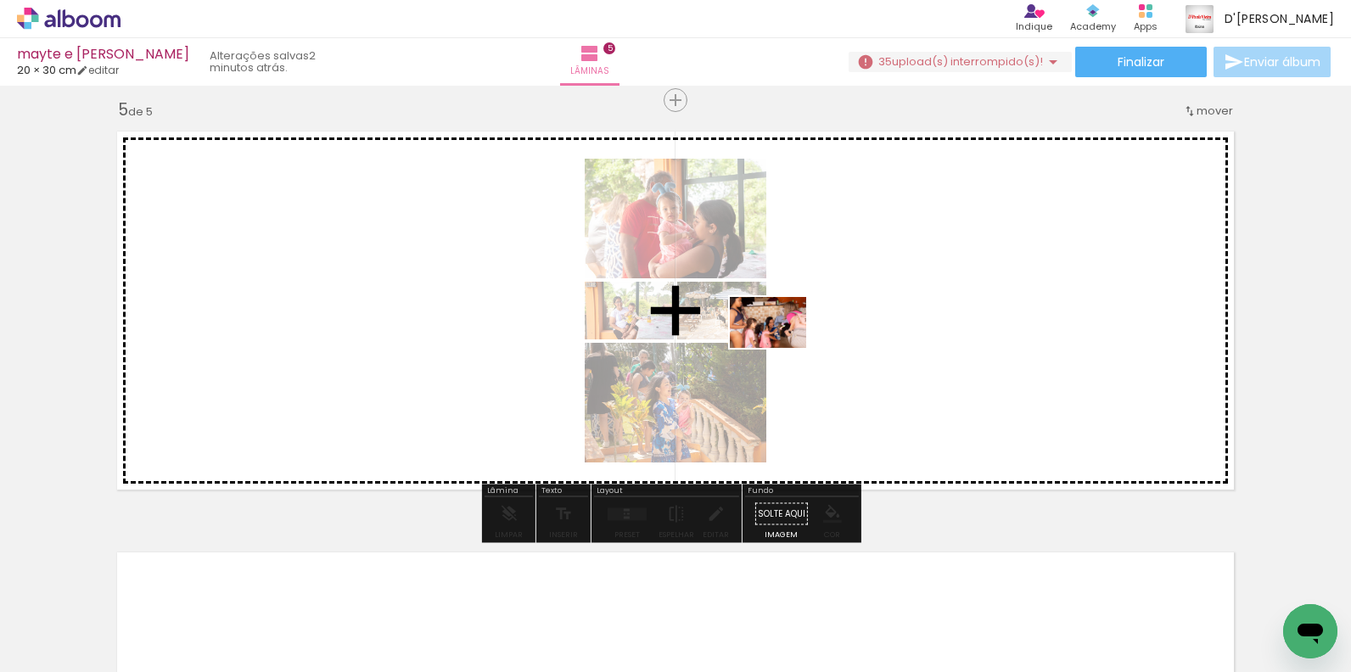
drag, startPoint x: 834, startPoint y: 620, endPoint x: 781, endPoint y: 348, distance: 276.8
click at [781, 348] on quentale-workspace at bounding box center [675, 336] width 1351 height 672
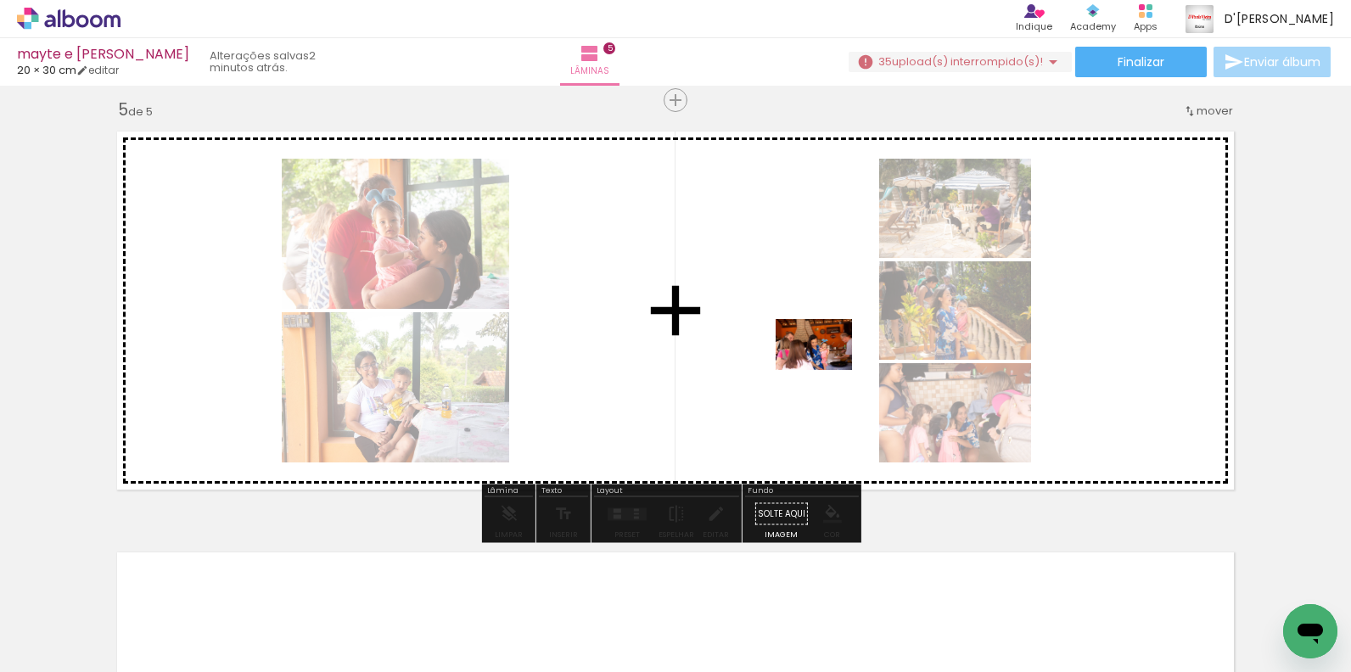
drag, startPoint x: 915, startPoint y: 542, endPoint x: 827, endPoint y: 370, distance: 193.6
click at [827, 370] on quentale-workspace at bounding box center [675, 336] width 1351 height 672
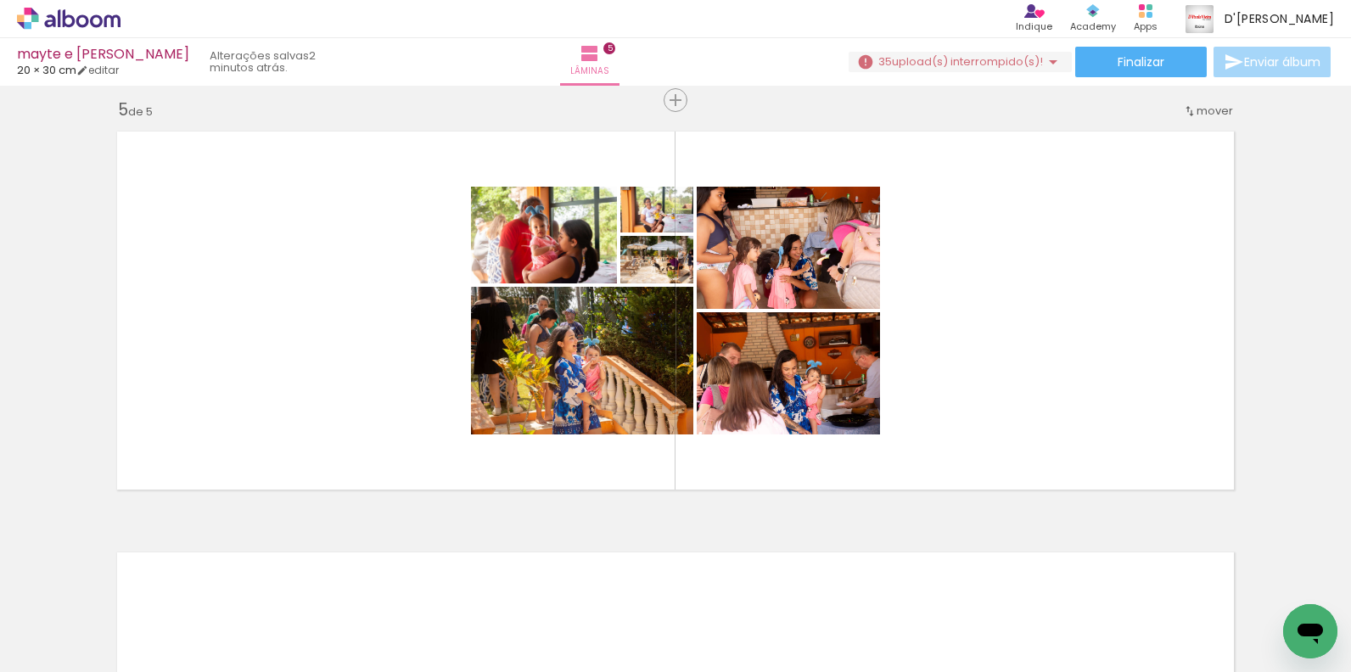
scroll to position [0, 2997]
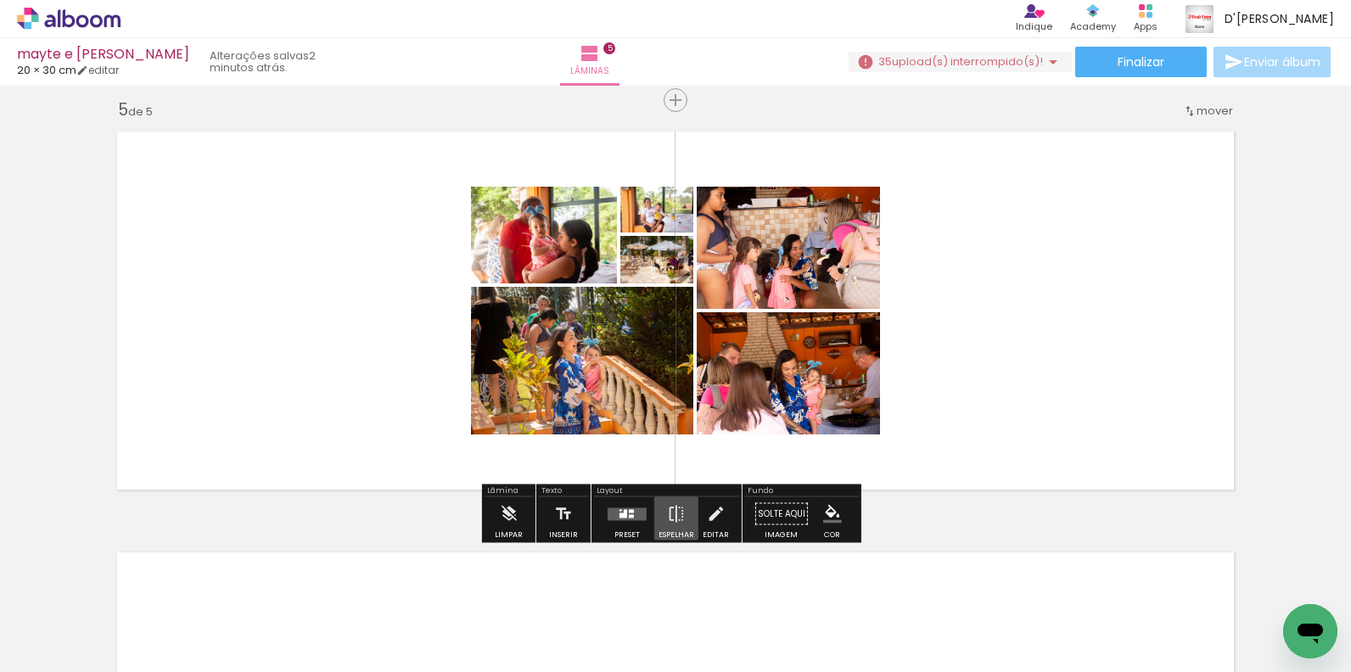
drag, startPoint x: 675, startPoint y: 512, endPoint x: 698, endPoint y: 456, distance: 60.8
click at [624, 511] on div at bounding box center [625, 511] width 3 height 4
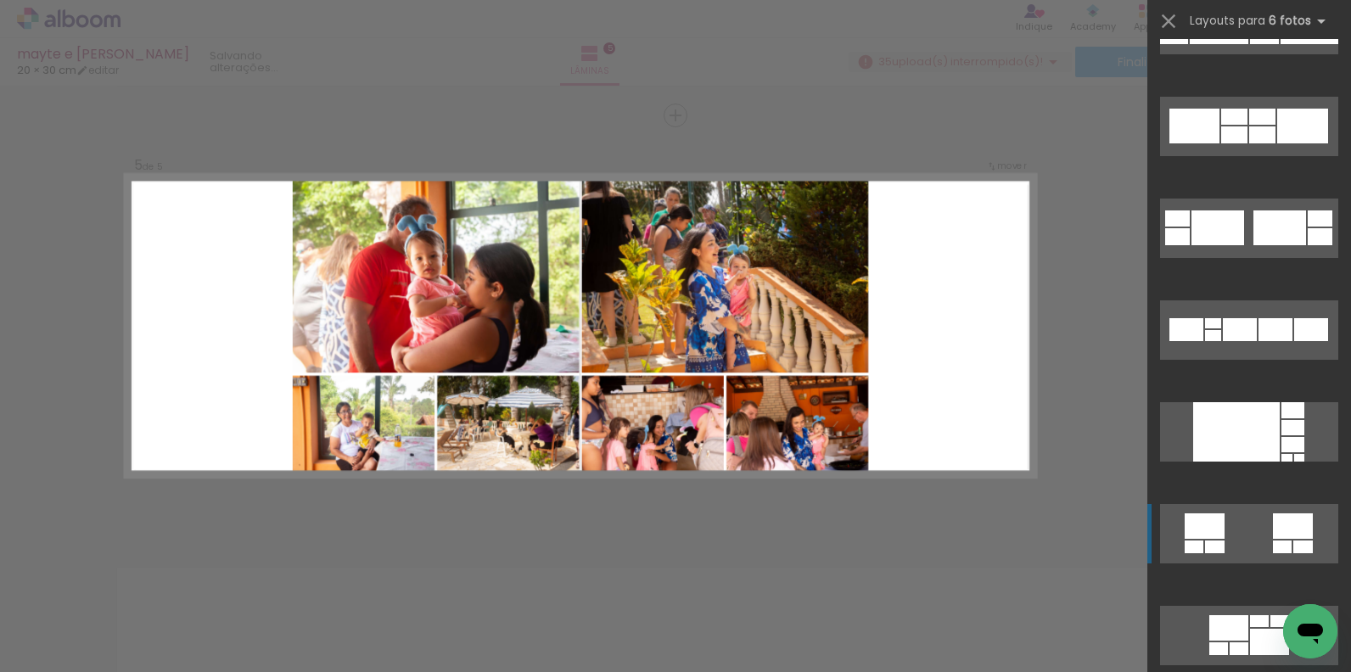
scroll to position [849, 0]
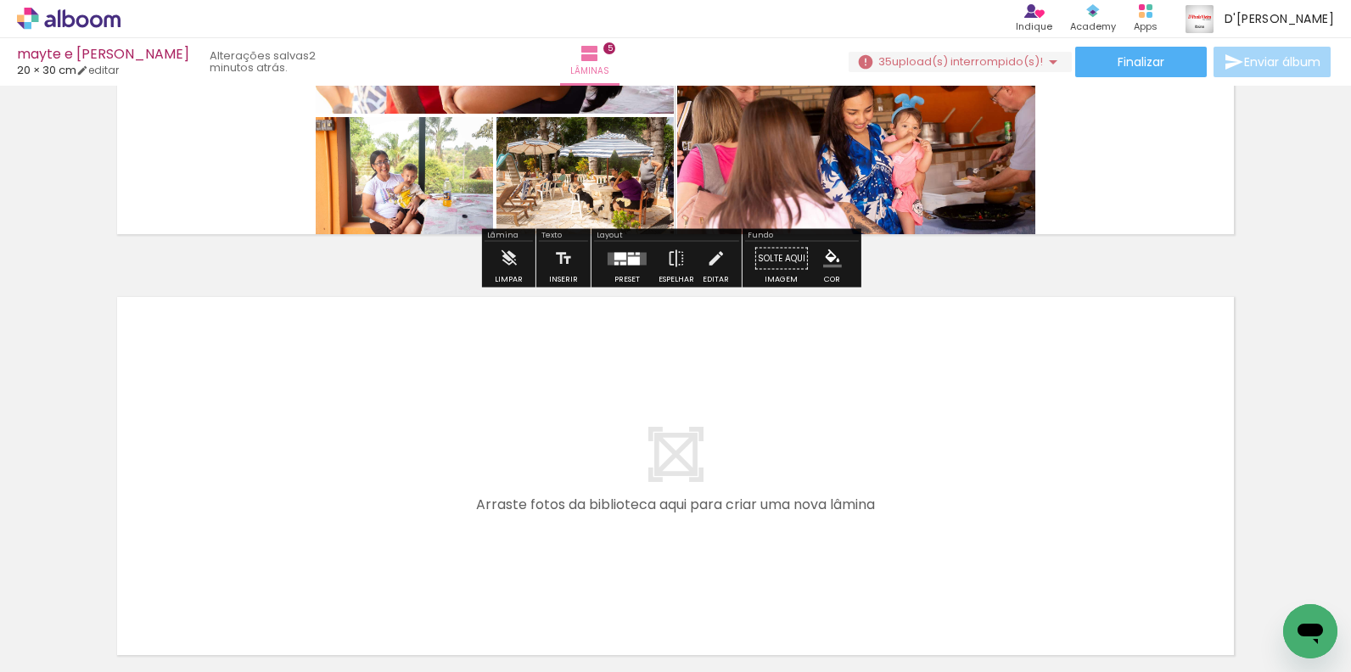
scroll to position [1965, 0]
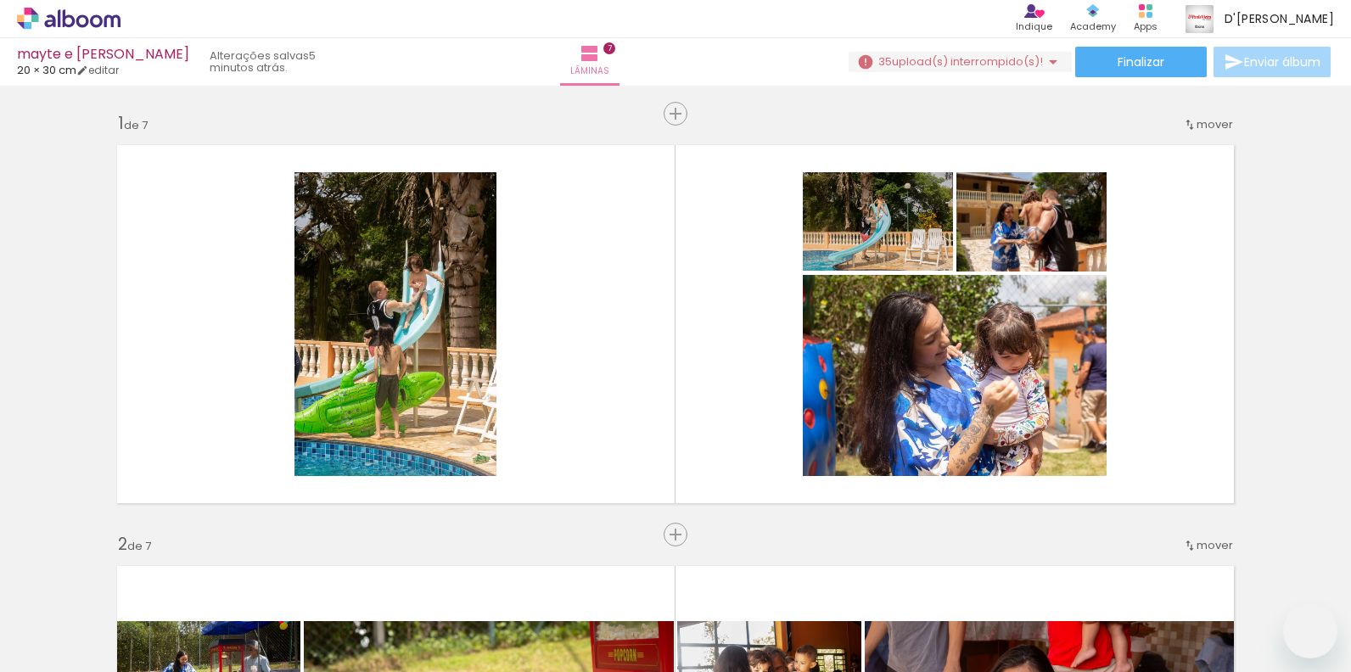
click at [730, 402] on quentale-workspace at bounding box center [675, 336] width 1351 height 672
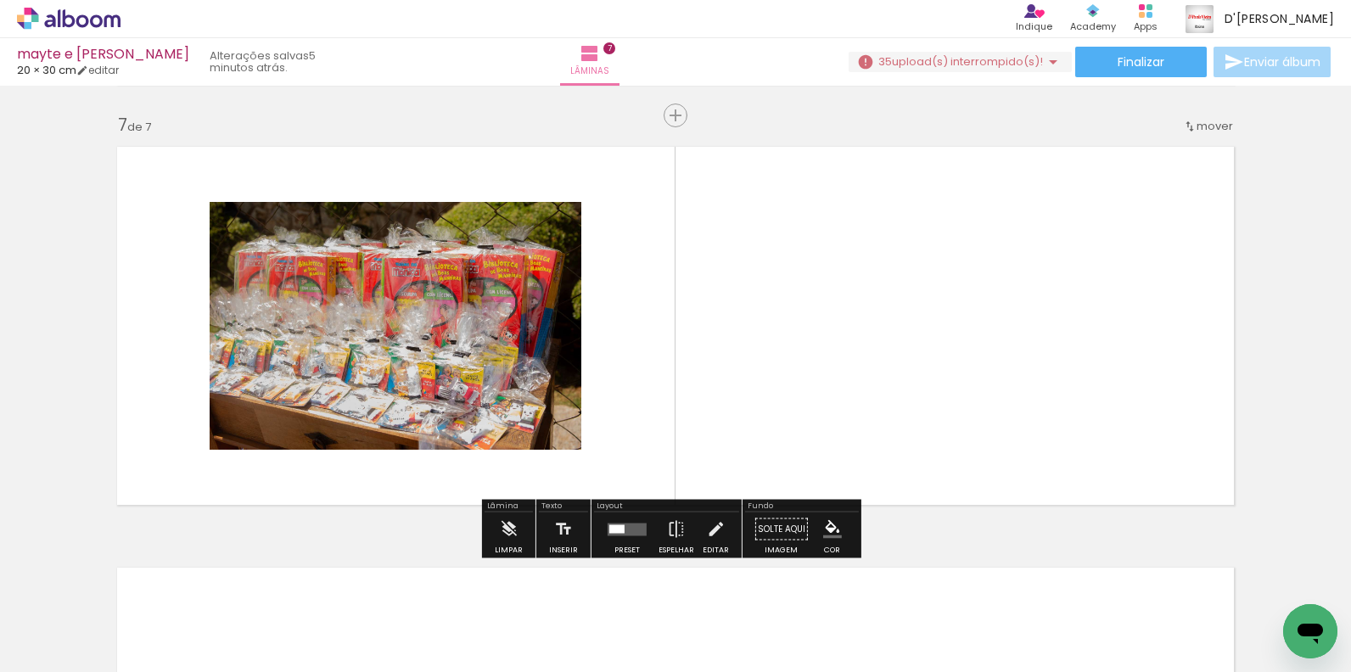
scroll to position [0, 2487]
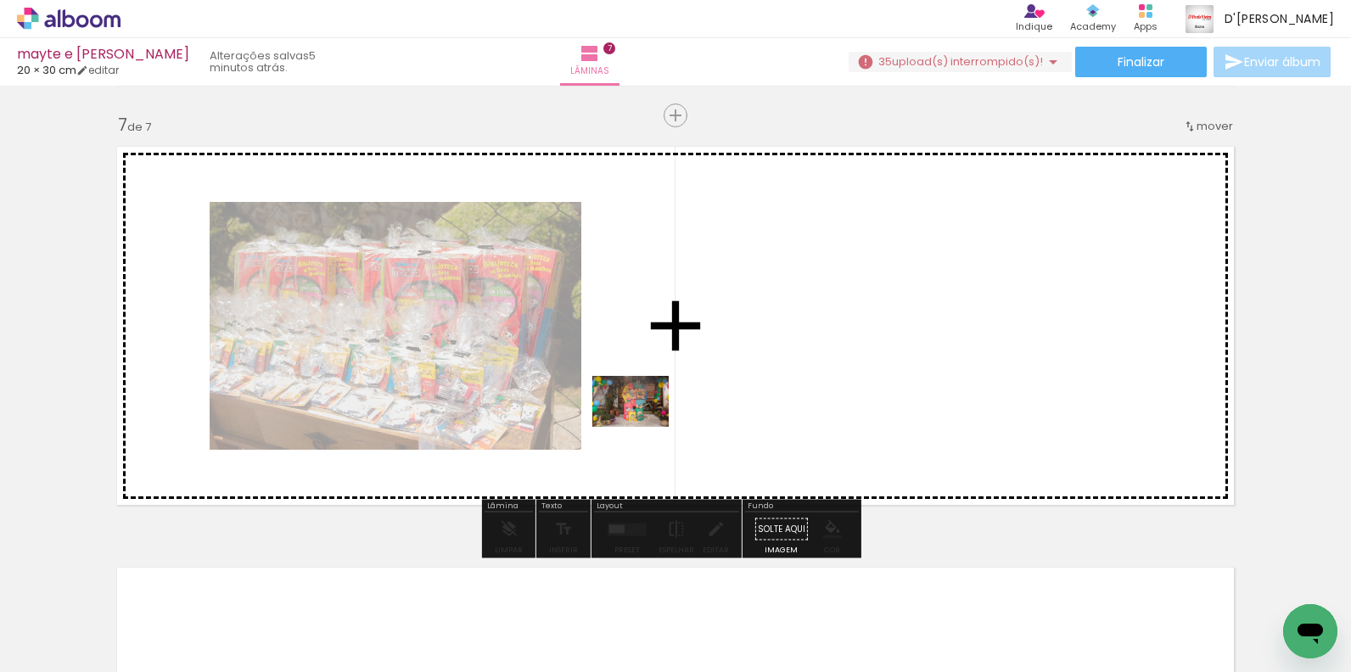
drag, startPoint x: 914, startPoint y: 620, endPoint x: 643, endPoint y: 427, distance: 332.3
click at [643, 427] on quentale-workspace at bounding box center [675, 336] width 1351 height 672
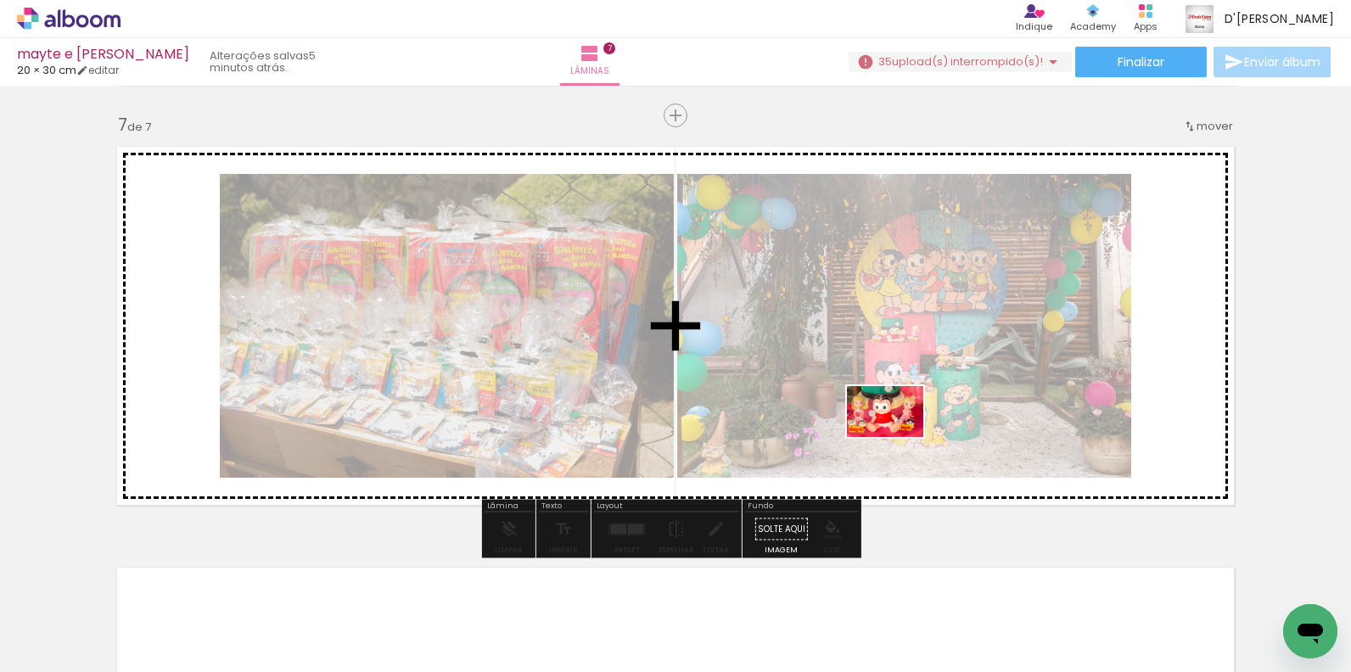
drag, startPoint x: 1024, startPoint y: 620, endPoint x: 898, endPoint y: 437, distance: 222.0
click at [898, 437] on quentale-workspace at bounding box center [675, 336] width 1351 height 672
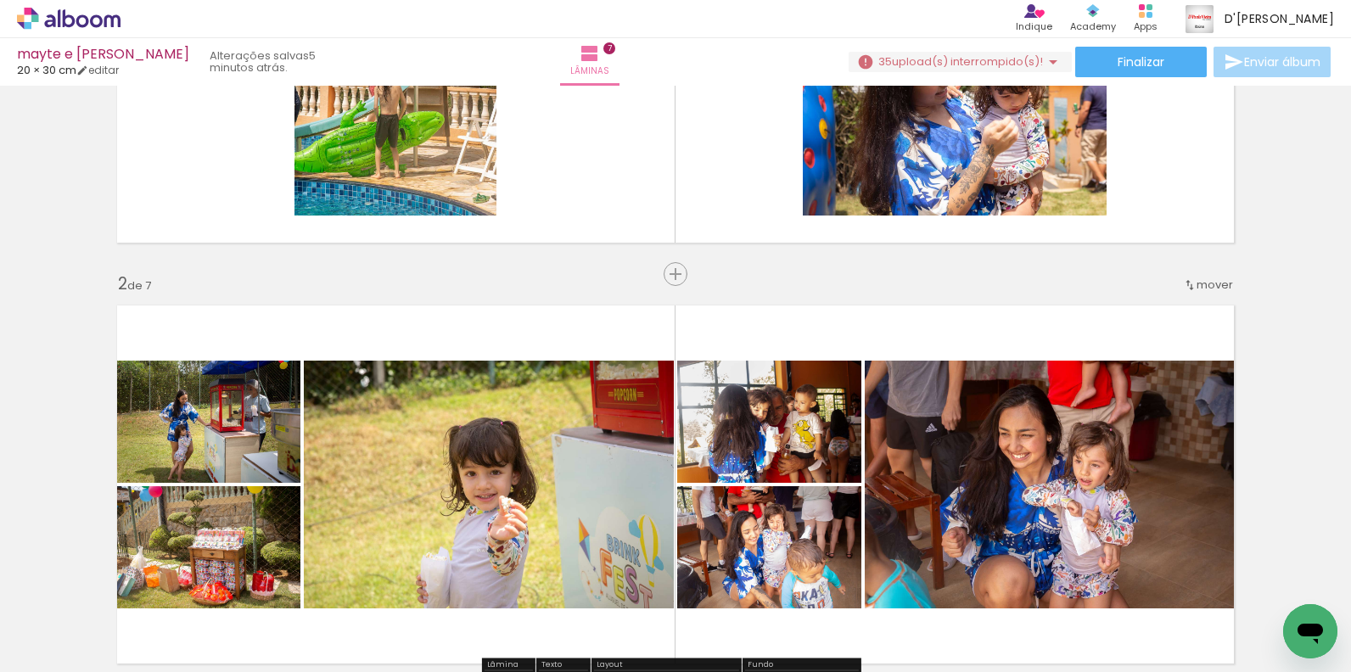
scroll to position [543, 0]
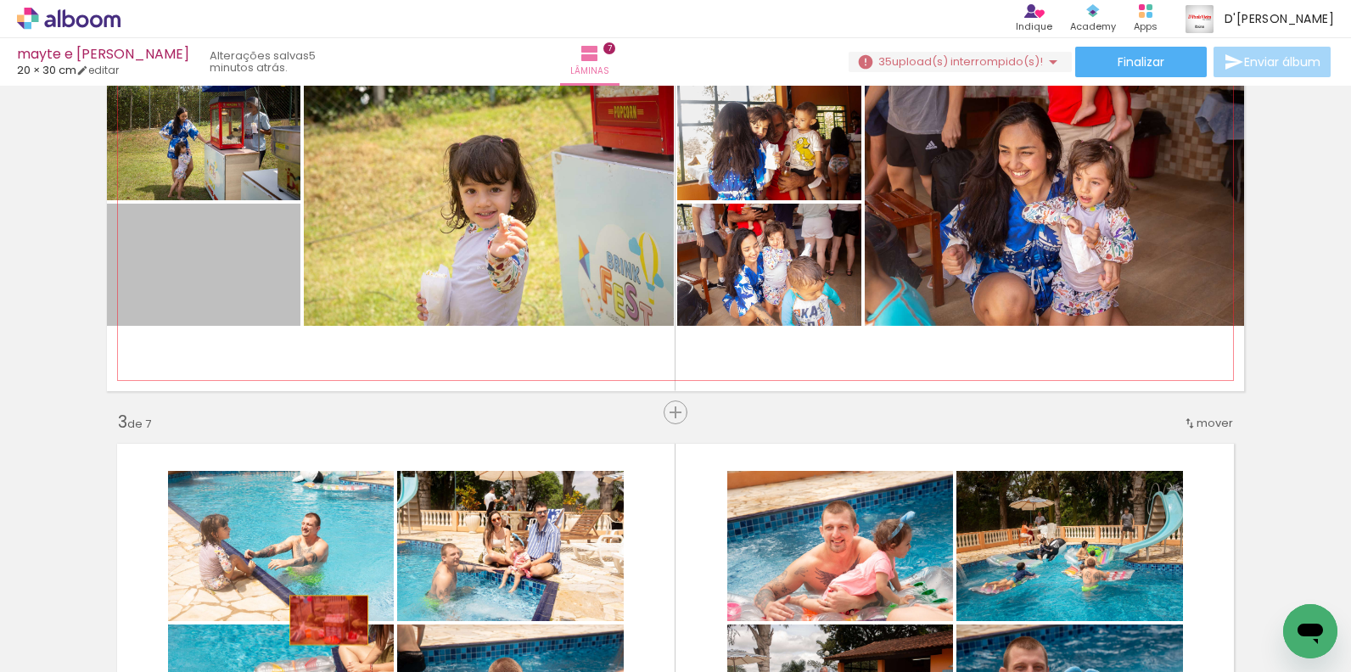
drag, startPoint x: 215, startPoint y: 284, endPoint x: 322, endPoint y: 620, distance: 352.9
click at [322, 620] on quentale-workspace at bounding box center [675, 336] width 1351 height 672
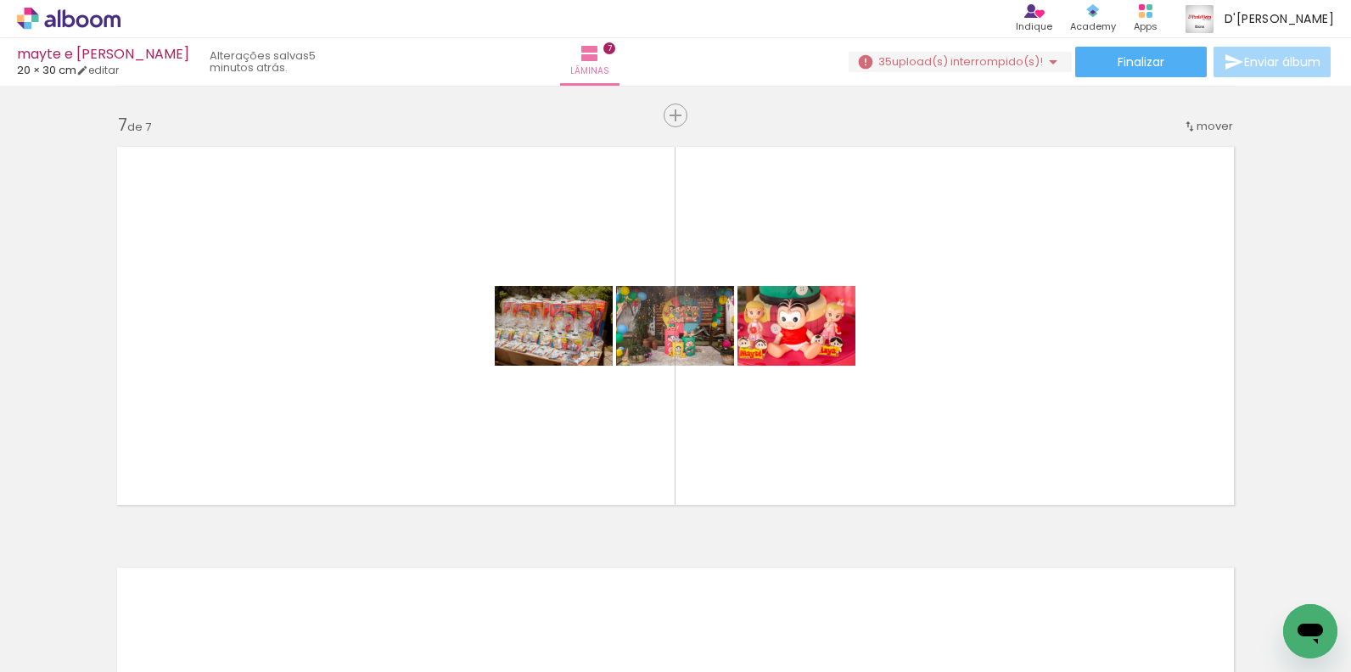
scroll to position [0, 47]
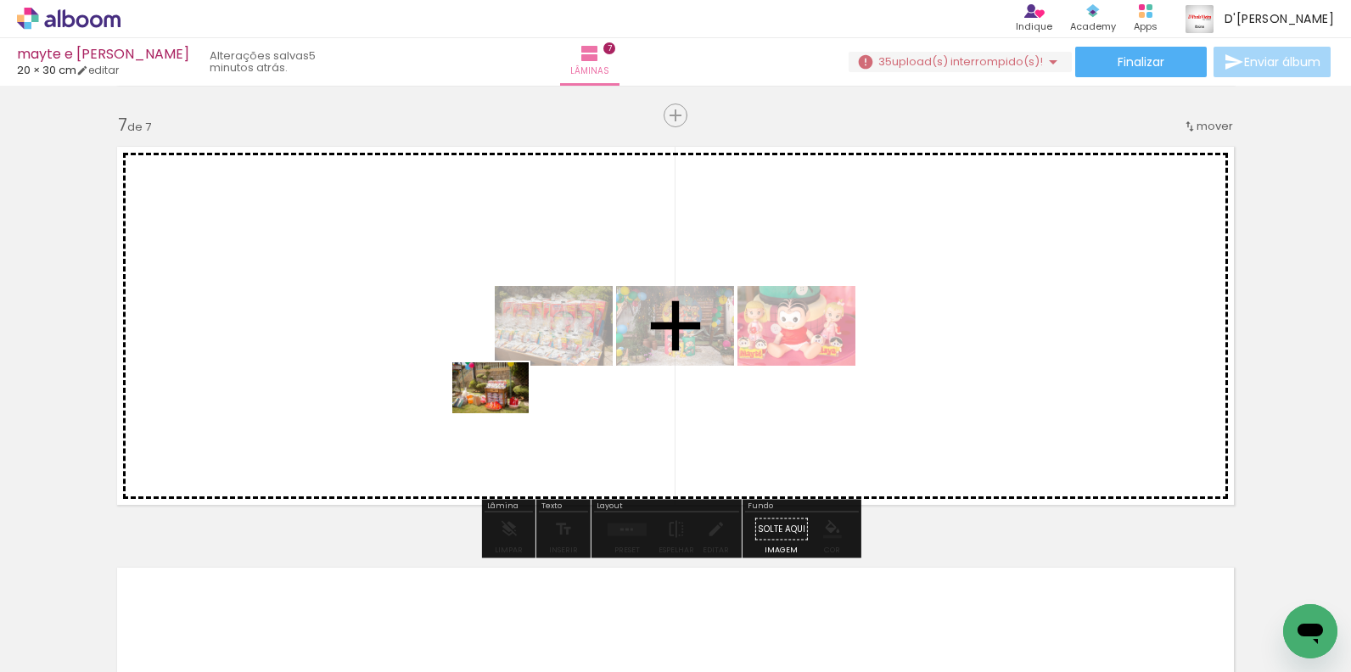
drag, startPoint x: 692, startPoint y: 620, endPoint x: 503, endPoint y: 413, distance: 280.5
click at [503, 413] on quentale-workspace at bounding box center [675, 336] width 1351 height 672
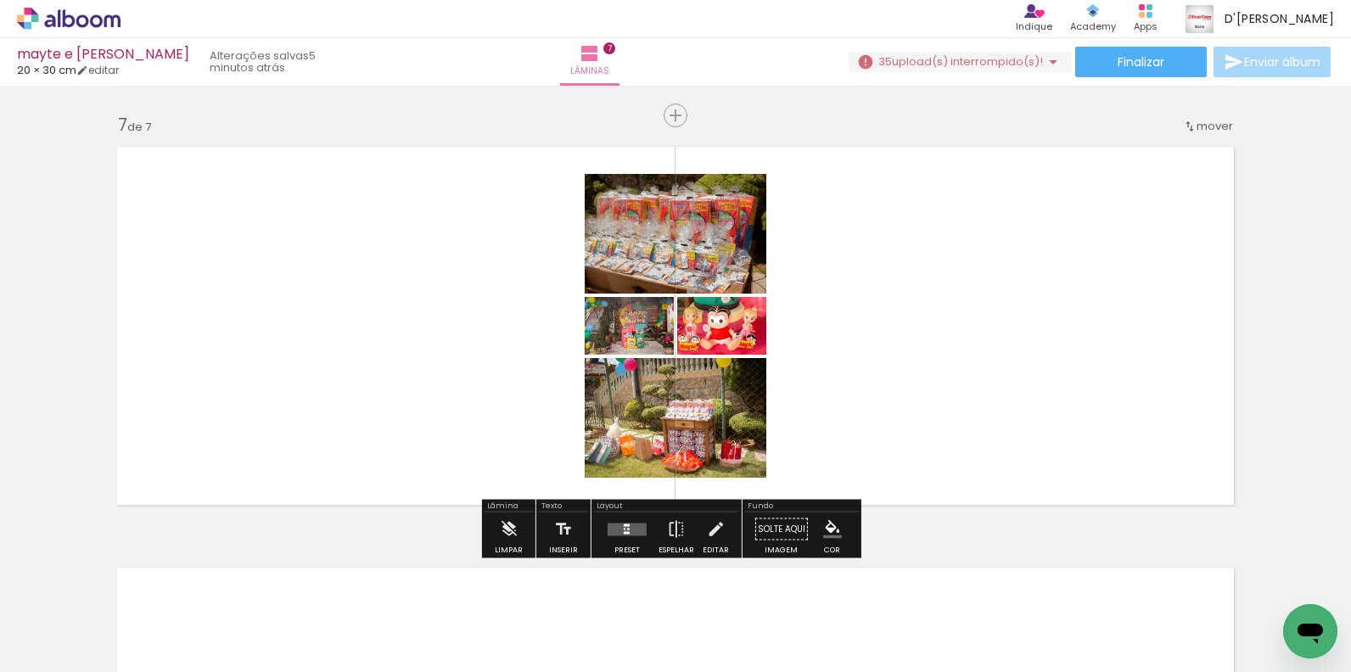
click at [503, 413] on quentale-layouter at bounding box center [675, 326] width 1137 height 378
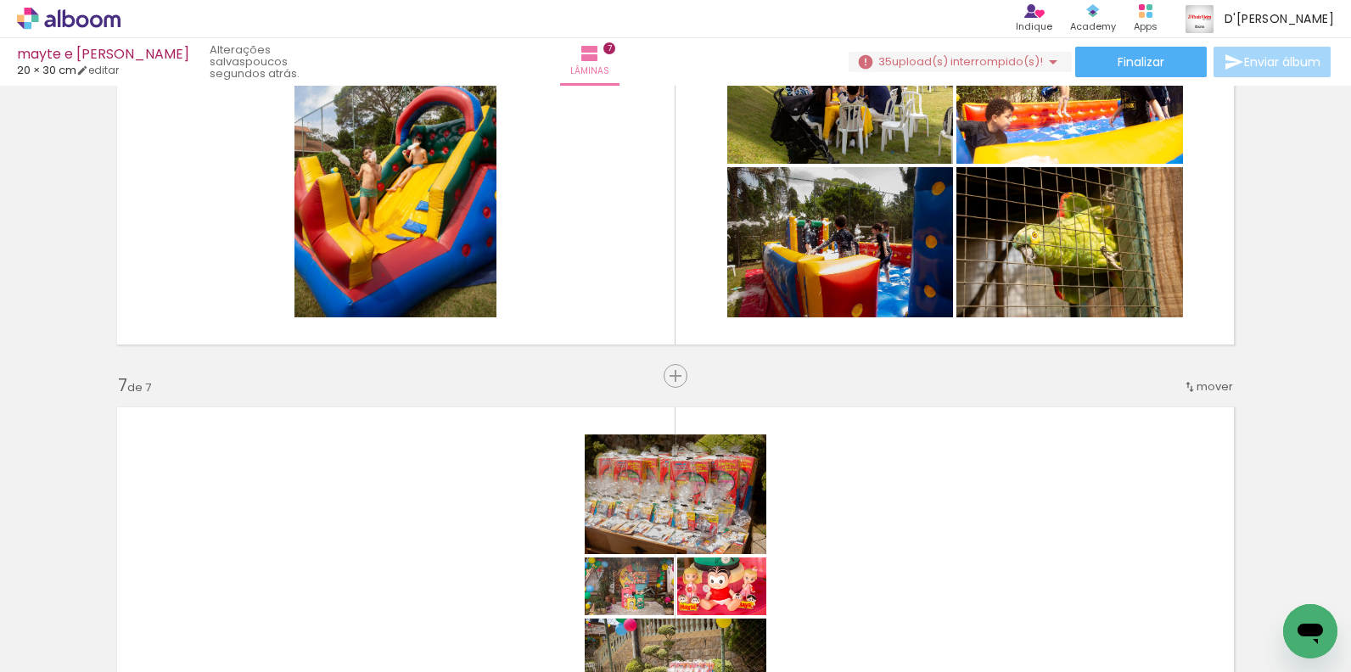
scroll to position [2546, 0]
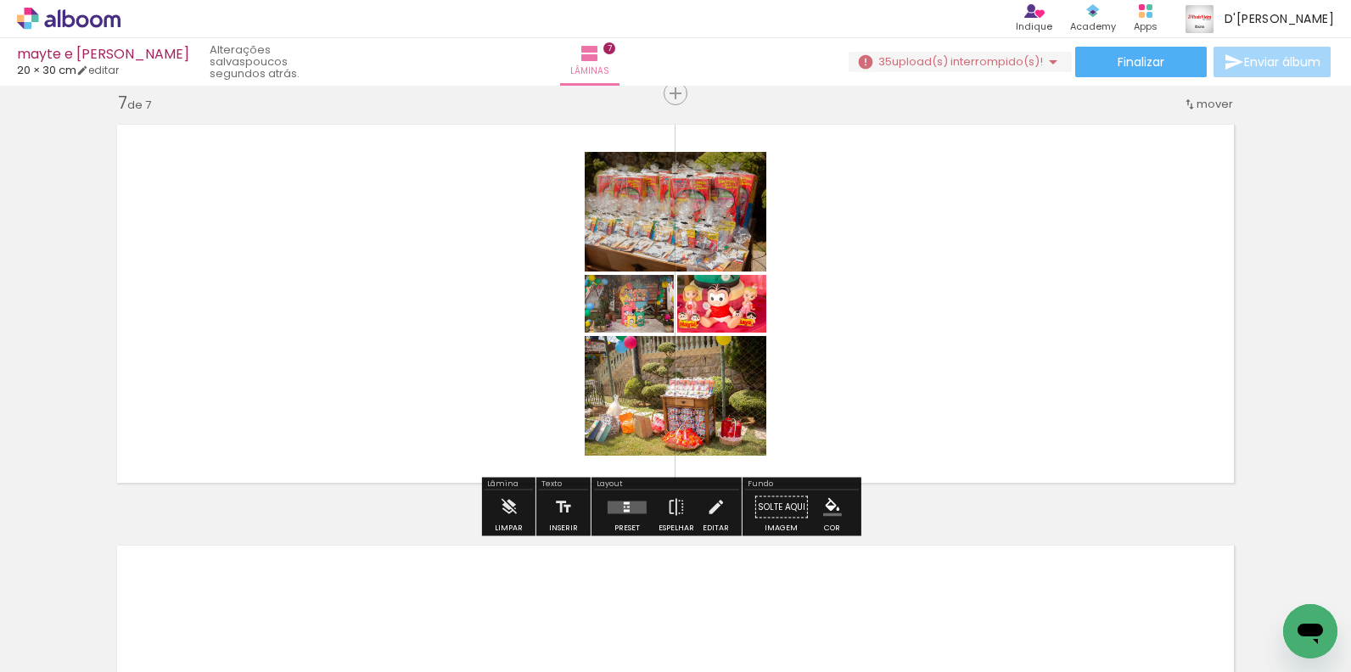
click at [626, 515] on div at bounding box center [627, 508] width 46 height 34
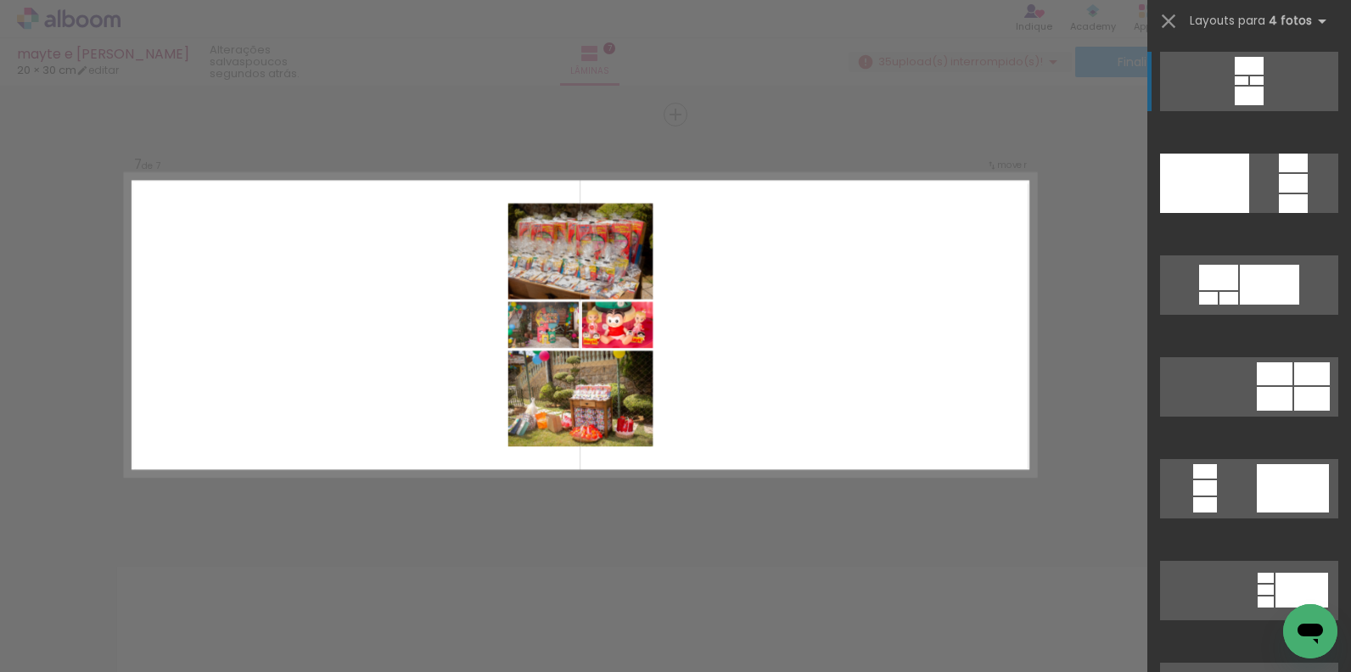
scroll to position [2524, 0]
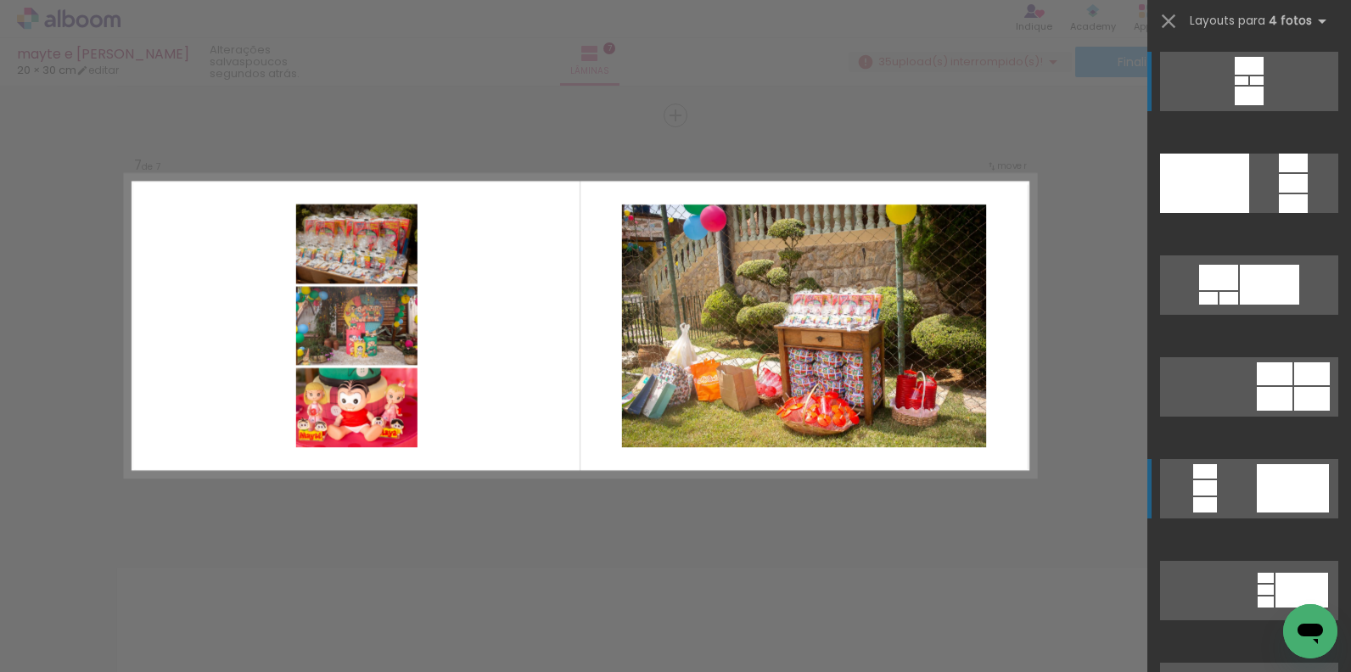
click at [1244, 213] on quentale-layouter at bounding box center [1249, 183] width 178 height 59
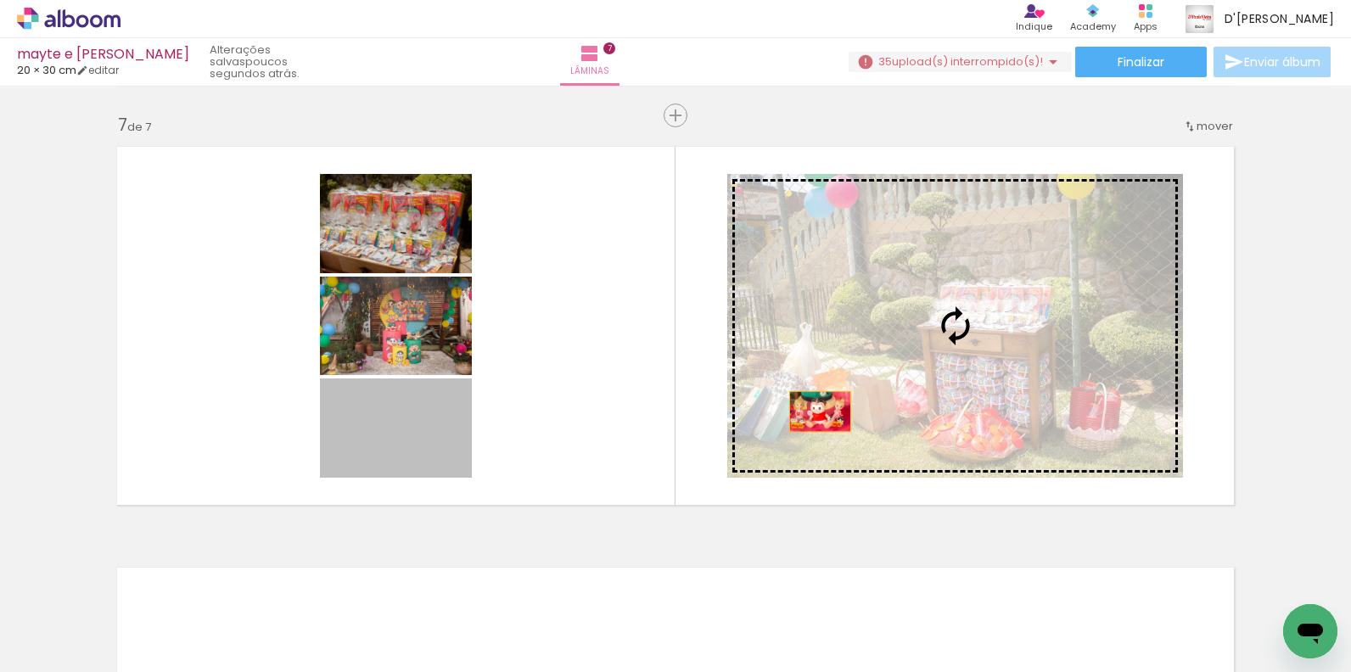
drag, startPoint x: 419, startPoint y: 443, endPoint x: 817, endPoint y: 410, distance: 399.4
click at [0, 0] on slot at bounding box center [0, 0] width 0 height 0
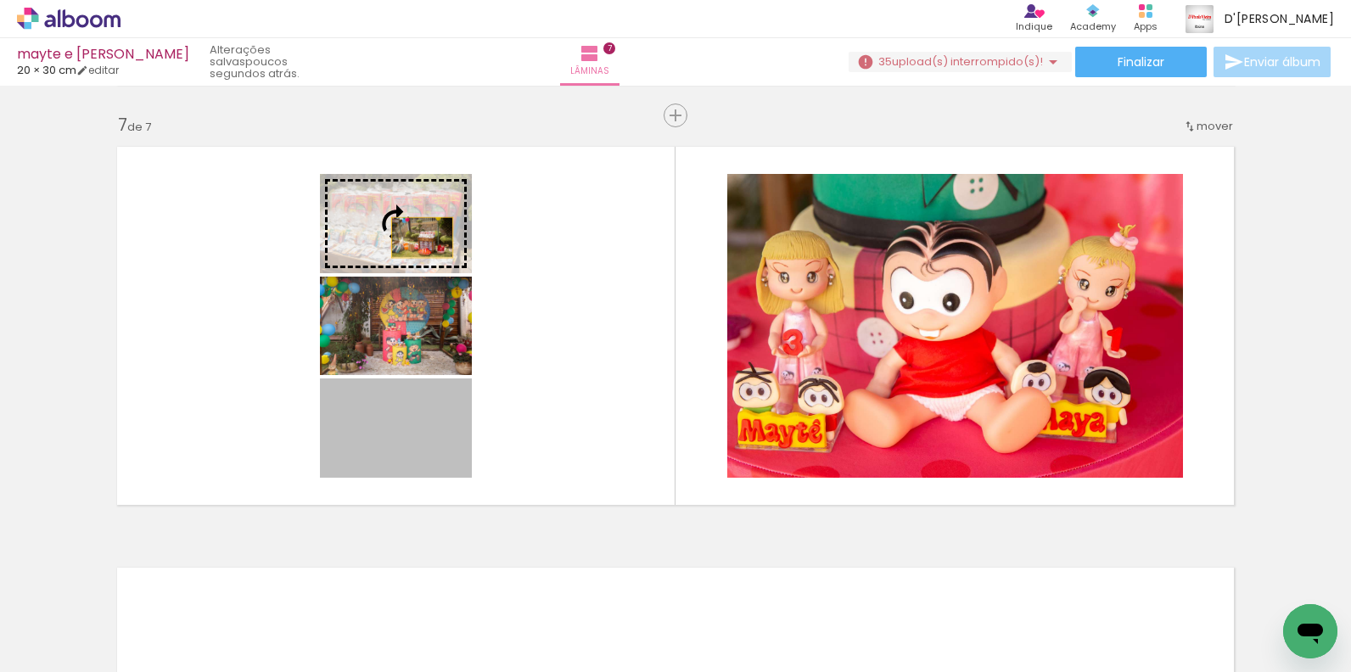
drag, startPoint x: 401, startPoint y: 415, endPoint x: 416, endPoint y: 238, distance: 178.0
click at [0, 0] on slot at bounding box center [0, 0] width 0 height 0
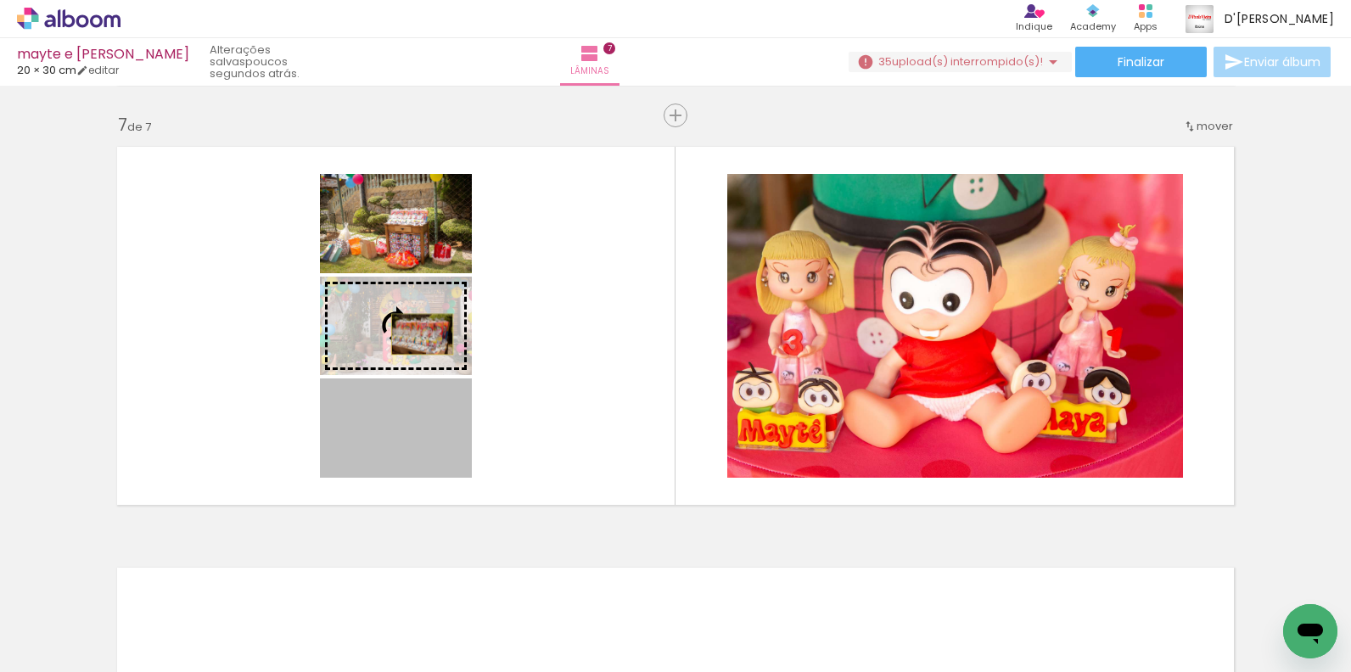
drag, startPoint x: 412, startPoint y: 434, endPoint x: 416, endPoint y: 334, distance: 99.4
click at [0, 0] on slot at bounding box center [0, 0] width 0 height 0
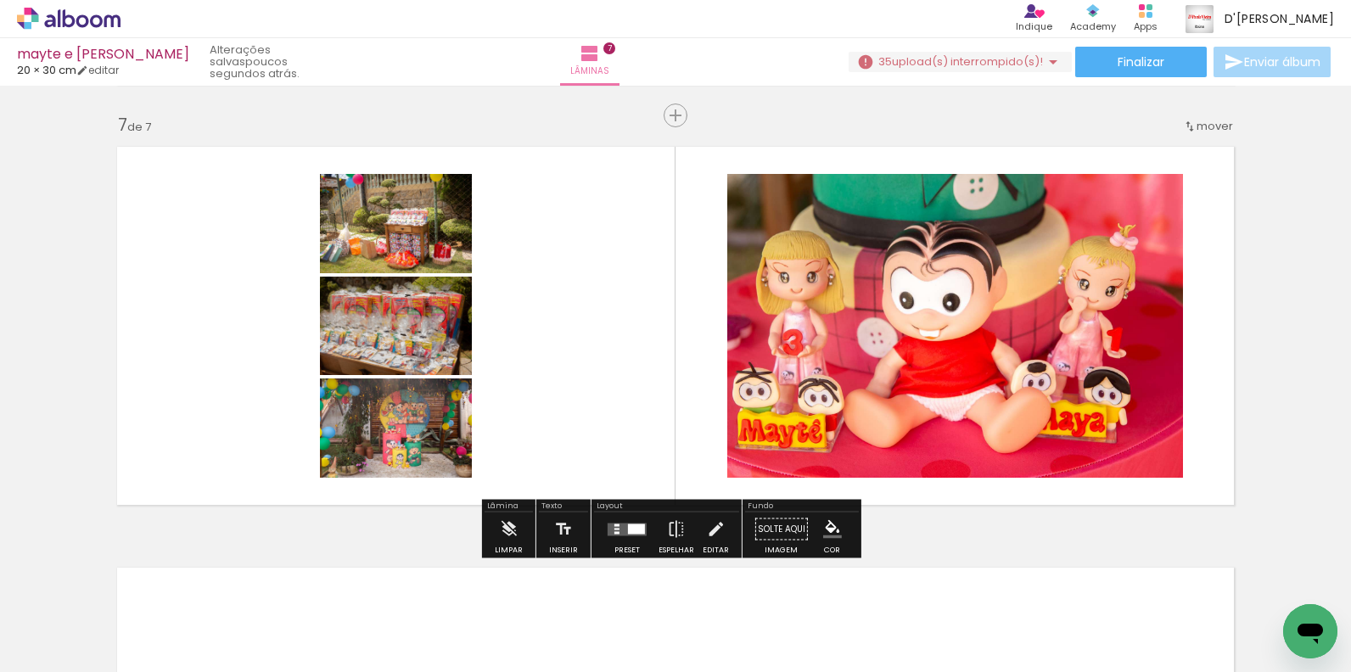
click at [593, 338] on quentale-layouter at bounding box center [675, 326] width 1137 height 378
click at [594, 338] on quentale-layouter at bounding box center [675, 326] width 1137 height 378
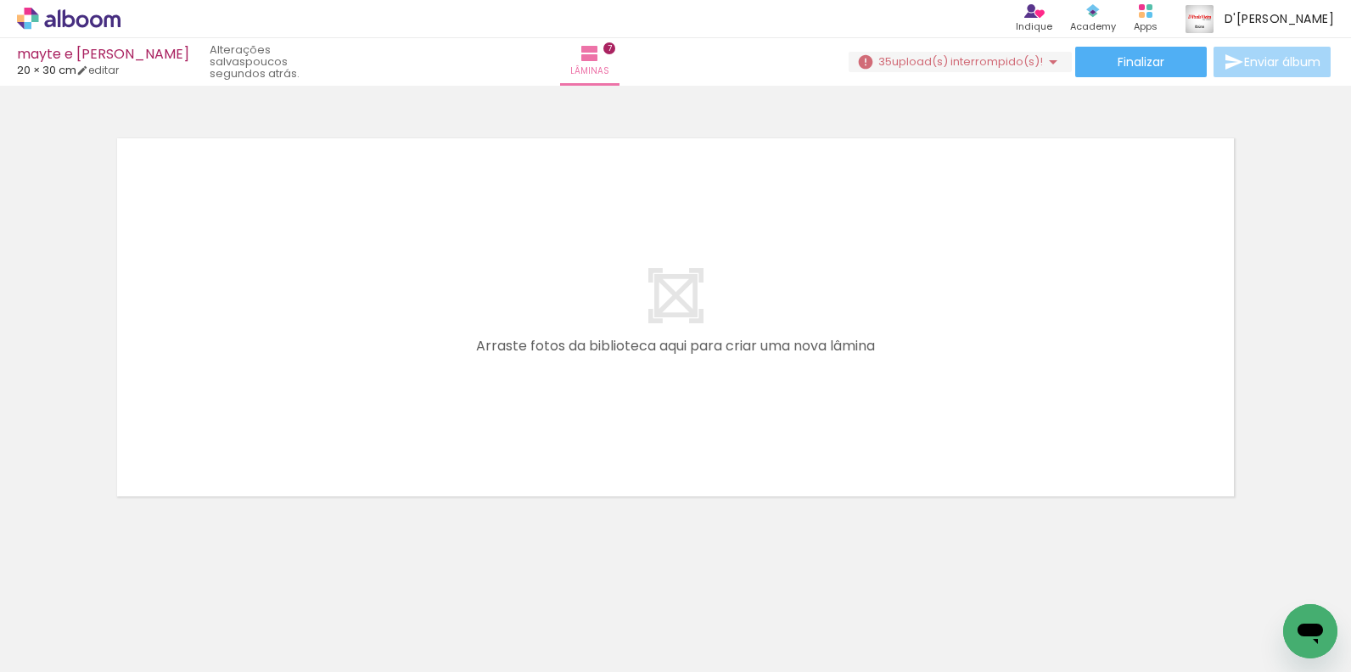
scroll to position [0, 3304]
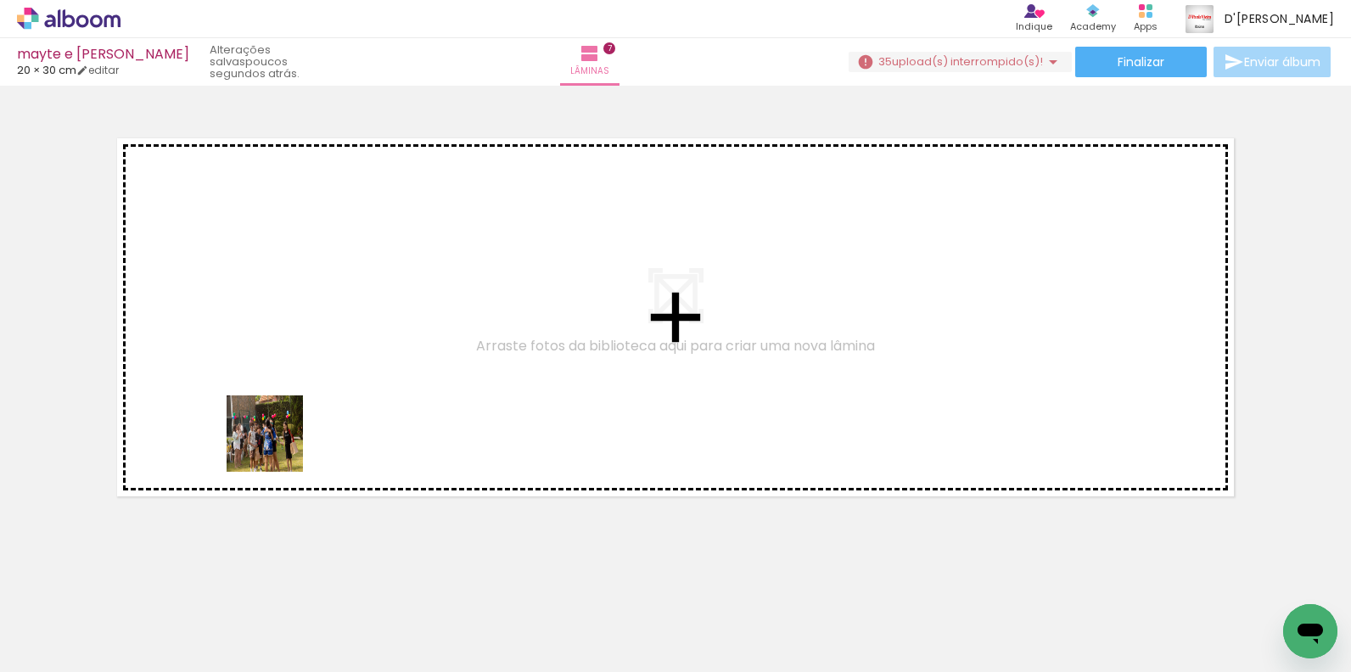
drag, startPoint x: 283, startPoint y: 627, endPoint x: 278, endPoint y: 446, distance: 180.9
click at [278, 446] on quentale-workspace at bounding box center [675, 336] width 1351 height 672
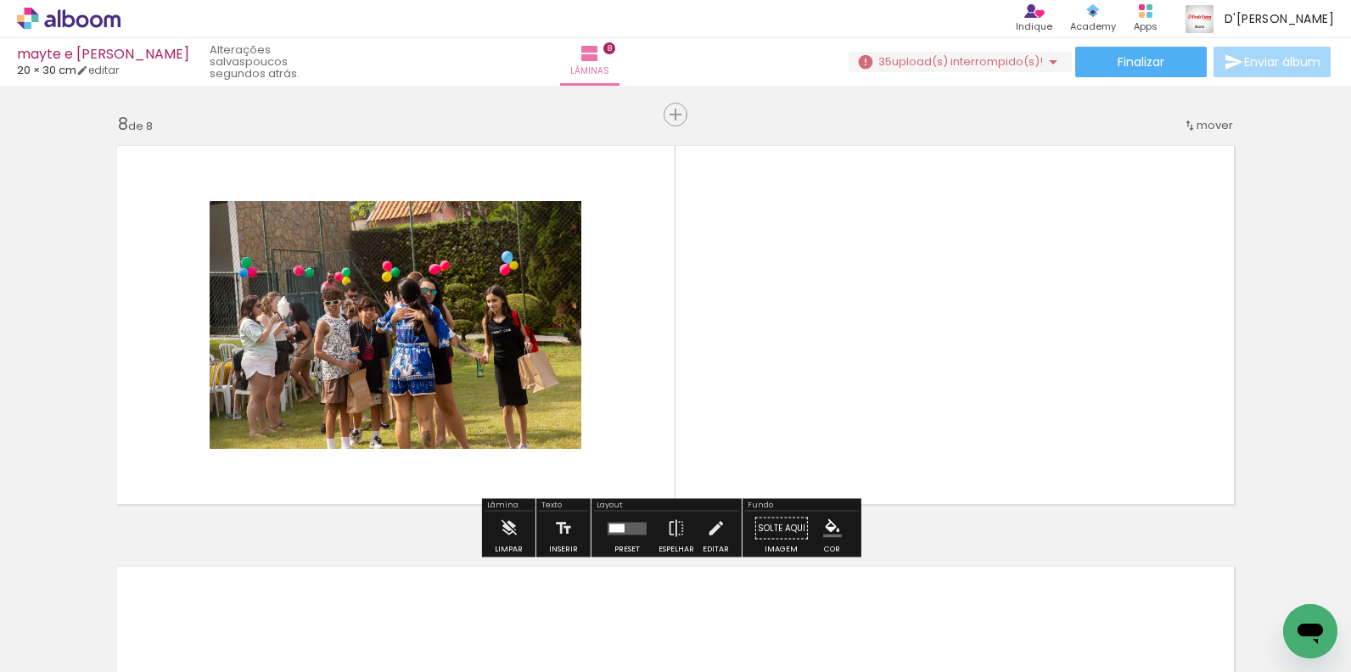
scroll to position [2945, 0]
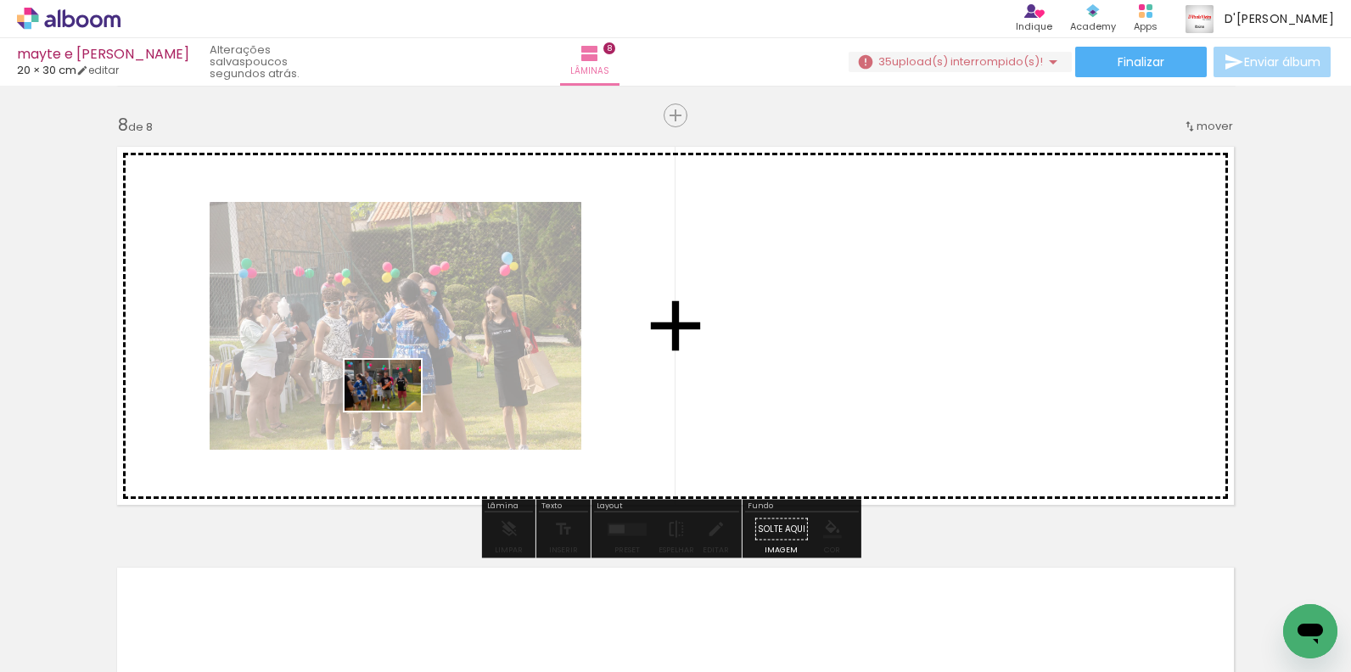
drag, startPoint x: 373, startPoint y: 617, endPoint x: 395, endPoint y: 411, distance: 207.5
click at [395, 411] on quentale-workspace at bounding box center [675, 336] width 1351 height 672
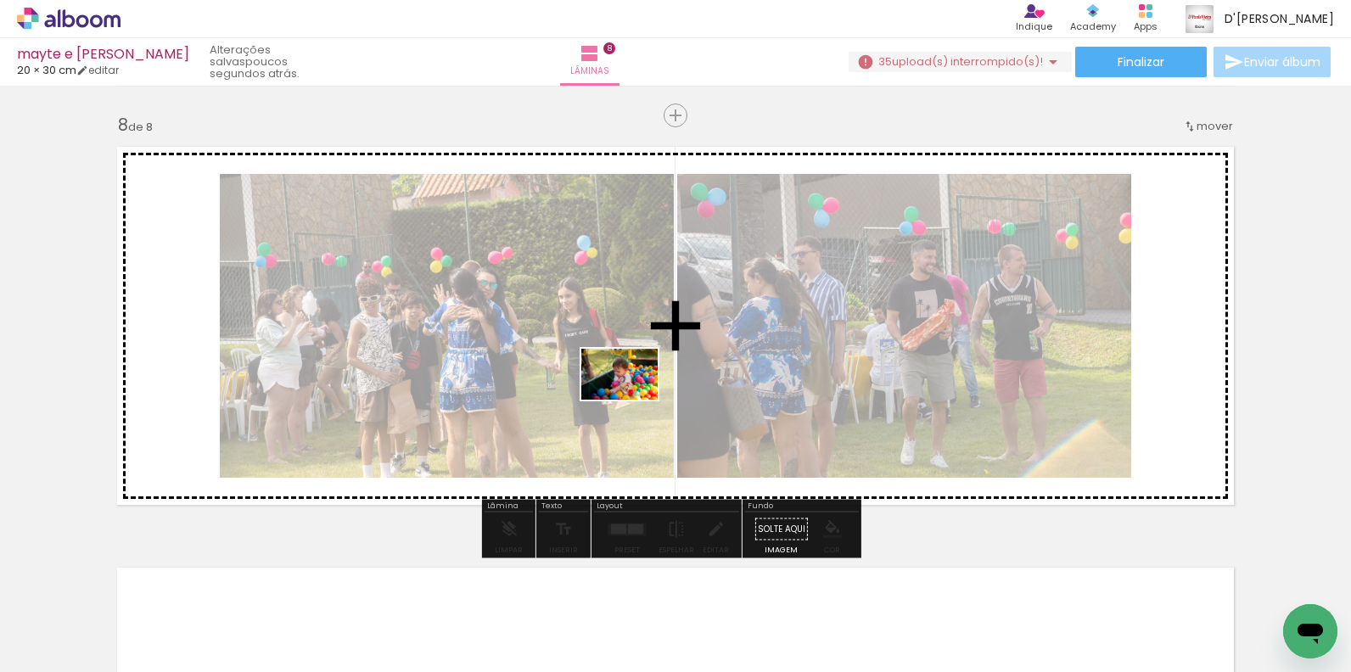
drag, startPoint x: 488, startPoint y: 637, endPoint x: 632, endPoint y: 400, distance: 278.0
click at [632, 400] on quentale-workspace at bounding box center [675, 336] width 1351 height 672
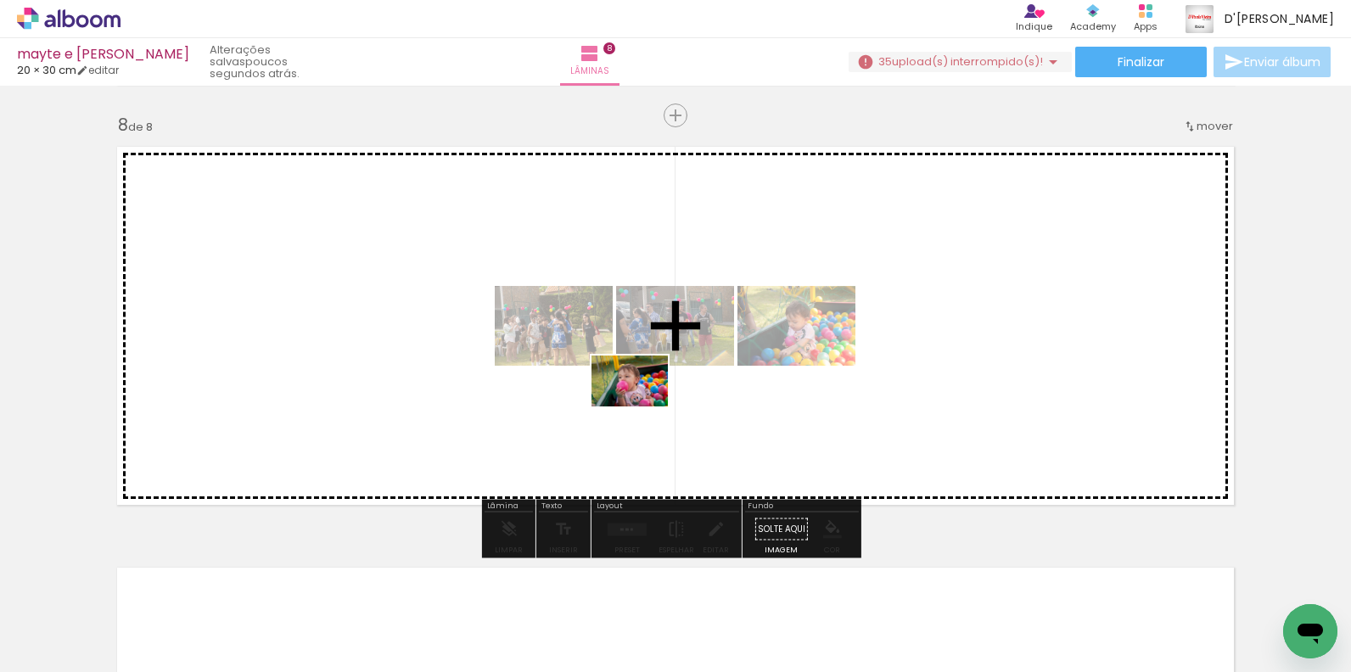
drag, startPoint x: 588, startPoint y: 635, endPoint x: 642, endPoint y: 407, distance: 234.7
click at [642, 407] on quentale-workspace at bounding box center [675, 336] width 1351 height 672
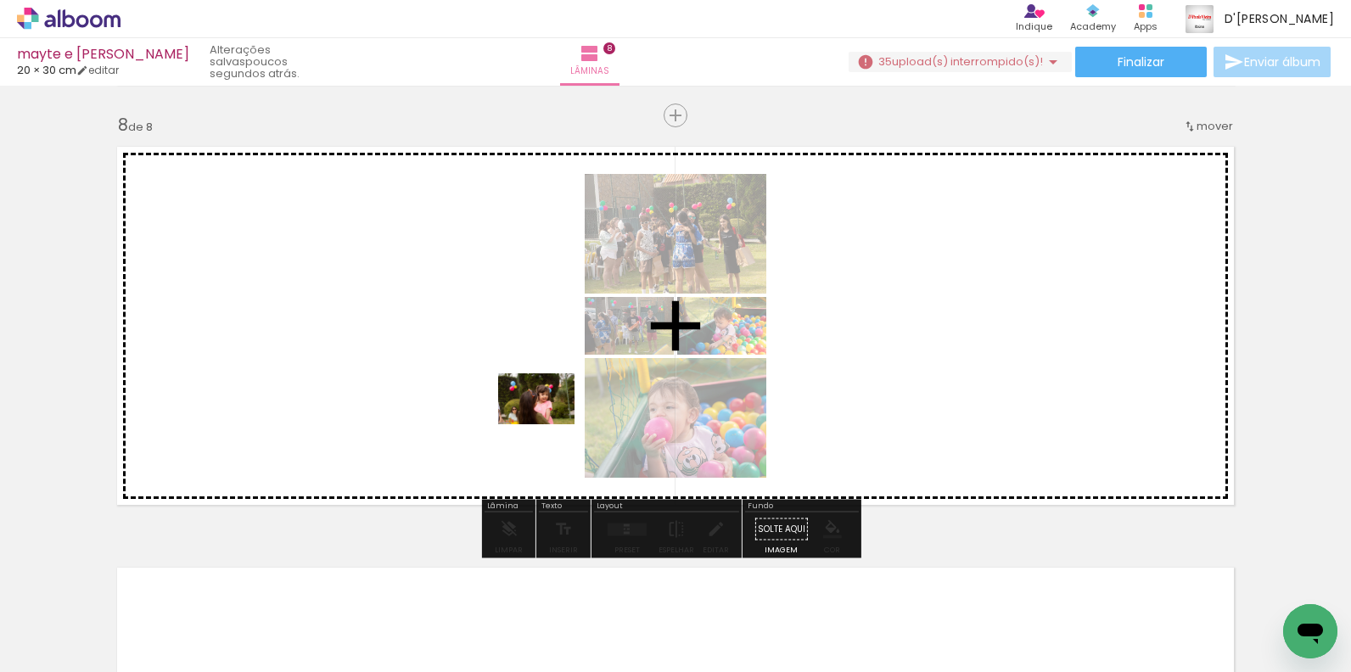
drag, startPoint x: 676, startPoint y: 636, endPoint x: 549, endPoint y: 424, distance: 246.7
click at [549, 424] on quentale-workspace at bounding box center [675, 336] width 1351 height 672
